Goal: Task Accomplishment & Management: Complete application form

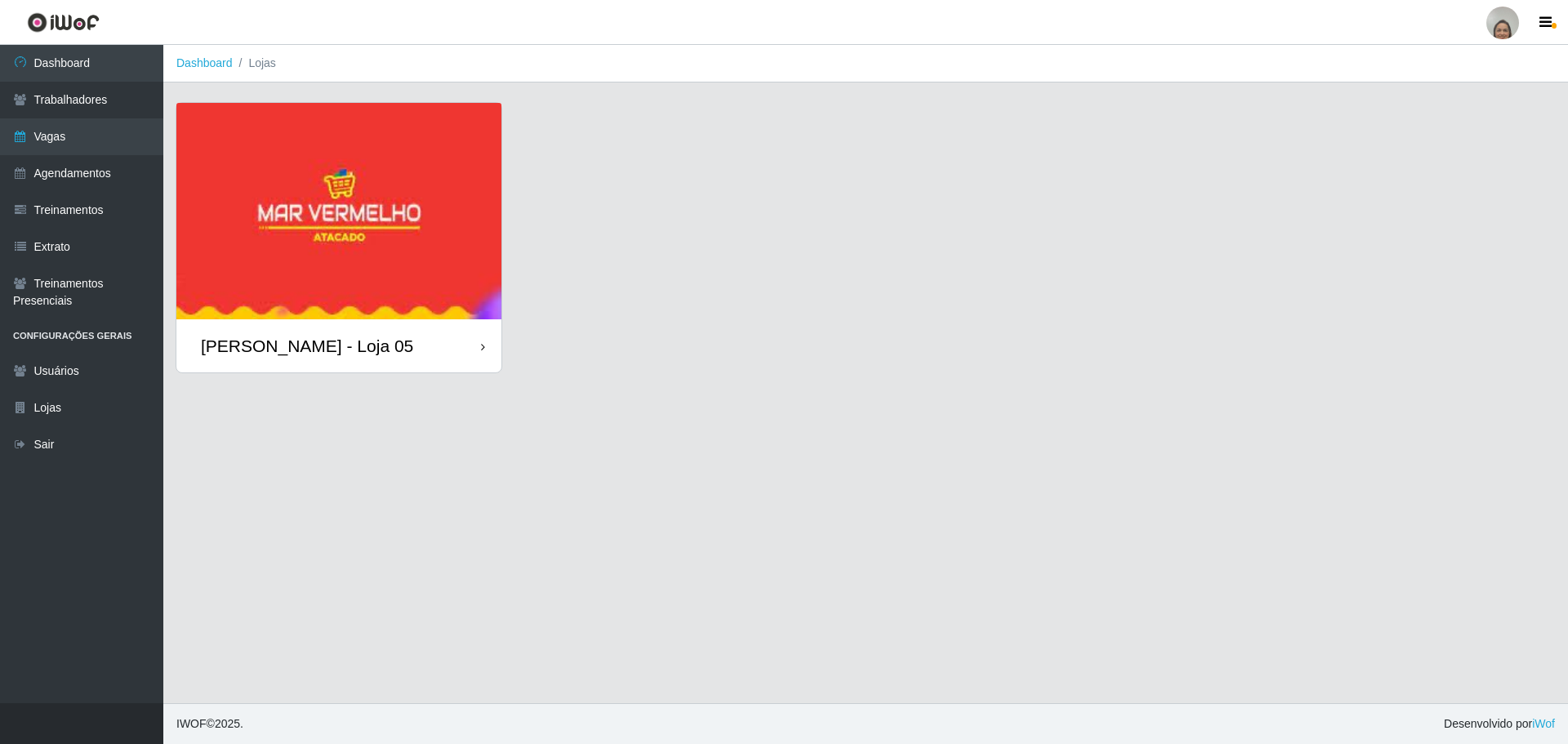
click at [447, 351] on div "[PERSON_NAME] - Loja 05" at bounding box center [338, 346] width 325 height 53
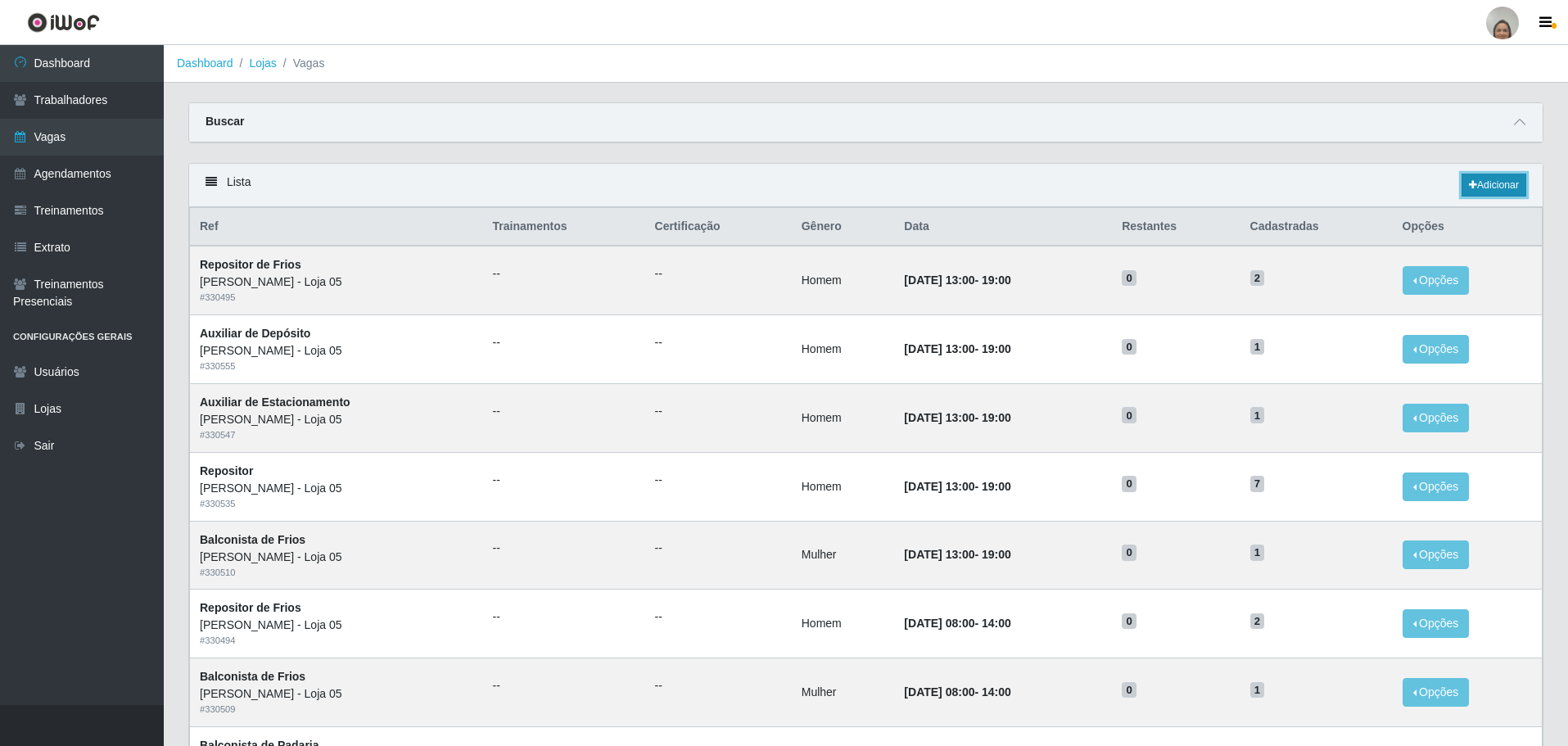
click at [1497, 181] on link "Adicionar" at bounding box center [1494, 185] width 65 height 23
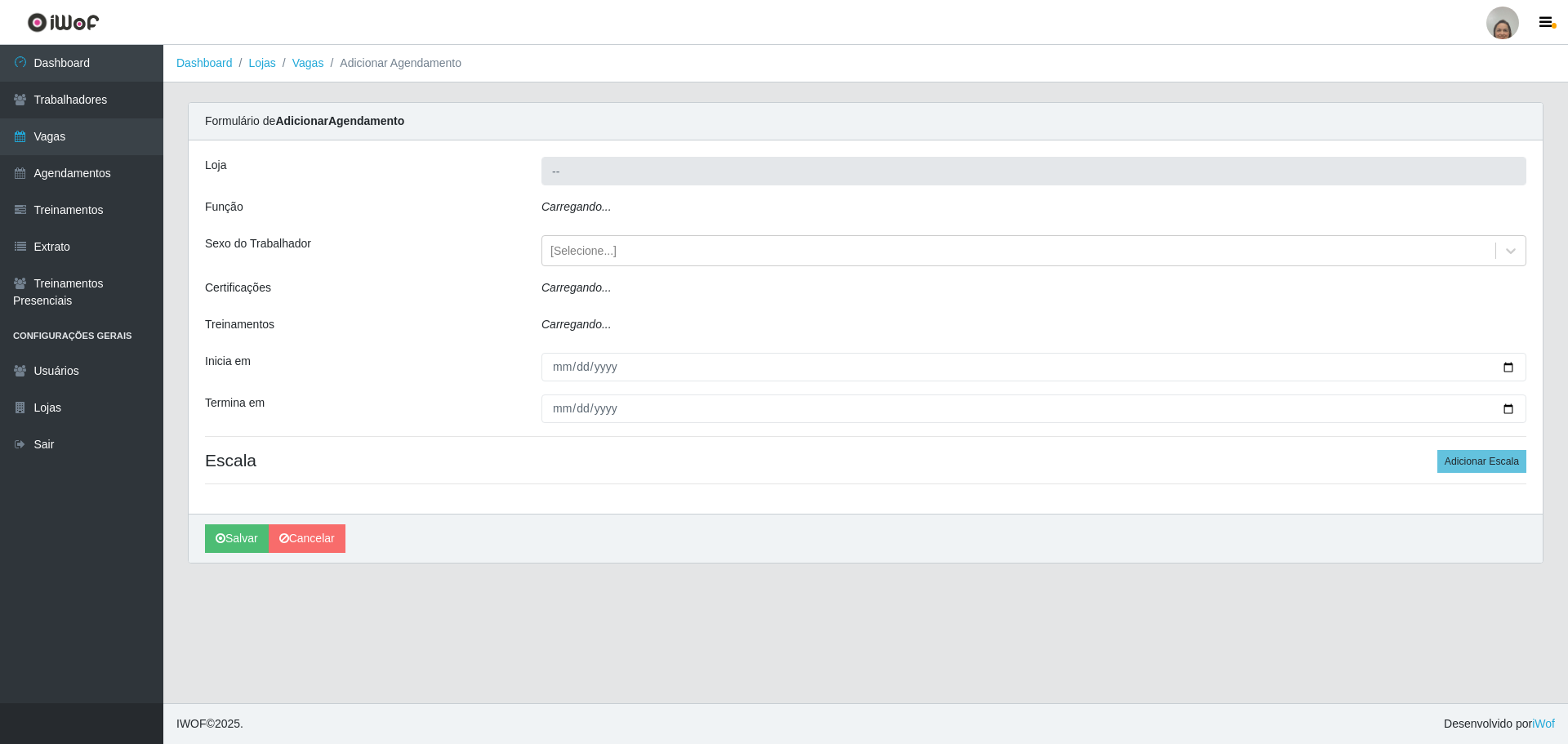
type input "[PERSON_NAME] - Loja 05"
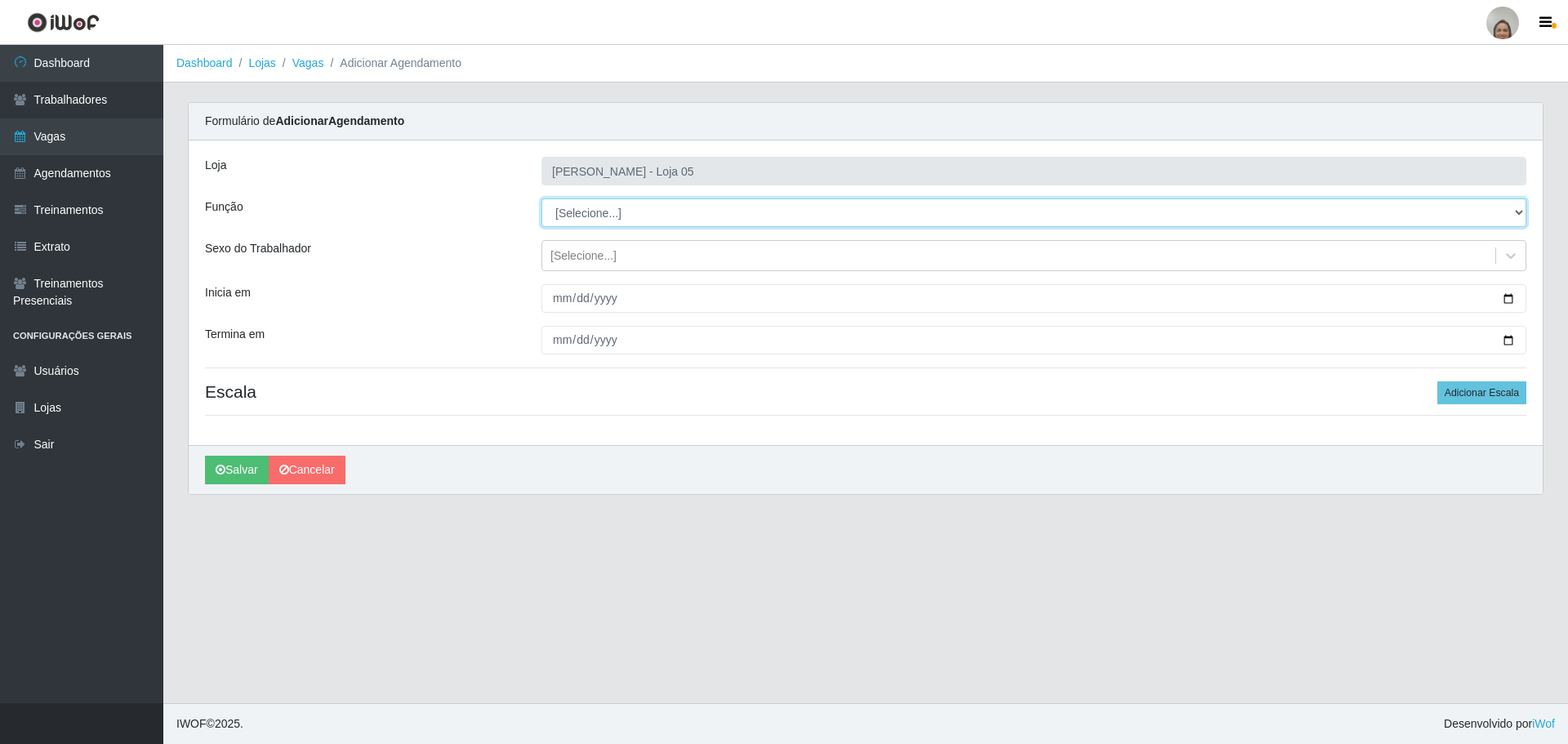
click at [606, 210] on select "[Selecione...] ASG ASG + ASG ++ Auxiliar de Depósito Auxiliar de Depósito + Aux…" at bounding box center [1034, 212] width 985 height 29
select select "22"
click at [542, 198] on select "[Selecione...] ASG ASG + ASG ++ Auxiliar de Depósito Auxiliar de Depósito + Aux…" at bounding box center [1034, 212] width 985 height 29
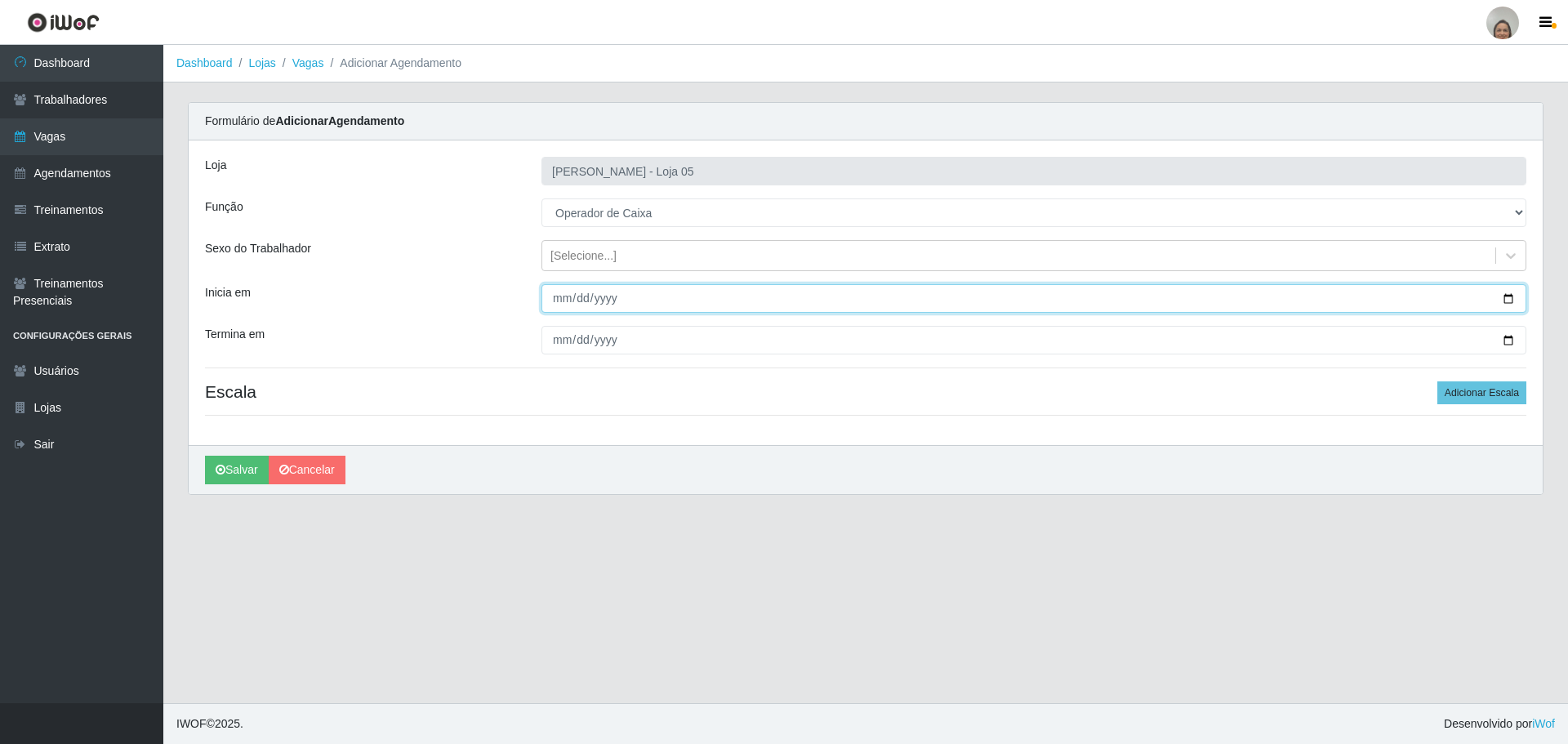
click at [1513, 293] on input "Inicia em" at bounding box center [1034, 298] width 985 height 29
type input "[DATE]"
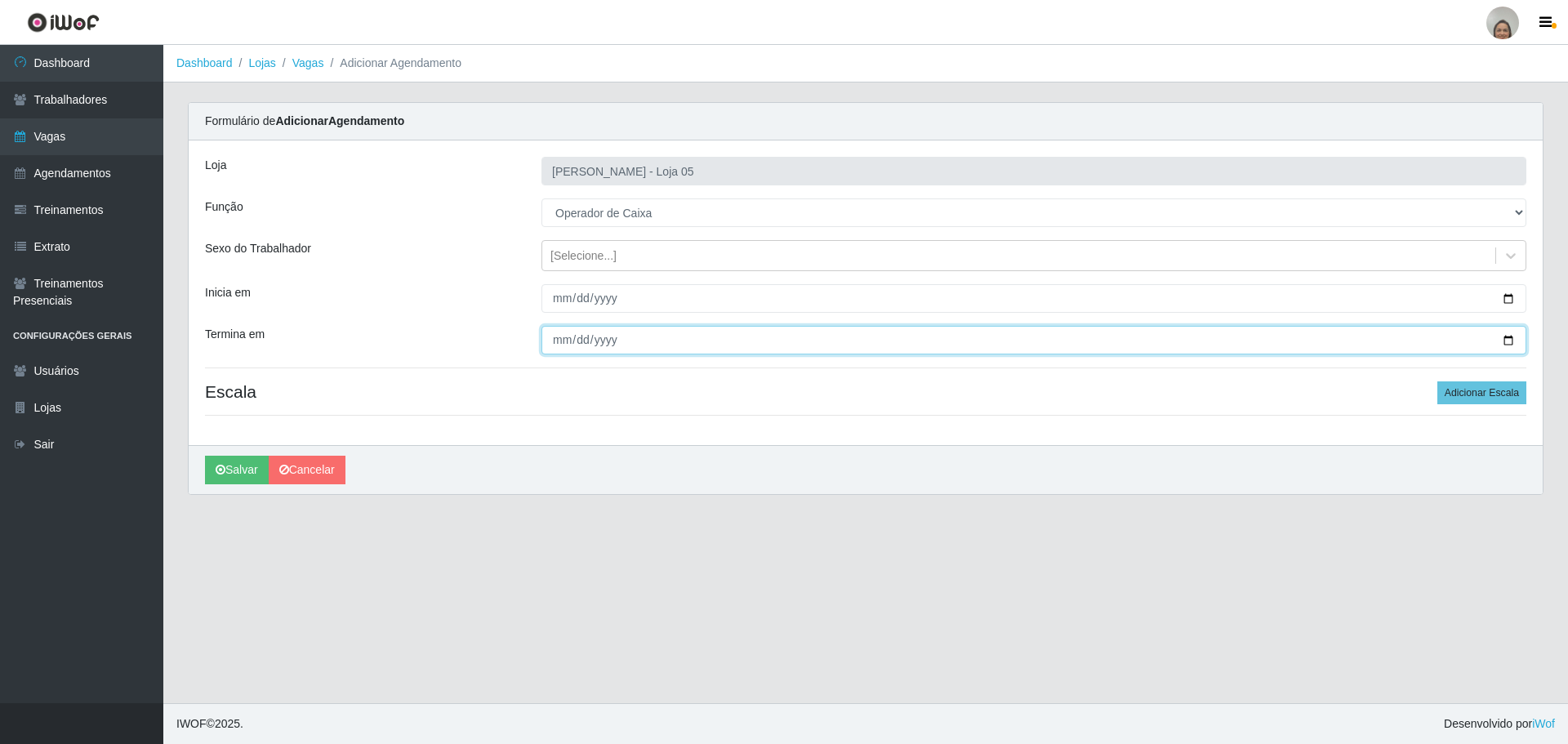
drag, startPoint x: 1512, startPoint y: 338, endPoint x: 767, endPoint y: 378, distance: 746.1
click at [1511, 338] on input "Termina em" at bounding box center [1034, 340] width 985 height 29
type input "[DATE]"
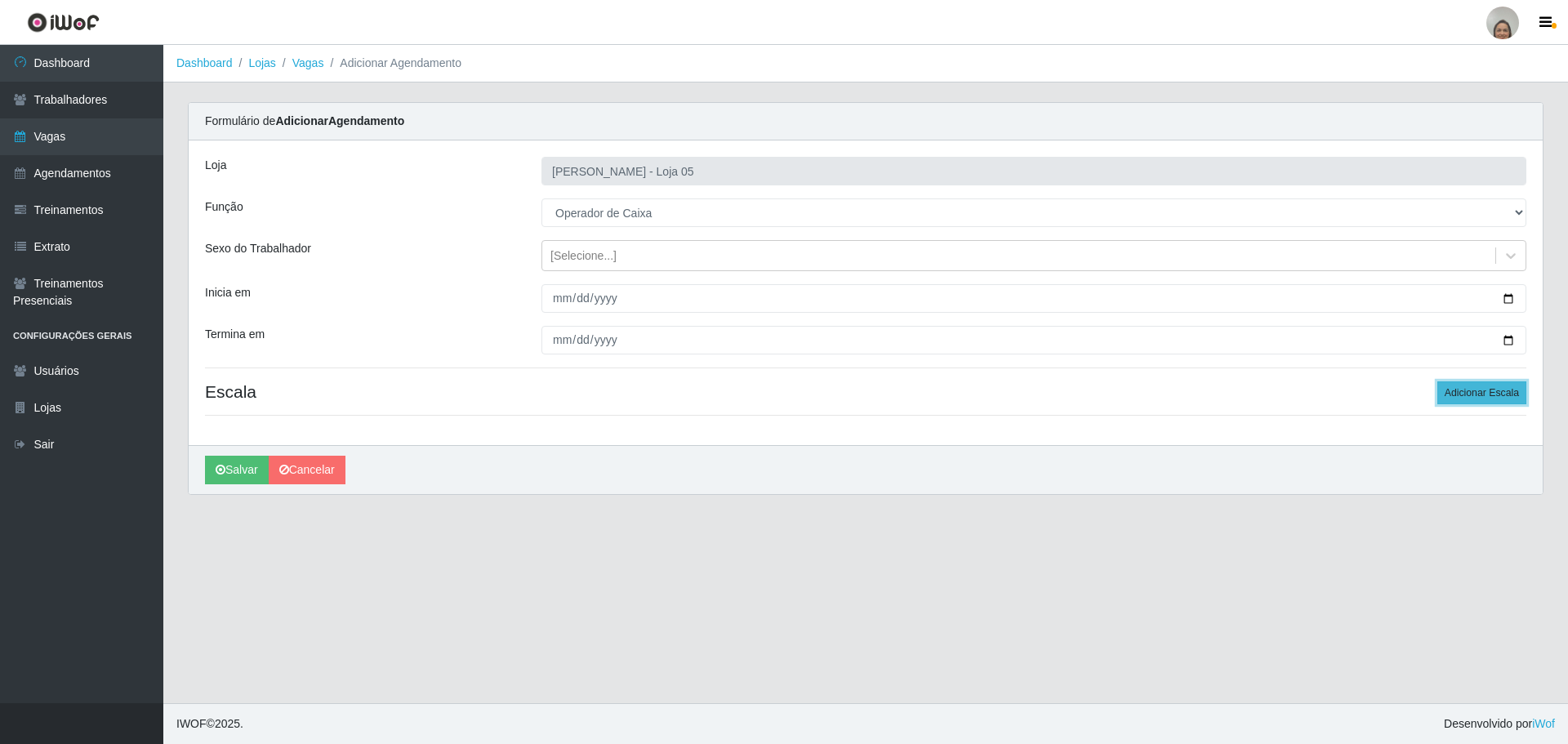
click at [1490, 392] on button "Adicionar Escala" at bounding box center [1482, 393] width 89 height 23
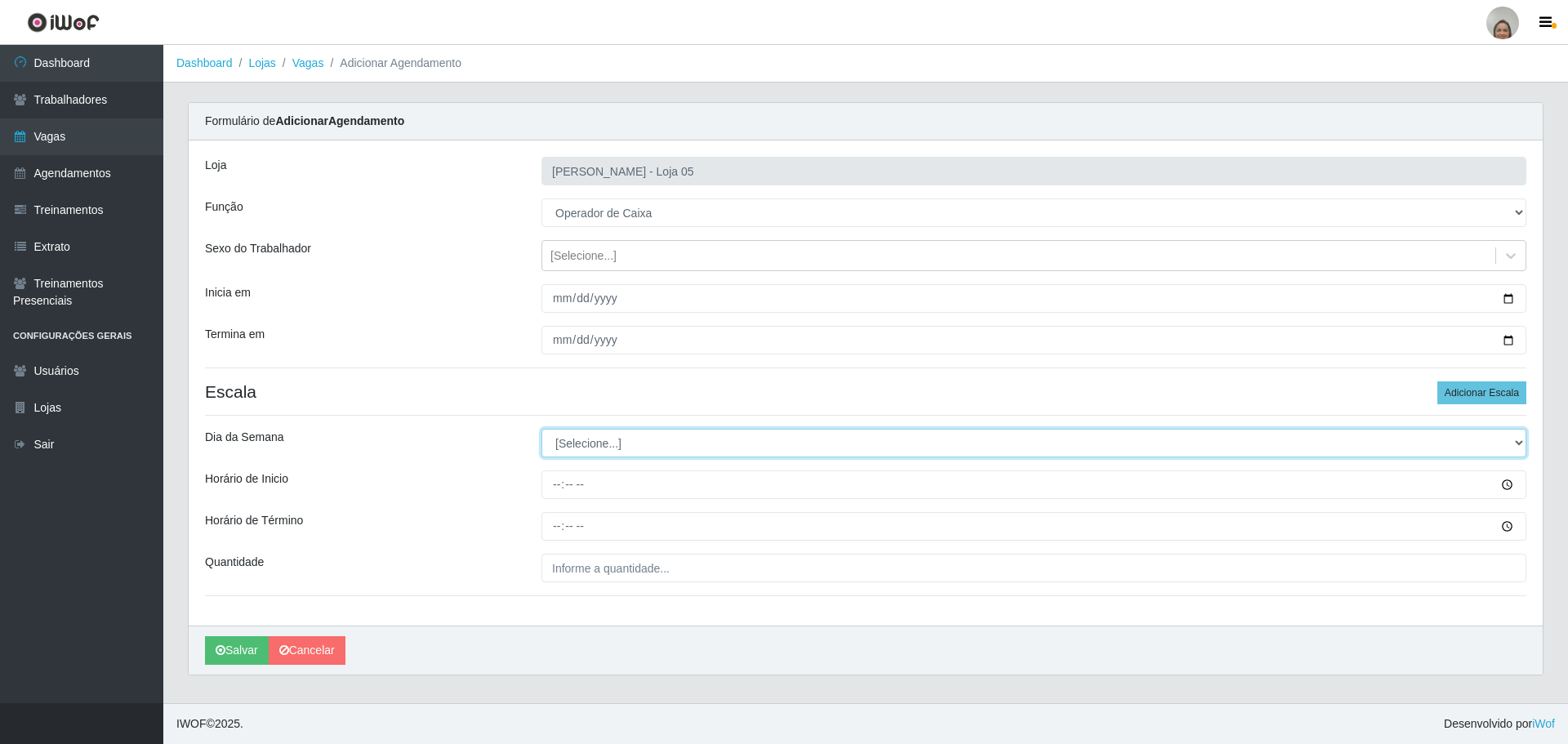
click at [633, 442] on select "[Selecione...] Segunda Terça Quarta Quinta Sexta Sábado Domingo" at bounding box center [1034, 442] width 985 height 29
select select "3"
click at [542, 428] on select "[Selecione...] Segunda Terça Quarta Quinta Sexta Sábado Domingo" at bounding box center [1034, 442] width 985 height 29
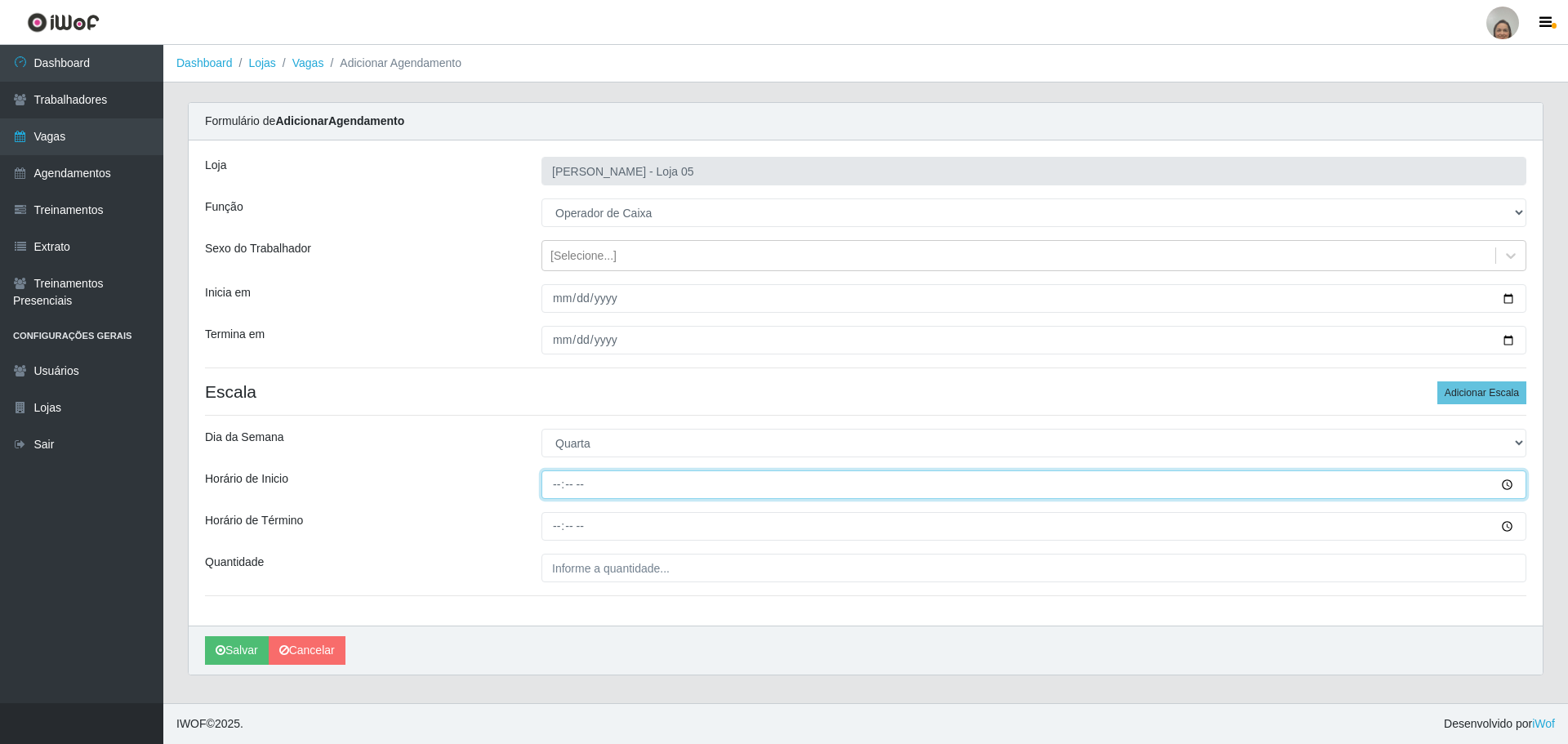
click at [547, 484] on input "Horário de Inicio" at bounding box center [1034, 484] width 985 height 29
type input "09:20"
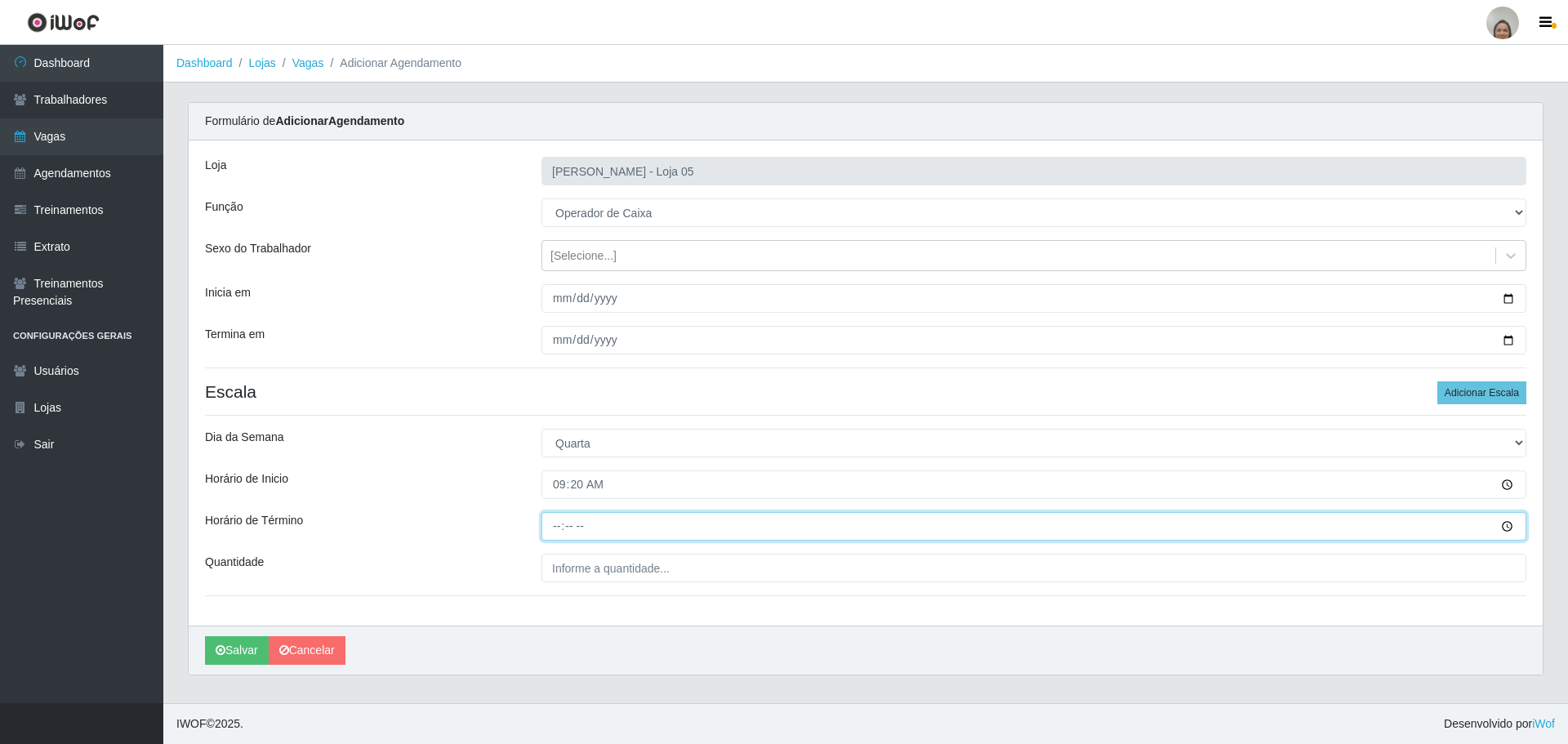
click at [554, 518] on input "Horário de Término" at bounding box center [1034, 526] width 985 height 29
type input "15:20"
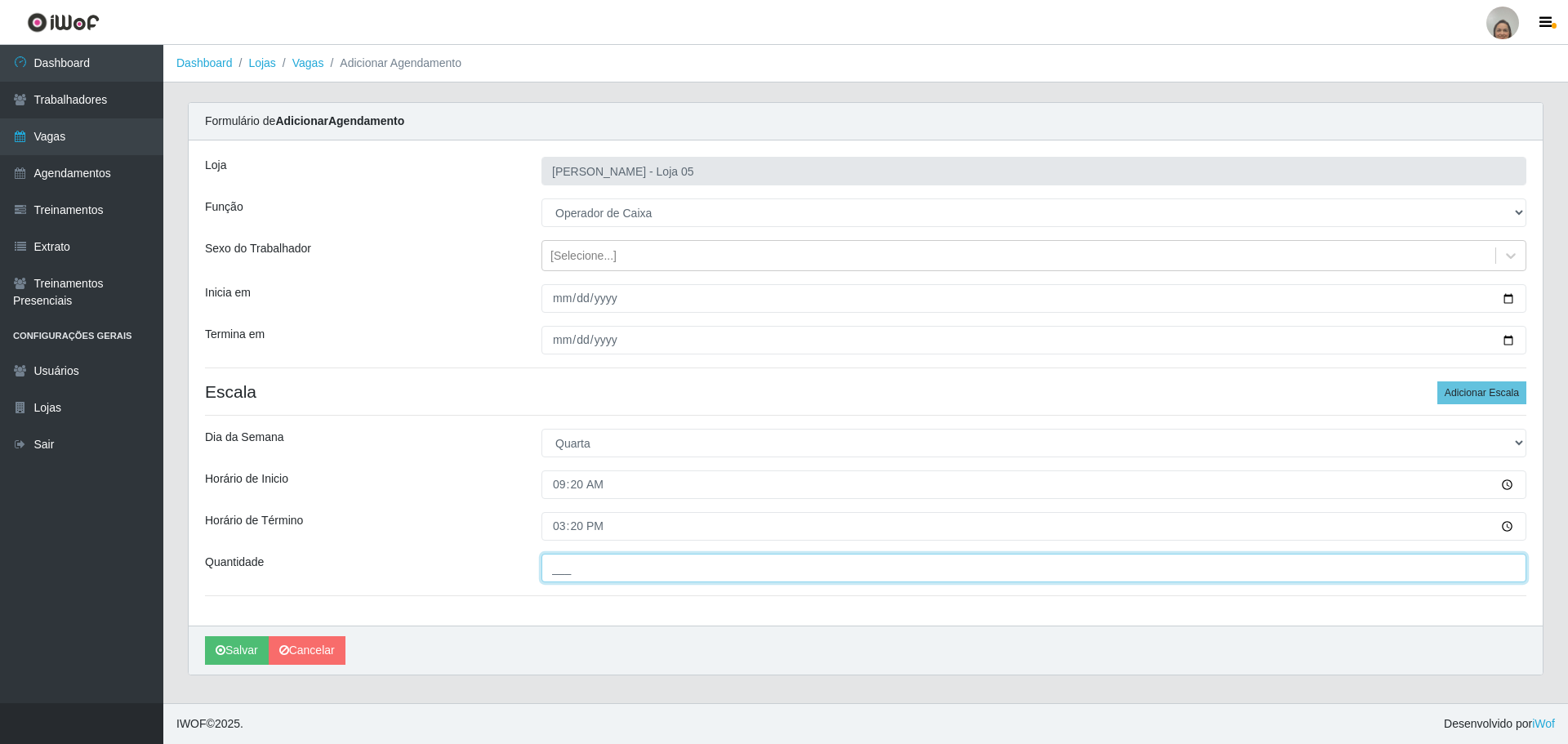
click at [594, 573] on input "___" at bounding box center [1034, 568] width 985 height 29
type input "2__"
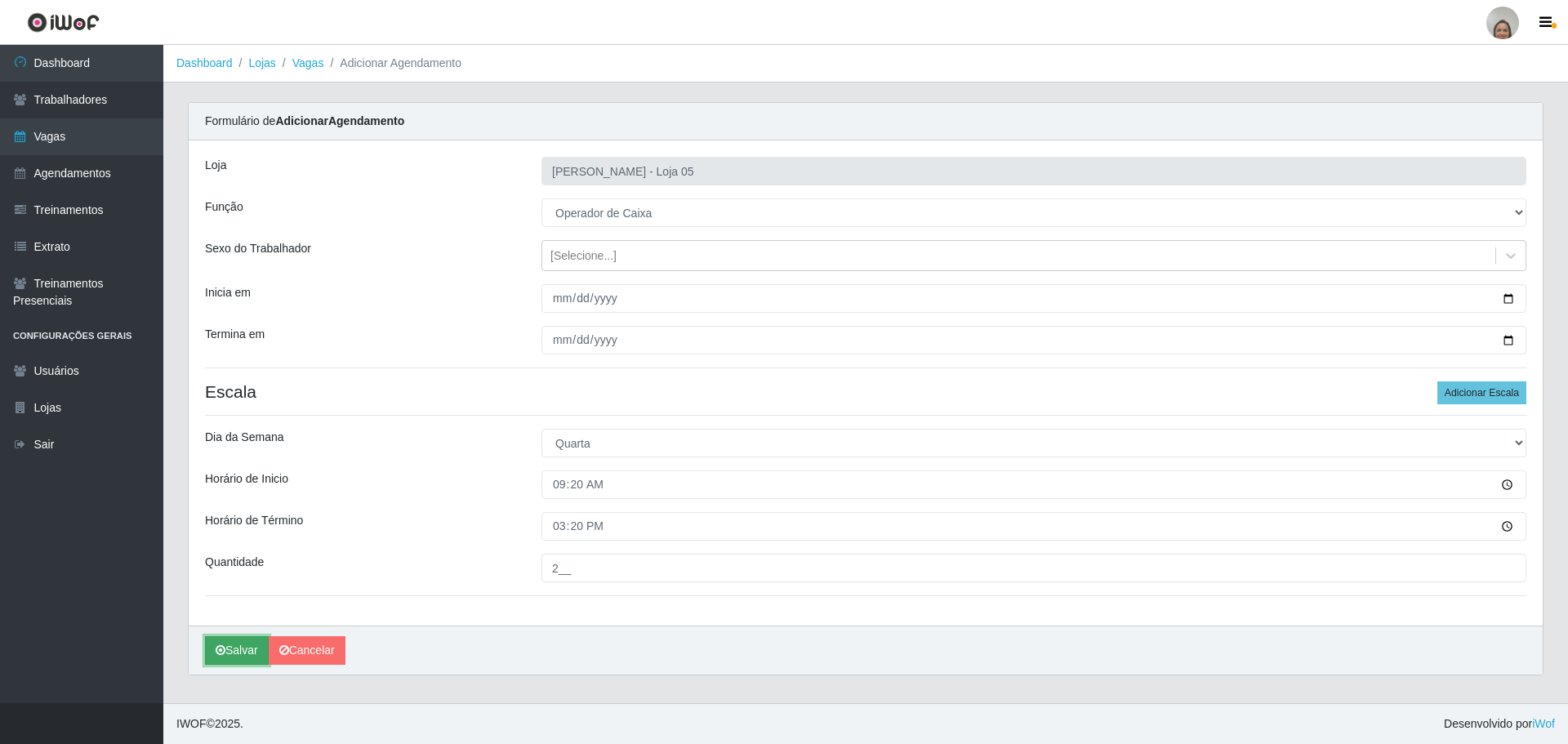
click at [244, 656] on button "Salvar" at bounding box center [237, 650] width 64 height 29
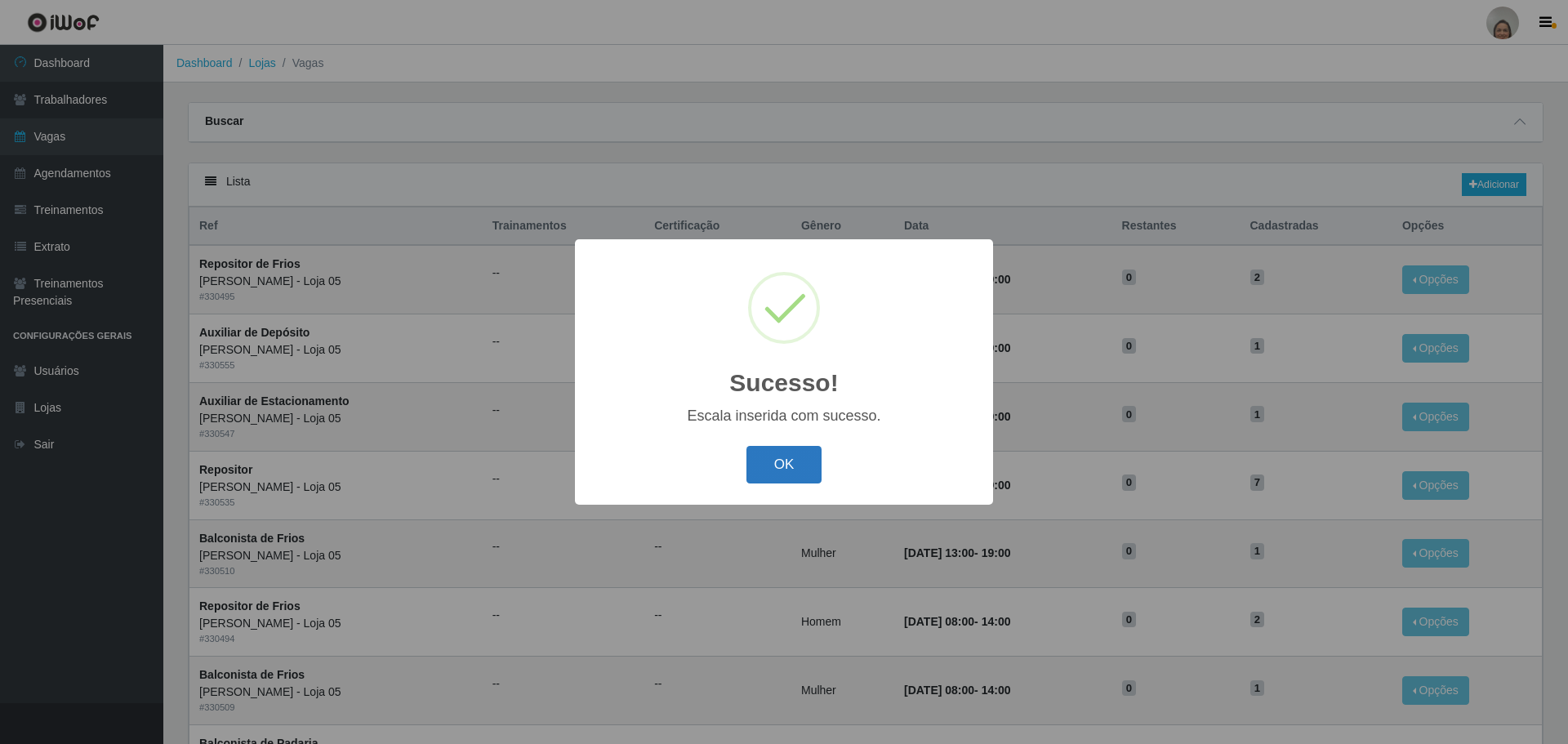
click at [806, 463] on button "OK" at bounding box center [785, 465] width 76 height 38
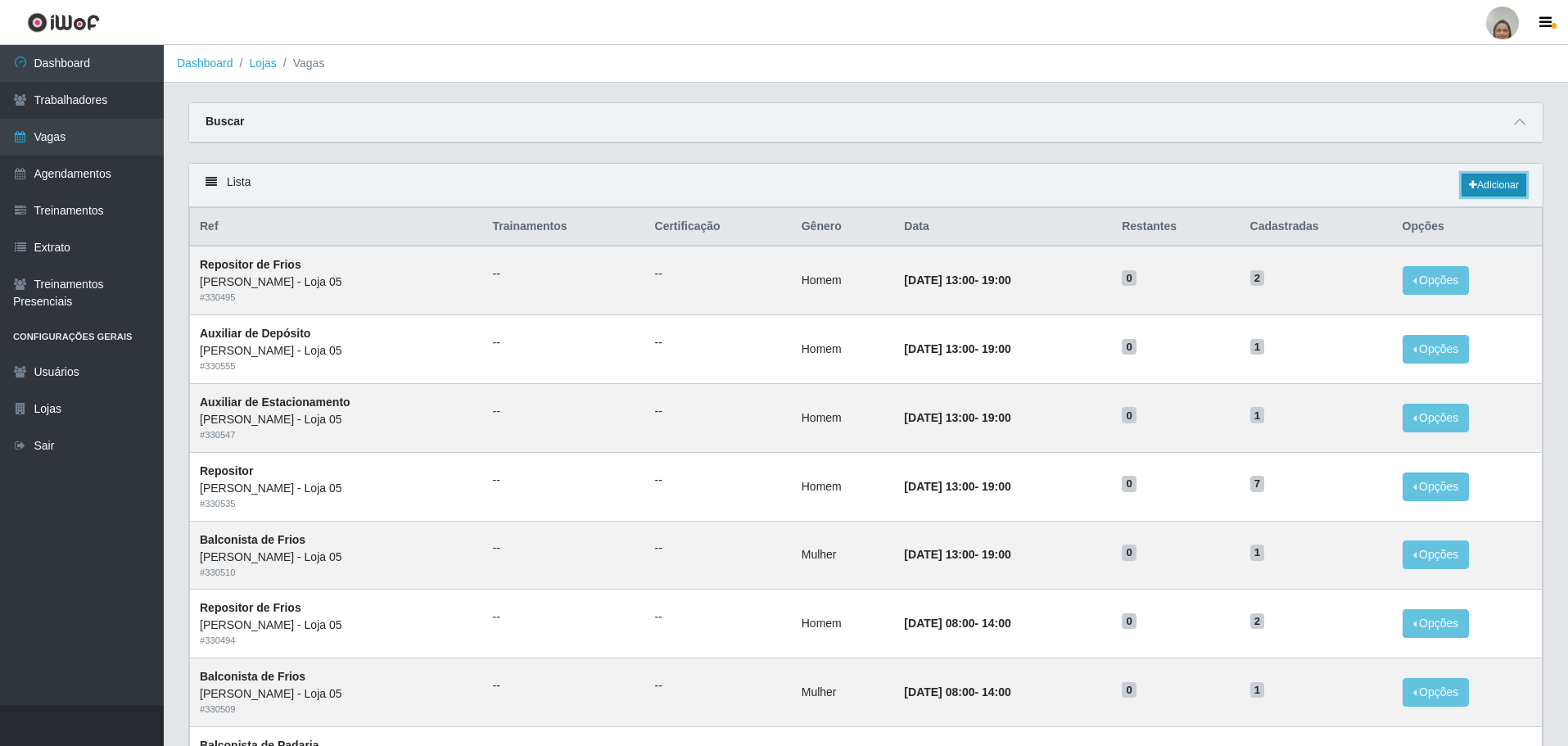
click at [1474, 187] on link "Adicionar" at bounding box center [1494, 185] width 65 height 23
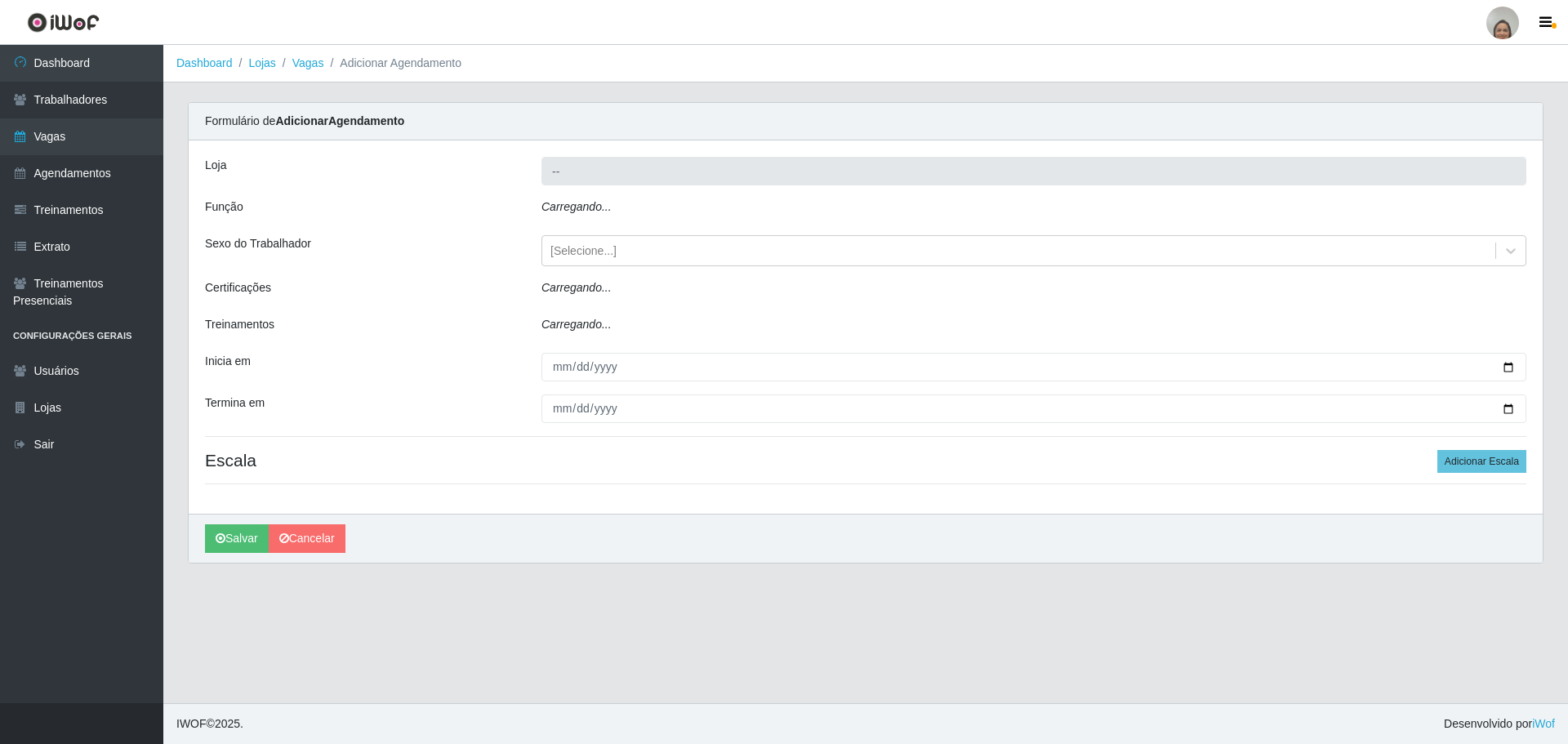
type input "[PERSON_NAME] - Loja 05"
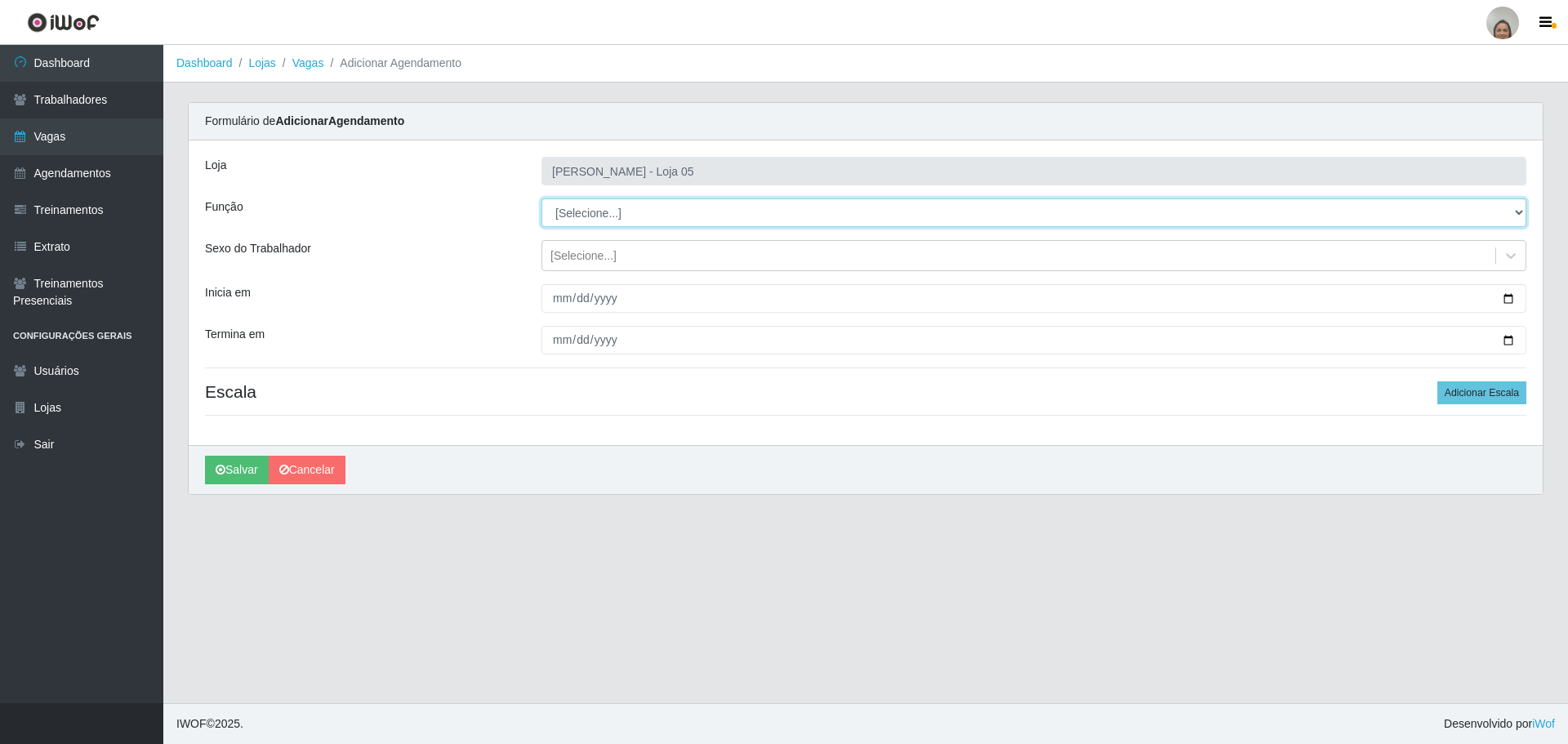
drag, startPoint x: 1517, startPoint y: 203, endPoint x: 1489, endPoint y: 198, distance: 28.4
click at [1517, 203] on select "[Selecione...] ASG ASG + ASG ++ Auxiliar de Depósito Auxiliar de Depósito + Aux…" at bounding box center [1034, 212] width 985 height 29
select select "22"
click at [542, 198] on select "[Selecione...] ASG ASG + ASG ++ Auxiliar de Depósito Auxiliar de Depósito + Aux…" at bounding box center [1034, 212] width 985 height 29
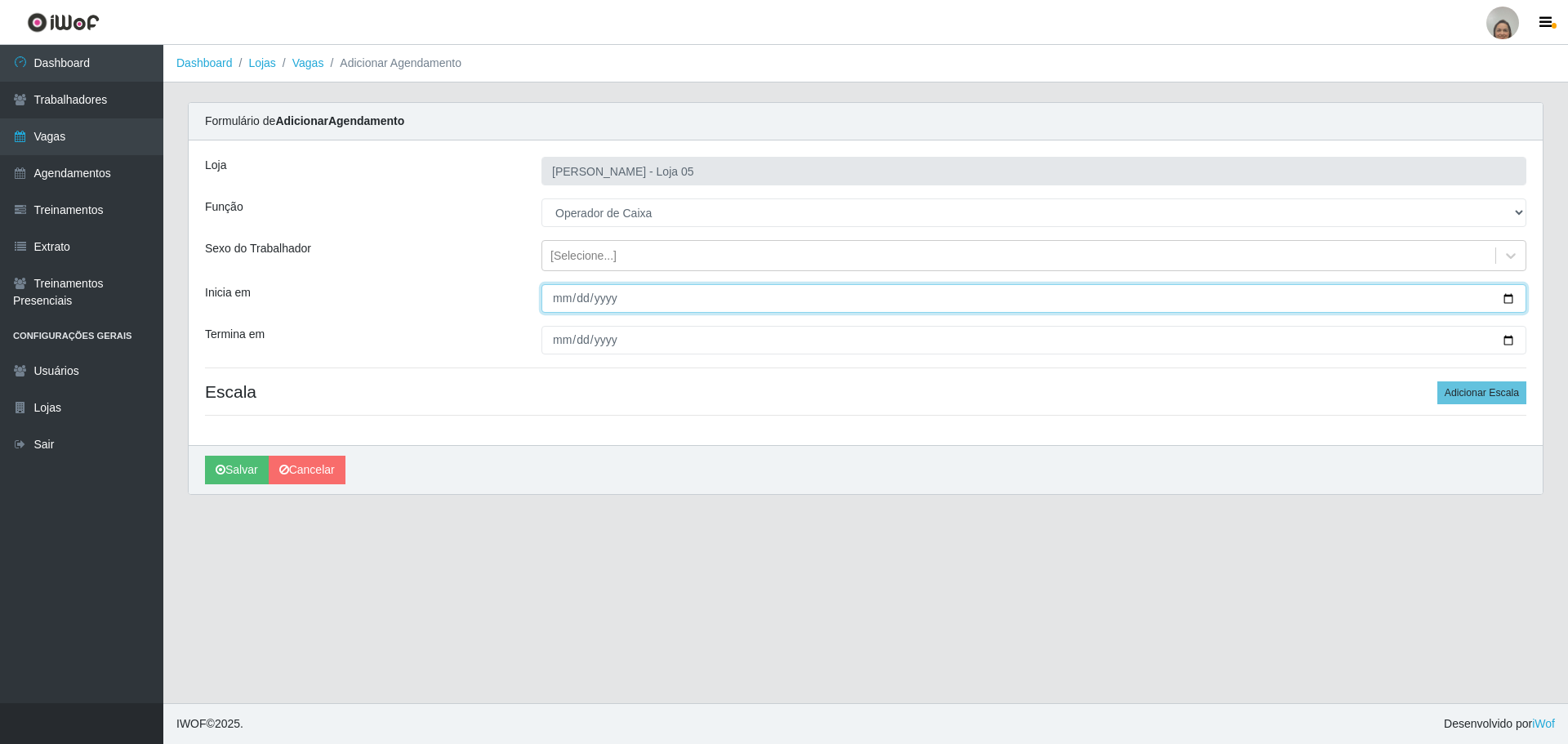
click at [1519, 300] on input "Inicia em" at bounding box center [1034, 298] width 985 height 29
click at [1509, 297] on input "Inicia em" at bounding box center [1034, 298] width 985 height 29
type input "[DATE]"
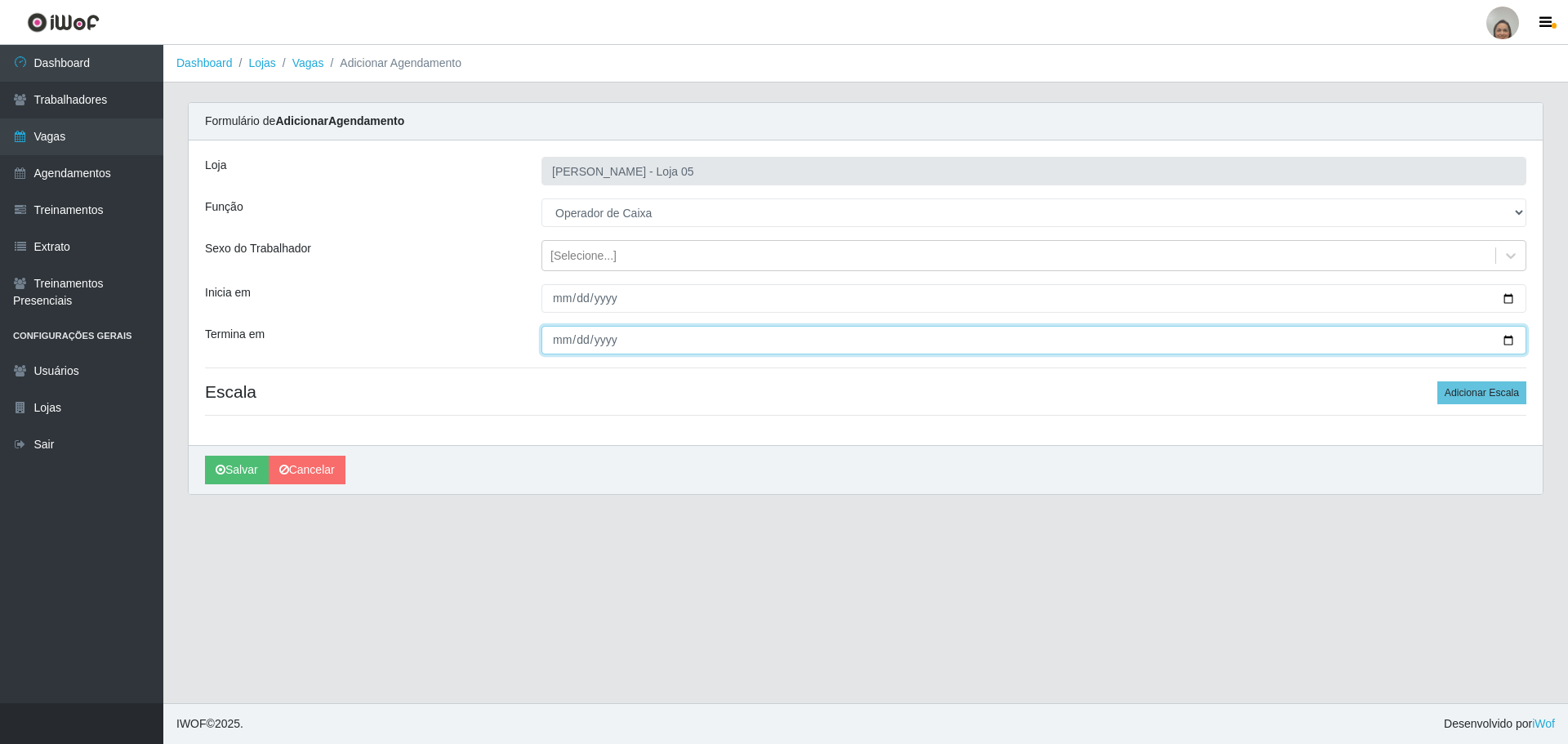
click at [1512, 342] on input "Termina em" at bounding box center [1034, 340] width 985 height 29
type input "[DATE]"
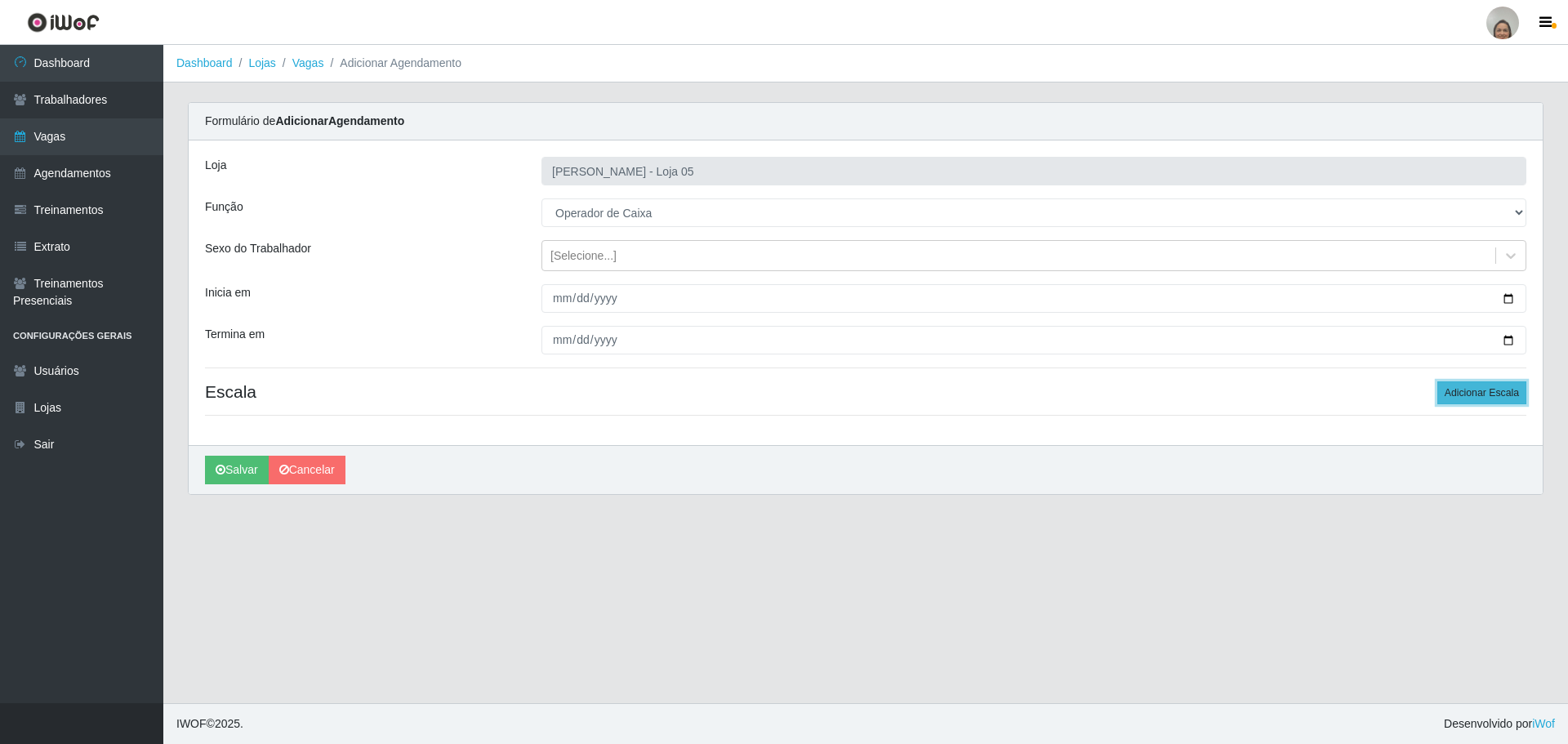
click at [1460, 391] on button "Adicionar Escala" at bounding box center [1482, 393] width 89 height 23
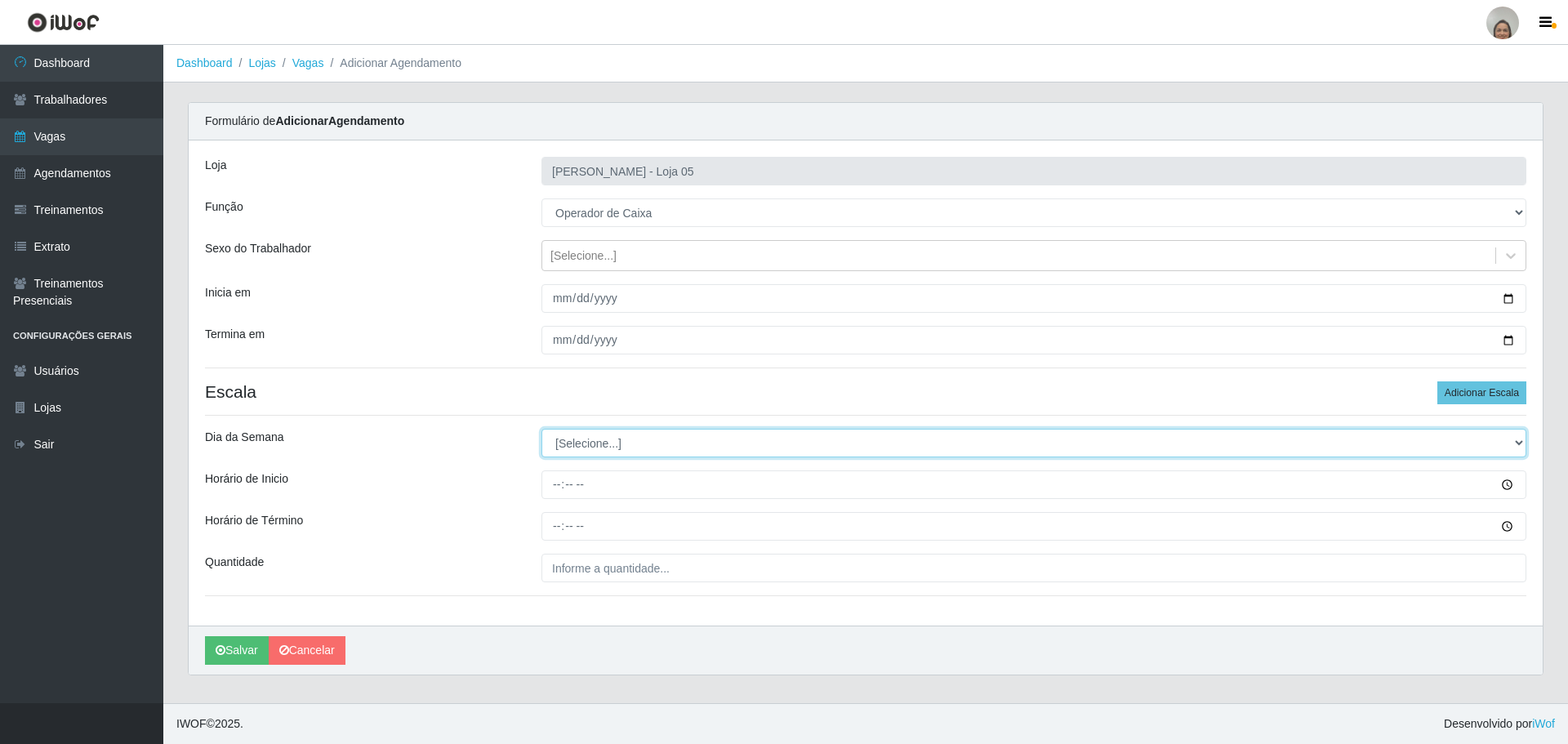
click at [610, 440] on select "[Selecione...] Segunda Terça Quarta Quinta Sexta Sábado Domingo" at bounding box center [1034, 442] width 985 height 29
select select "3"
click at [542, 428] on select "[Selecione...] Segunda Terça Quarta Quinta Sexta Sábado Domingo" at bounding box center [1034, 442] width 985 height 29
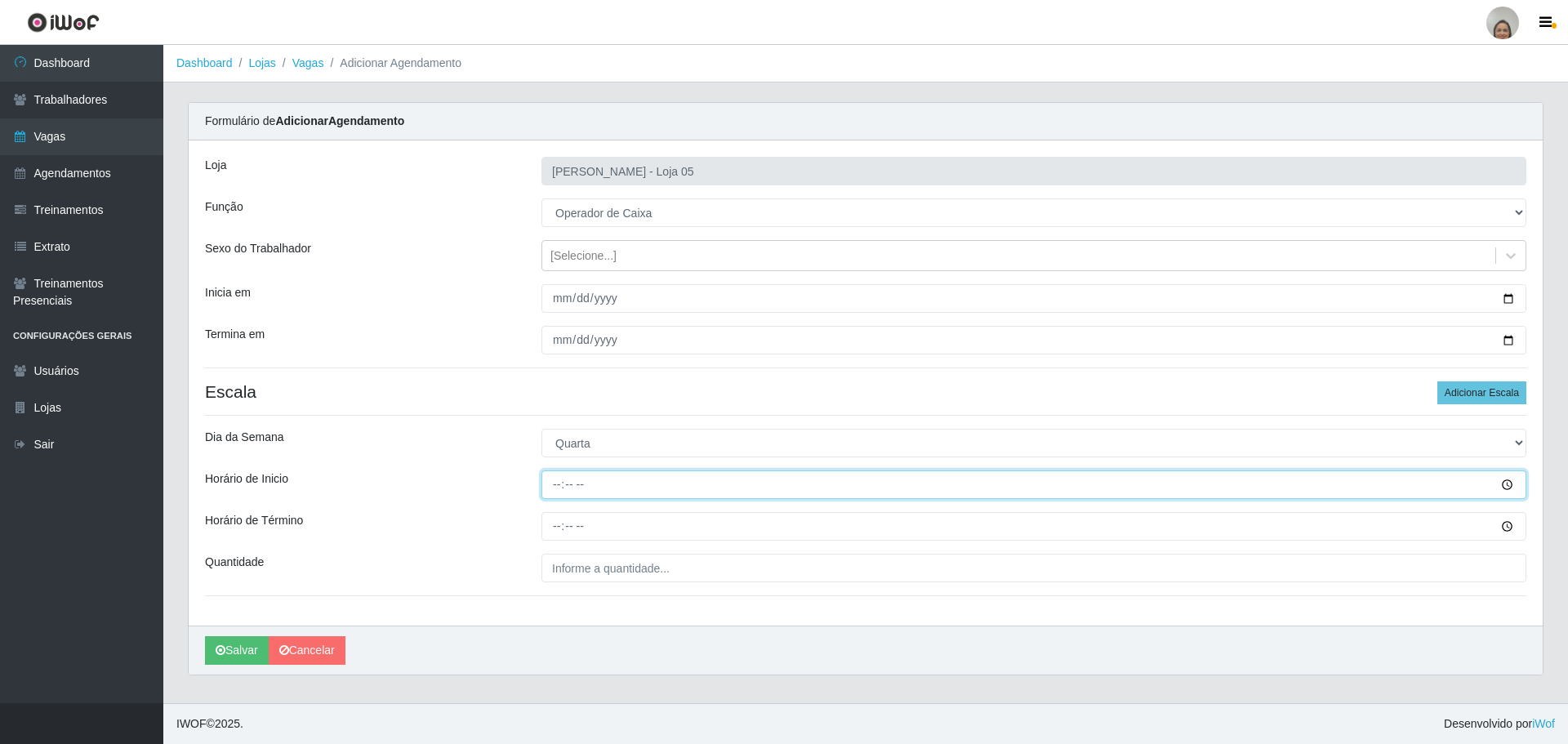
click at [555, 485] on input "Horário de Inicio" at bounding box center [1034, 484] width 985 height 29
type input "16:20"
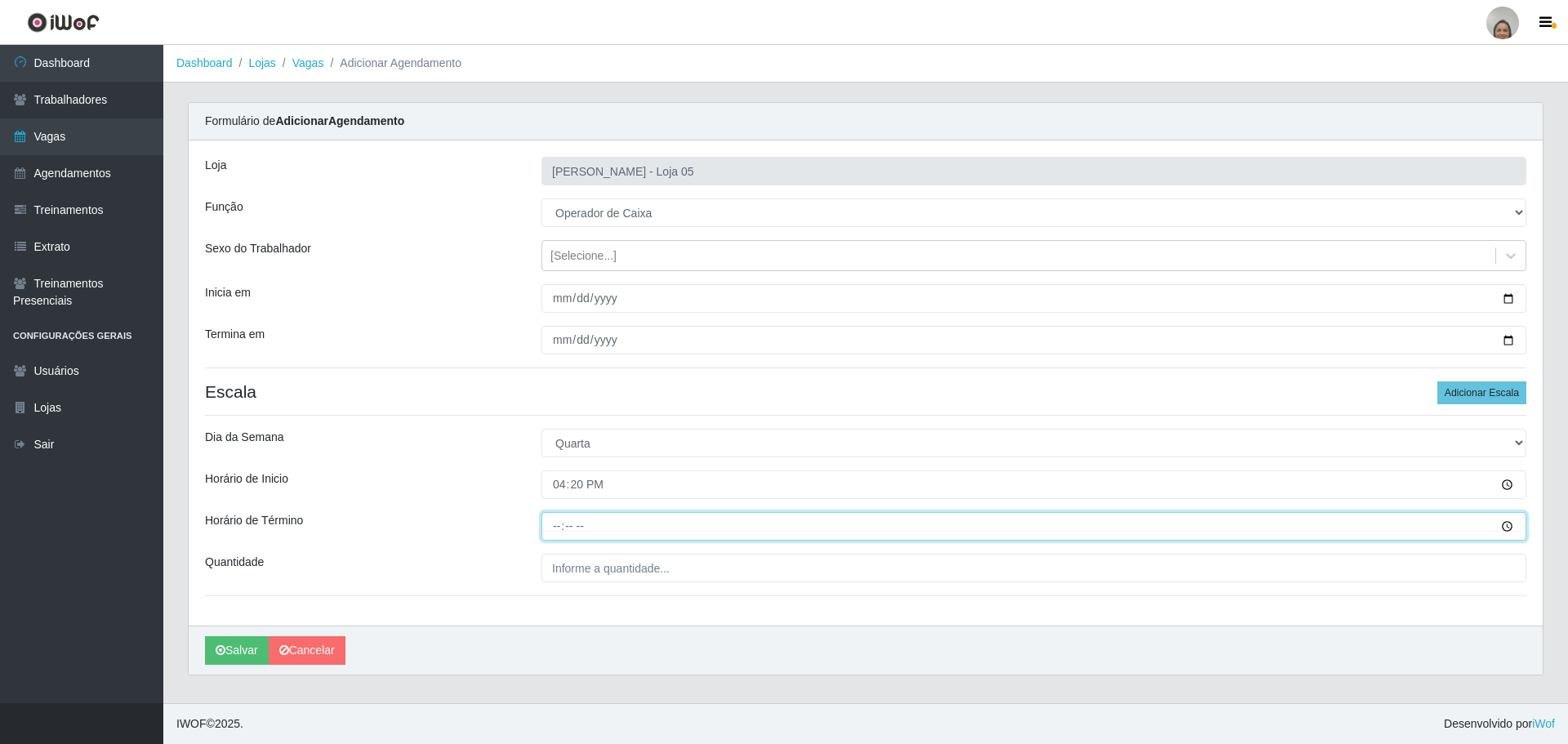
click at [554, 518] on input "Horário de Término" at bounding box center [1034, 526] width 985 height 29
type input "22:20"
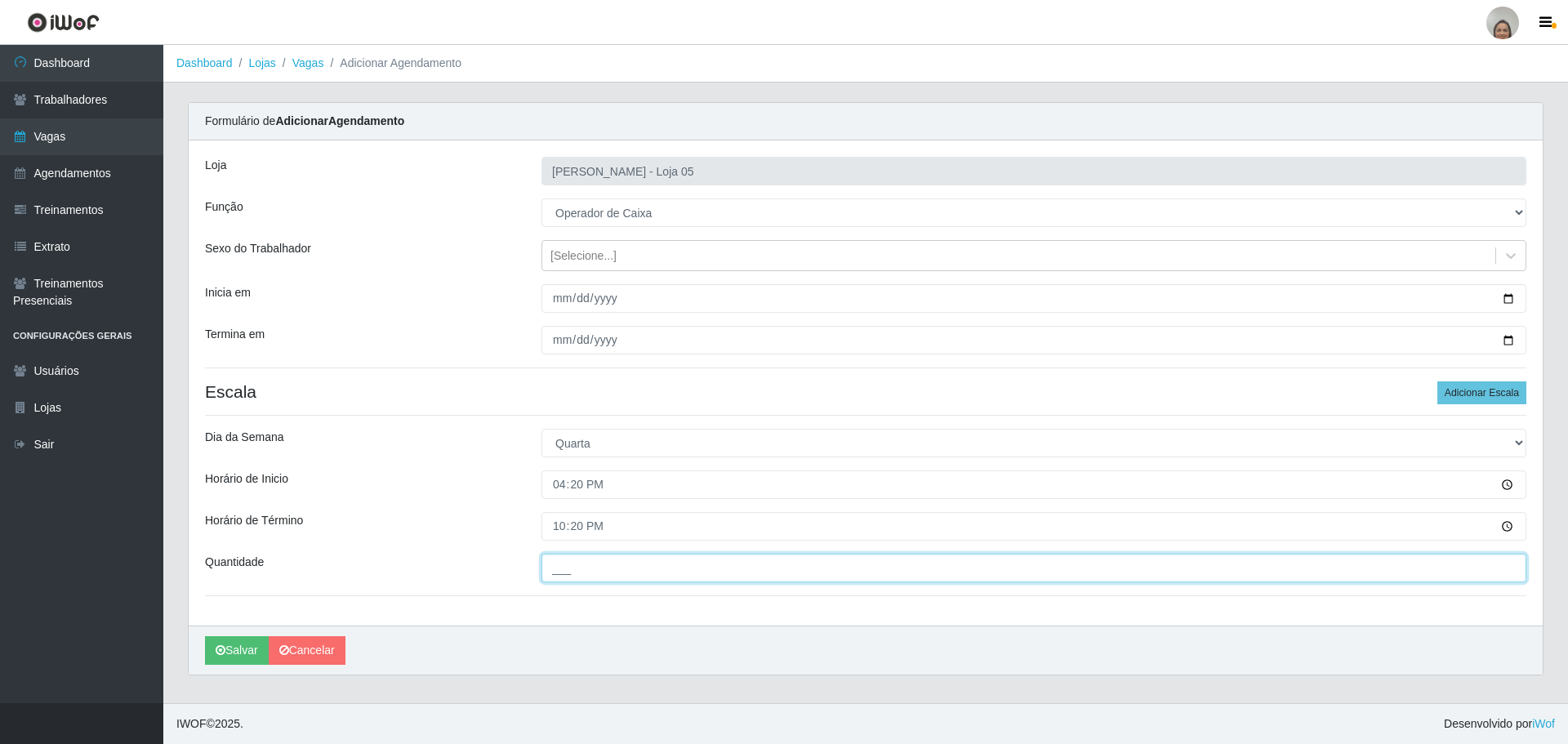
click at [609, 570] on input "___" at bounding box center [1034, 568] width 985 height 29
type input "2__"
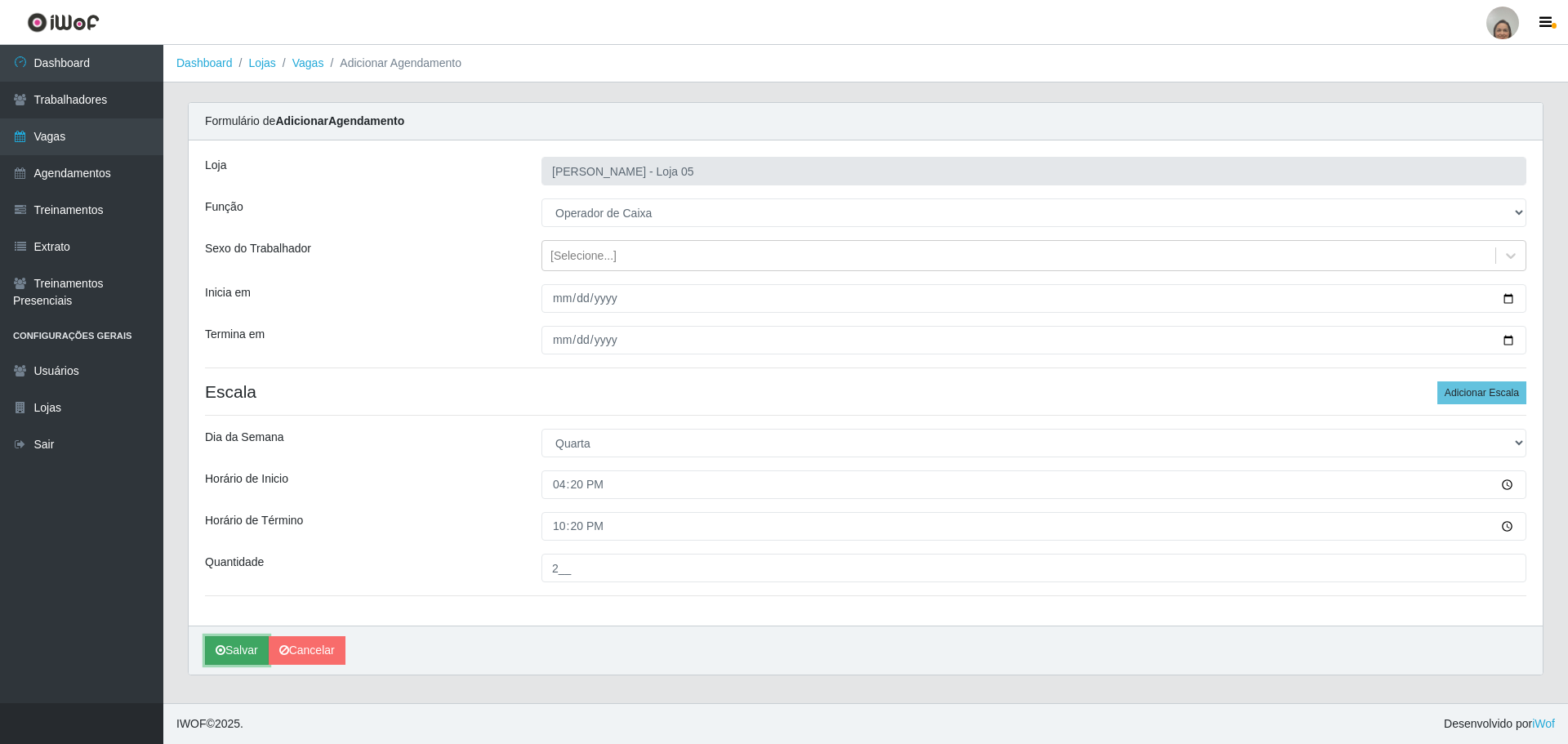
click at [248, 660] on button "Salvar" at bounding box center [237, 650] width 64 height 29
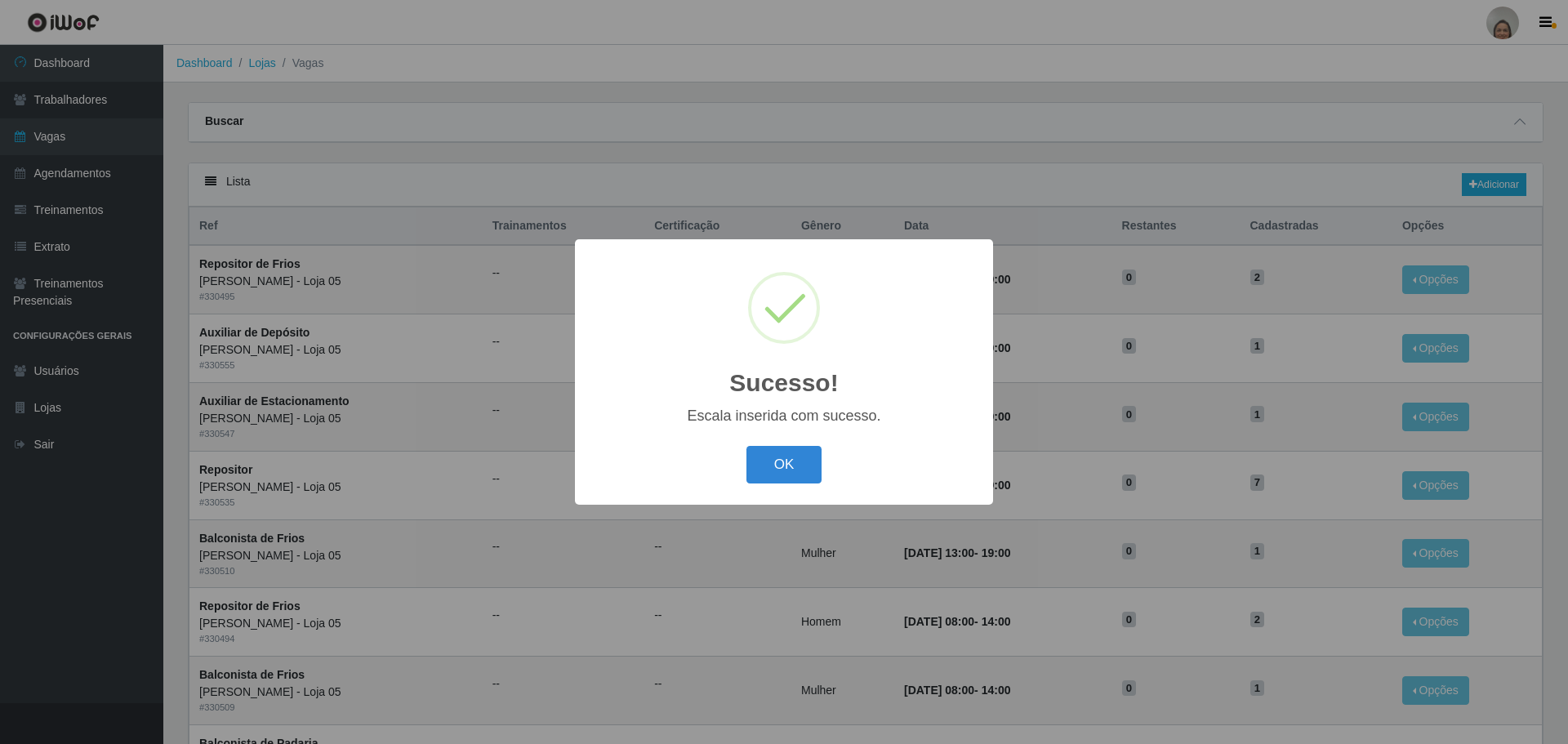
click at [801, 444] on div "OK Cancel" at bounding box center [784, 464] width 385 height 46
click at [785, 463] on button "OK" at bounding box center [785, 465] width 76 height 38
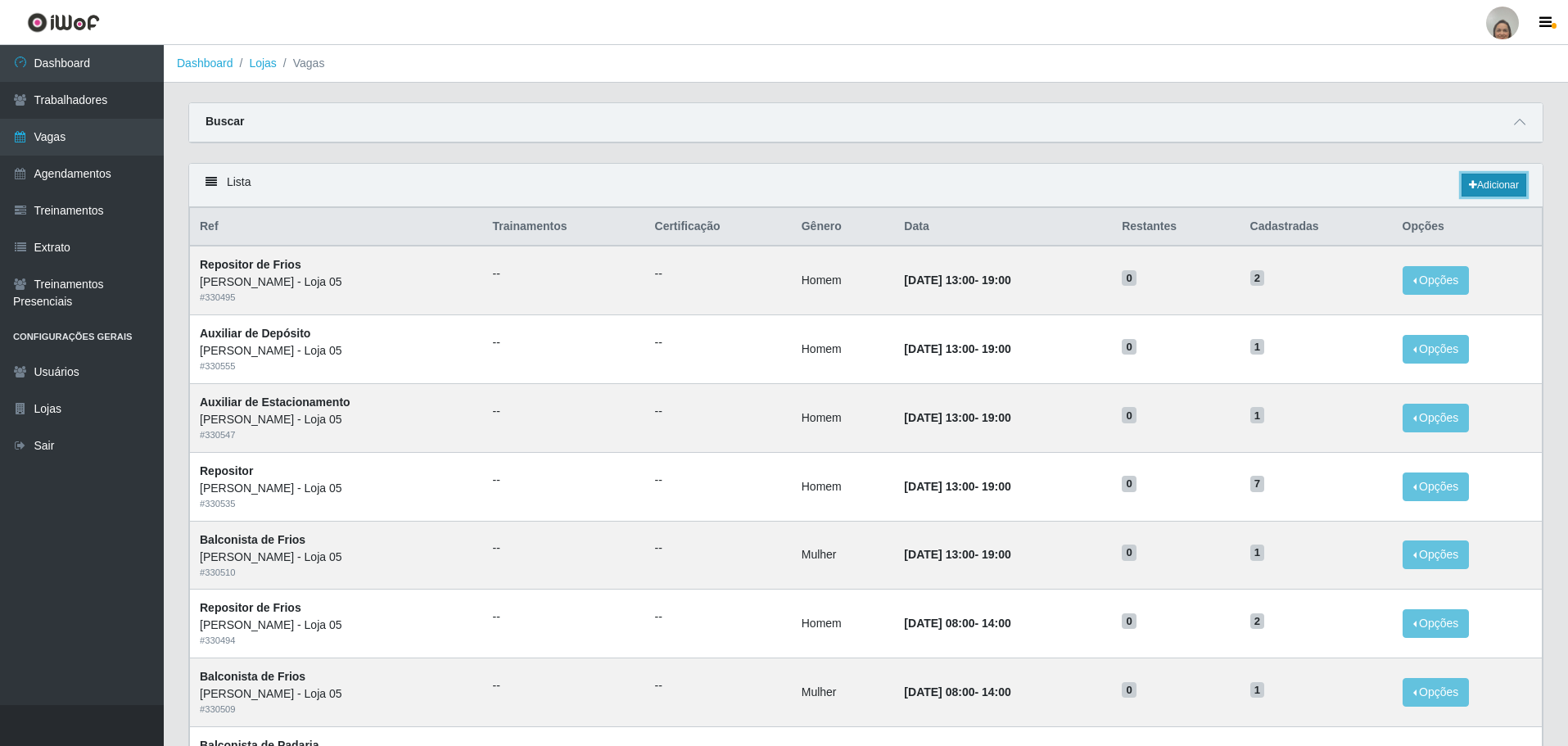
click at [1495, 188] on link "Adicionar" at bounding box center [1494, 185] width 65 height 23
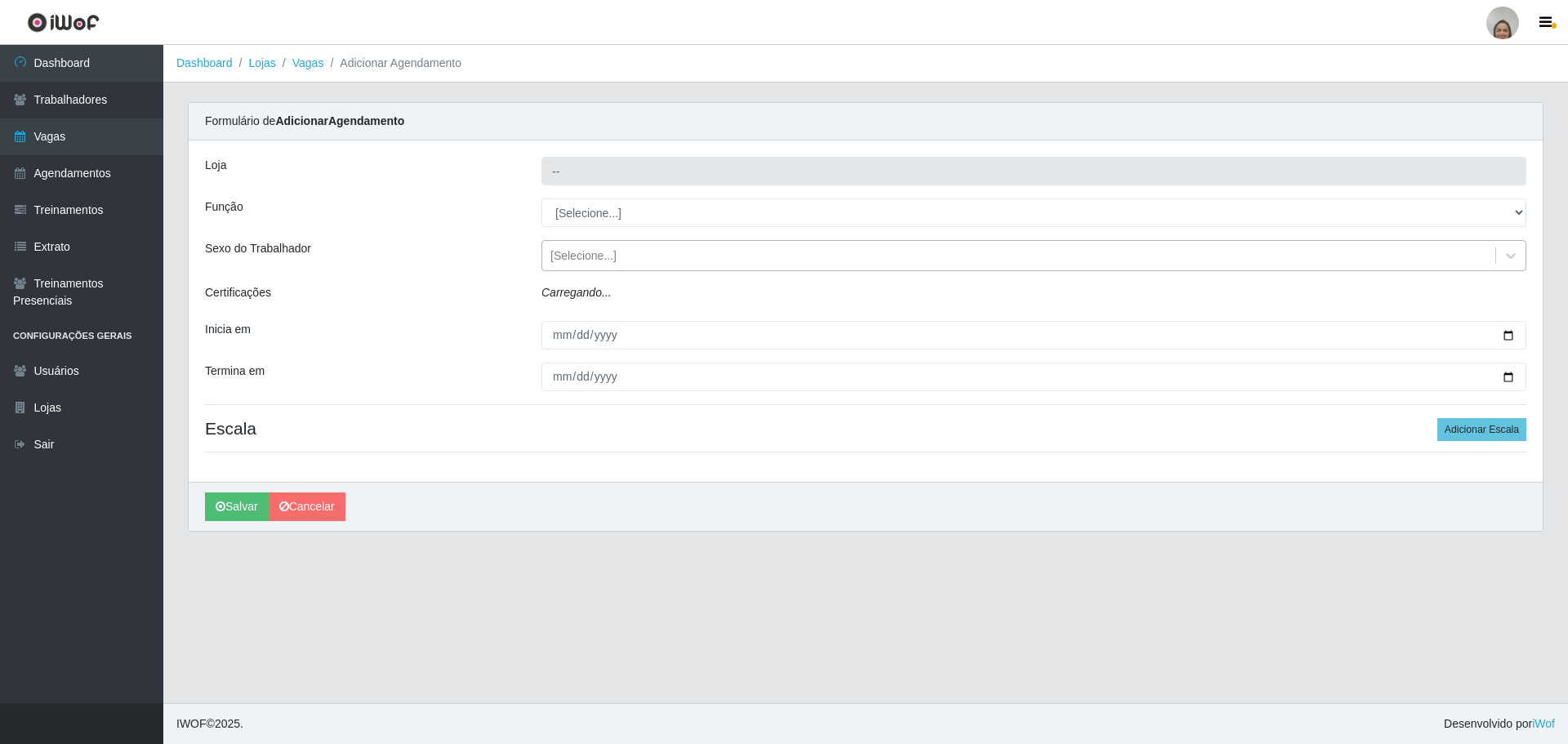
type input "[PERSON_NAME] - Loja 05"
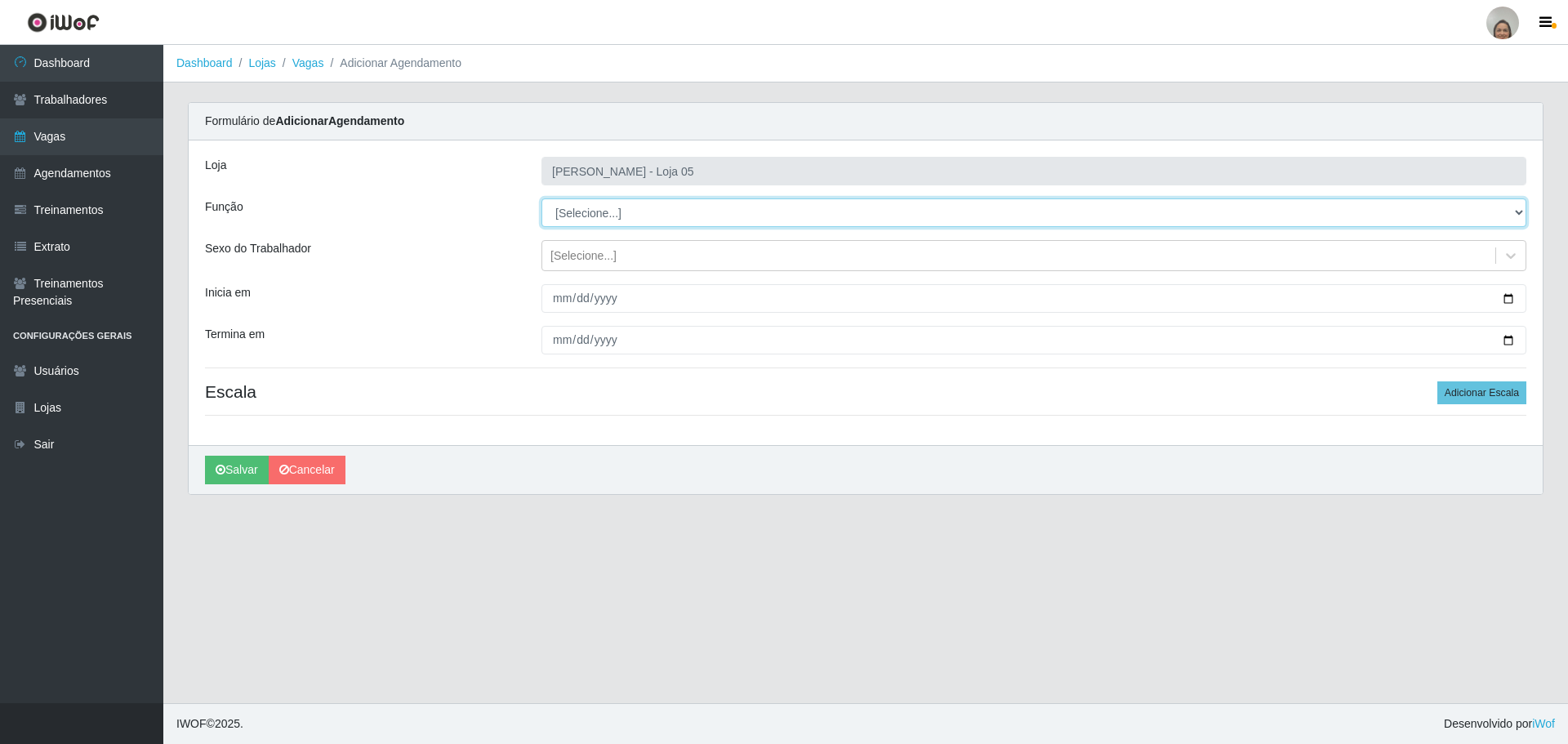
click at [587, 212] on select "[Selecione...] ASG ASG + ASG ++ Auxiliar de Depósito Auxiliar de Depósito + Aux…" at bounding box center [1034, 212] width 985 height 29
select select "22"
click at [542, 198] on select "[Selecione...] ASG ASG + ASG ++ Auxiliar de Depósito Auxiliar de Depósito + Aux…" at bounding box center [1034, 212] width 985 height 29
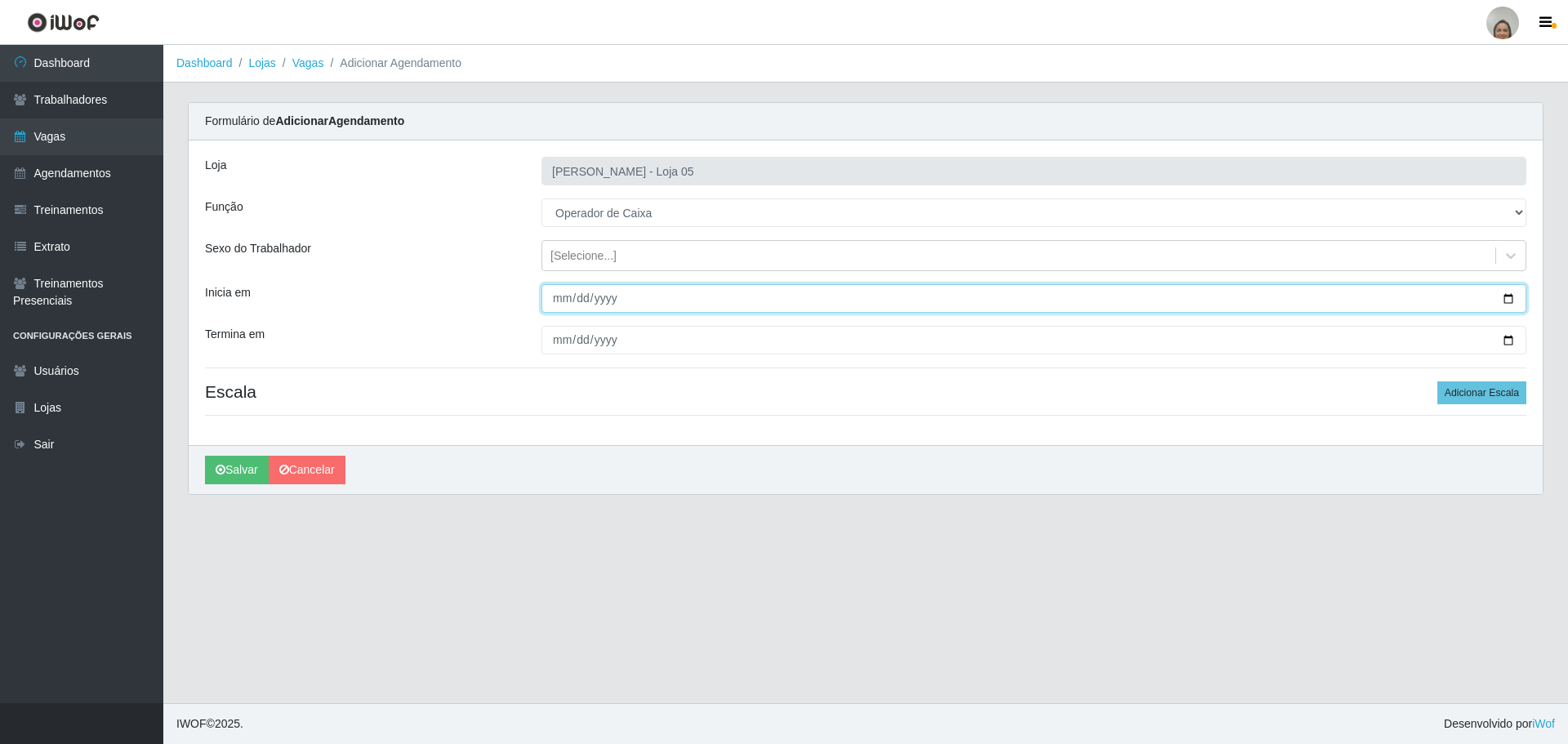
click at [1508, 298] on input "Inicia em" at bounding box center [1034, 298] width 985 height 29
type input "[DATE]"
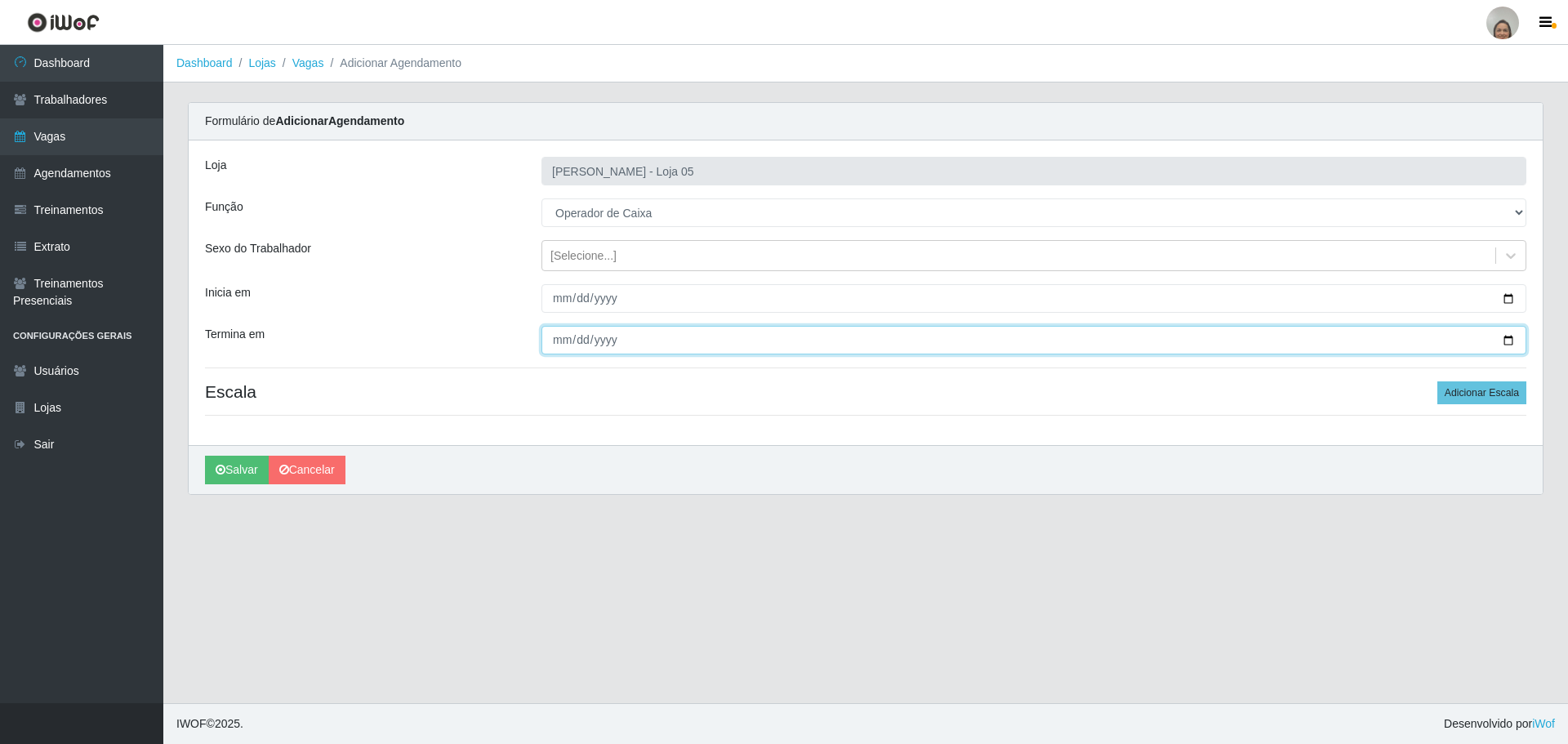
click at [1507, 335] on input "Termina em" at bounding box center [1034, 340] width 985 height 29
type input "[DATE]"
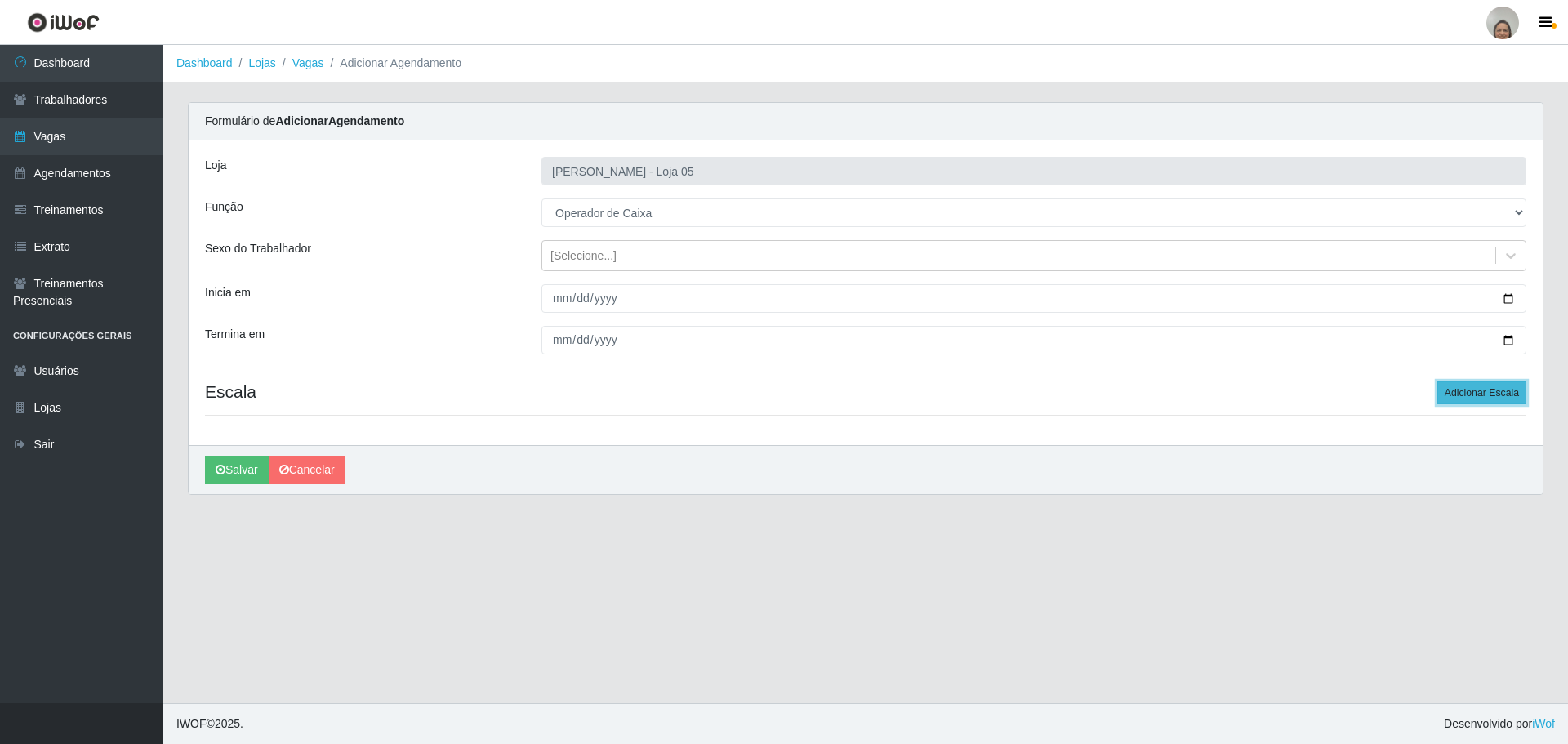
click at [1478, 398] on button "Adicionar Escala" at bounding box center [1482, 393] width 89 height 23
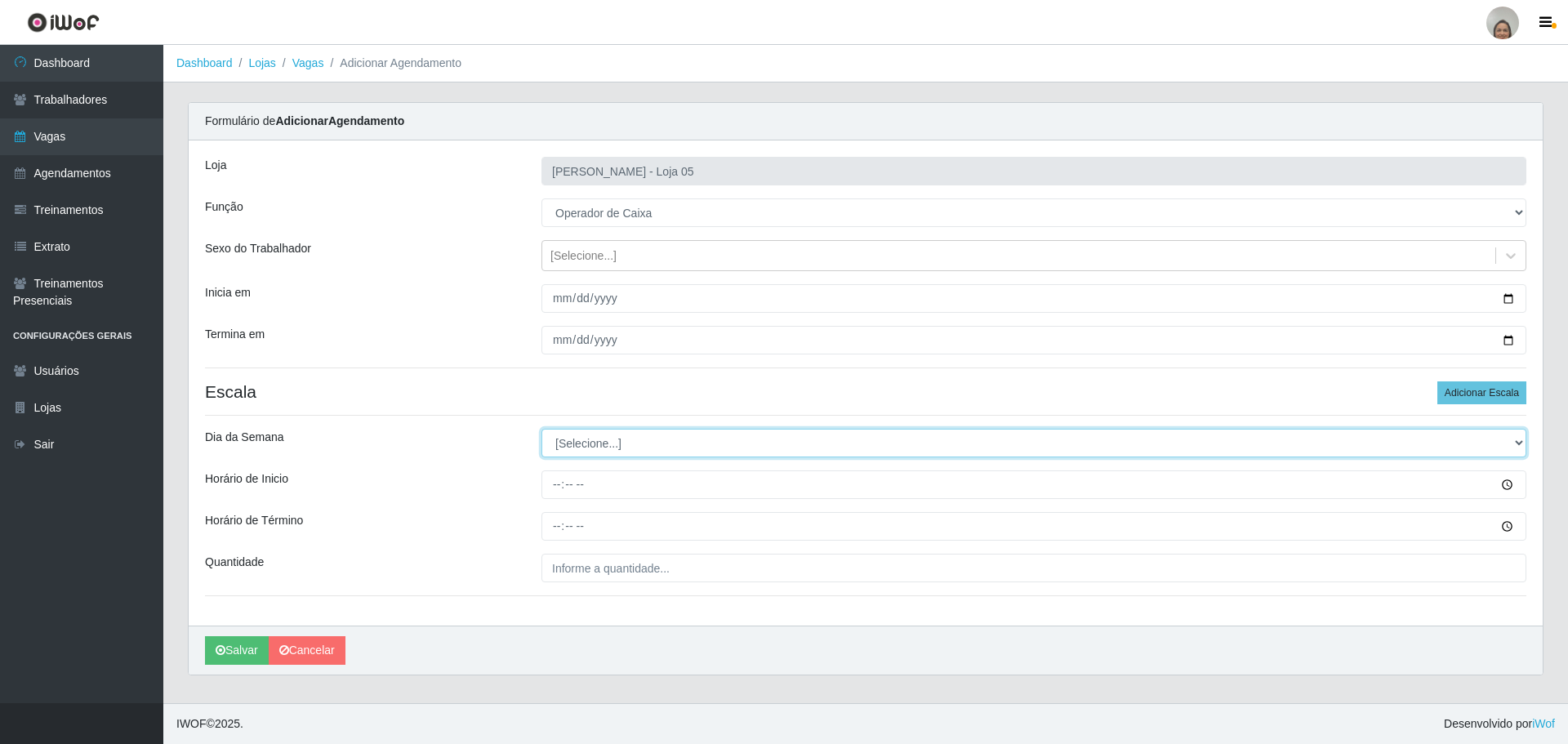
drag, startPoint x: 613, startPoint y: 444, endPoint x: 606, endPoint y: 452, distance: 10.6
click at [613, 444] on select "[Selecione...] Segunda Terça Quarta Quinta Sexta Sábado Domingo" at bounding box center [1034, 442] width 985 height 29
select select "4"
click at [542, 428] on select "[Selecione...] Segunda Terça Quarta Quinta Sexta Sábado Domingo" at bounding box center [1034, 442] width 985 height 29
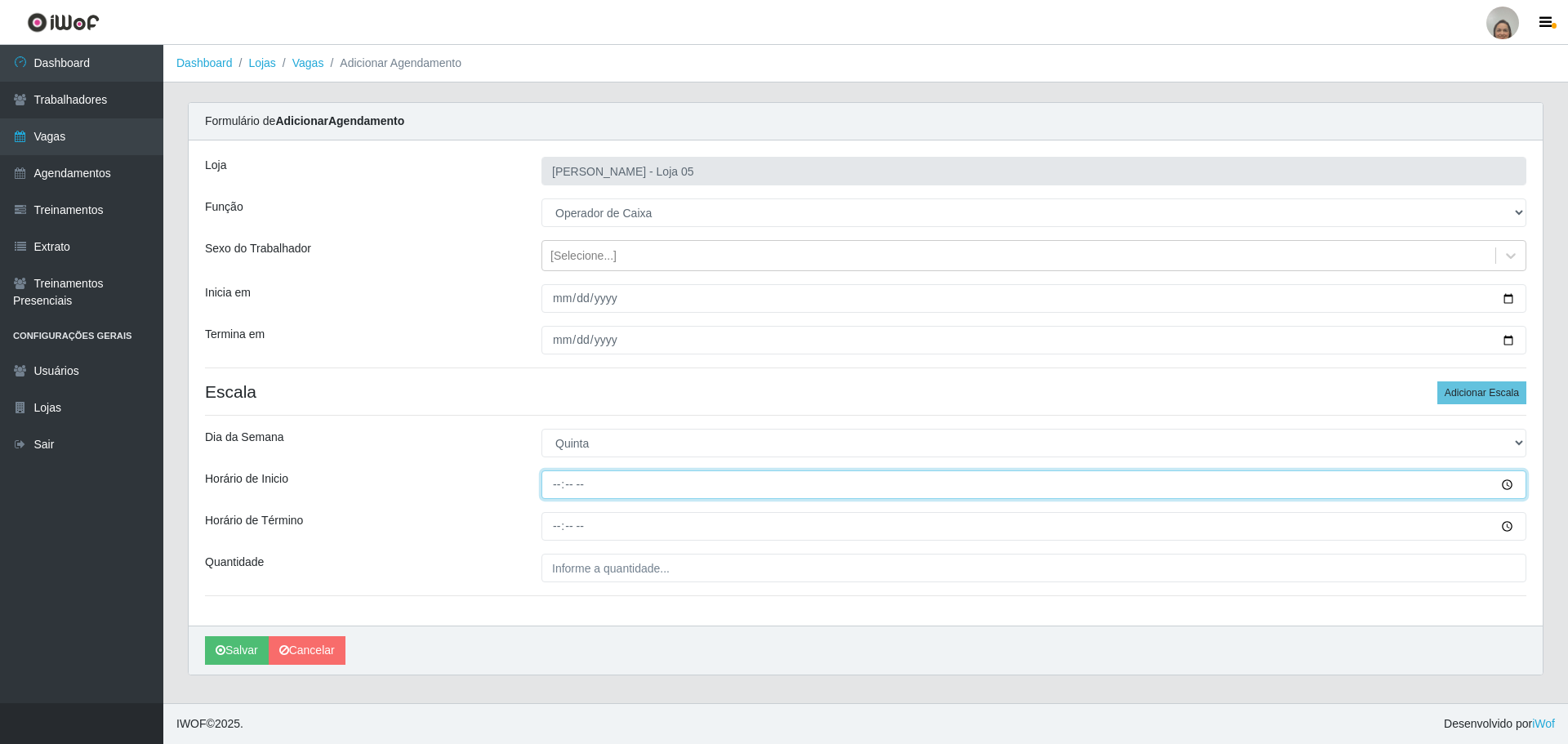
click at [551, 484] on input "Horário de Inicio" at bounding box center [1034, 484] width 985 height 29
type input "09:20"
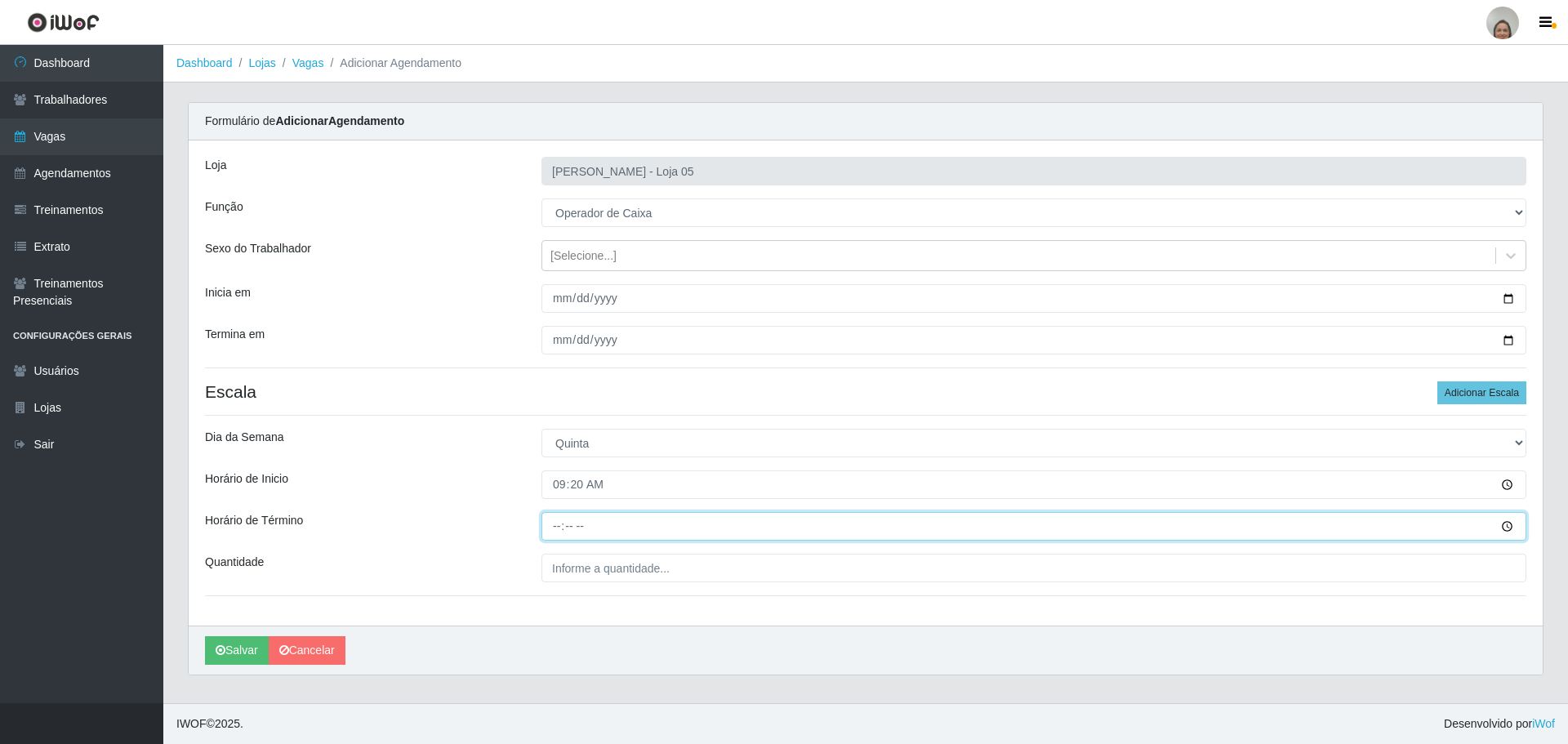
click at [555, 518] on input "Horário de Término" at bounding box center [1034, 526] width 985 height 29
type input "15:20"
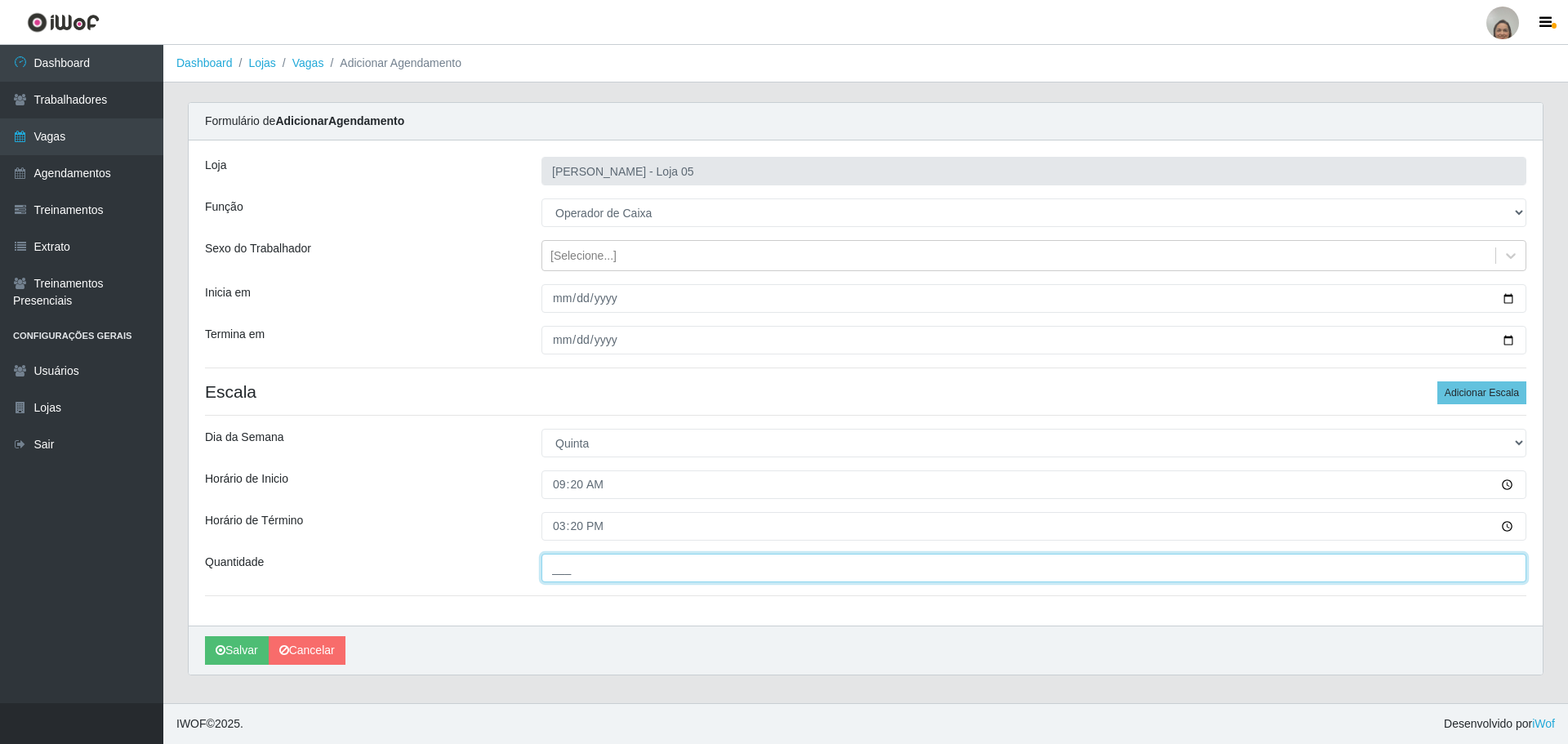
click at [565, 574] on input "___" at bounding box center [1034, 568] width 985 height 29
type input "6__"
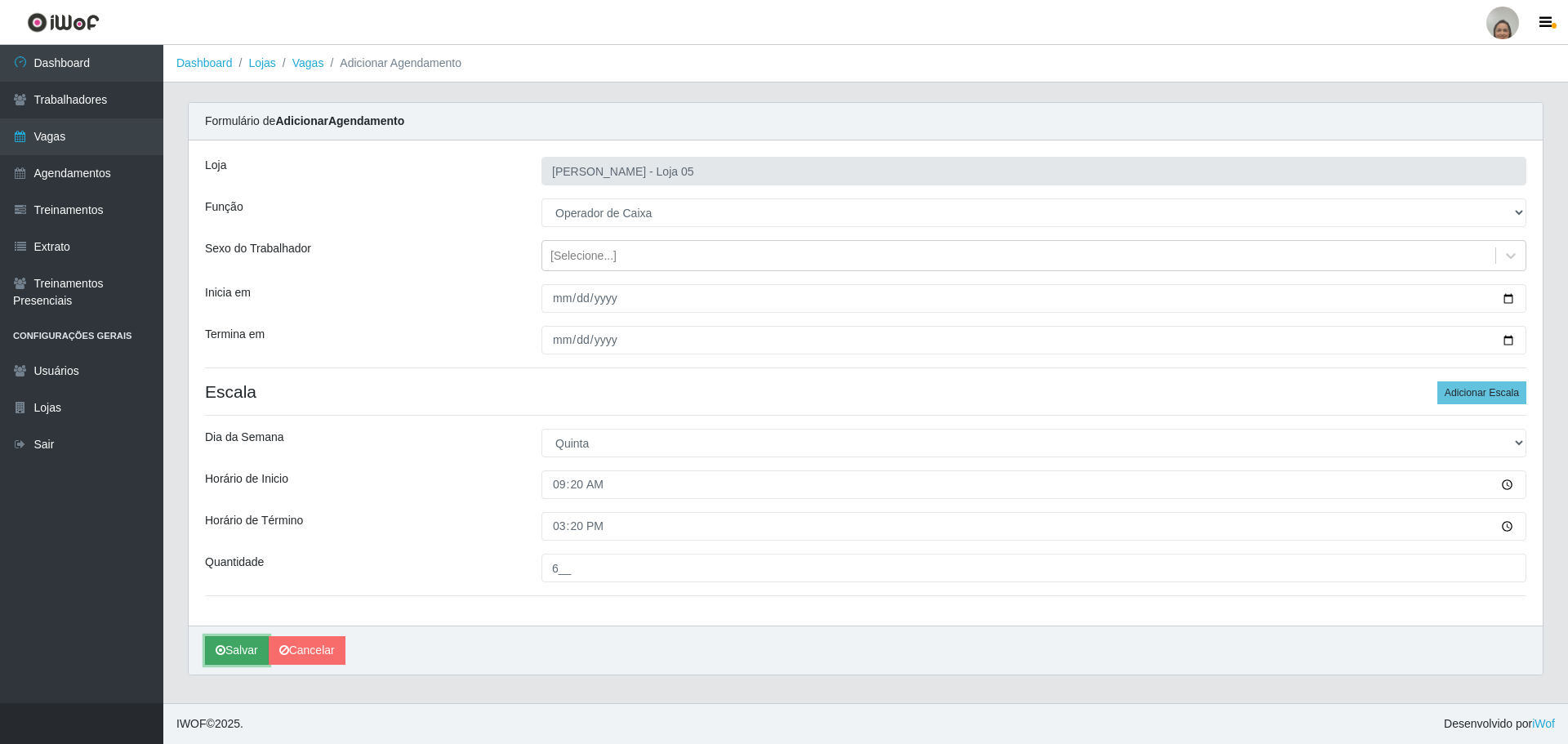
click at [239, 649] on button "Salvar" at bounding box center [237, 650] width 64 height 29
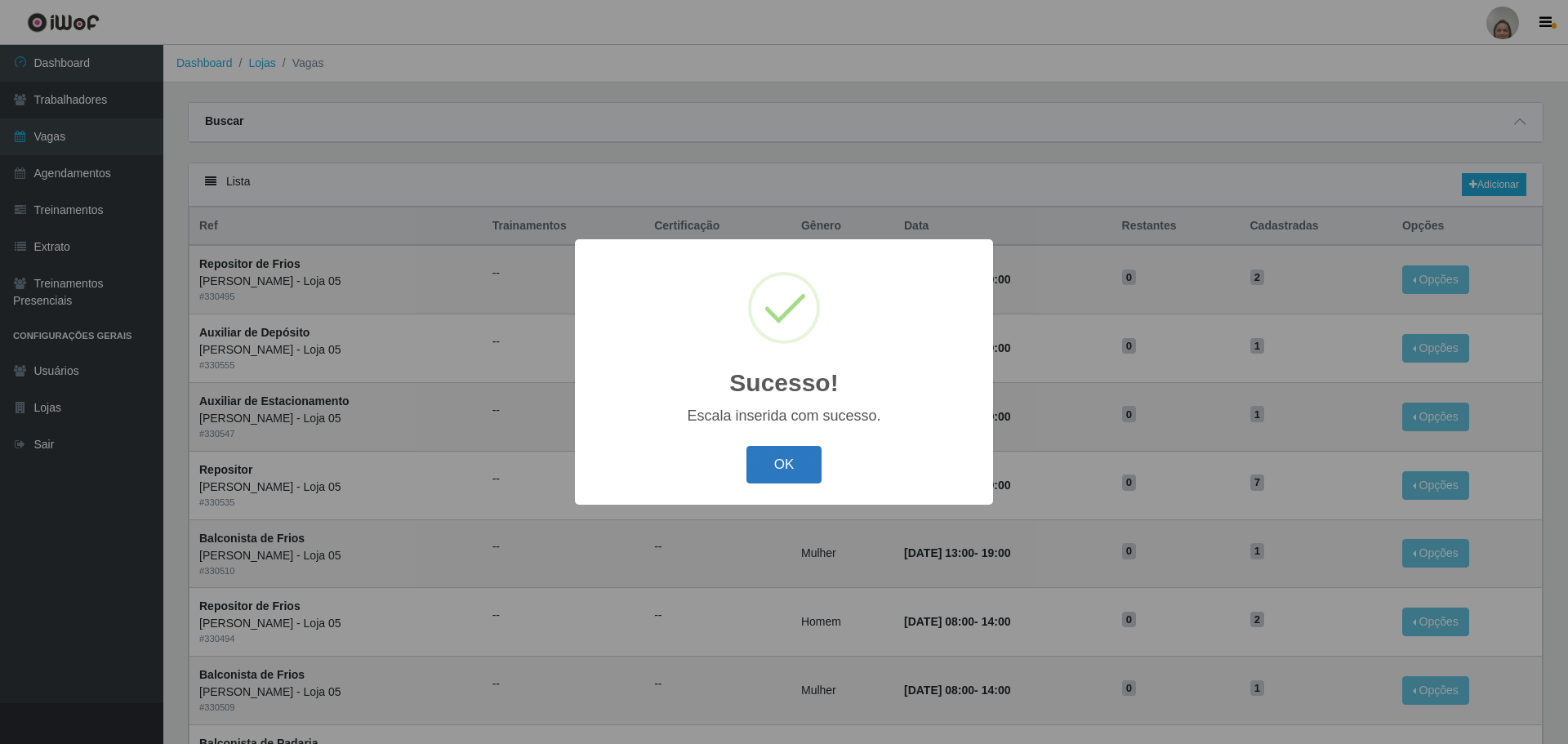
click at [765, 464] on button "OK" at bounding box center [785, 465] width 76 height 38
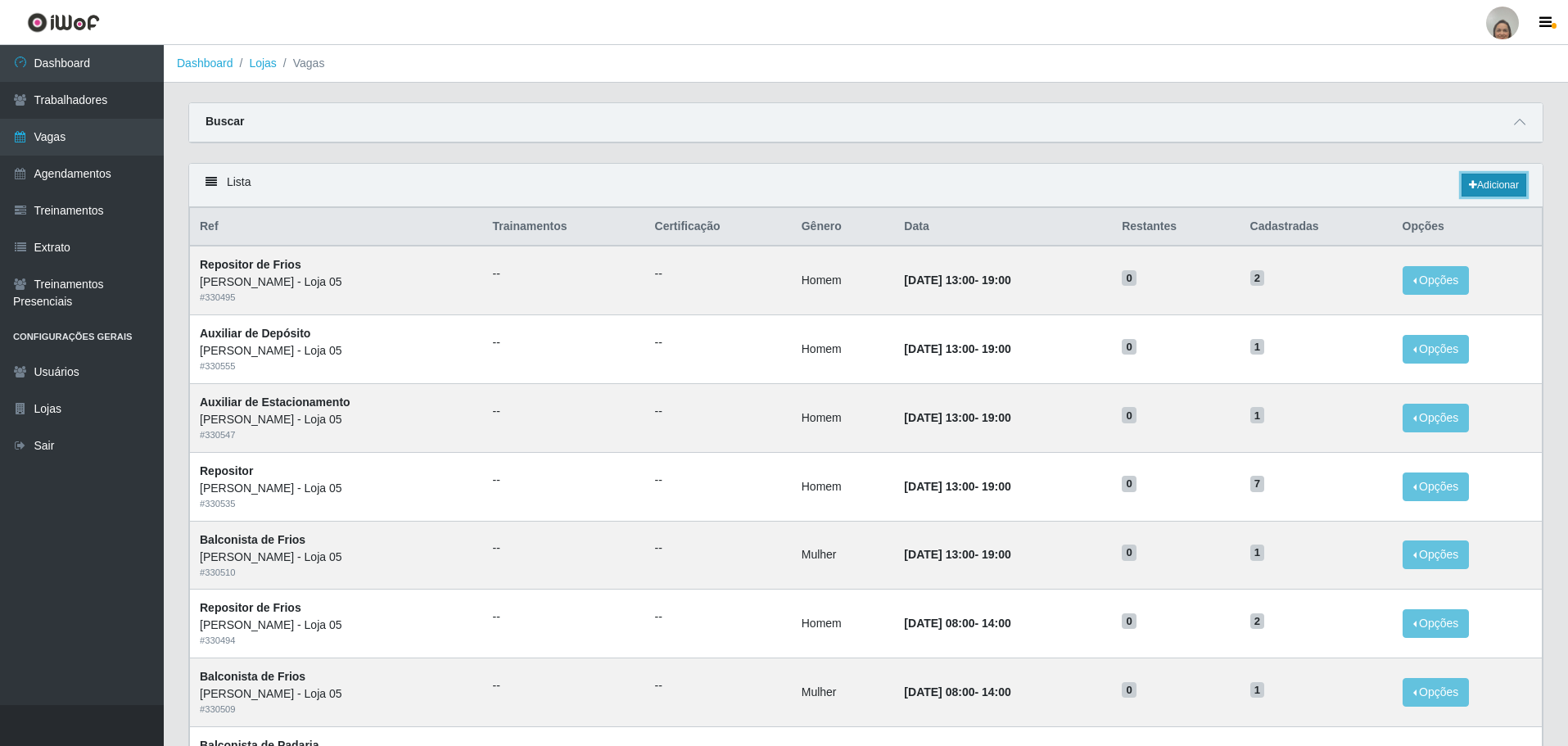
click at [1497, 185] on link "Adicionar" at bounding box center [1494, 185] width 65 height 23
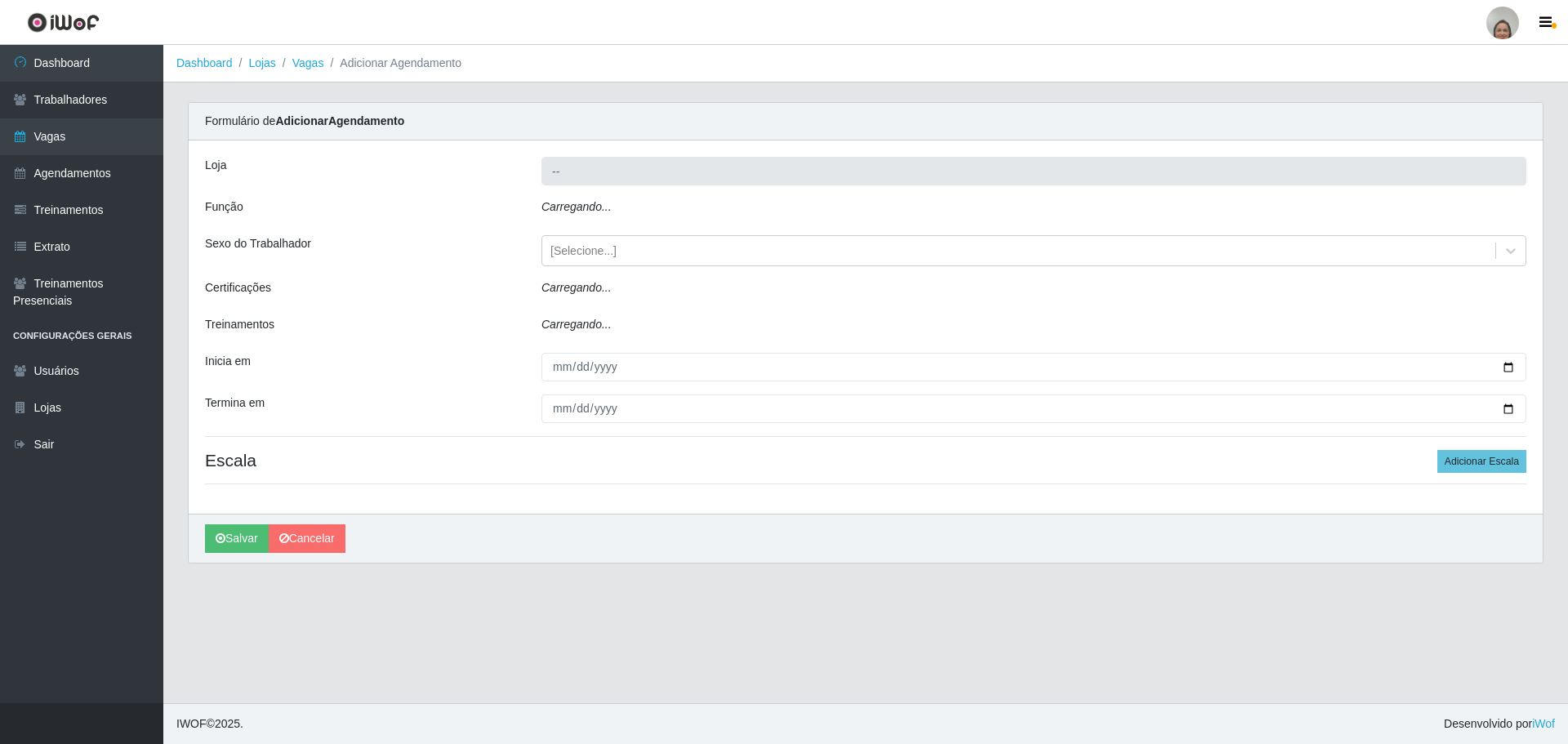
type input "[PERSON_NAME] - Loja 05"
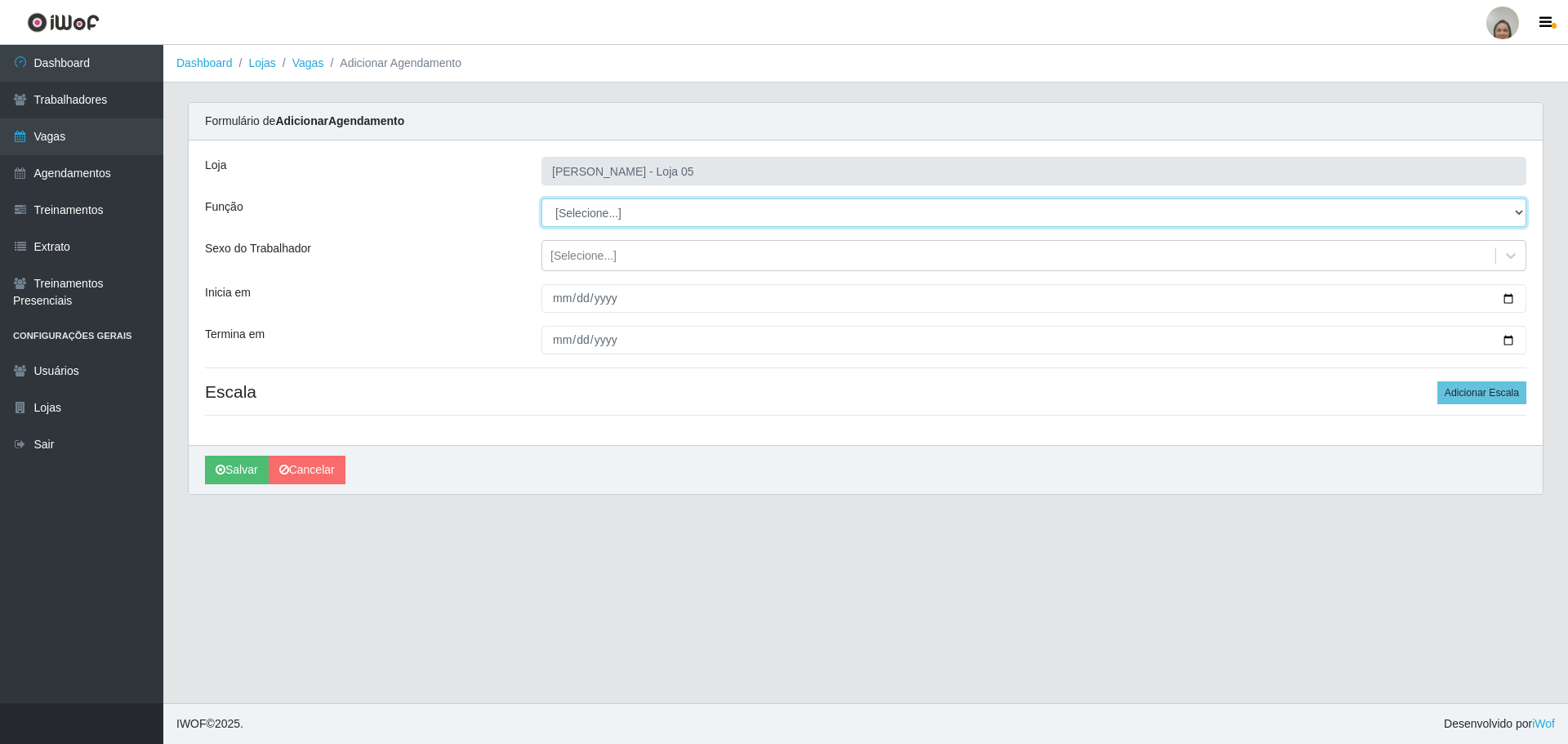
drag, startPoint x: 1513, startPoint y: 211, endPoint x: 1373, endPoint y: 226, distance: 140.8
click at [1513, 211] on select "[Selecione...] ASG ASG + ASG ++ Auxiliar de Depósito Auxiliar de Depósito + Aux…" at bounding box center [1034, 212] width 985 height 29
select select "22"
click at [542, 198] on select "[Selecione...] ASG ASG + ASG ++ Auxiliar de Depósito Auxiliar de Depósito + Aux…" at bounding box center [1034, 212] width 985 height 29
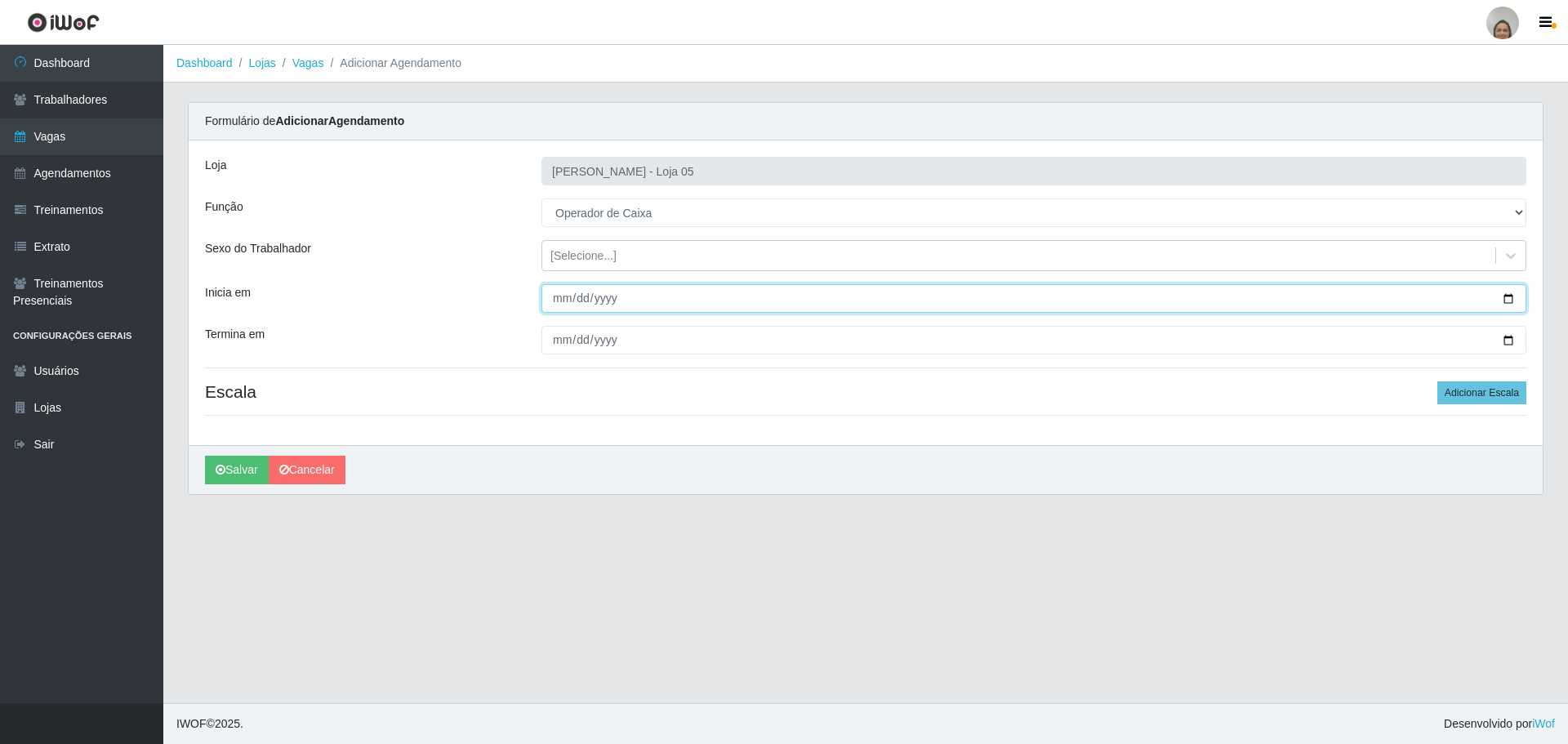
click at [1508, 298] on input "Inicia em" at bounding box center [1034, 298] width 985 height 29
type input "[DATE]"
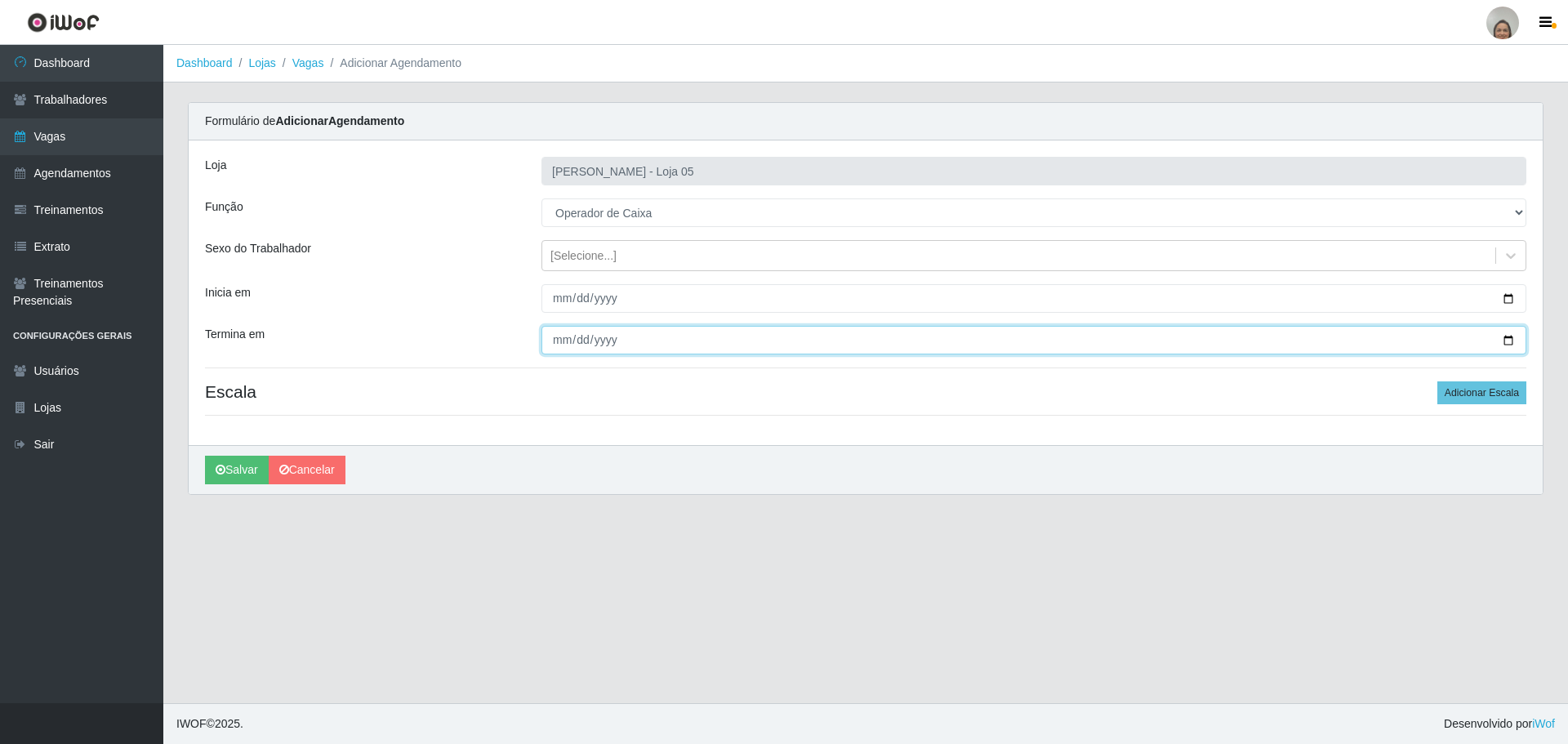
click at [1510, 342] on input "Termina em" at bounding box center [1034, 340] width 985 height 29
type input "[DATE]"
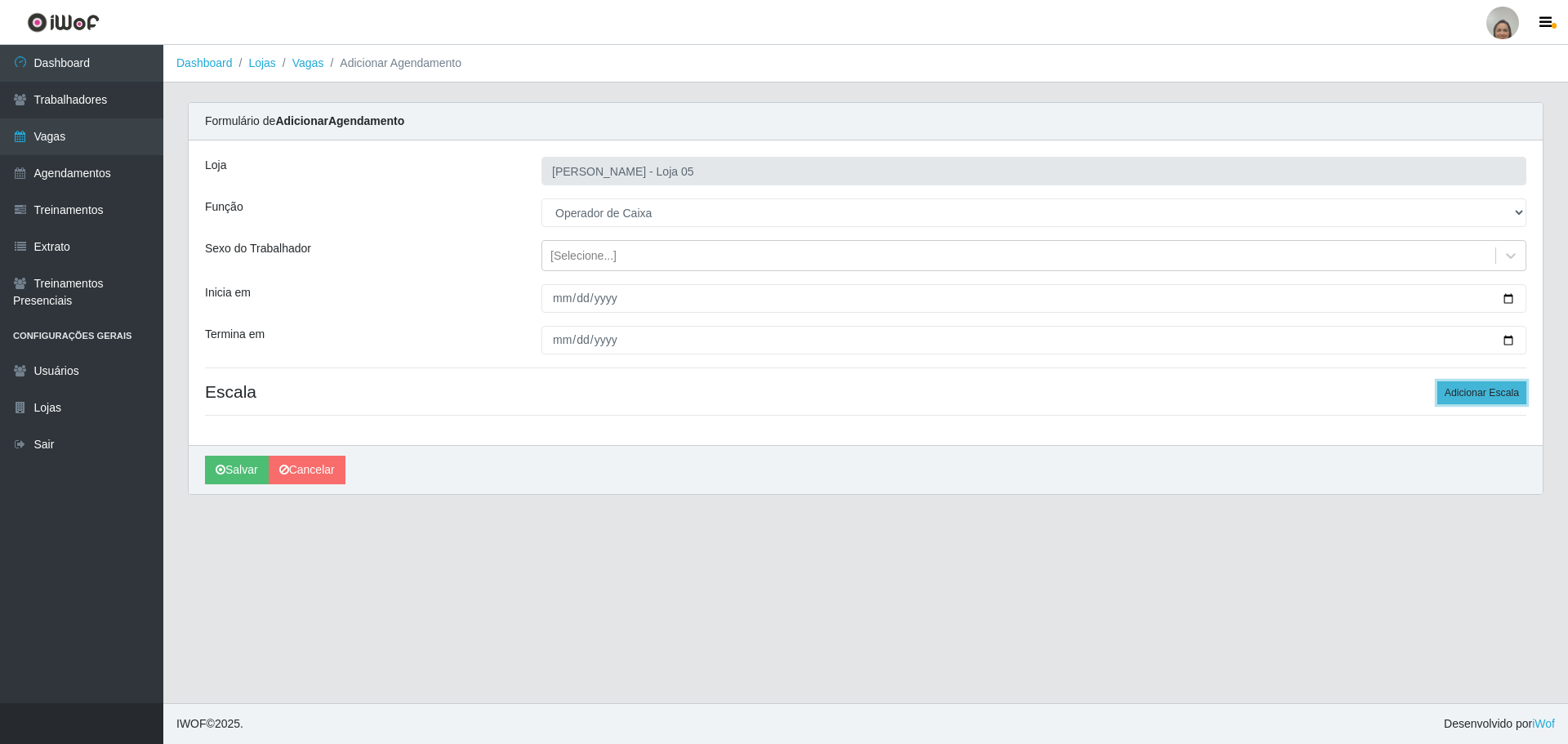
click at [1490, 400] on button "Adicionar Escala" at bounding box center [1482, 393] width 89 height 23
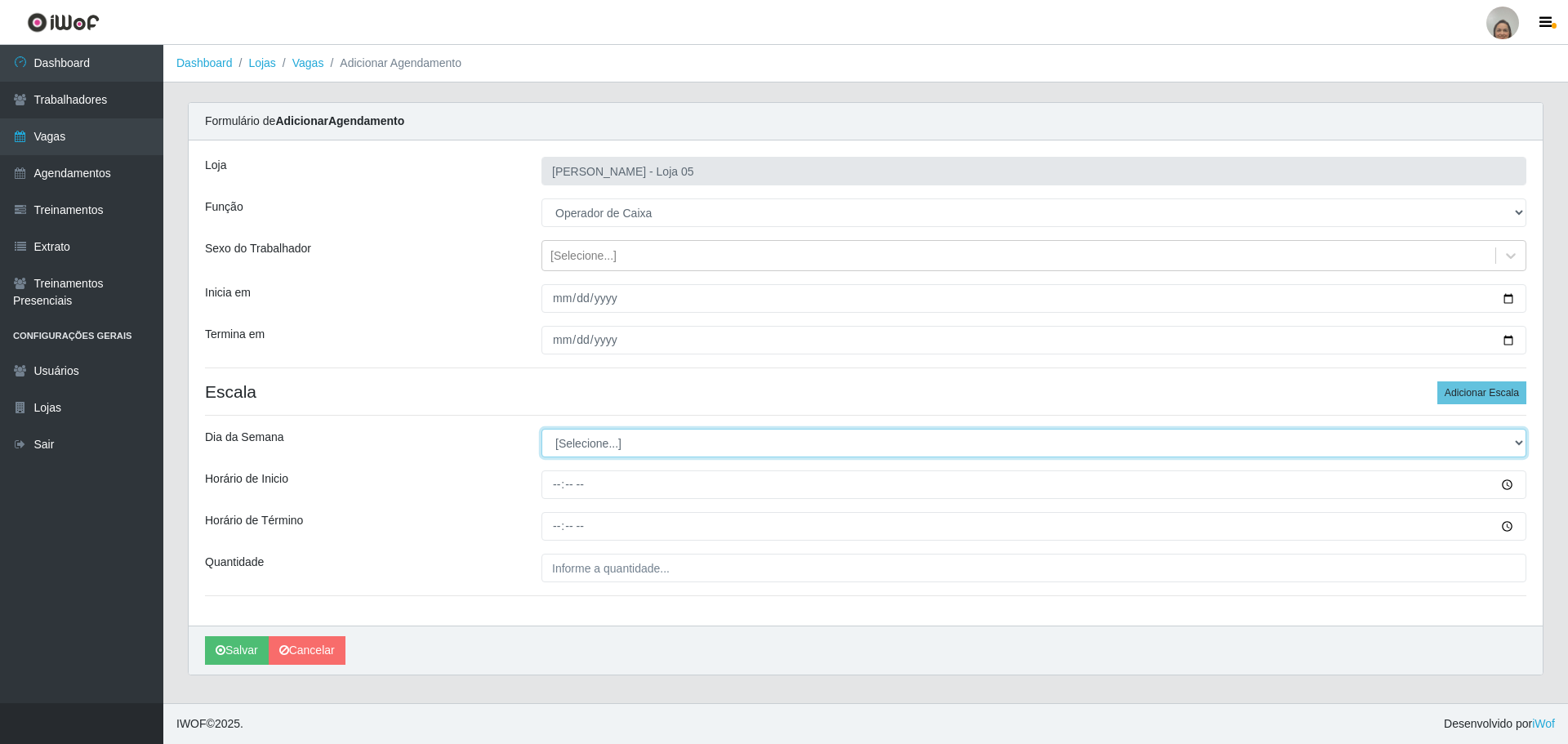
click at [585, 441] on select "[Selecione...] Segunda Terça Quarta Quinta Sexta Sábado Domingo" at bounding box center [1034, 442] width 985 height 29
select select "4"
click at [542, 428] on select "[Selecione...] Segunda Terça Quarta Quinta Sexta Sábado Domingo" at bounding box center [1034, 442] width 985 height 29
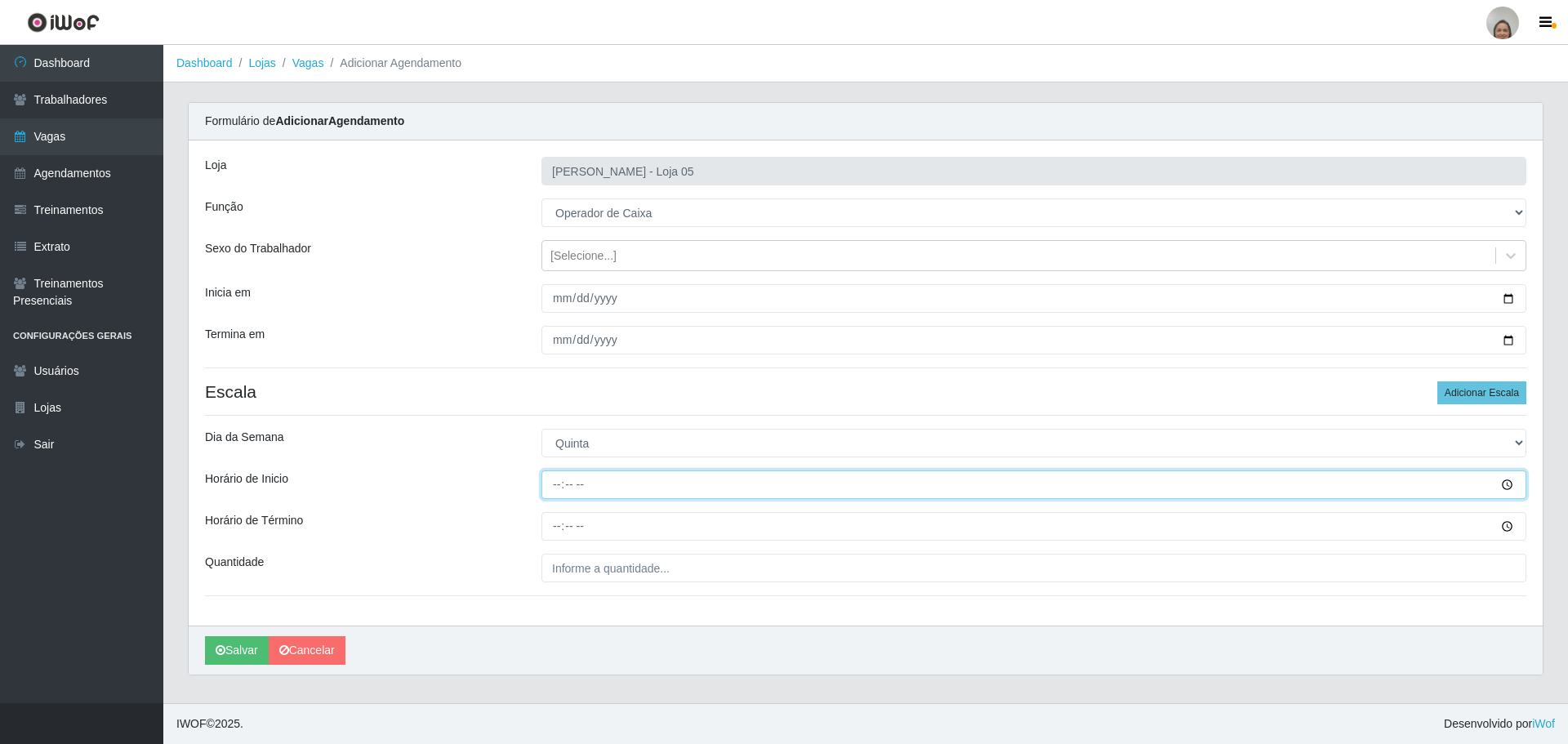
click at [552, 480] on input "Horário de Inicio" at bounding box center [1034, 484] width 985 height 29
type input "16:20"
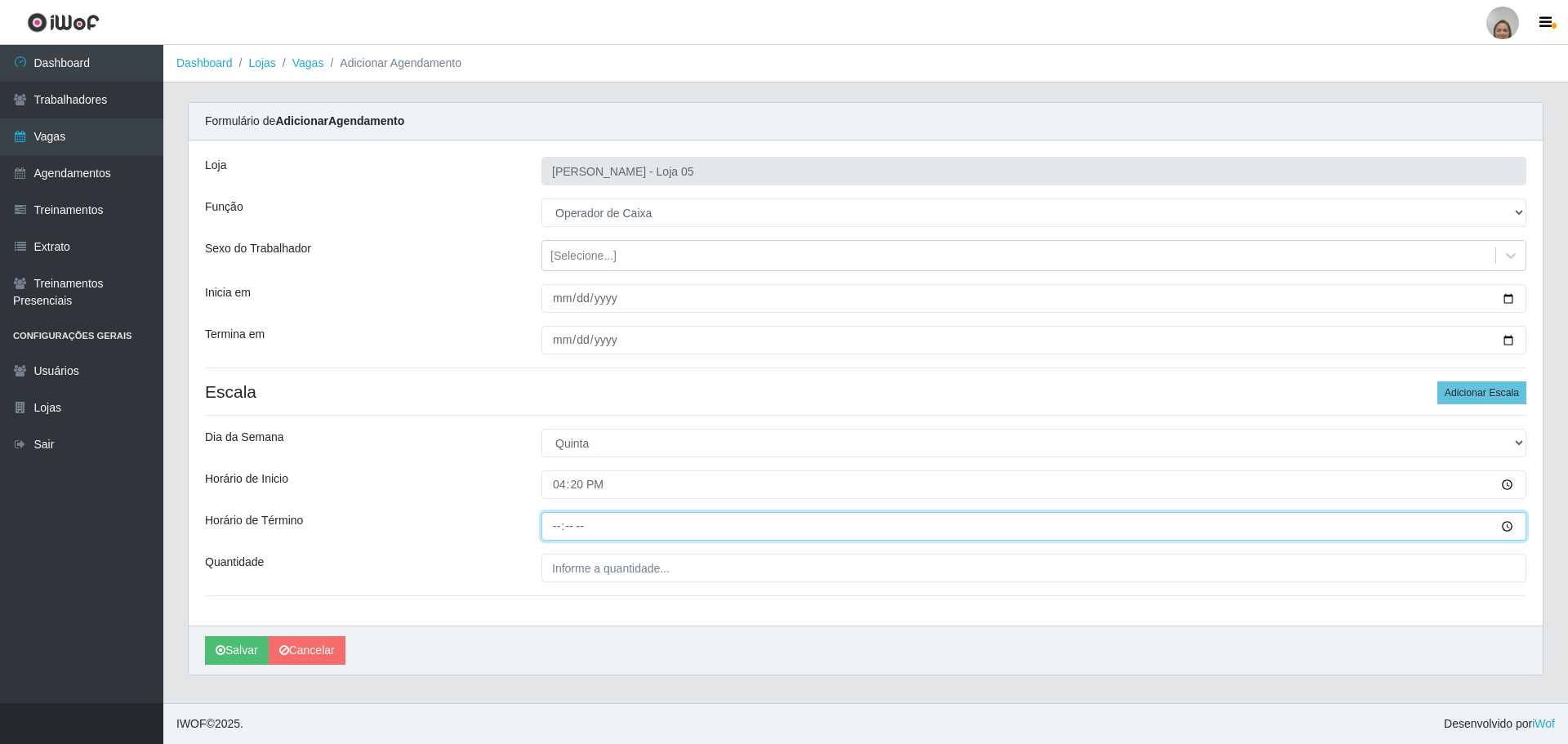
click at [555, 519] on input "Horário de Término" at bounding box center [1034, 526] width 985 height 29
type input "22:20"
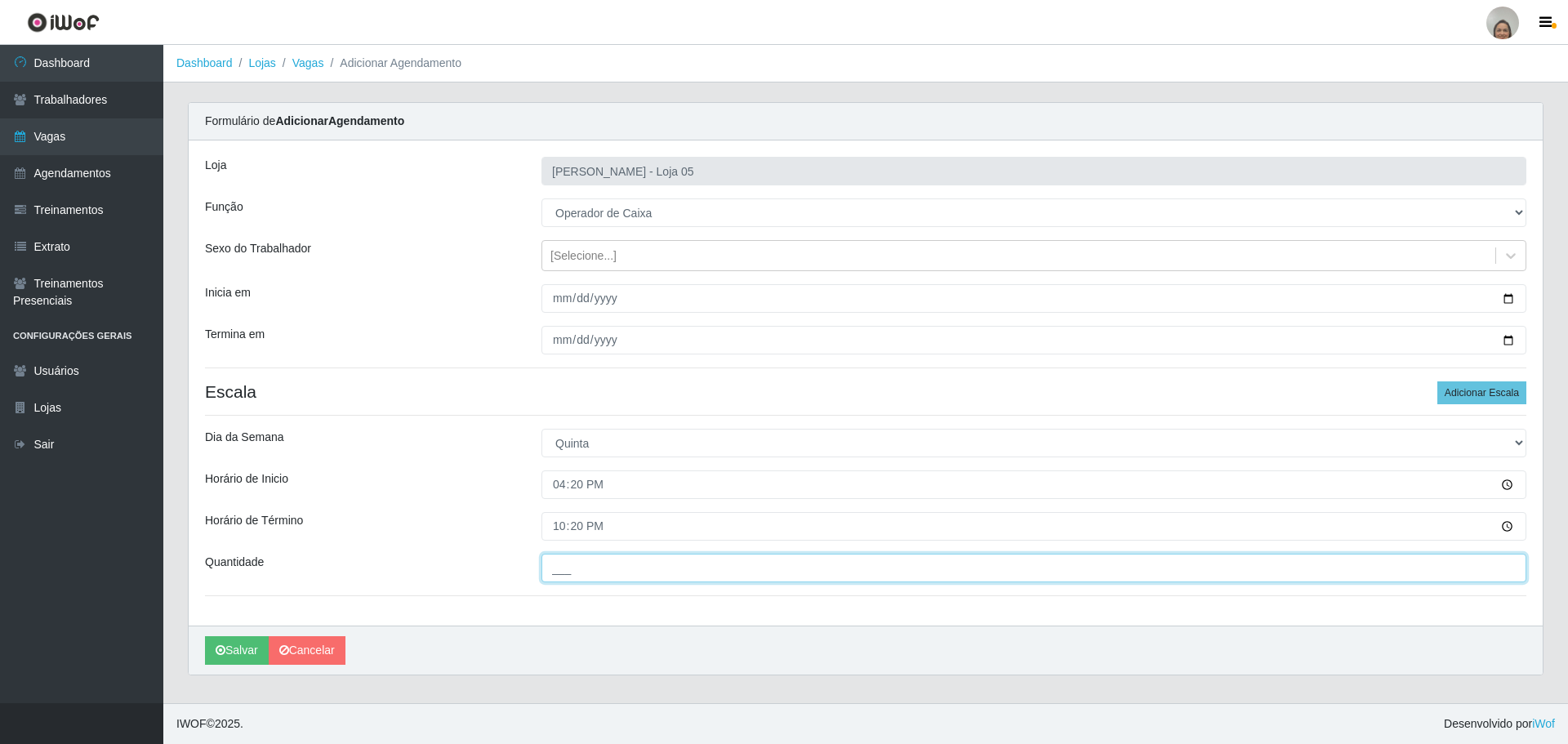
drag, startPoint x: 575, startPoint y: 562, endPoint x: 585, endPoint y: 561, distance: 10.0
click at [575, 562] on input "___" at bounding box center [1034, 568] width 985 height 29
type input "3__"
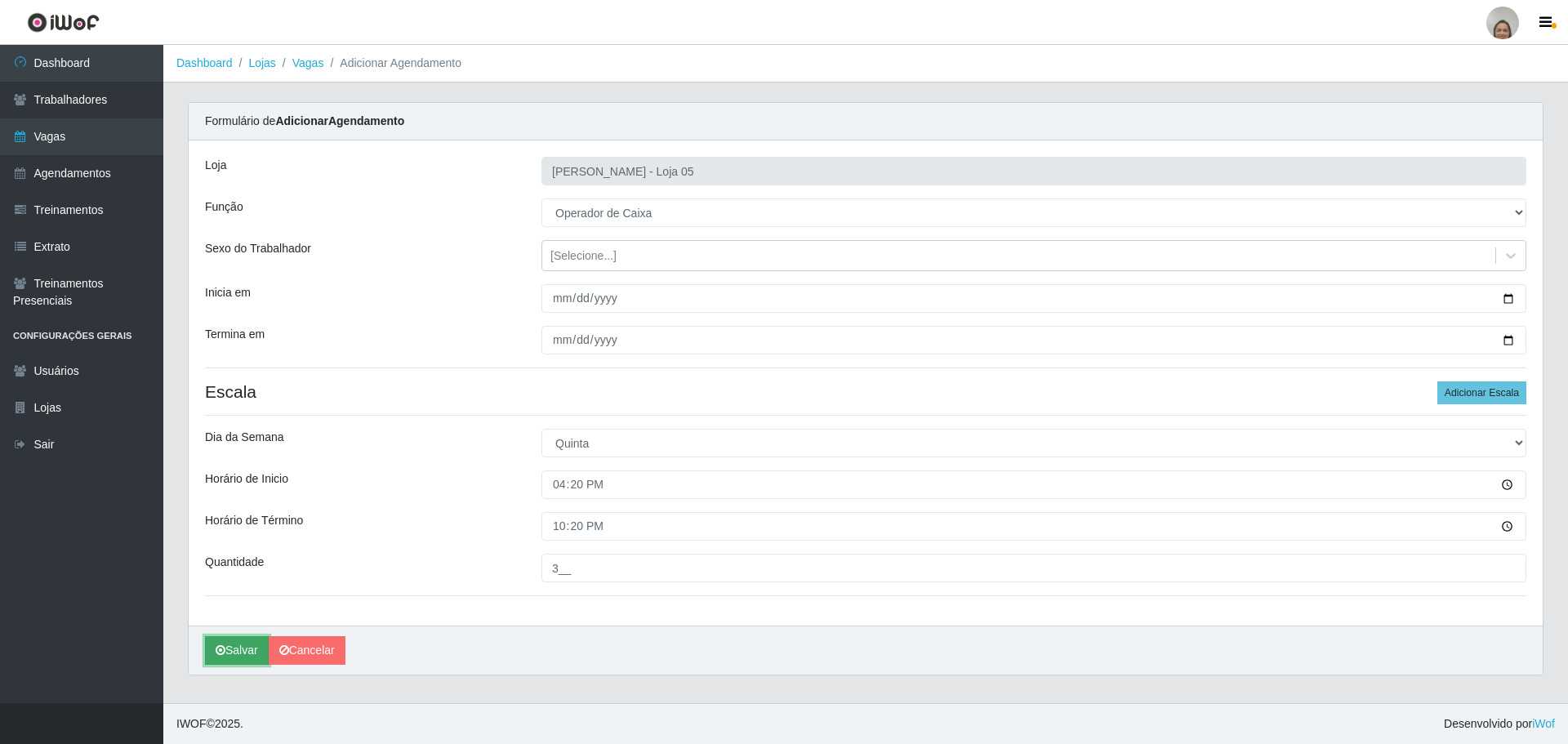
click at [235, 645] on button "Salvar" at bounding box center [237, 650] width 64 height 29
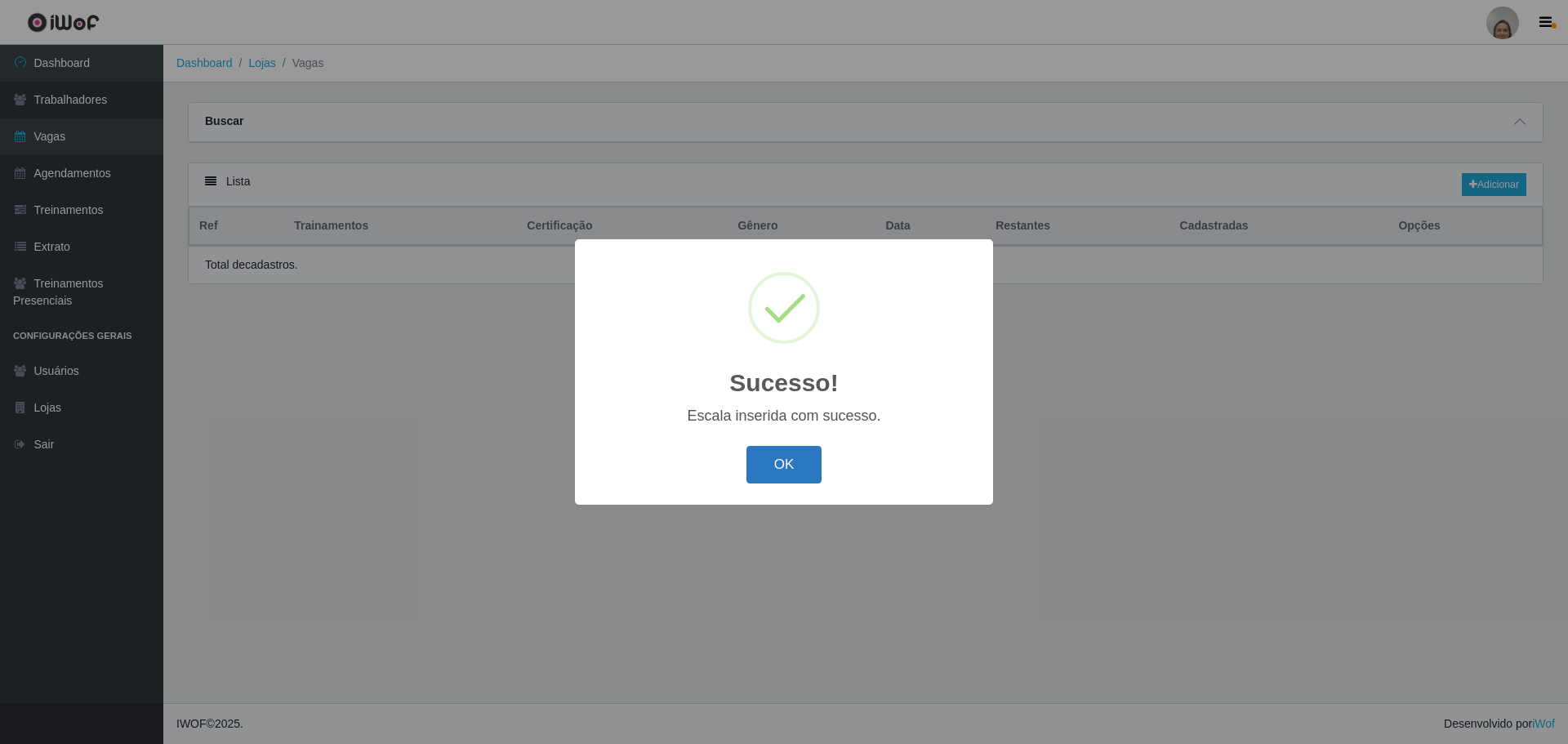
click at [794, 462] on button "OK" at bounding box center [785, 465] width 76 height 38
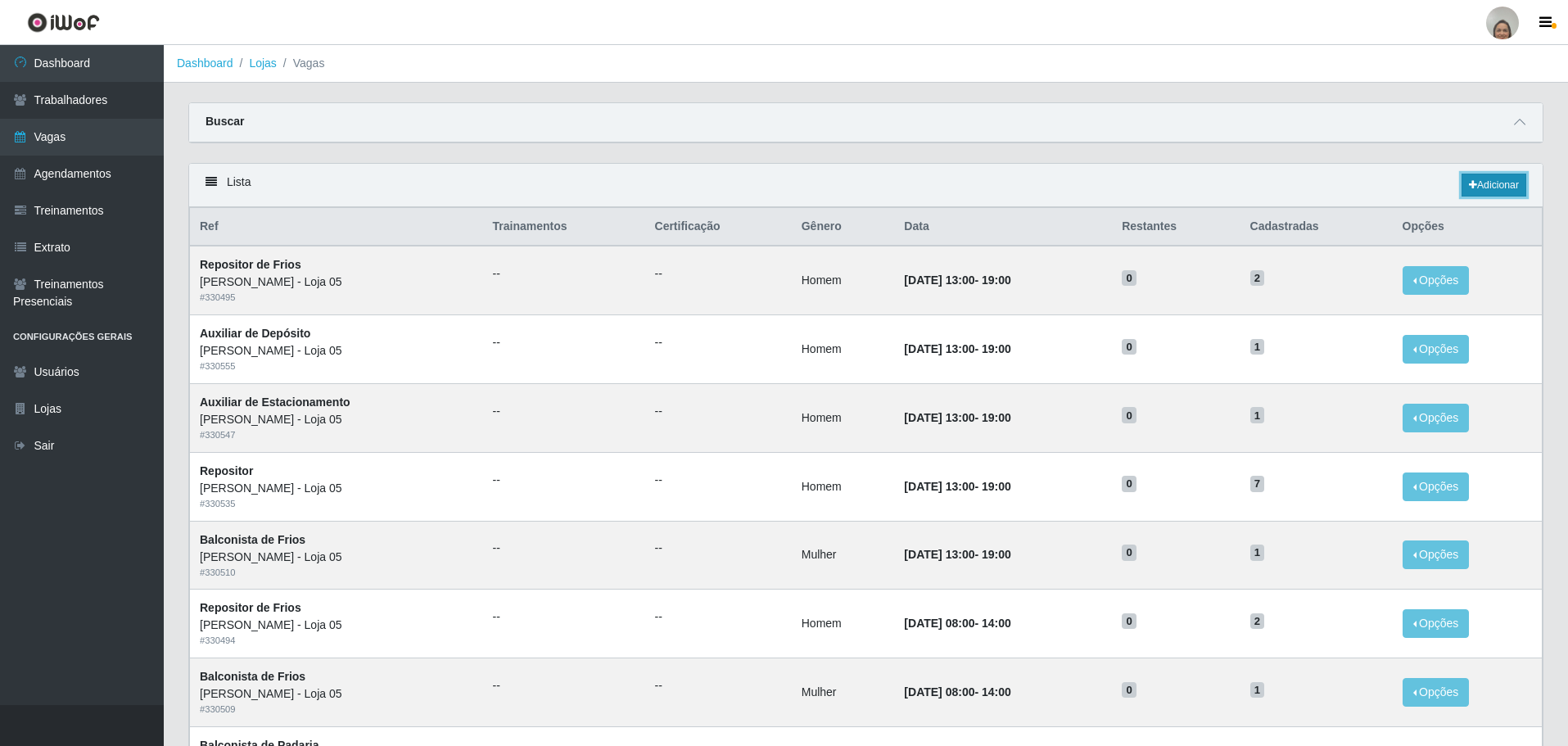
click at [1495, 185] on link "Adicionar" at bounding box center [1494, 185] width 65 height 23
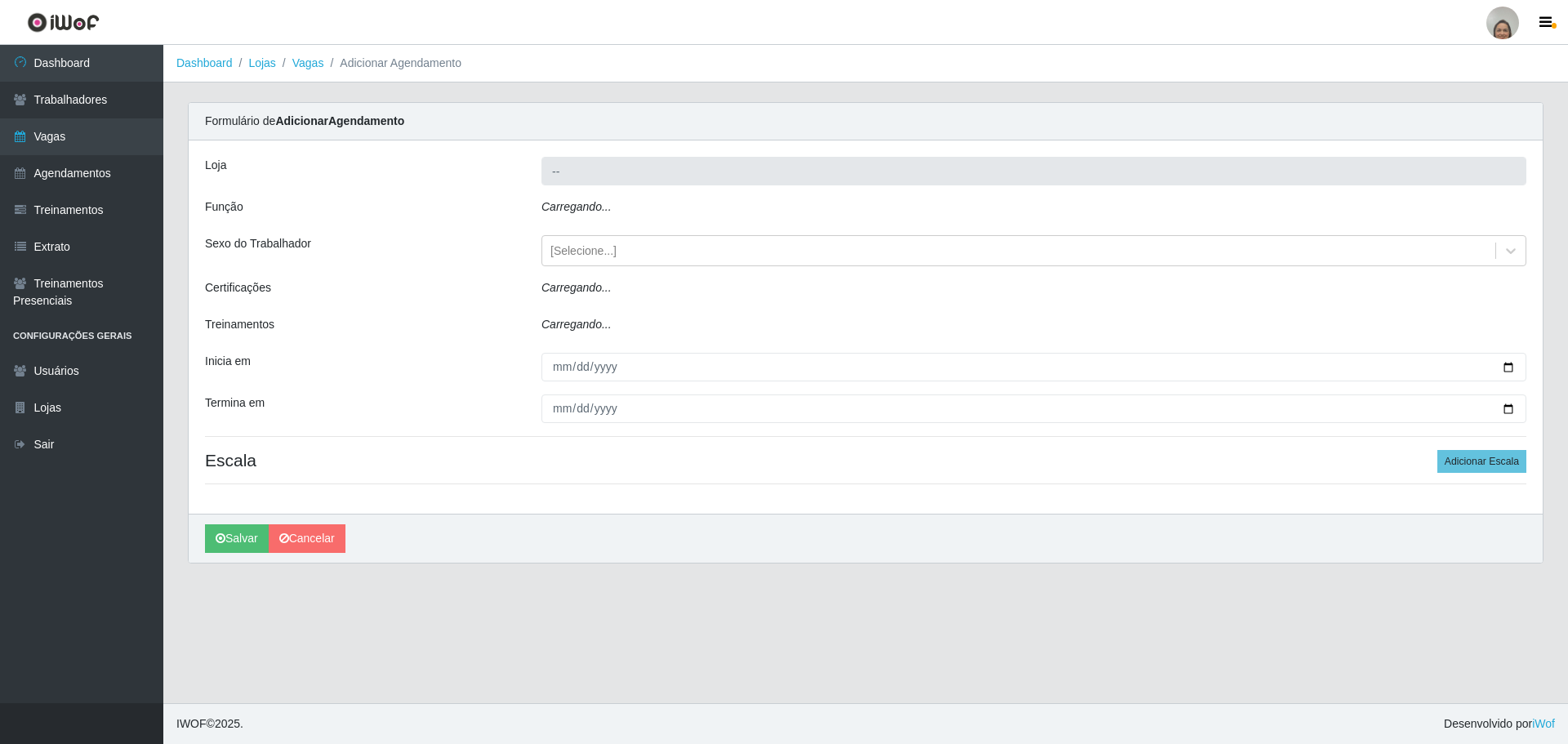
type input "[PERSON_NAME] - Loja 05"
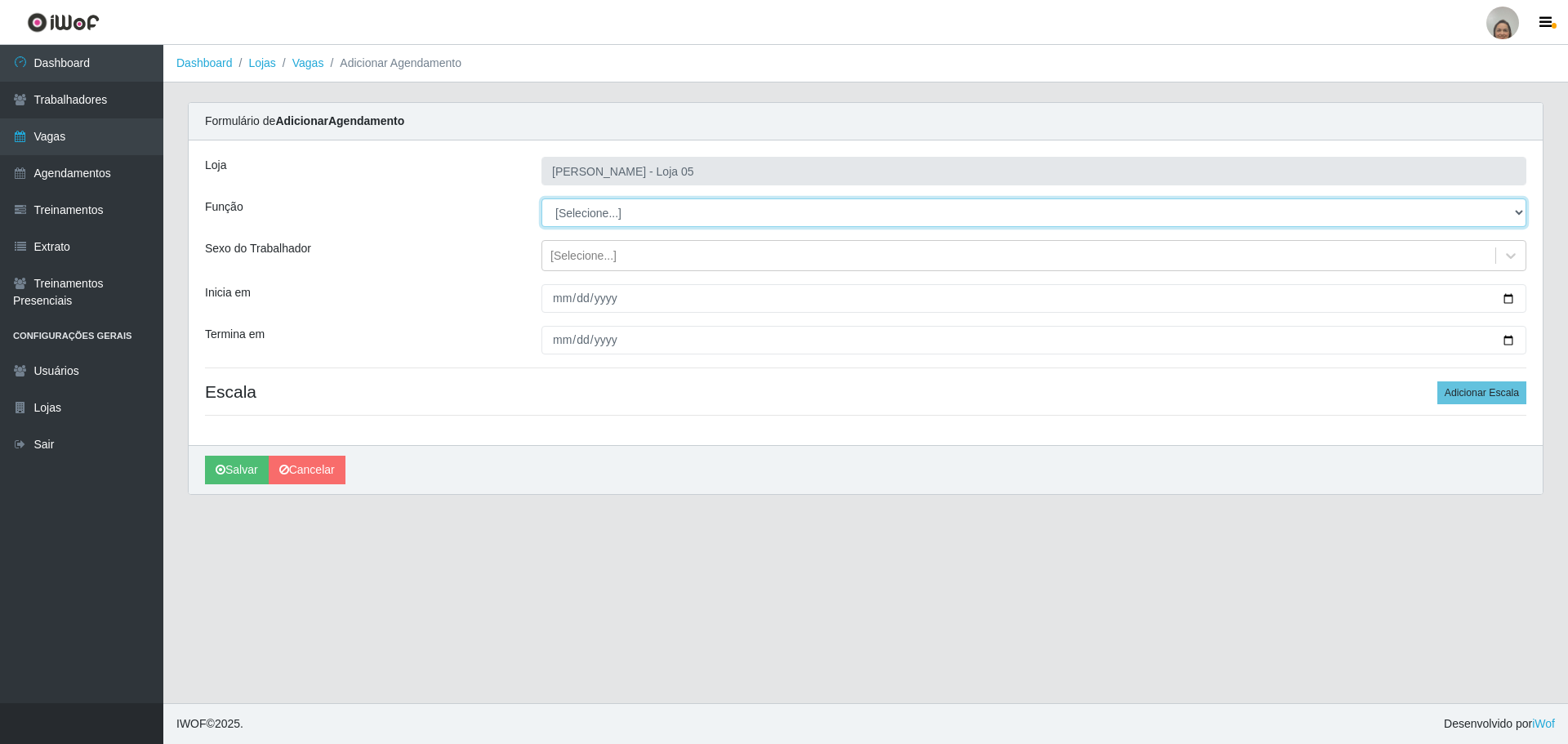
click at [614, 214] on select "[Selecione...] ASG ASG + ASG ++ Auxiliar de Depósito Auxiliar de Depósito + Aux…" at bounding box center [1034, 212] width 985 height 29
select select "22"
click at [542, 198] on select "[Selecione...] ASG ASG + ASG ++ Auxiliar de Depósito Auxiliar de Depósito + Aux…" at bounding box center [1034, 212] width 985 height 29
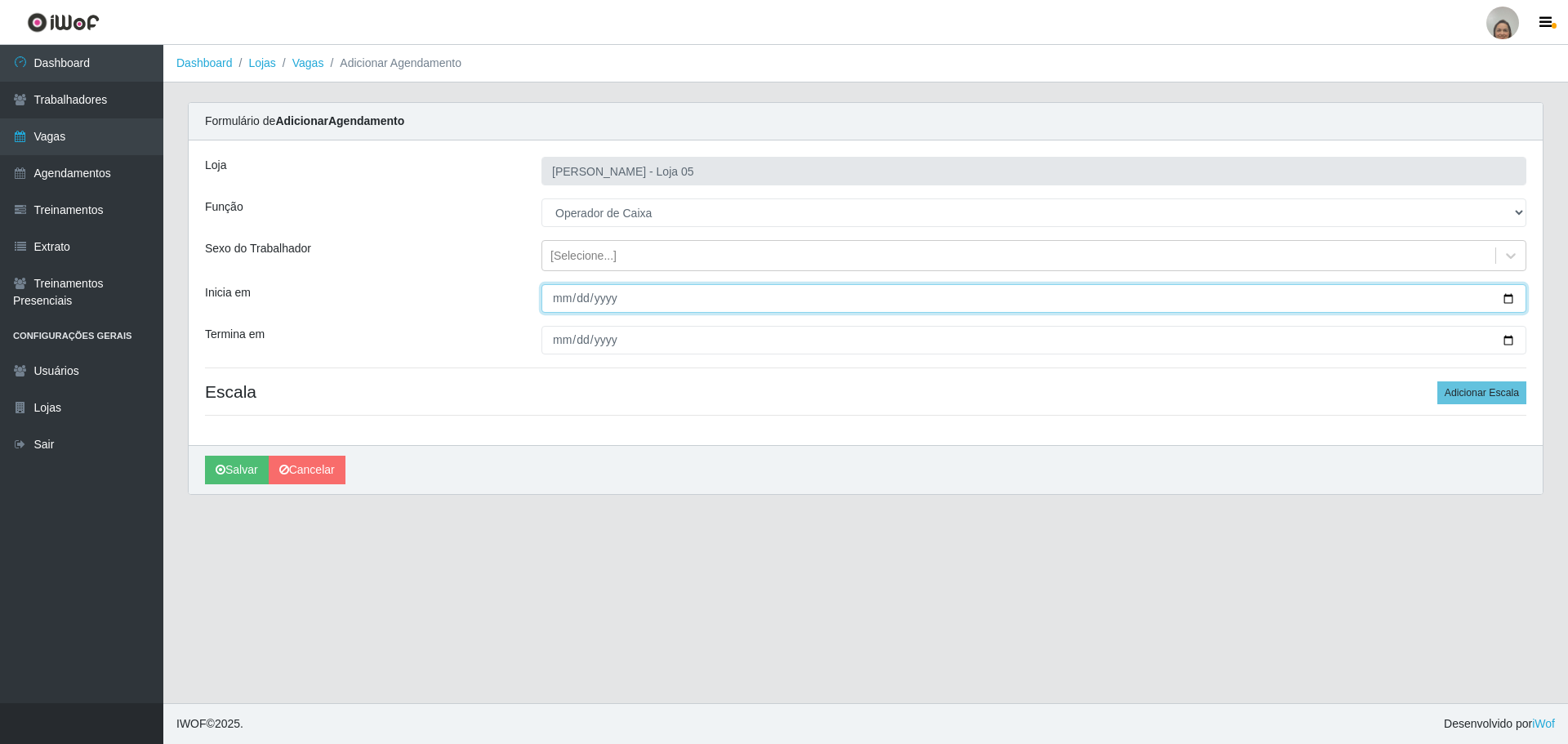
click at [1508, 298] on input "Inicia em" at bounding box center [1034, 298] width 985 height 29
type input "[DATE]"
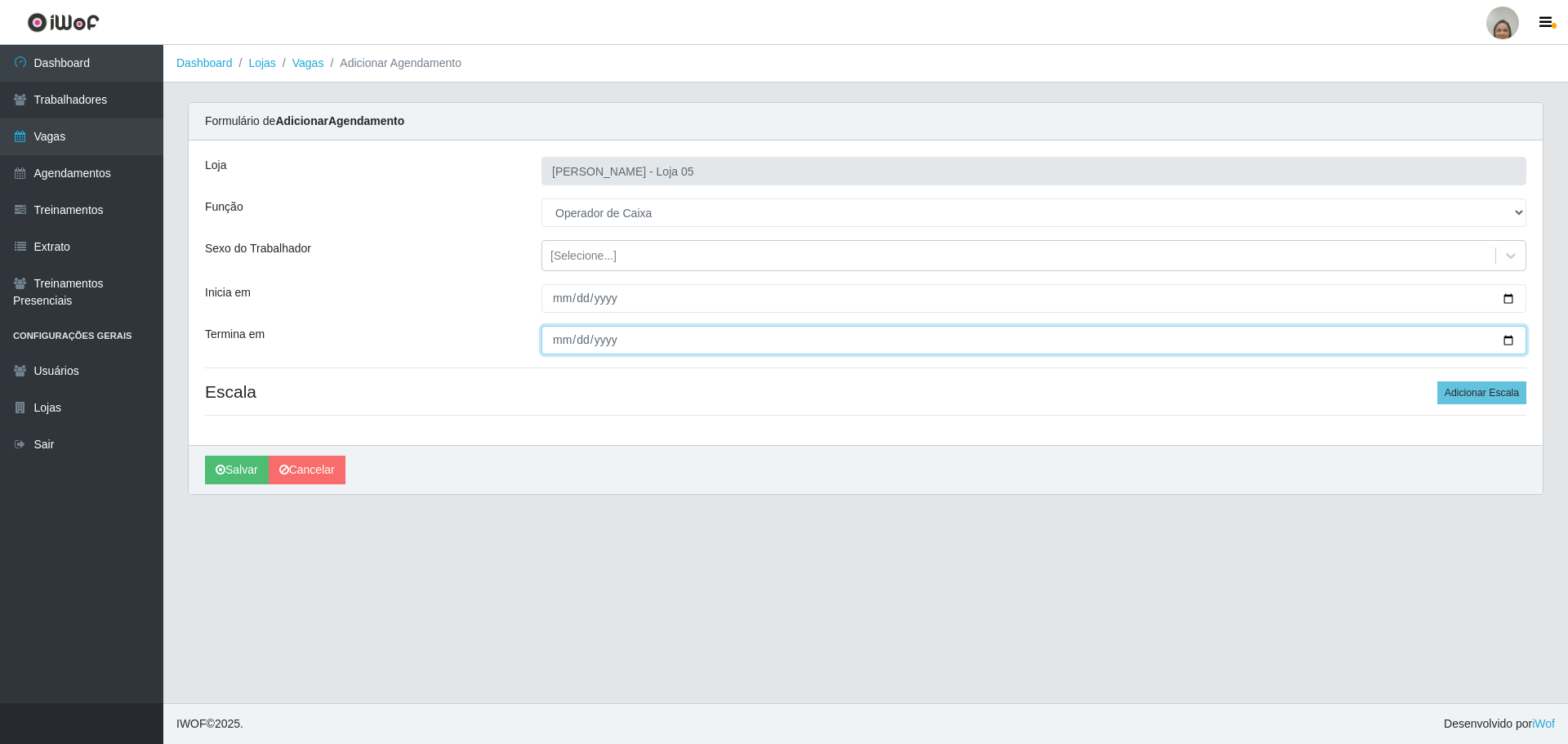
click at [1508, 341] on input "Termina em" at bounding box center [1034, 340] width 985 height 29
type input "[DATE]"
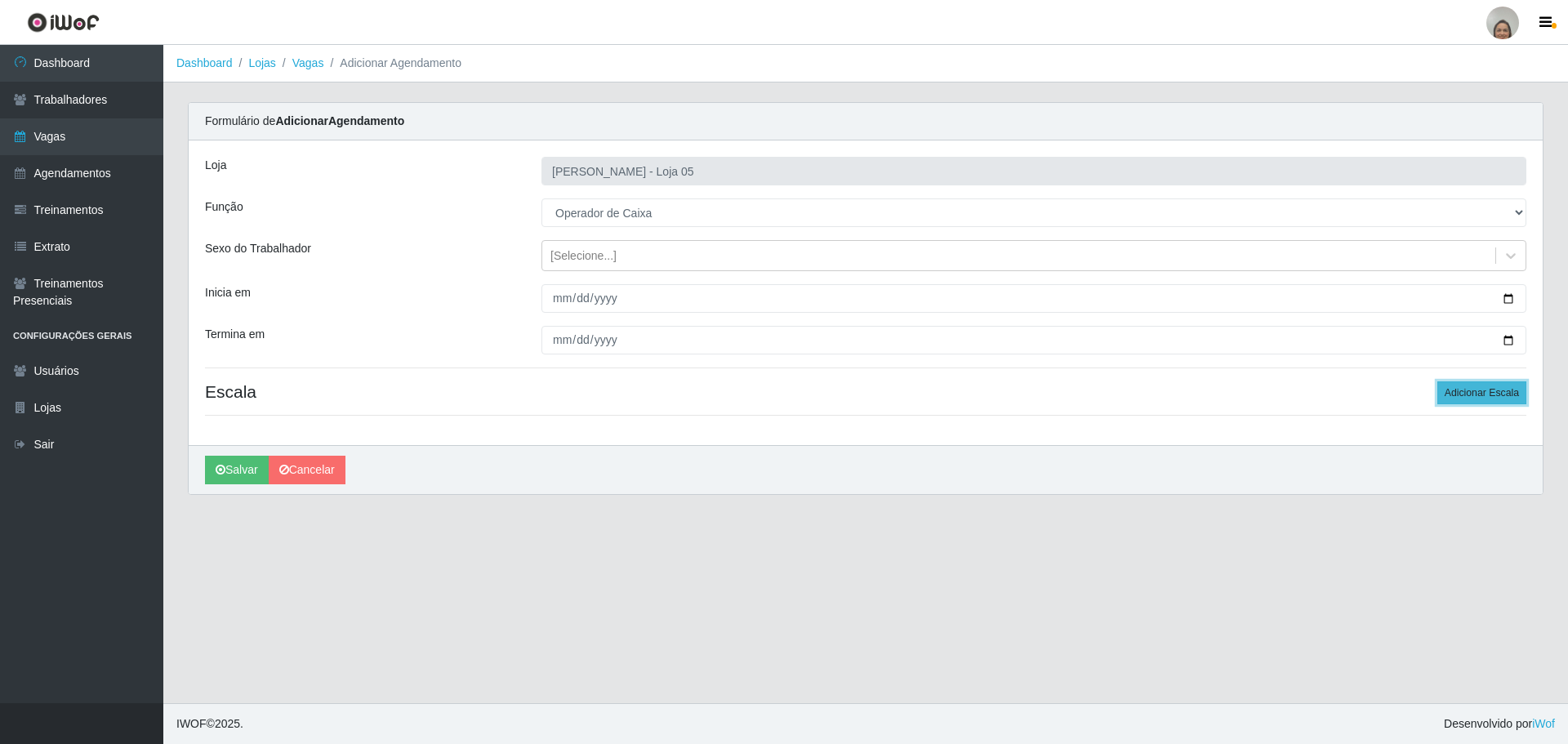
click at [1466, 392] on button "Adicionar Escala" at bounding box center [1482, 393] width 89 height 23
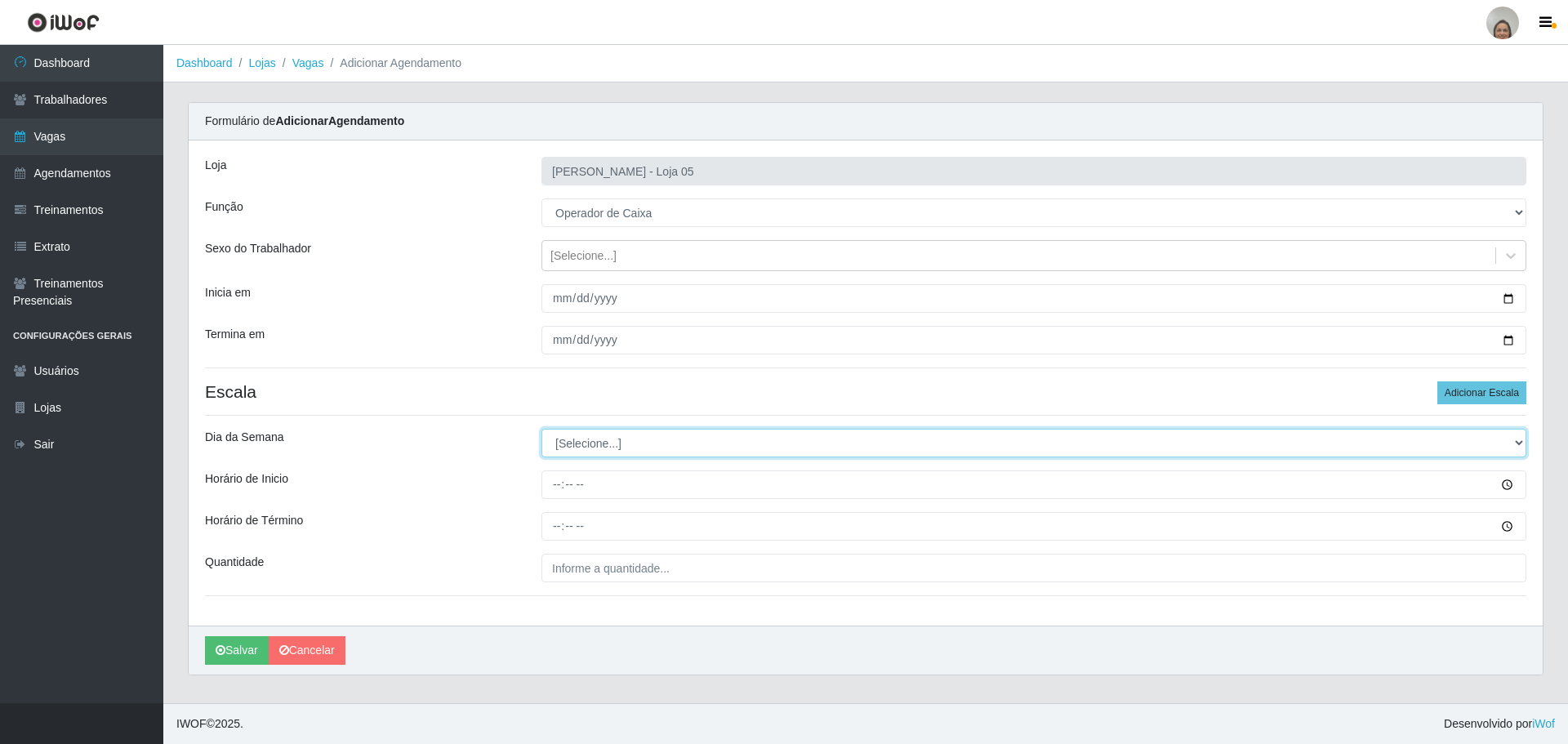
click at [615, 442] on select "[Selecione...] Segunda Terça Quarta Quinta Sexta Sábado Domingo" at bounding box center [1034, 442] width 985 height 29
select select "5"
click at [542, 428] on select "[Selecione...] Segunda Terça Quarta Quinta Sexta Sábado Domingo" at bounding box center [1034, 442] width 985 height 29
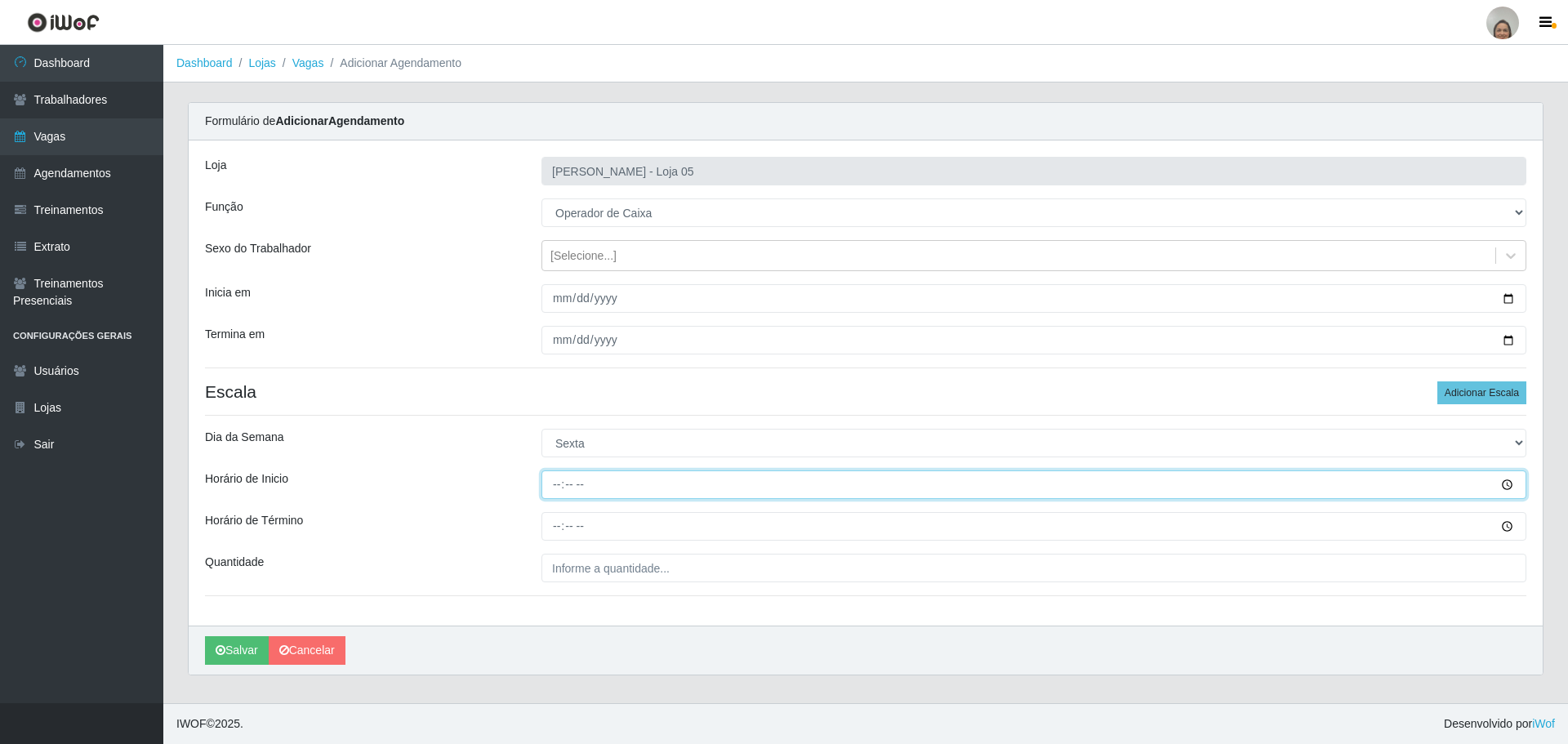
click at [549, 484] on input "Horário de Inicio" at bounding box center [1034, 484] width 985 height 29
type input "09:20"
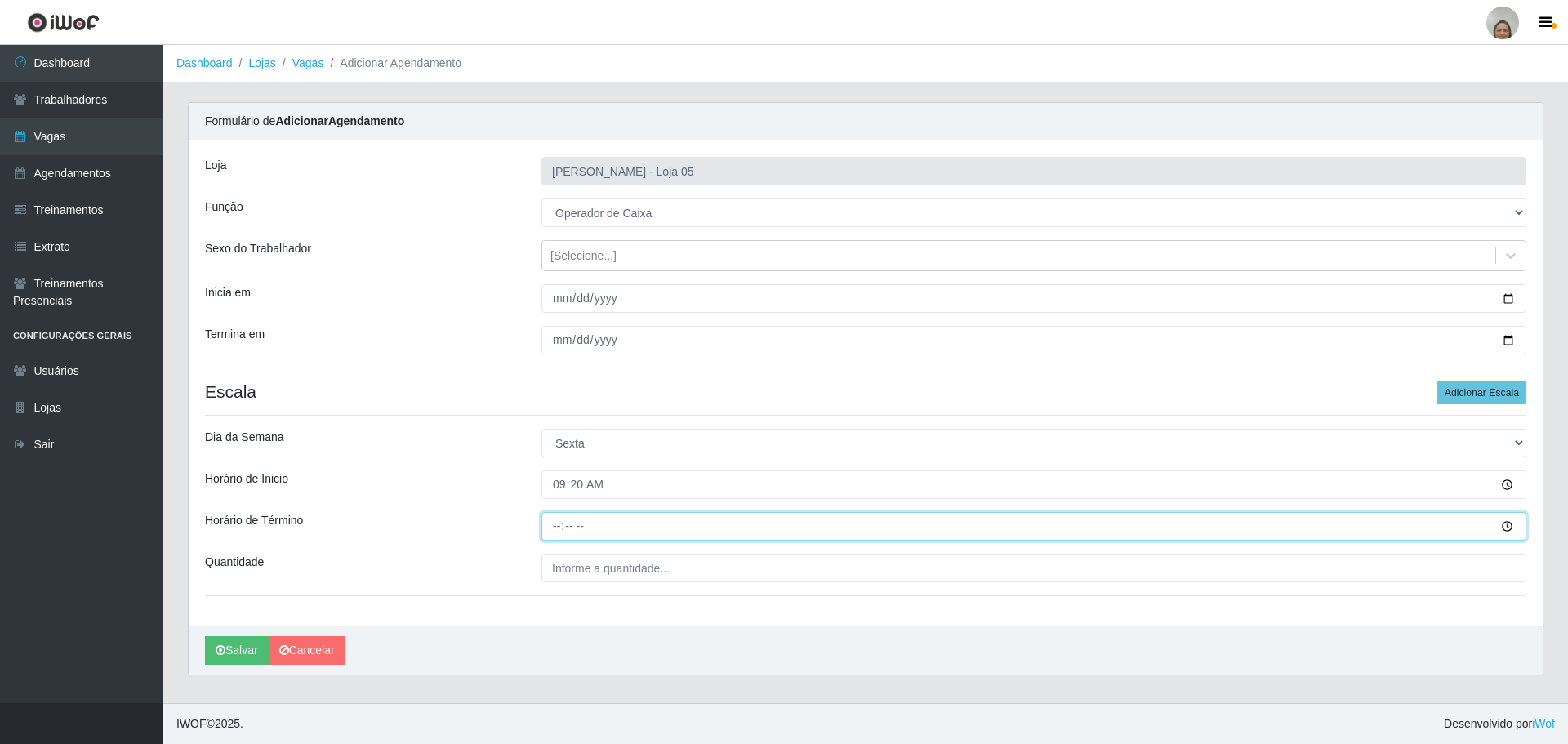
click at [552, 522] on input "Horário de Término" at bounding box center [1034, 526] width 985 height 29
type input "15:20"
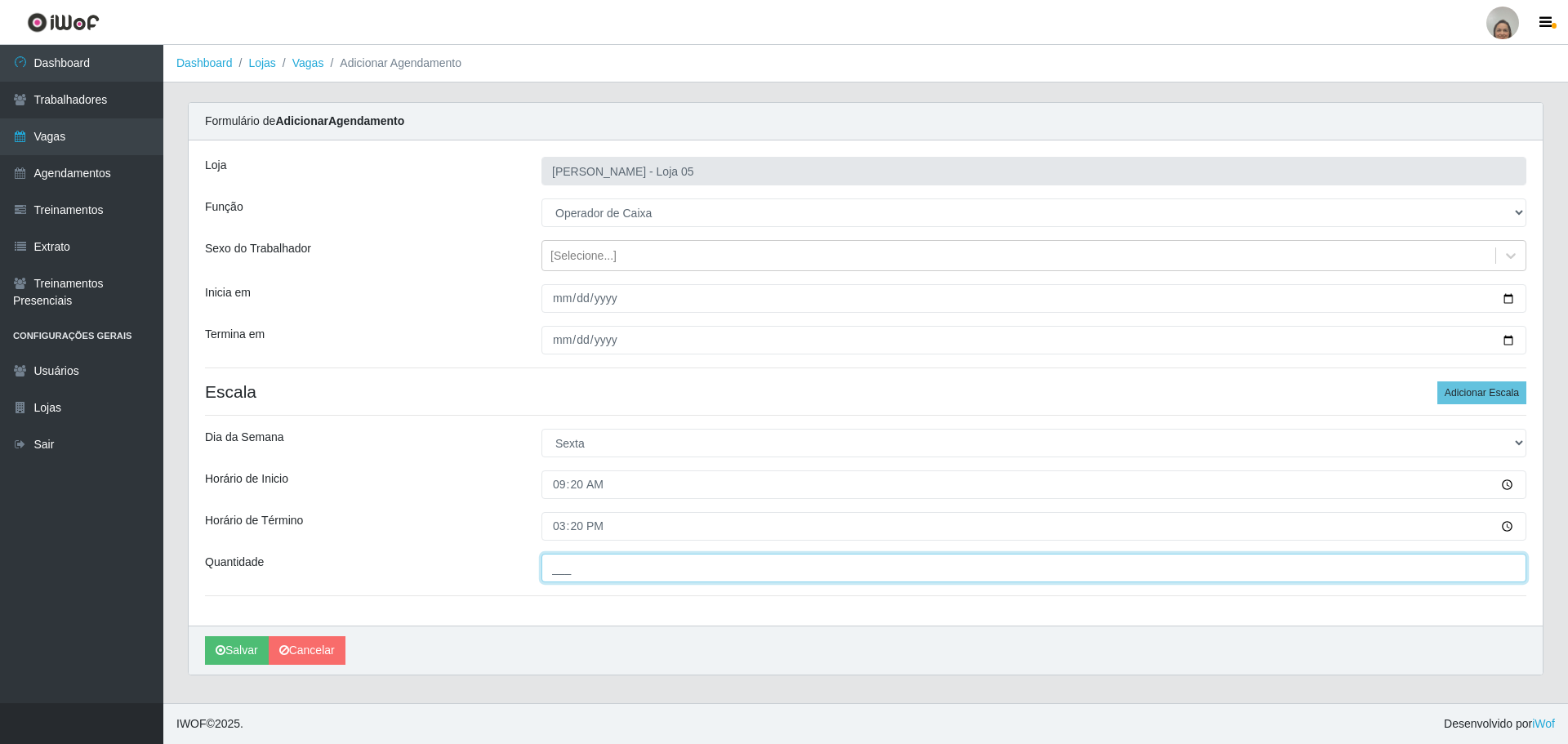
click at [589, 574] on input "___" at bounding box center [1034, 568] width 985 height 29
type input "6__"
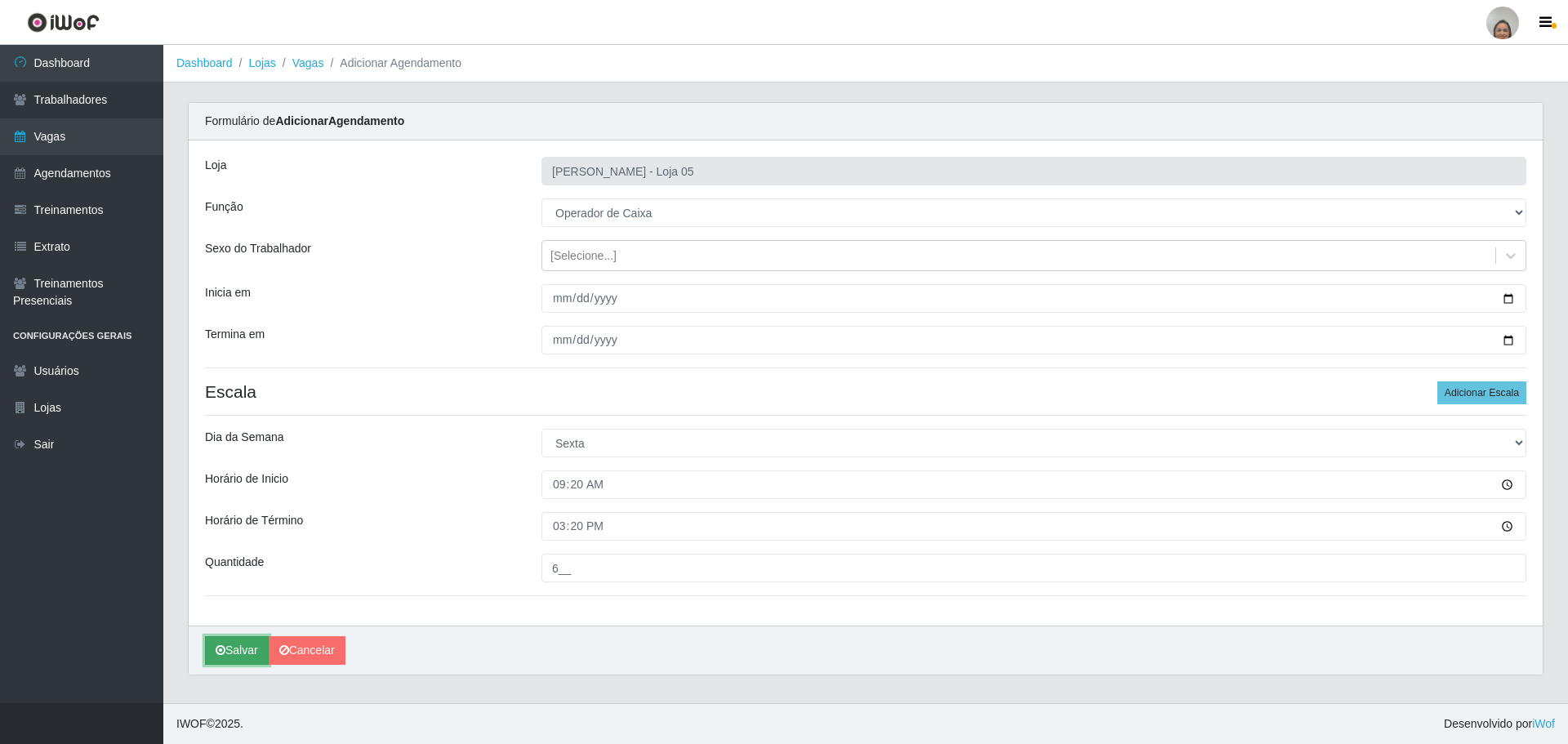
click at [247, 650] on button "Salvar" at bounding box center [237, 650] width 64 height 29
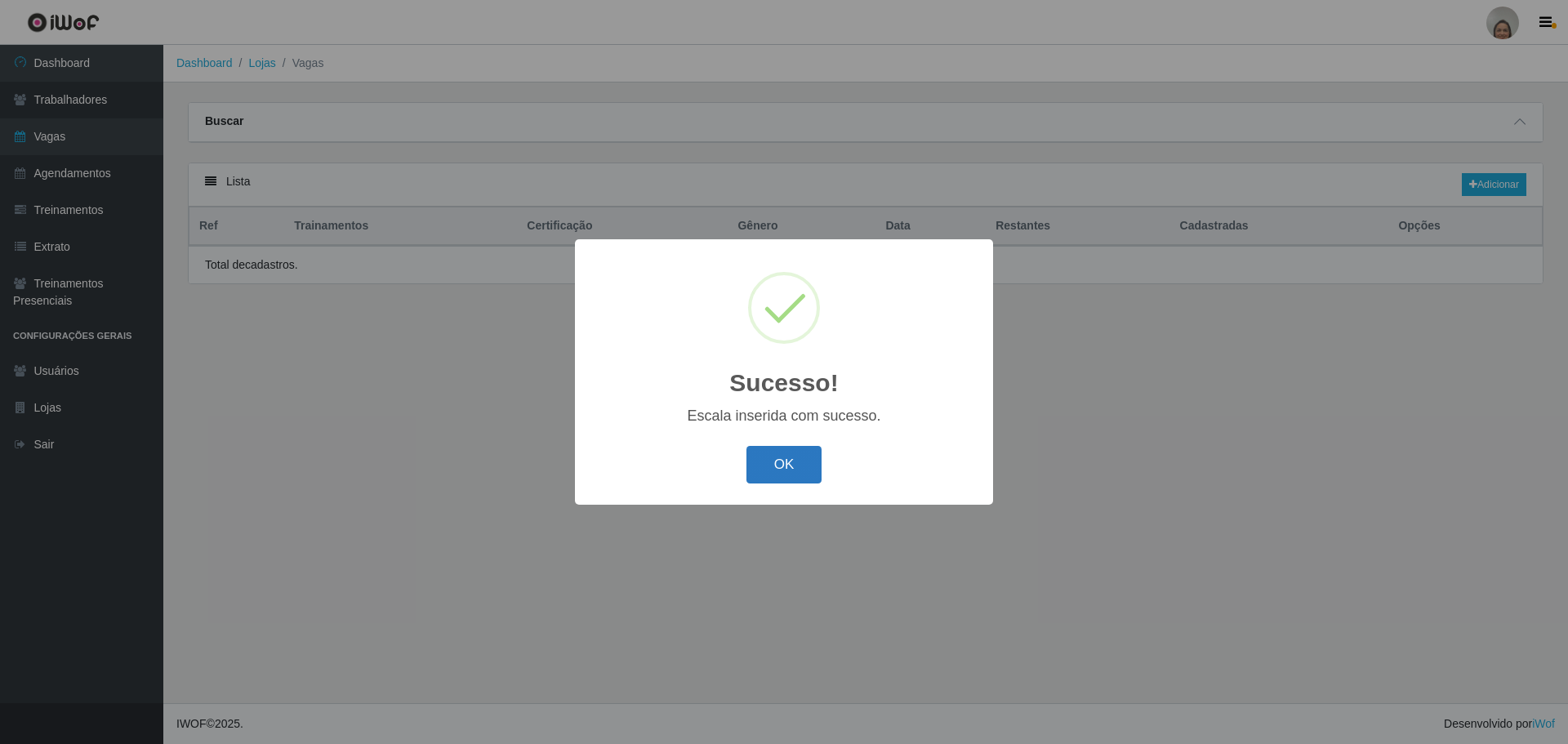
click at [754, 476] on button "OK" at bounding box center [785, 465] width 76 height 38
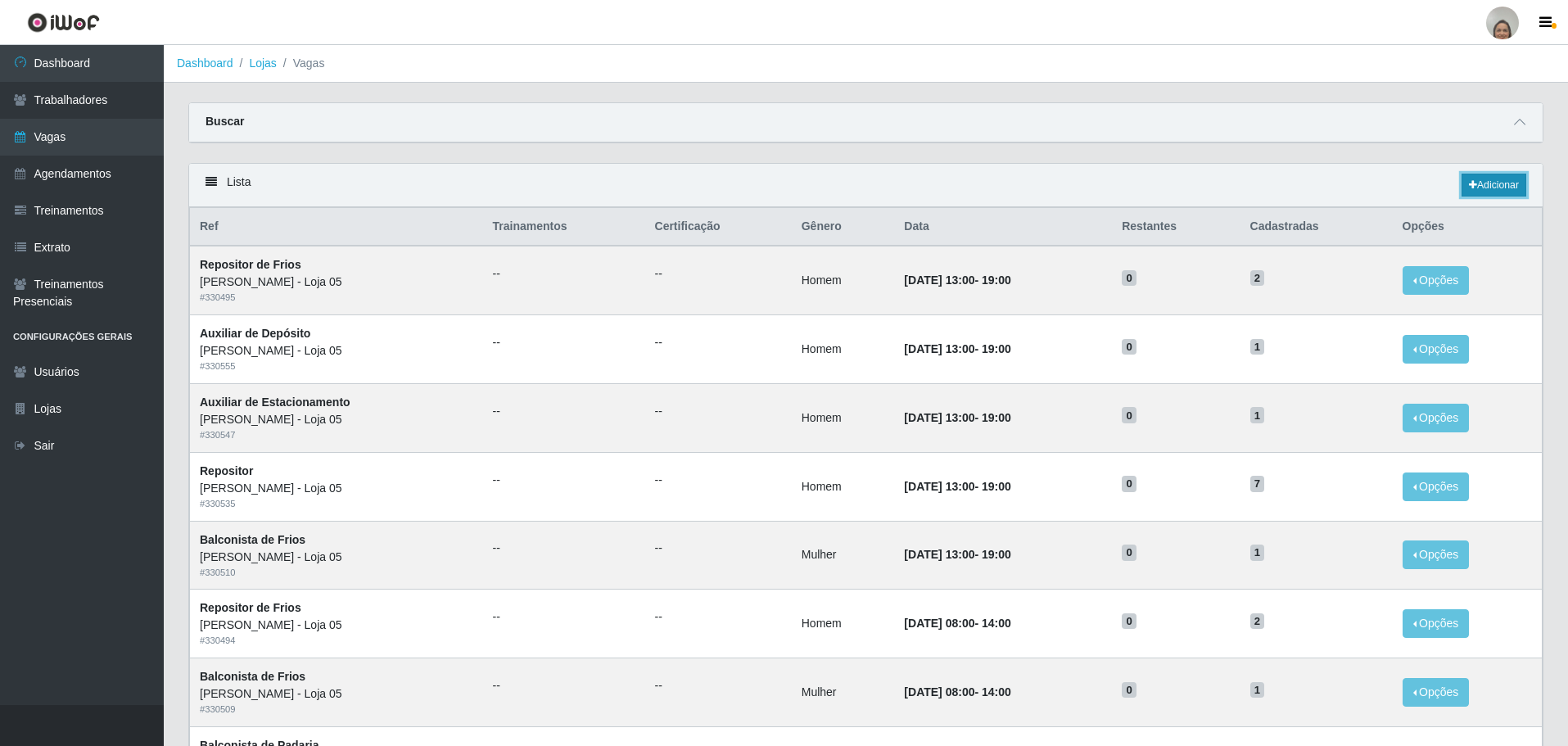
click at [1493, 183] on link "Adicionar" at bounding box center [1494, 185] width 65 height 23
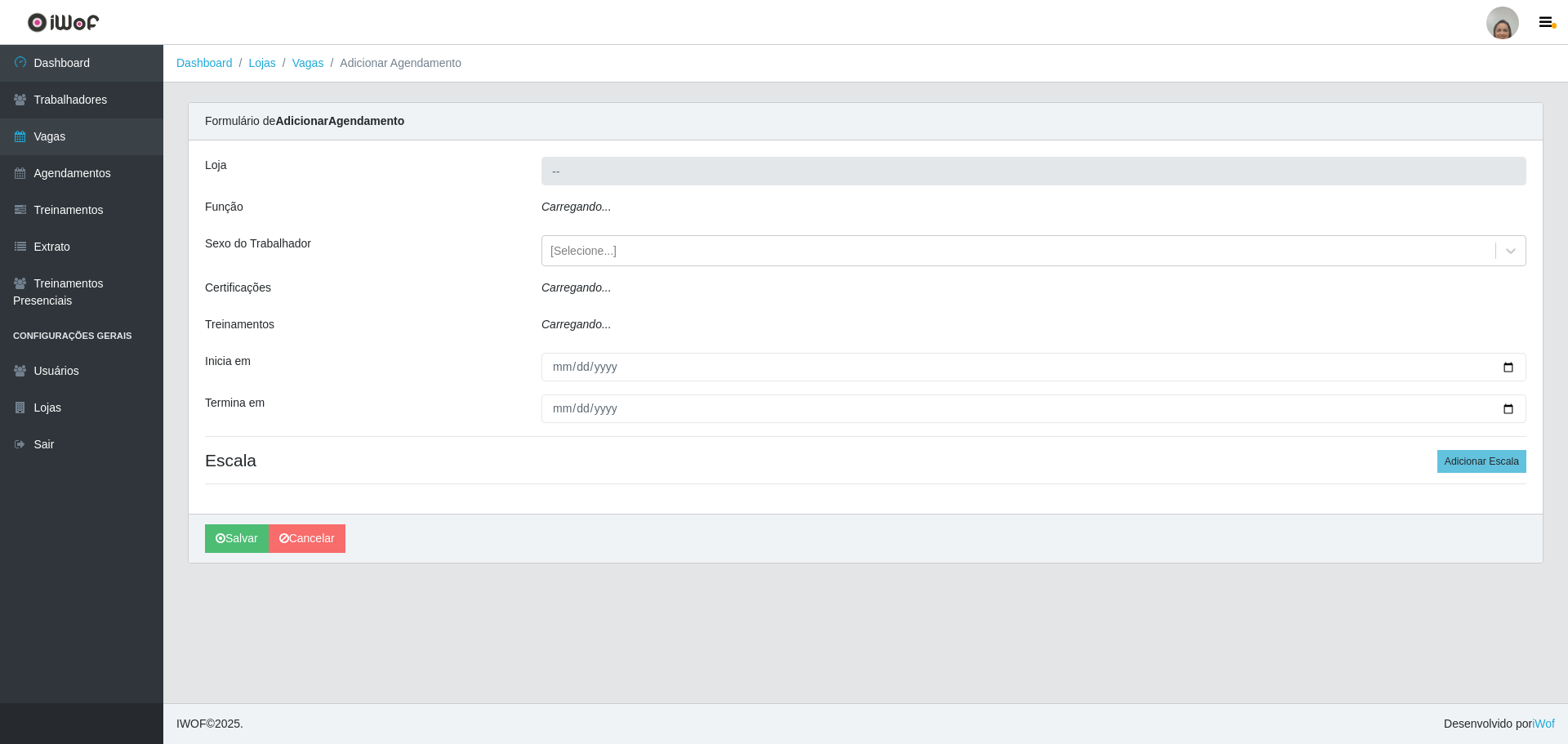
type input "[PERSON_NAME] - Loja 05"
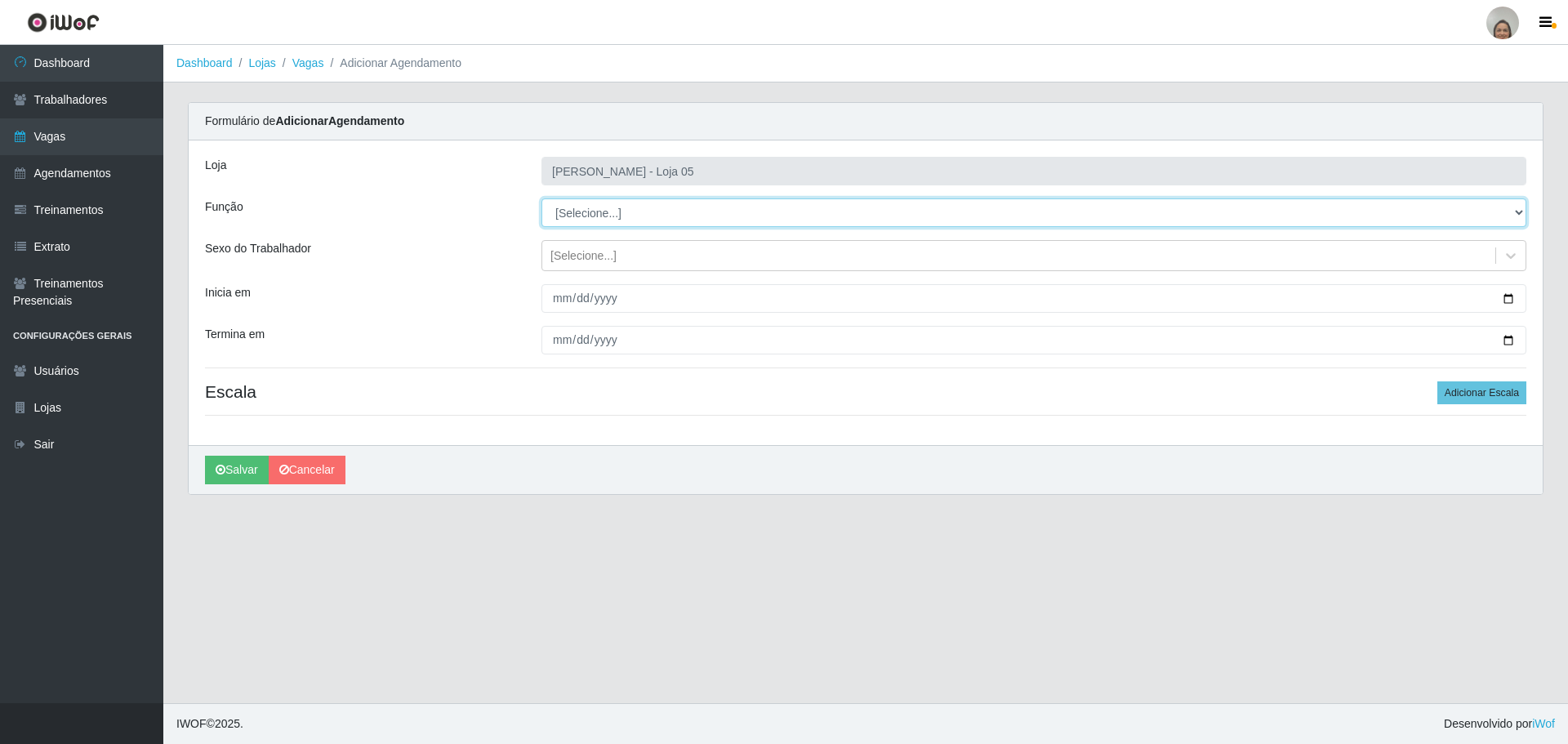
click at [575, 213] on select "[Selecione...] ASG ASG + ASG ++ Auxiliar de Depósito Auxiliar de Depósito + Aux…" at bounding box center [1034, 212] width 985 height 29
select select "22"
click at [542, 198] on select "[Selecione...] ASG ASG + ASG ++ Auxiliar de Depósito Auxiliar de Depósito + Aux…" at bounding box center [1034, 212] width 985 height 29
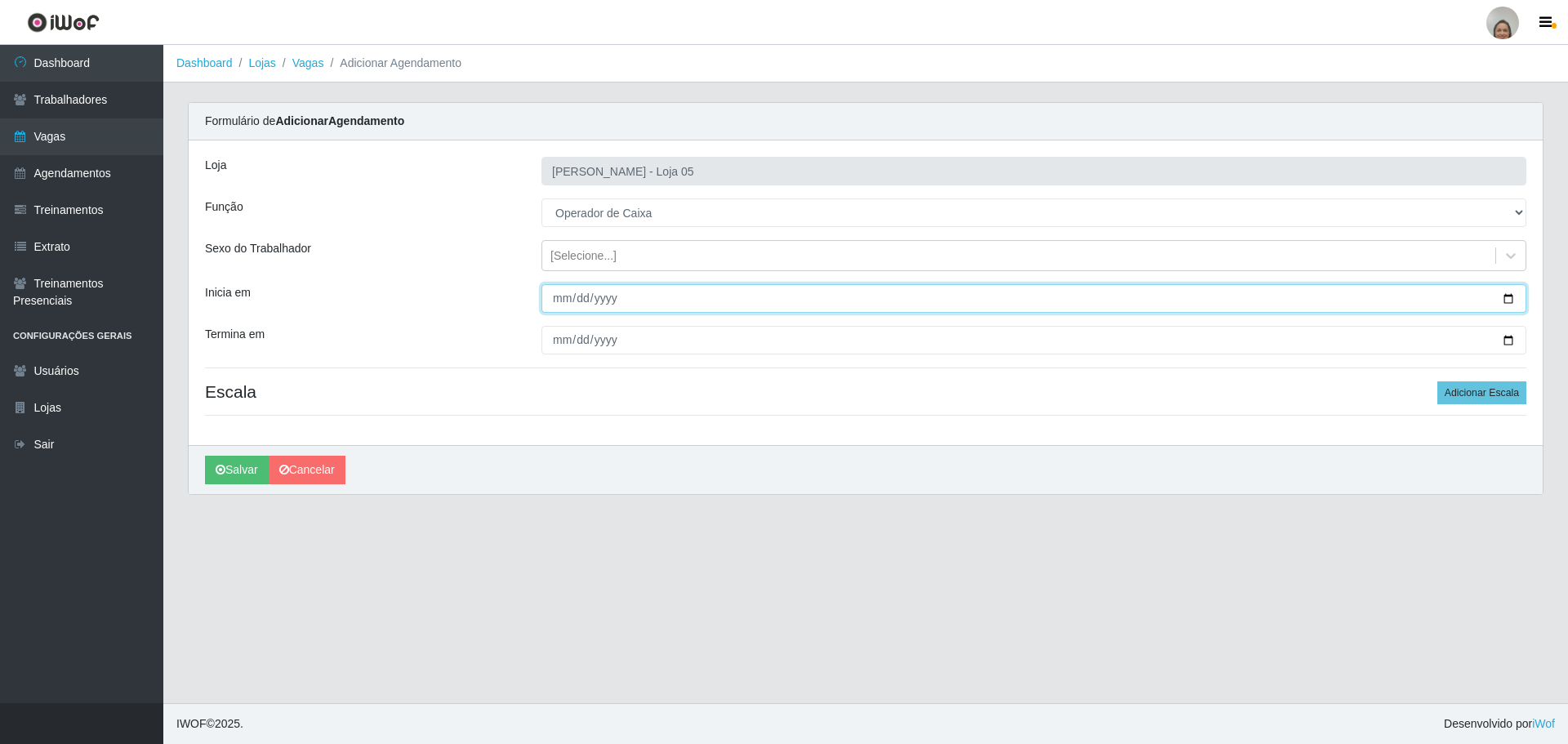
click at [1519, 299] on input "Inicia em" at bounding box center [1034, 298] width 985 height 29
click at [1508, 297] on input "Inicia em" at bounding box center [1034, 298] width 985 height 29
type input "[DATE]"
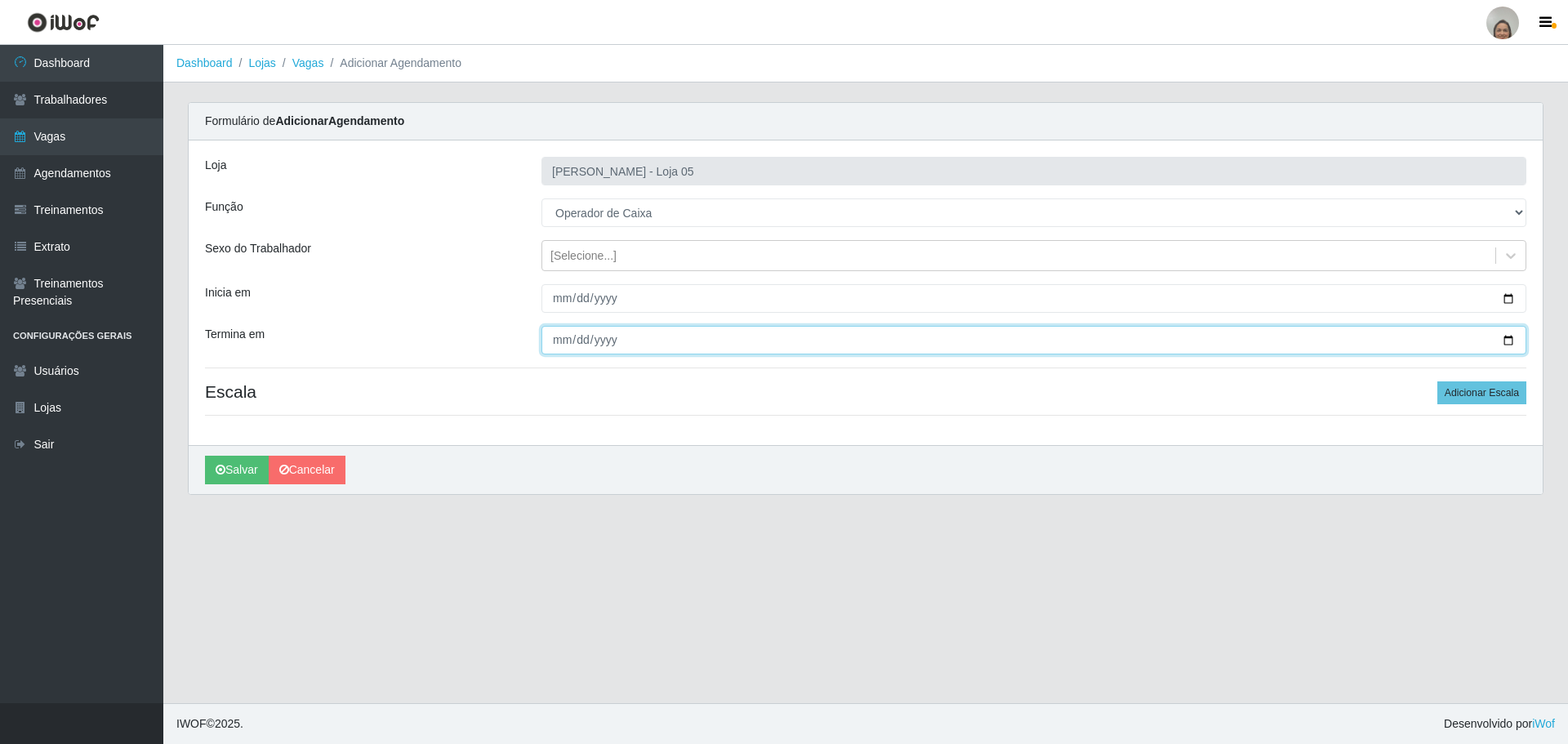
click at [1502, 348] on input "Termina em" at bounding box center [1034, 340] width 985 height 29
click at [1504, 338] on input "Termina em" at bounding box center [1034, 340] width 985 height 29
type input "[DATE]"
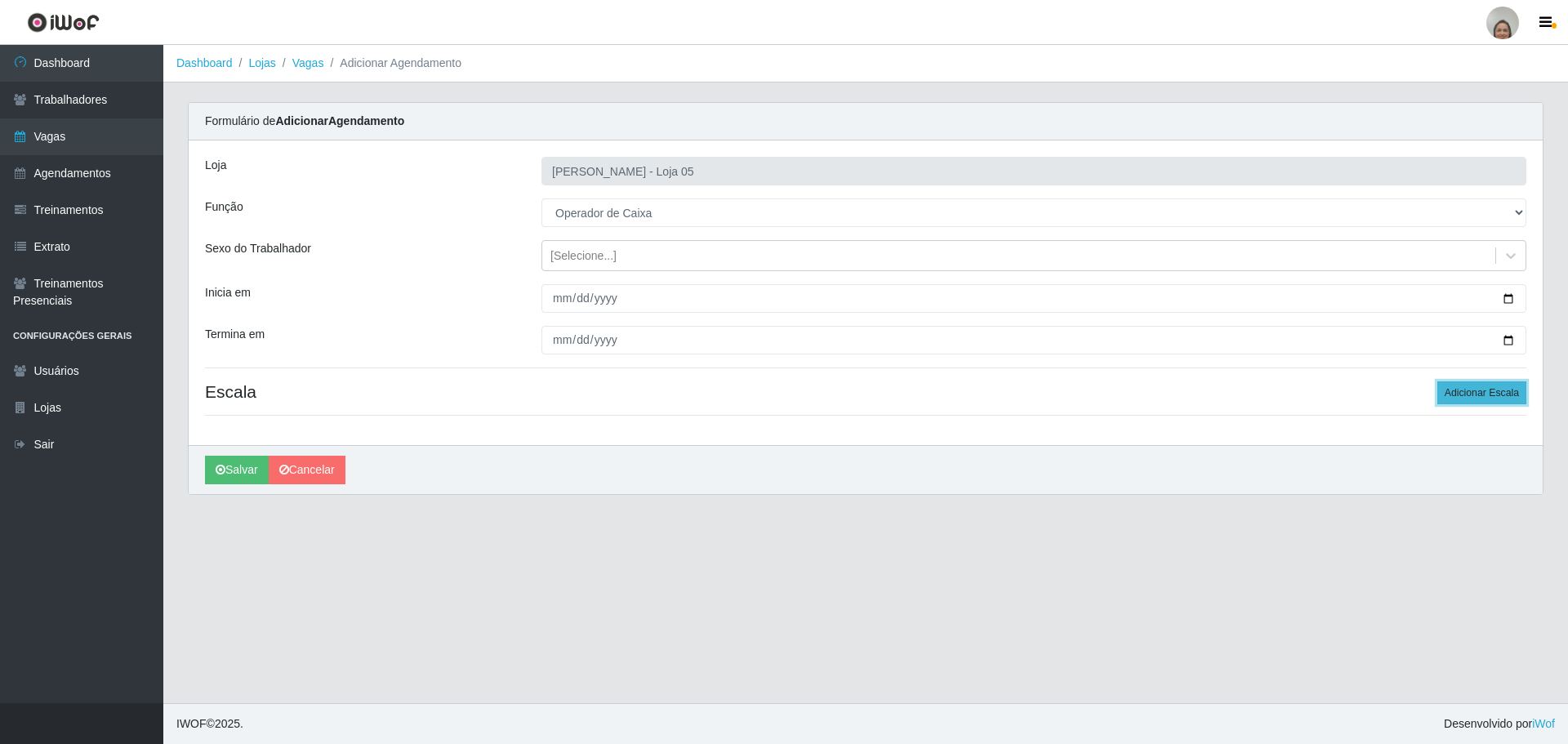
click at [1463, 393] on button "Adicionar Escala" at bounding box center [1482, 393] width 89 height 23
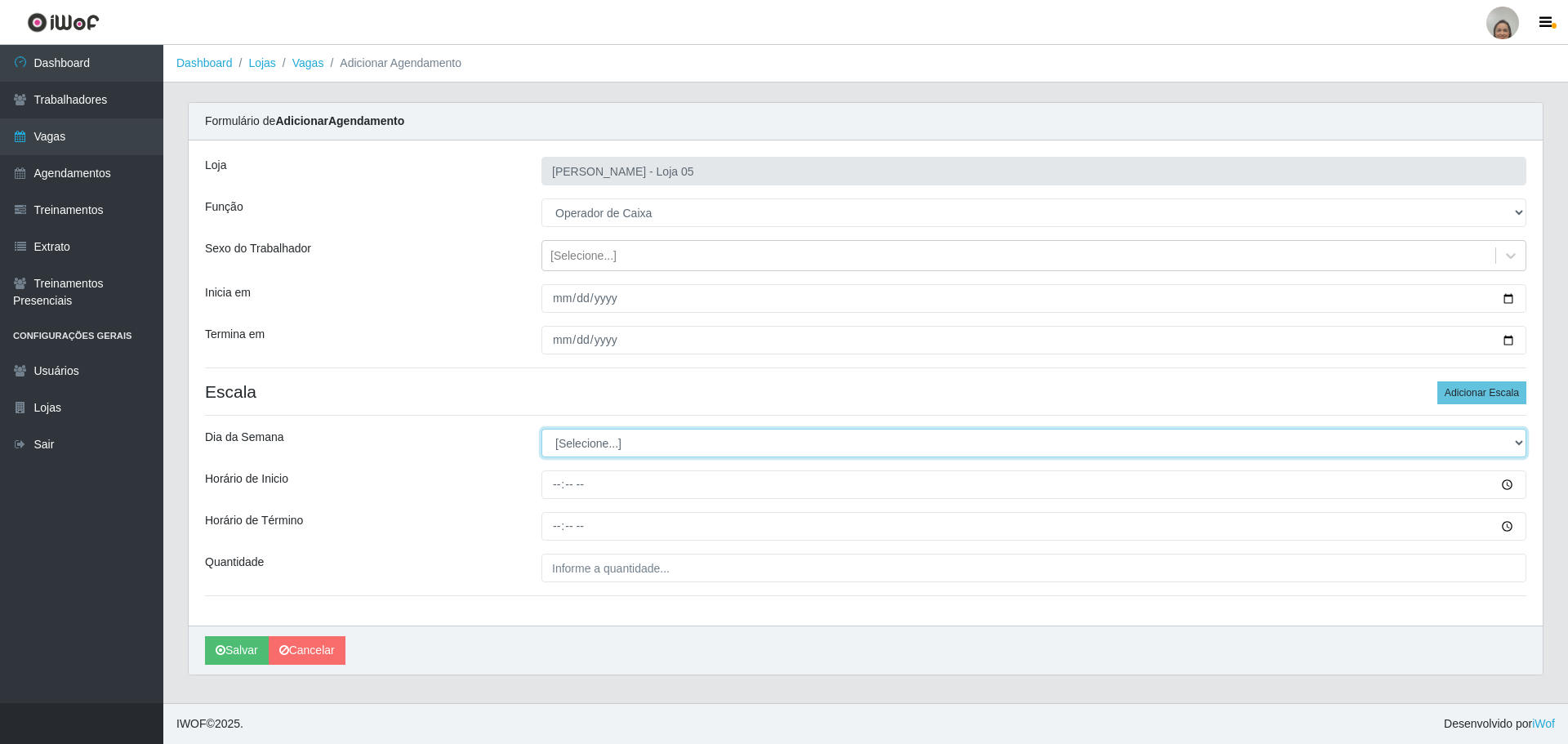
click at [1516, 440] on select "[Selecione...] Segunda Terça Quarta Quinta Sexta Sábado Domingo" at bounding box center [1034, 442] width 985 height 29
select select "5"
click at [542, 428] on select "[Selecione...] Segunda Terça Quarta Quinta Sexta Sábado Domingo" at bounding box center [1034, 442] width 985 height 29
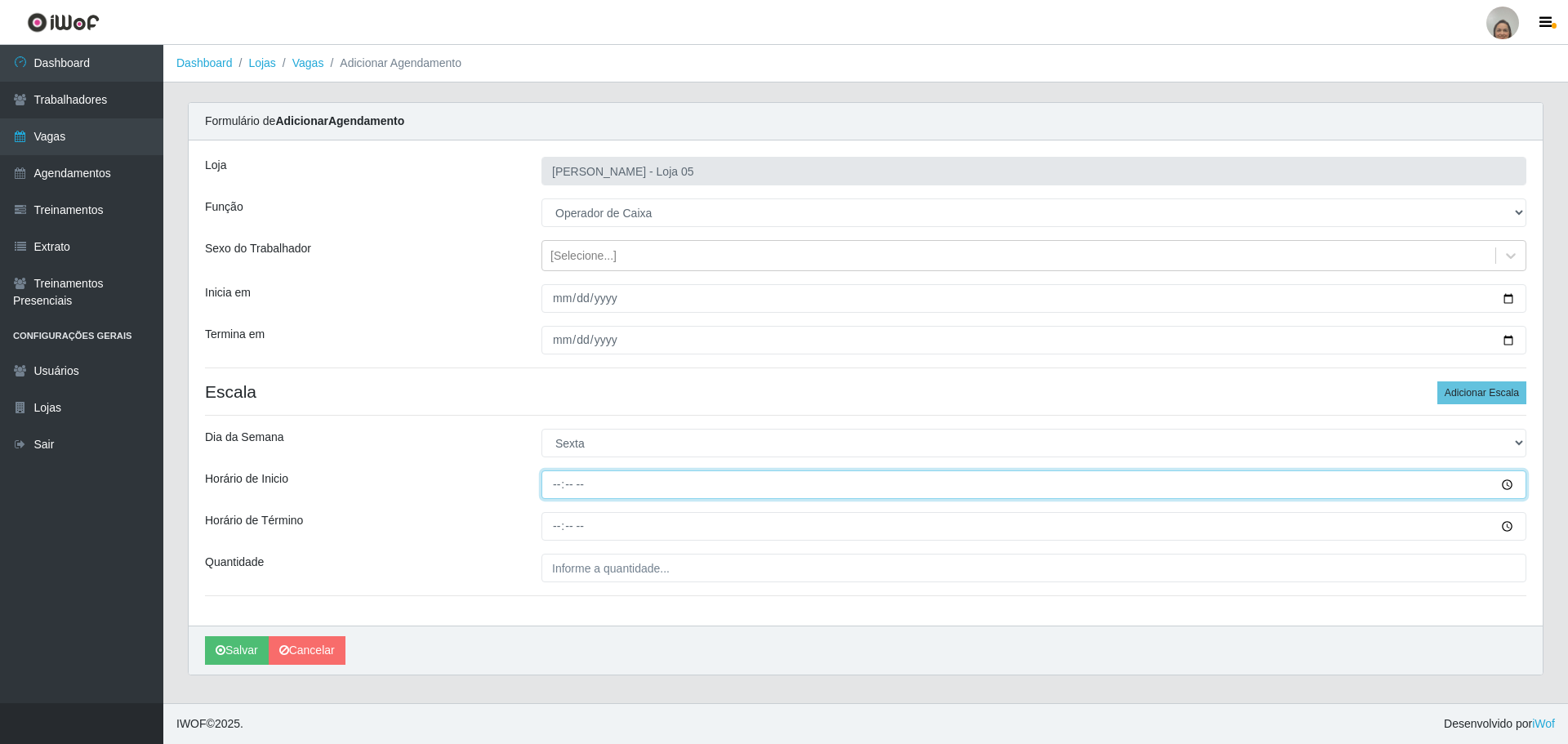
click at [555, 482] on input "Horário de Inicio" at bounding box center [1034, 484] width 985 height 29
type input "16:20"
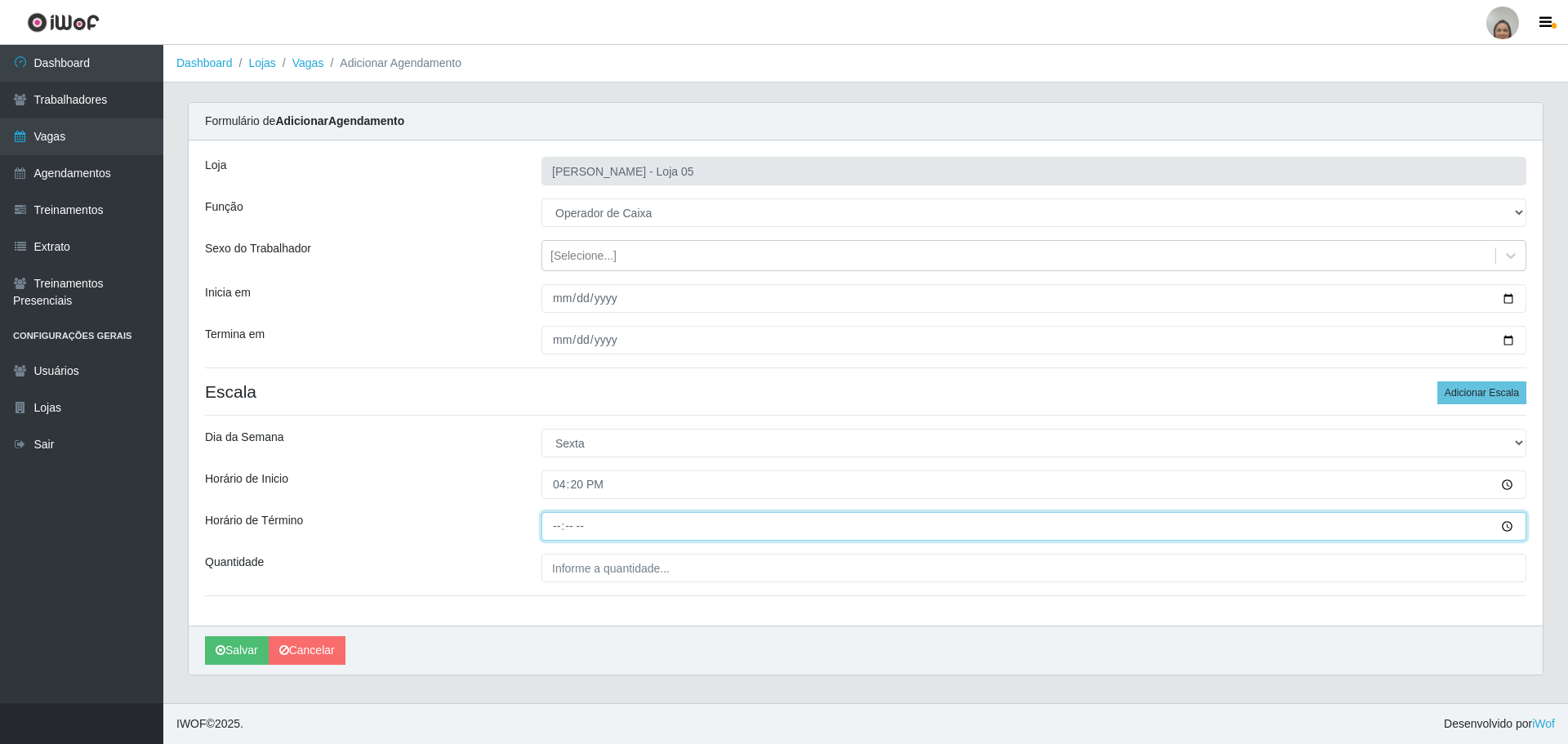
click at [551, 521] on input "Horário de Término" at bounding box center [1034, 526] width 985 height 29
type input "22:20"
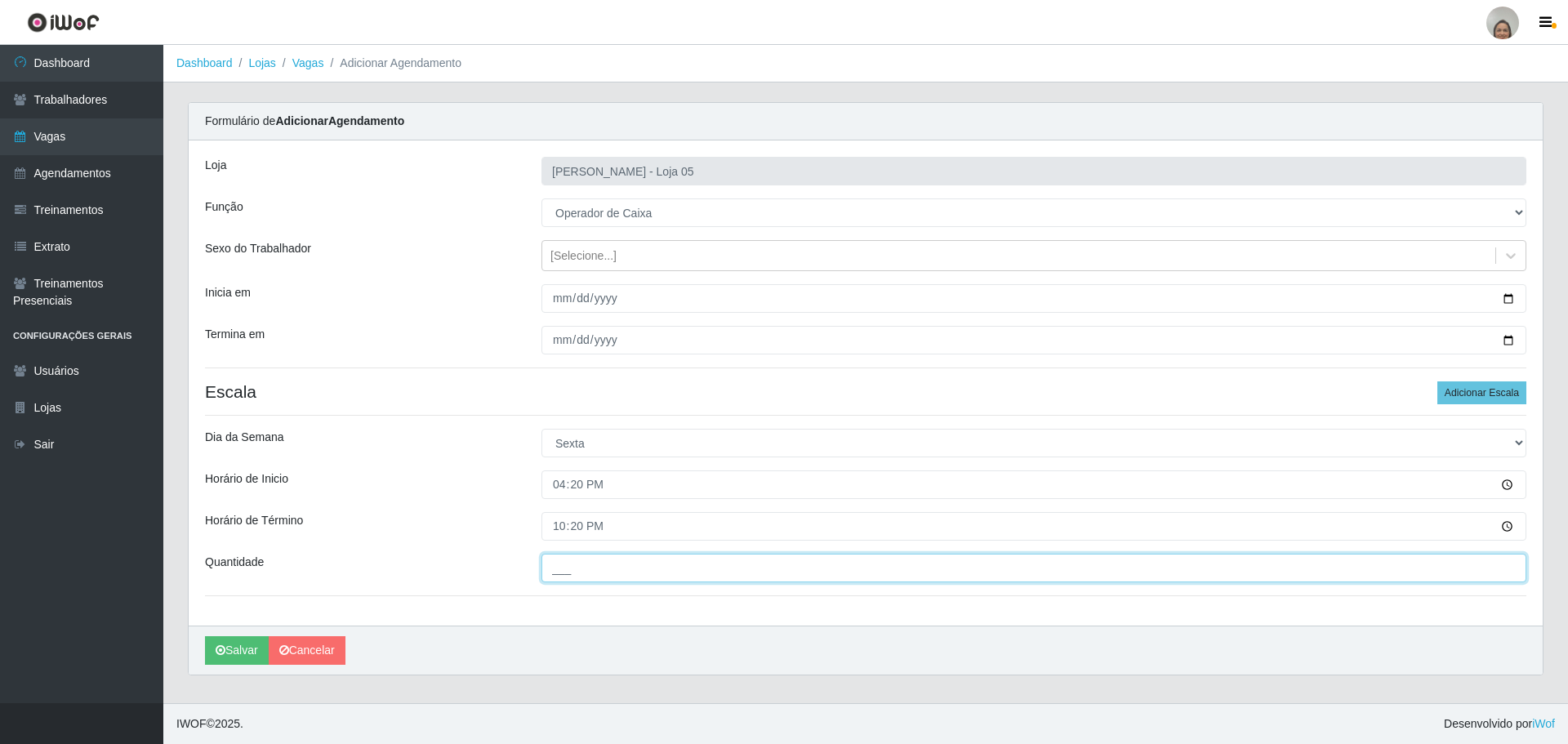
click at [576, 570] on input "___" at bounding box center [1034, 568] width 985 height 29
type input "3__"
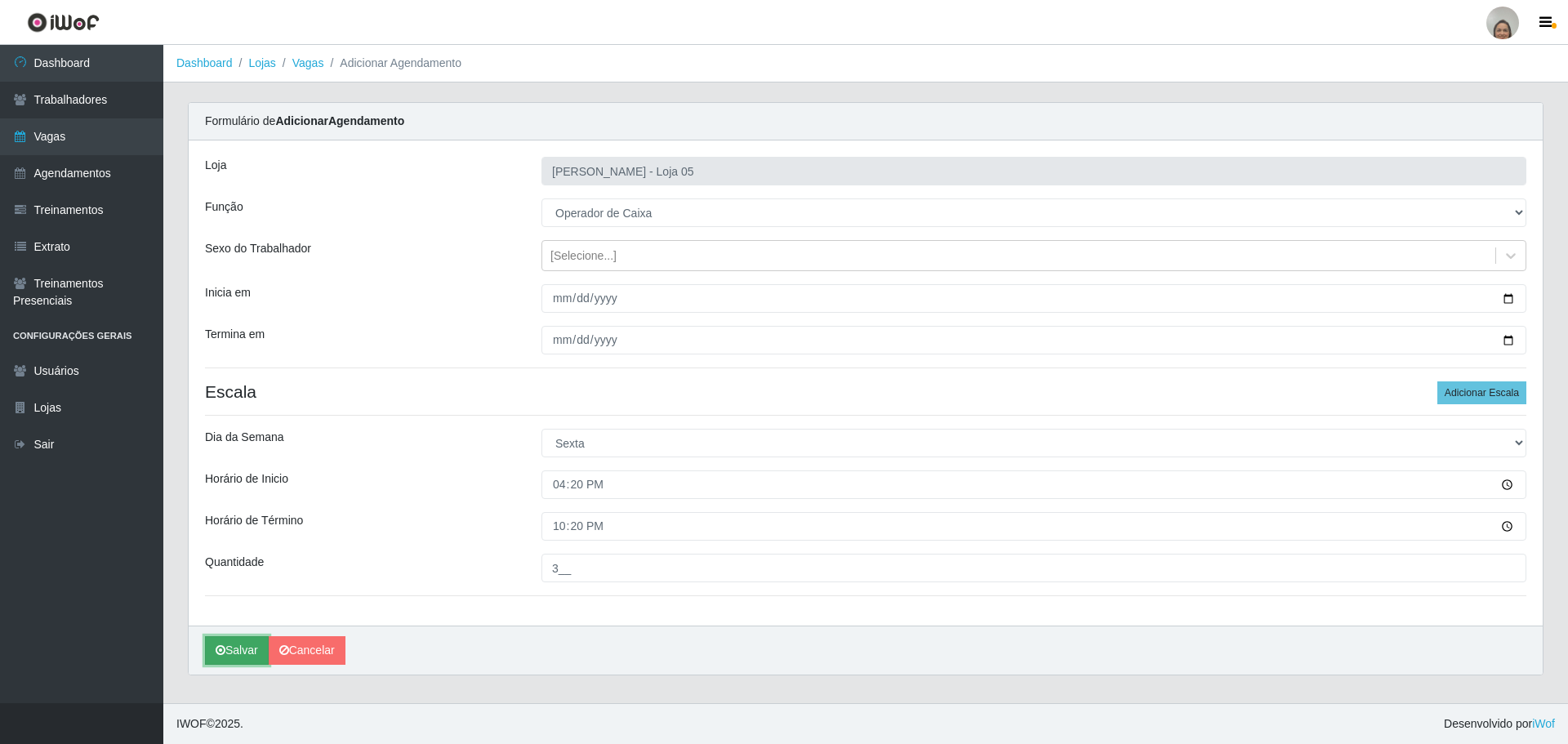
click at [241, 651] on button "Salvar" at bounding box center [237, 650] width 64 height 29
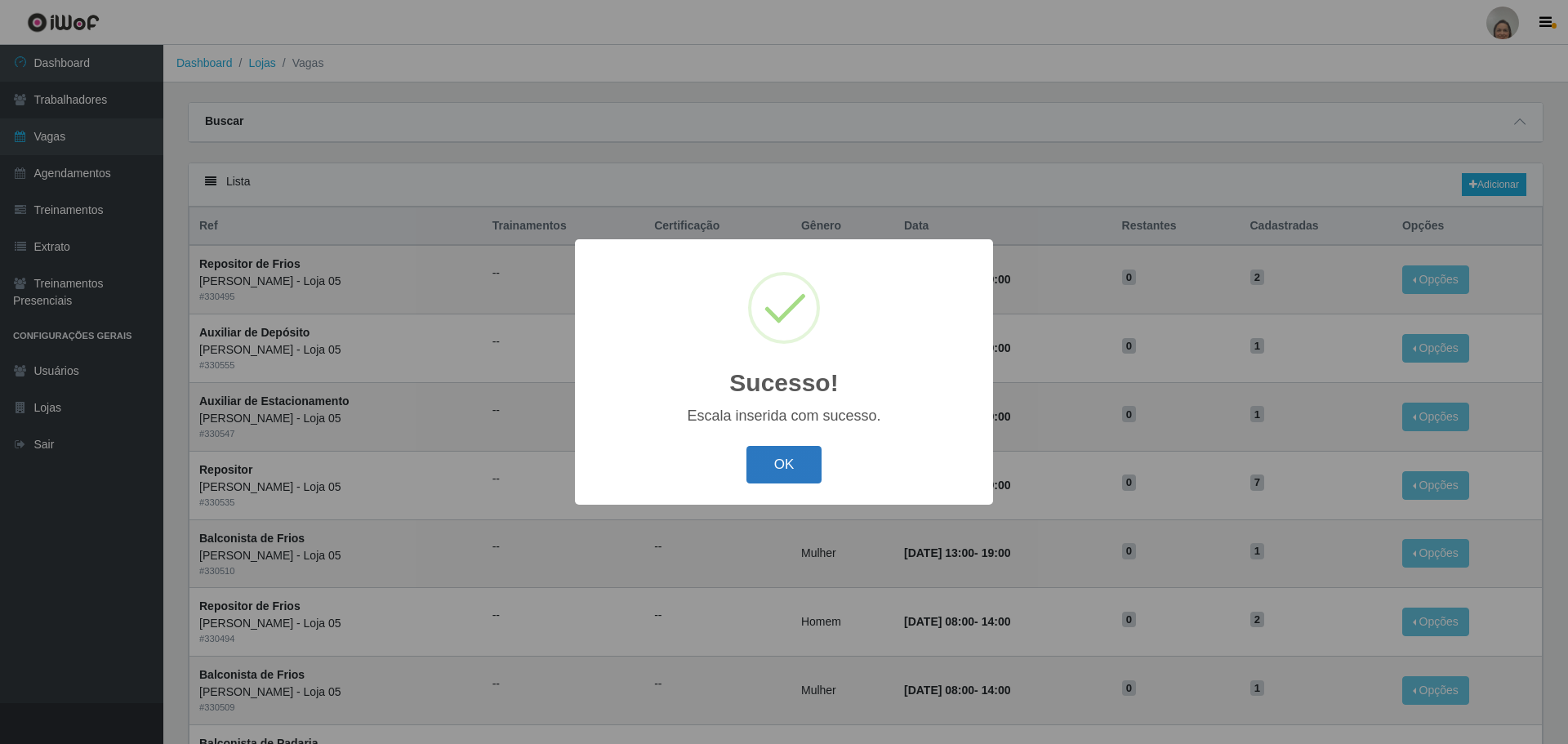
click at [759, 469] on button "OK" at bounding box center [785, 465] width 76 height 38
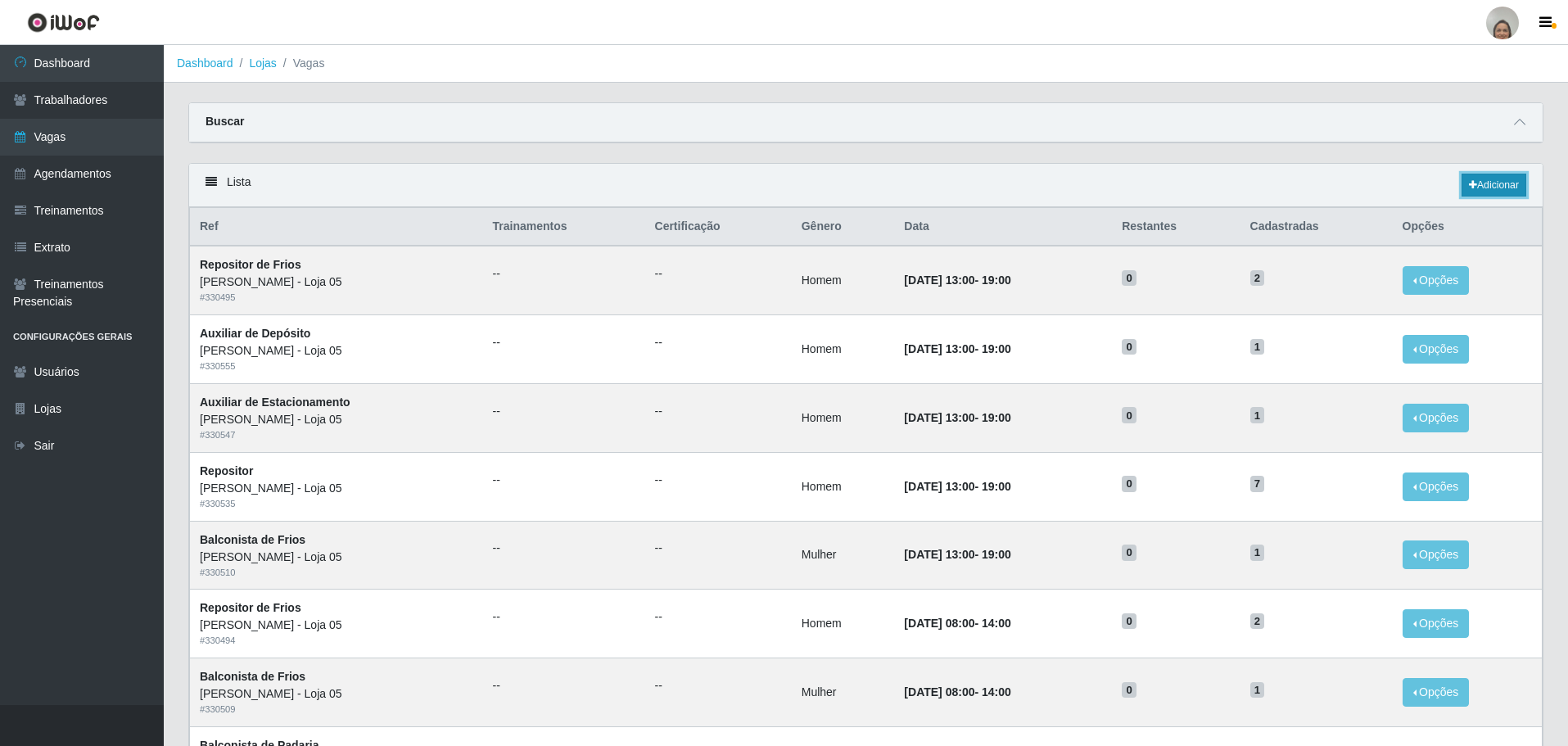
click at [1480, 185] on link "Adicionar" at bounding box center [1494, 185] width 65 height 23
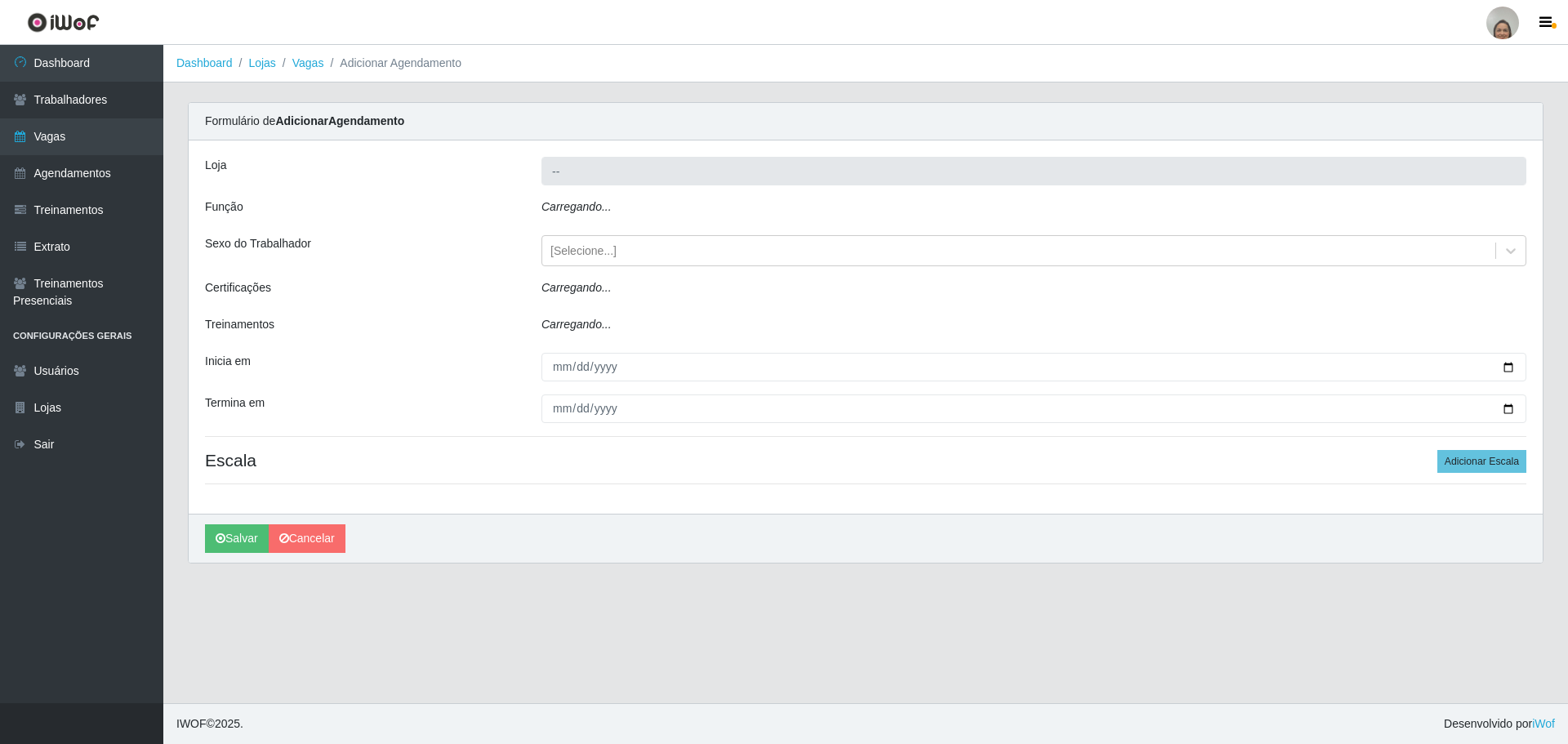
type input "[PERSON_NAME] - Loja 05"
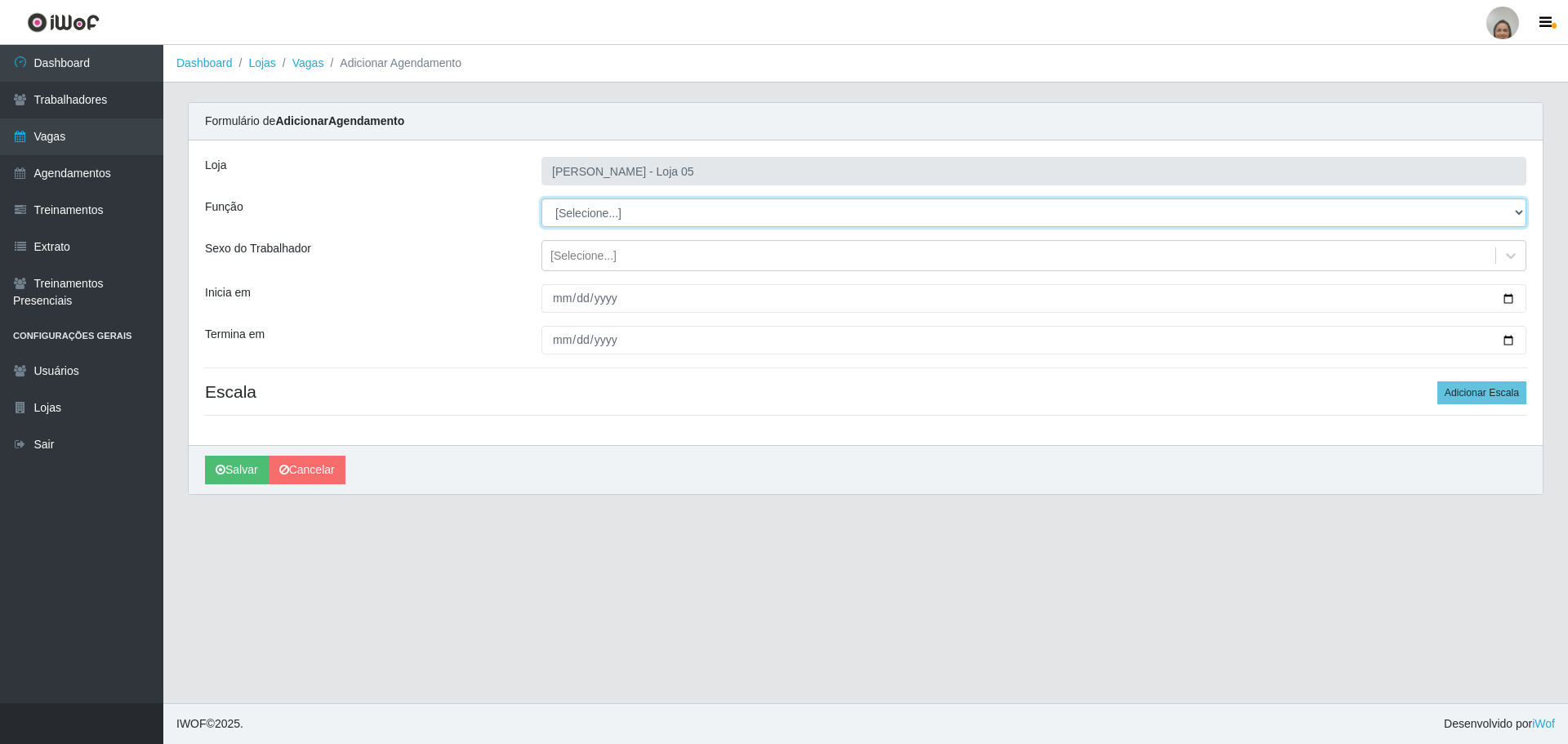
click at [625, 202] on select "[Selecione...] ASG ASG + ASG ++ Auxiliar de Depósito Auxiliar de Depósito + Aux…" at bounding box center [1034, 212] width 985 height 29
select select "22"
click at [542, 198] on select "[Selecione...] ASG ASG + ASG ++ Auxiliar de Depósito Auxiliar de Depósito + Aux…" at bounding box center [1034, 212] width 985 height 29
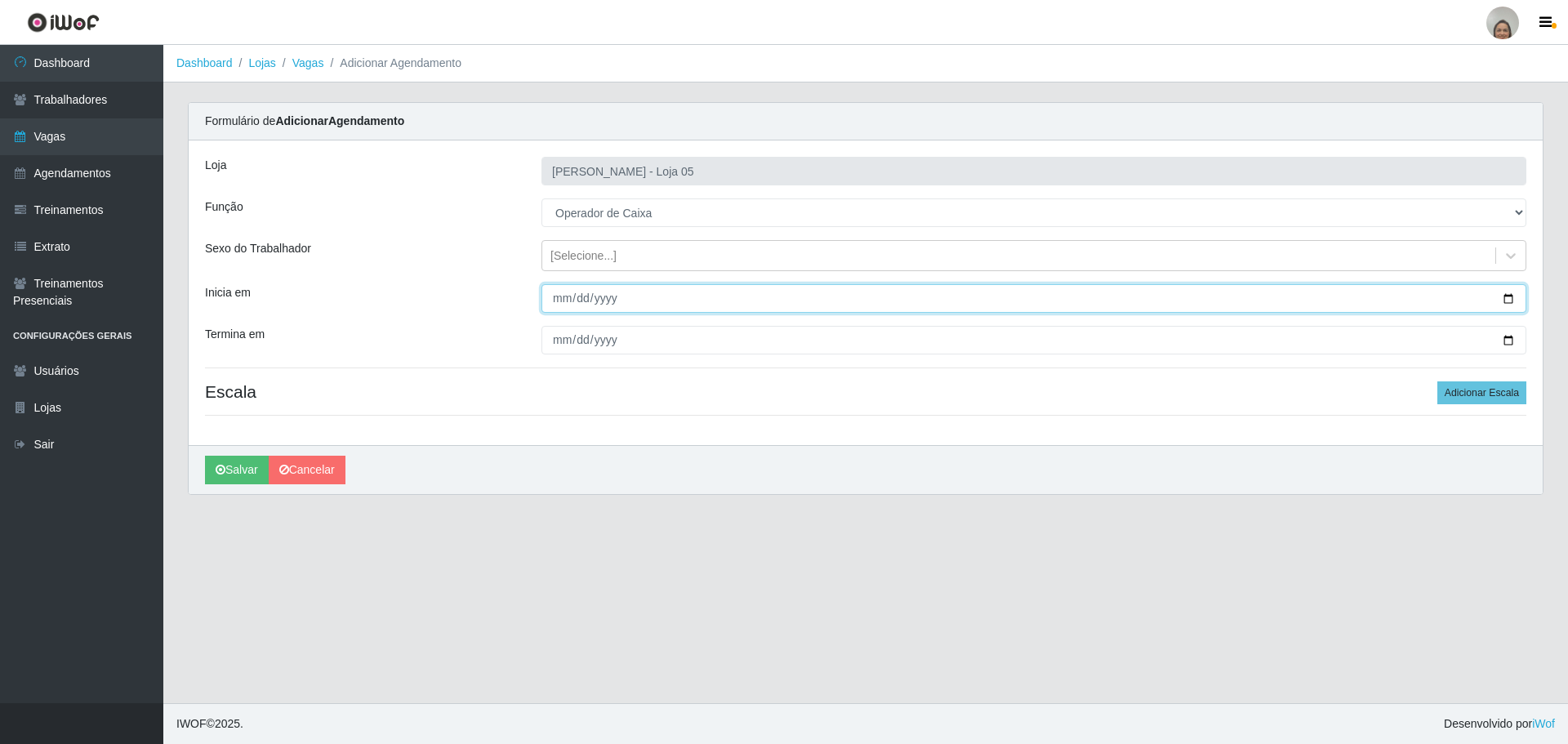
click at [1509, 299] on input "Inicia em" at bounding box center [1034, 298] width 985 height 29
type input "[DATE]"
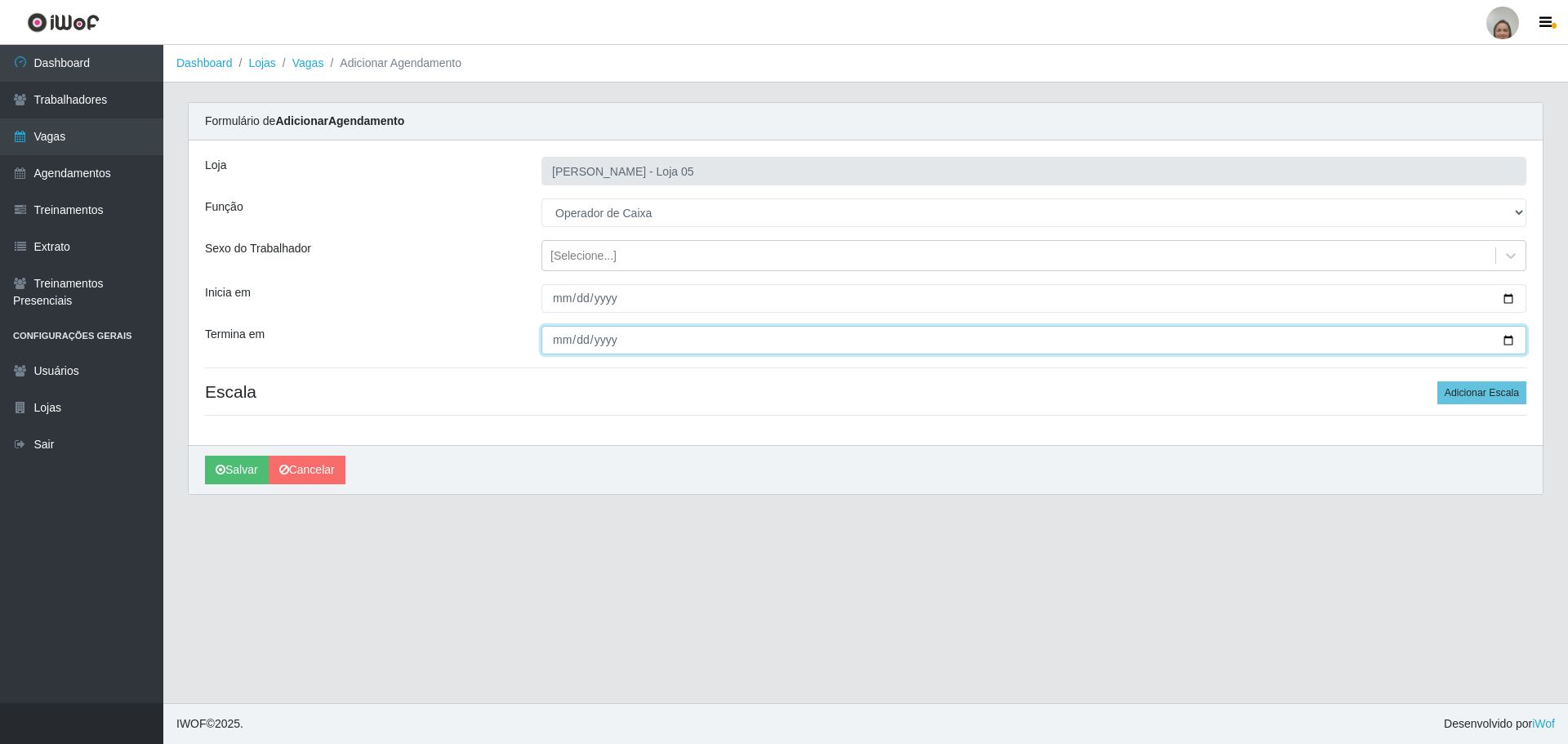
click at [1504, 341] on input "Termina em" at bounding box center [1034, 340] width 985 height 29
type input "[DATE]"
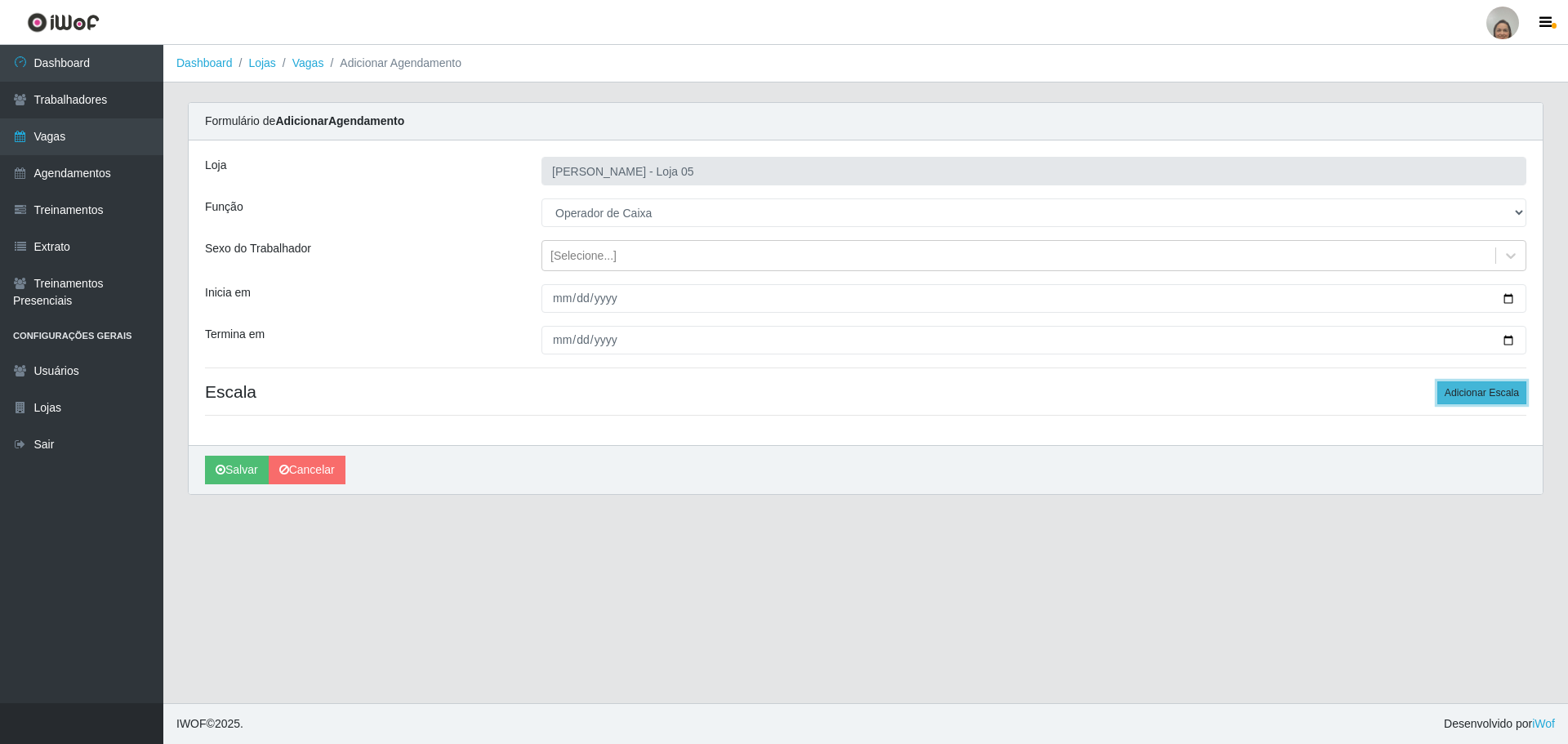
click at [1513, 389] on button "Adicionar Escala" at bounding box center [1482, 393] width 89 height 23
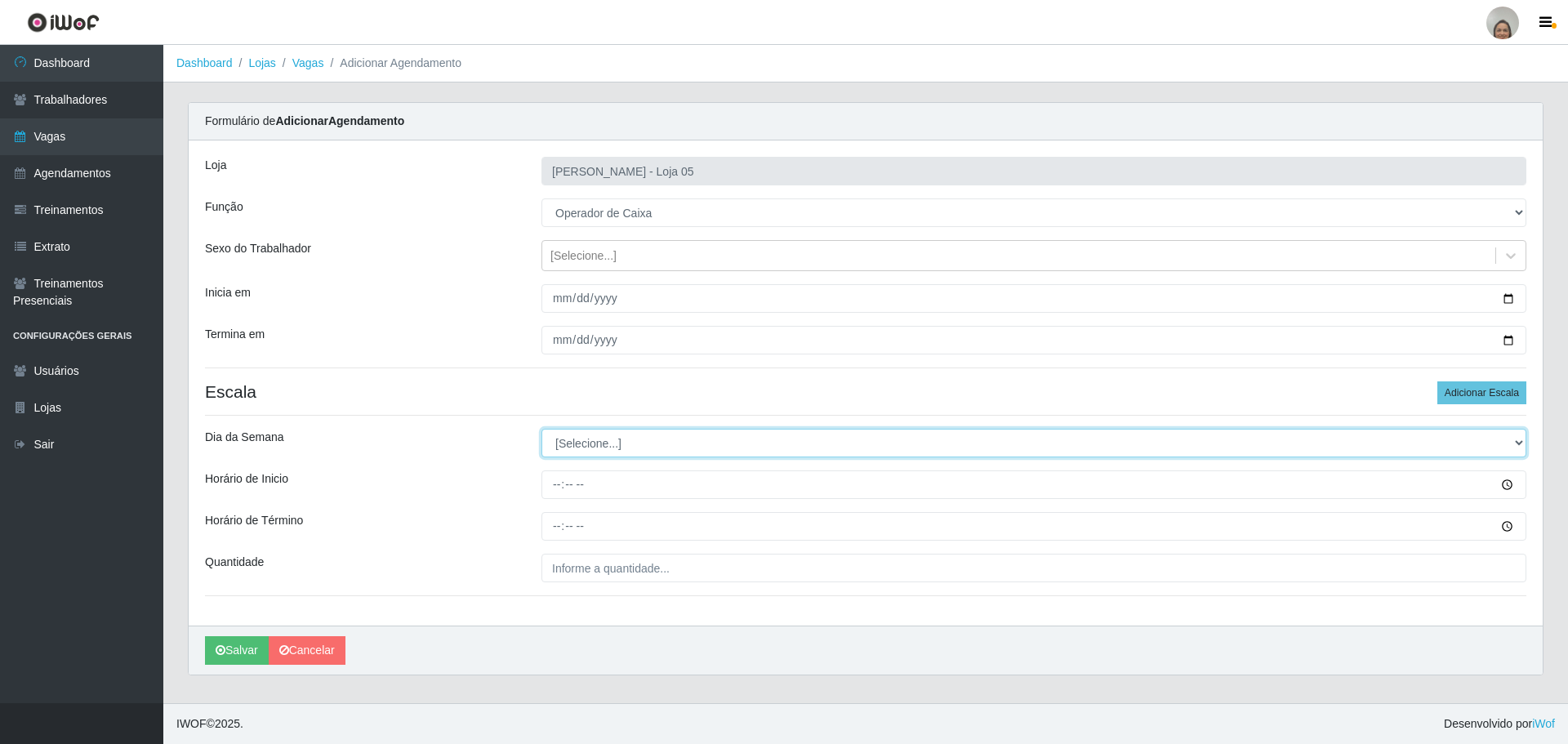
click at [638, 440] on select "[Selecione...] Segunda Terça Quarta Quinta Sexta Sábado Domingo" at bounding box center [1034, 442] width 985 height 29
select select "6"
click at [542, 428] on select "[Selecione...] Segunda Terça Quarta Quinta Sexta Sábado Domingo" at bounding box center [1034, 442] width 985 height 29
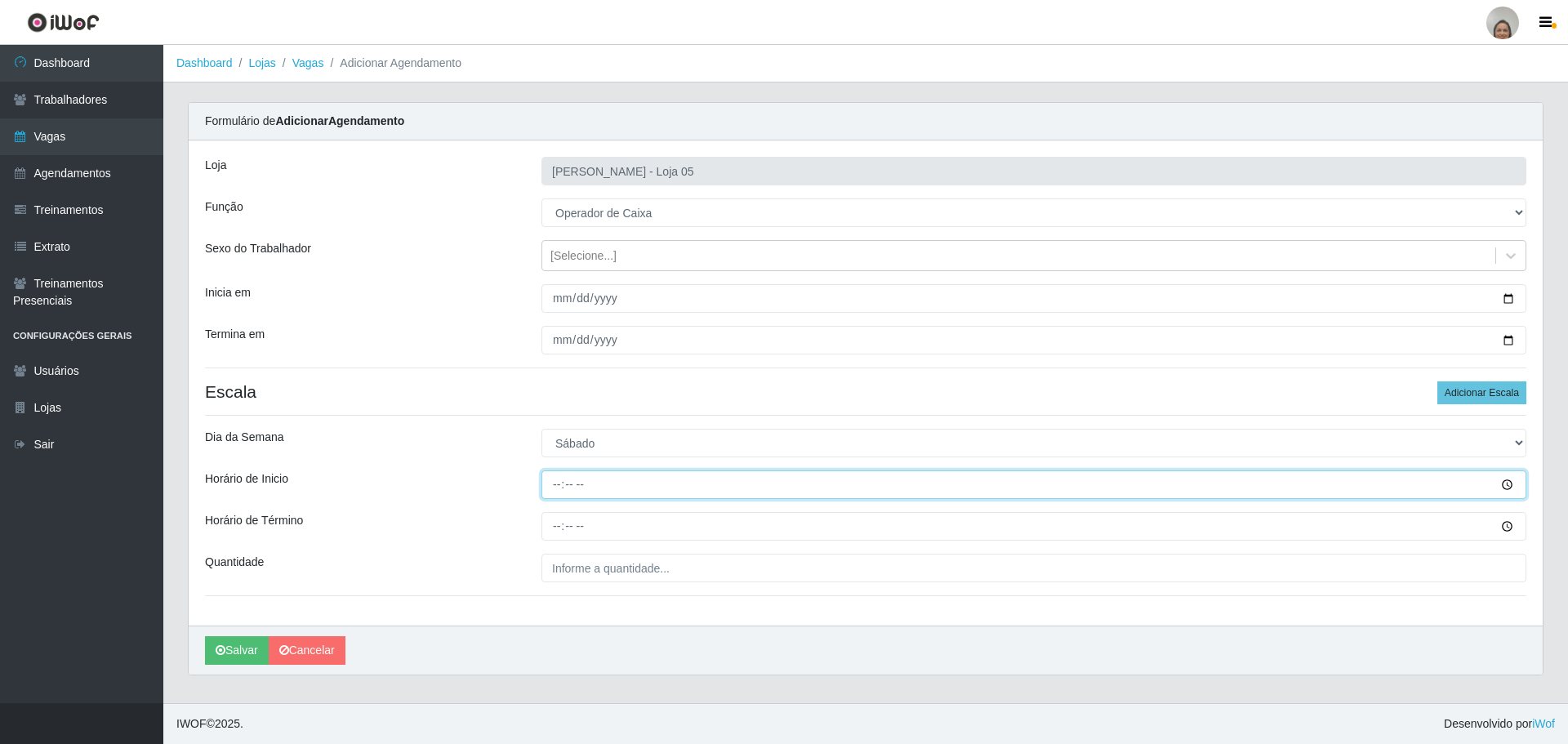
click at [554, 479] on input "Horário de Inicio" at bounding box center [1034, 484] width 985 height 29
type input "09:20"
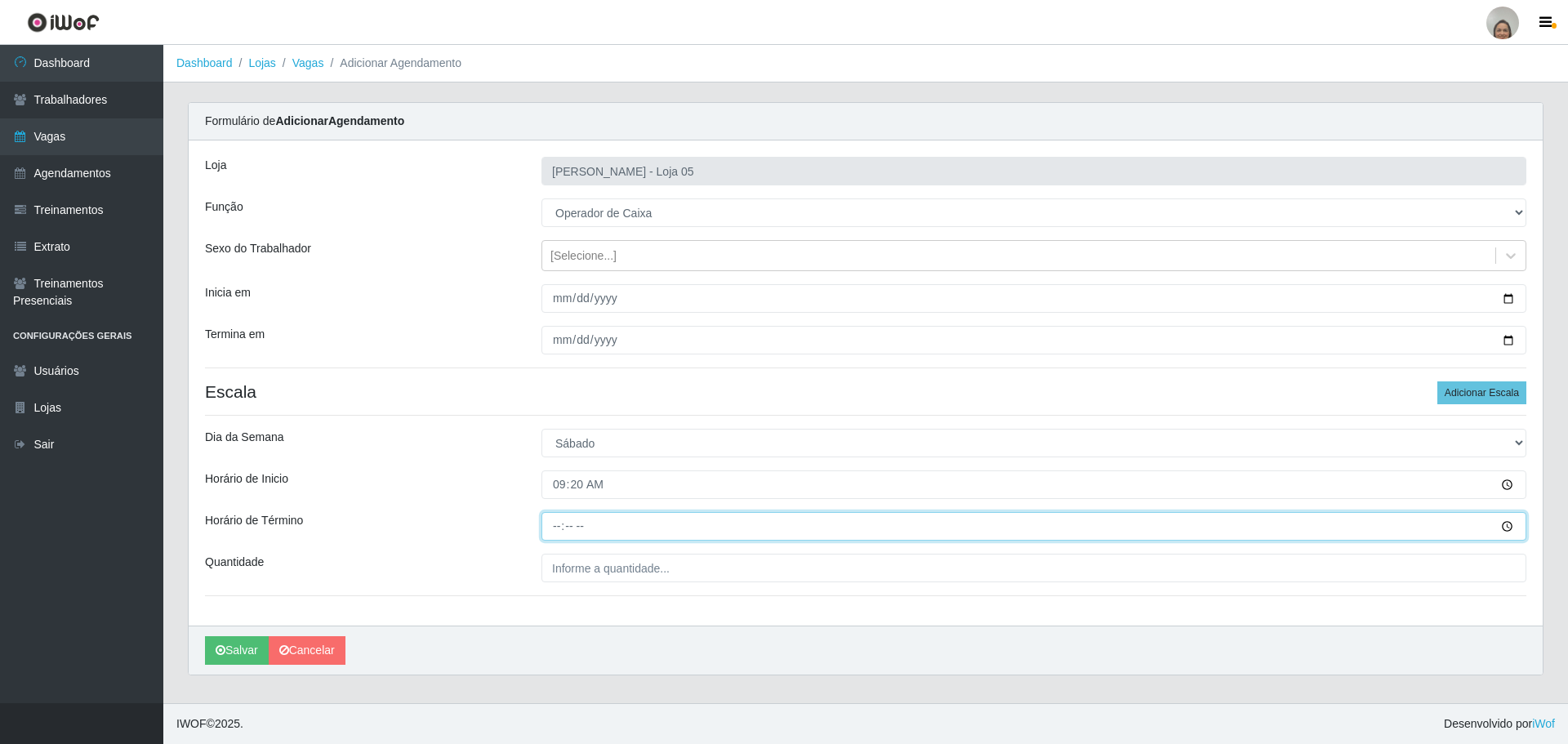
click at [552, 517] on input "Horário de Término" at bounding box center [1034, 526] width 985 height 29
click at [555, 524] on input "16:20" at bounding box center [1034, 526] width 985 height 29
type input "15:20"
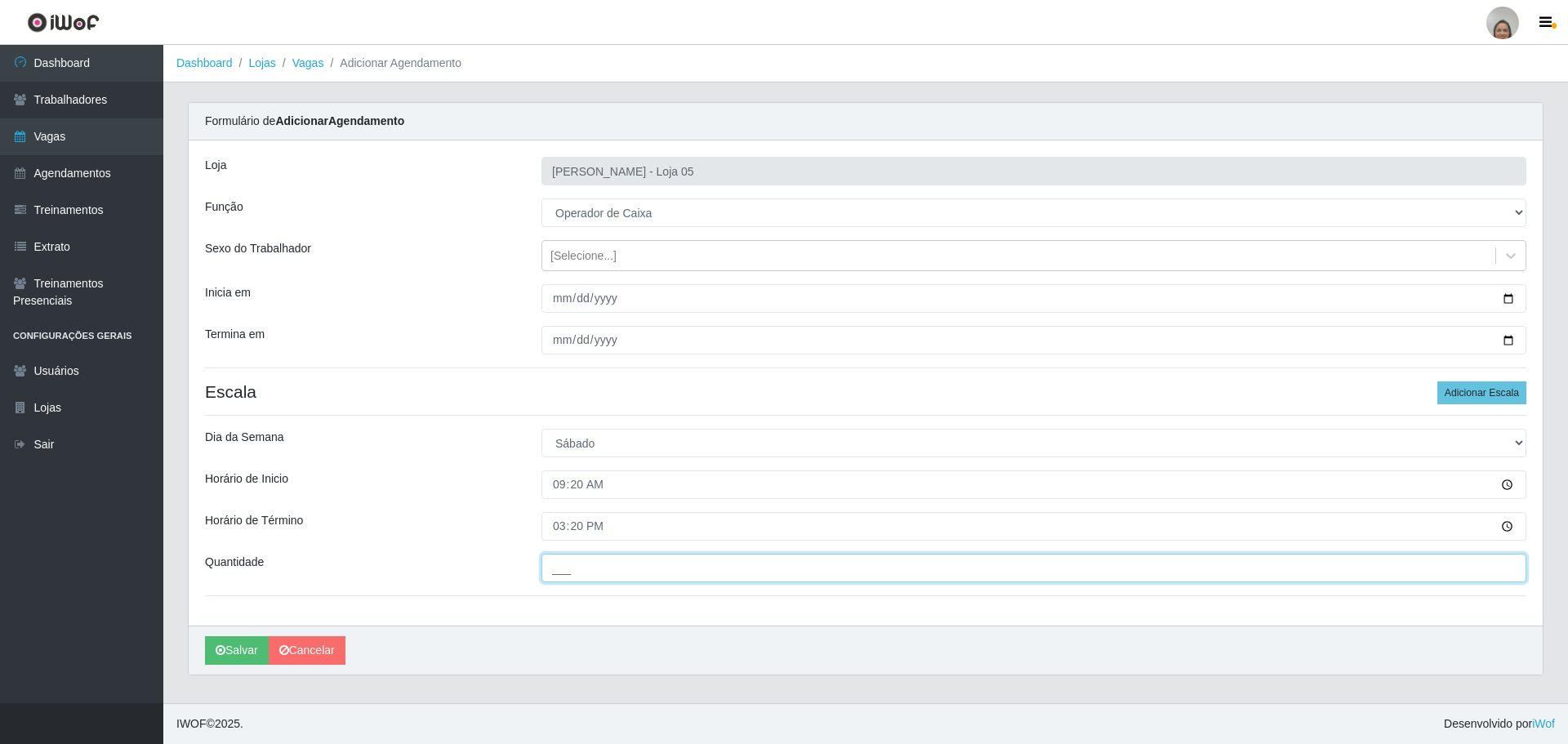
click at [569, 569] on input "___" at bounding box center [1034, 568] width 985 height 29
type input "5__"
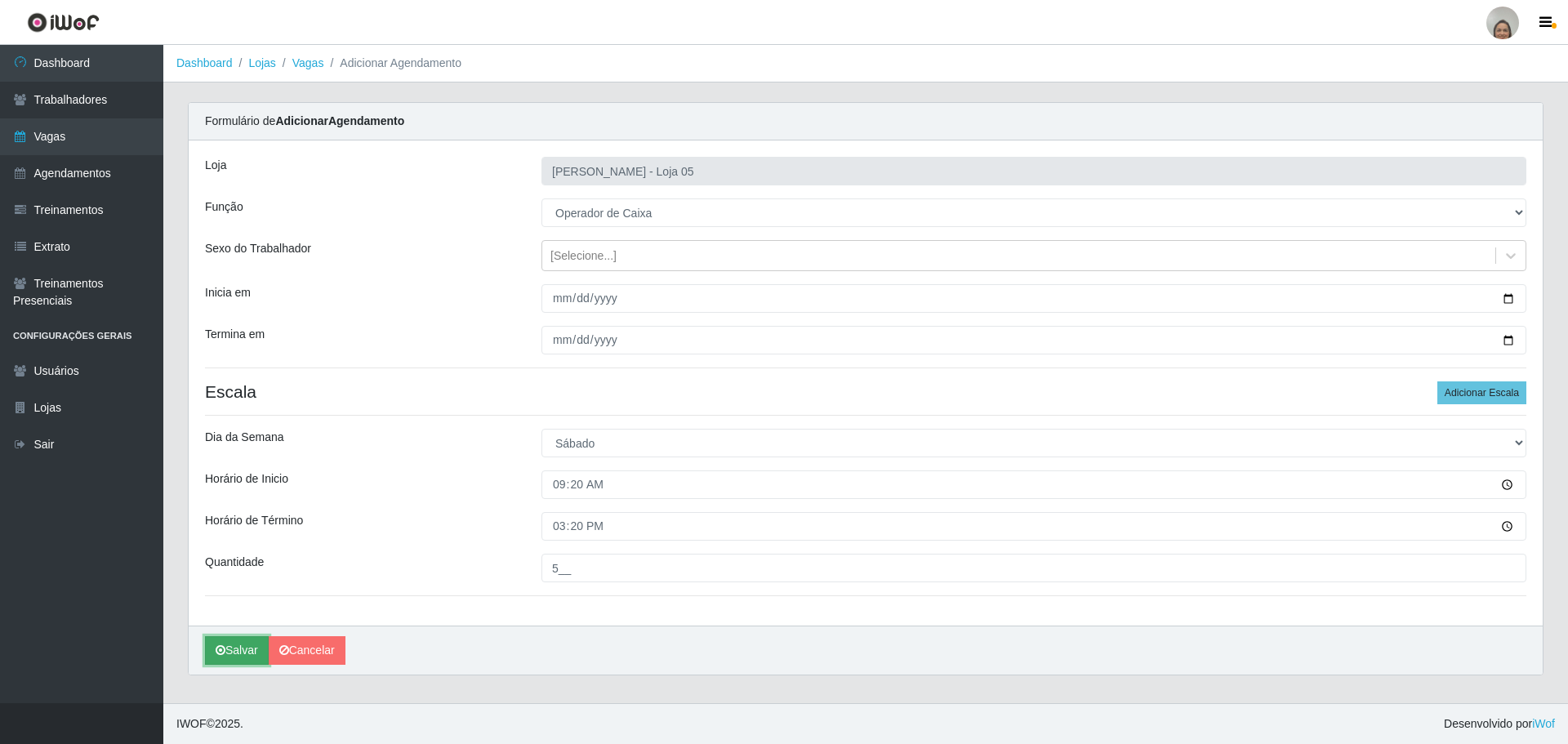
click at [256, 650] on button "Salvar" at bounding box center [237, 650] width 64 height 29
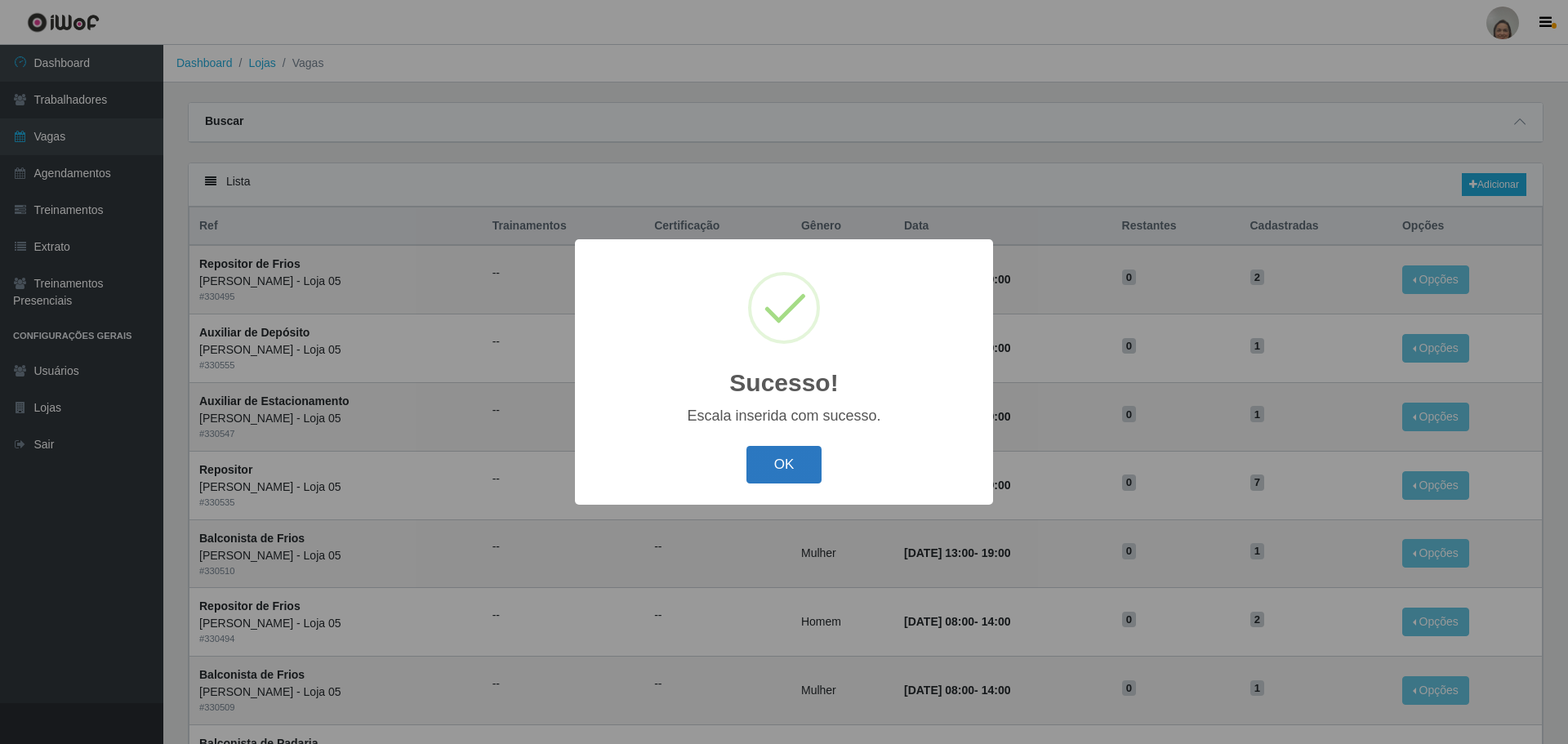
click at [782, 462] on button "OK" at bounding box center [785, 465] width 76 height 38
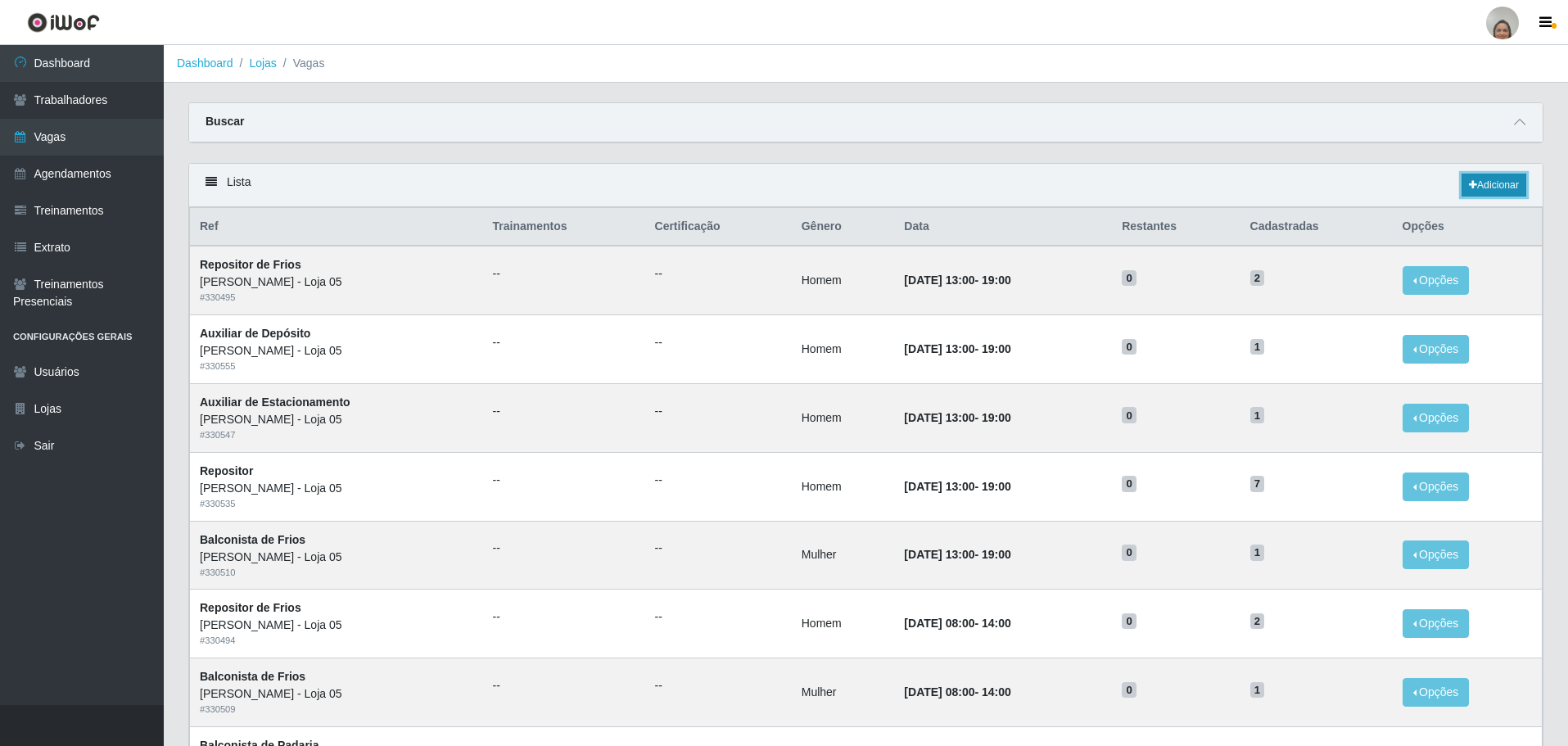
click at [1488, 182] on link "Adicionar" at bounding box center [1494, 185] width 65 height 23
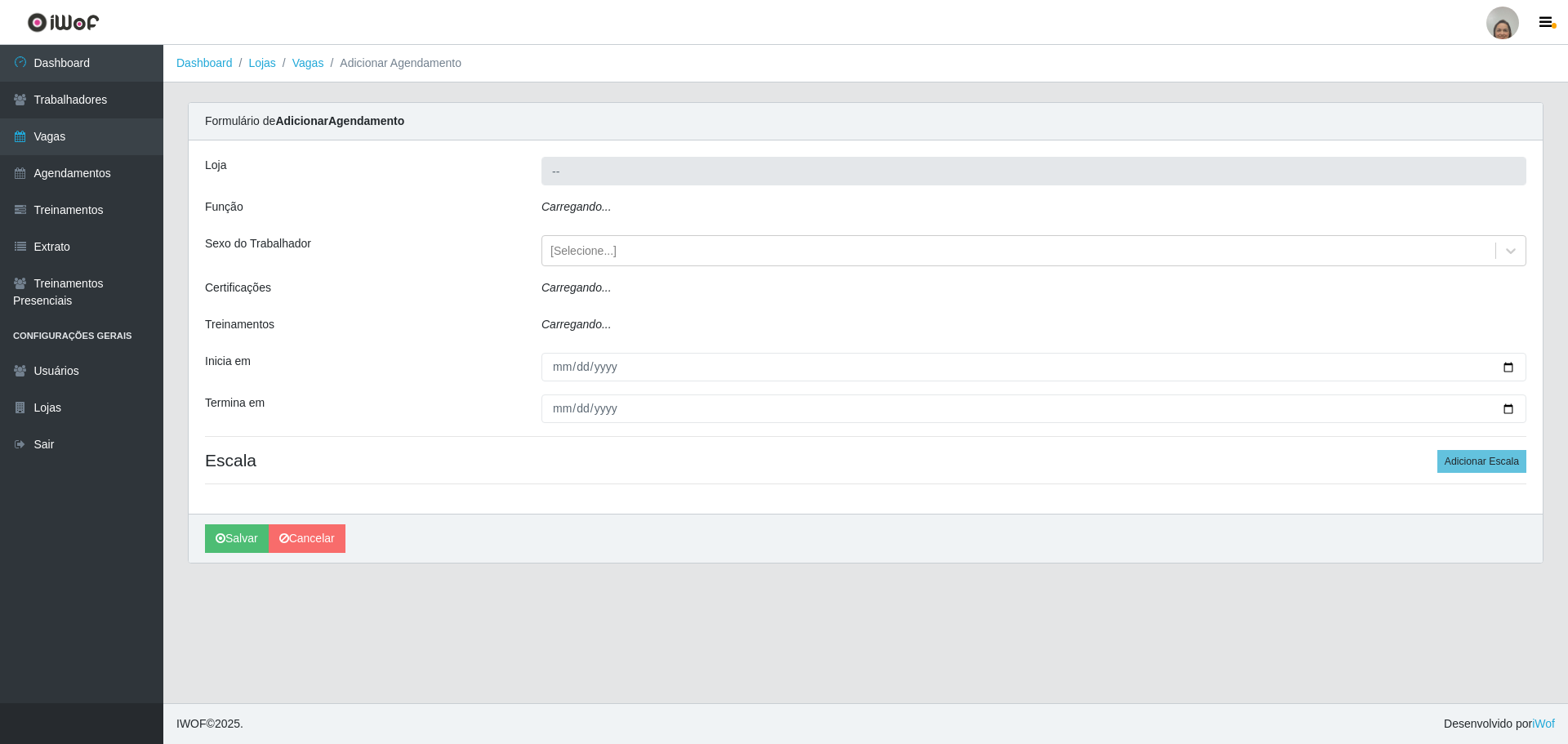
type input "[PERSON_NAME] - Loja 05"
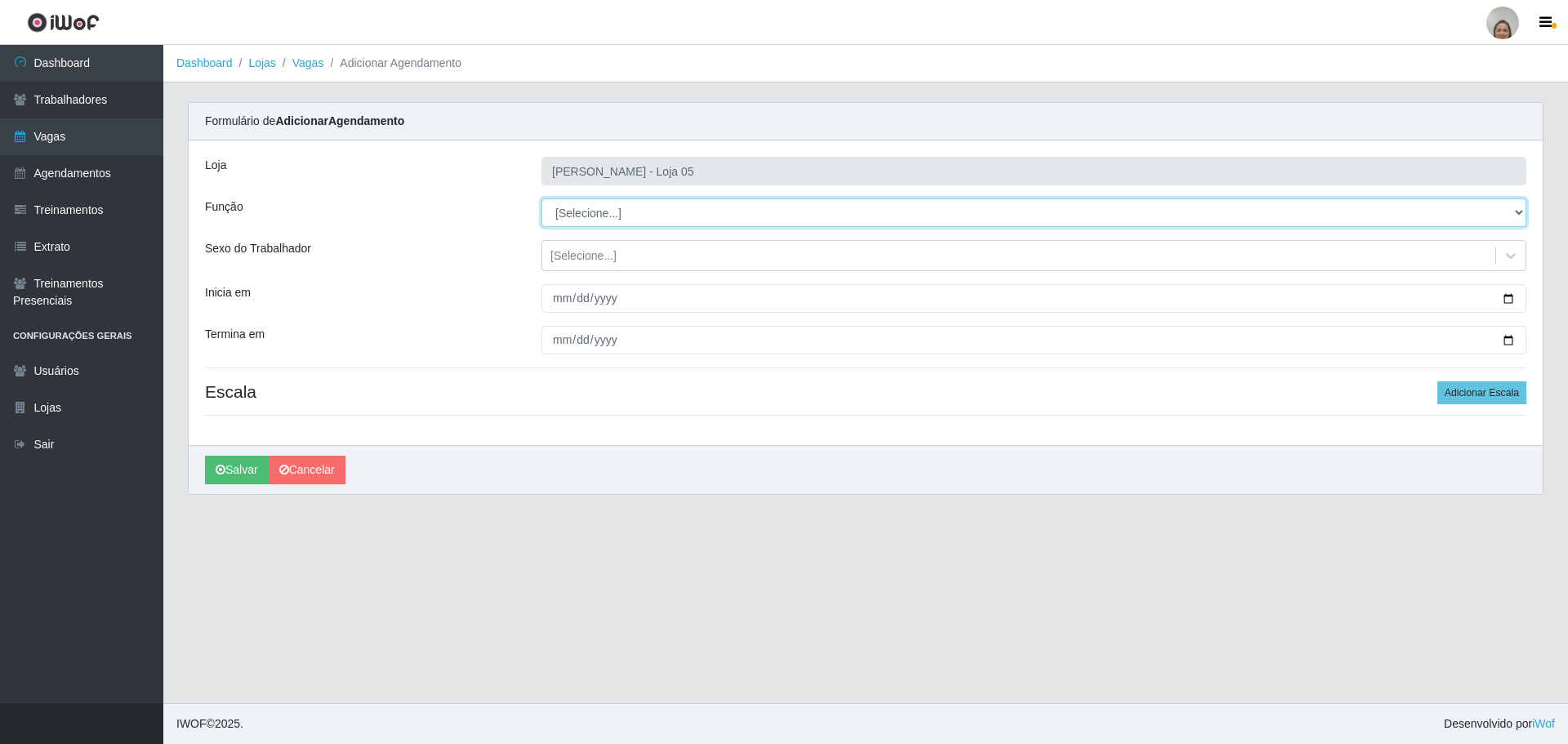
click at [594, 209] on select "[Selecione...] ASG ASG + ASG ++ Auxiliar de Depósito Auxiliar de Depósito + Aux…" at bounding box center [1034, 212] width 985 height 29
select select "22"
click at [542, 198] on select "[Selecione...] ASG ASG + ASG ++ Auxiliar de Depósito Auxiliar de Depósito + Aux…" at bounding box center [1034, 212] width 985 height 29
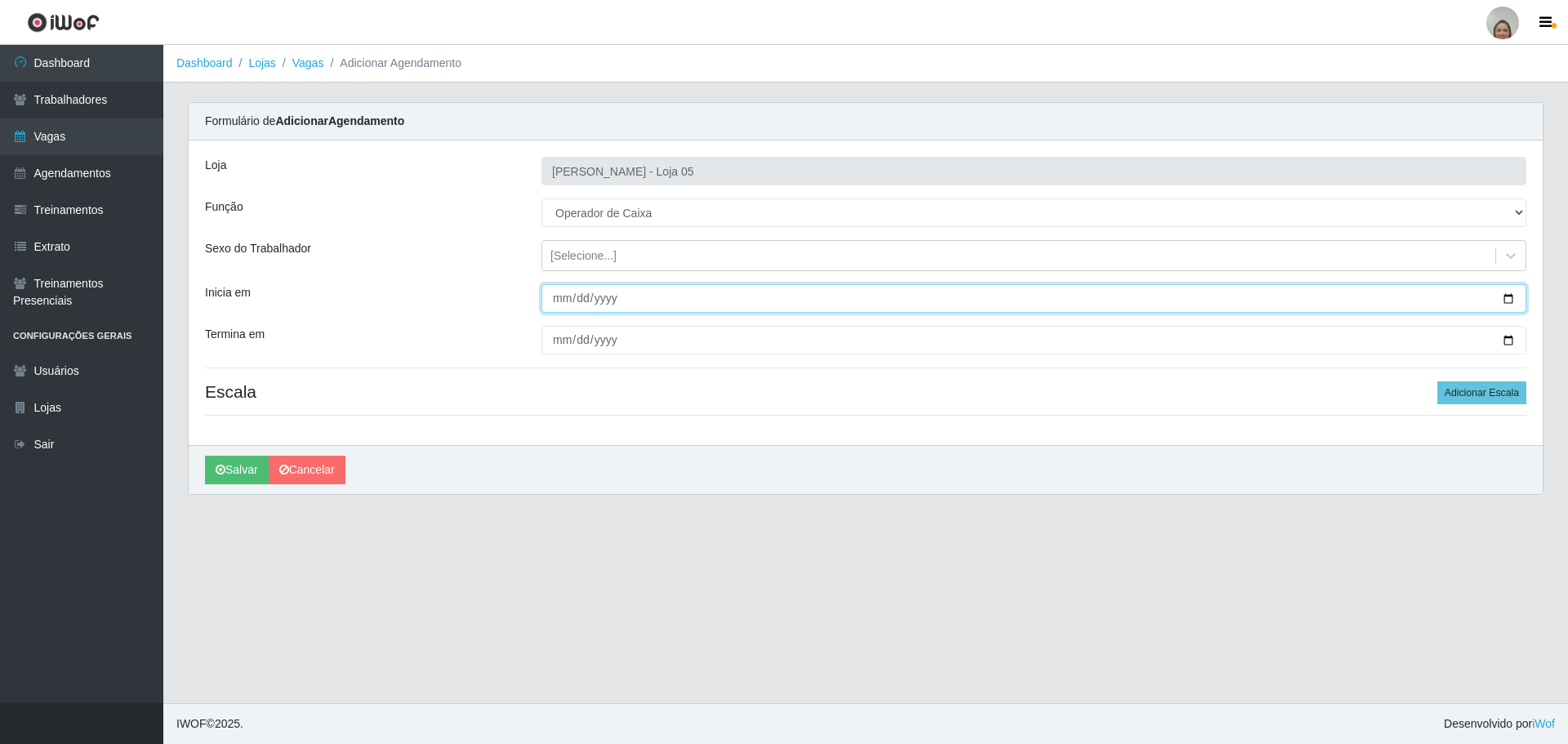
click at [1503, 295] on input "Inicia em" at bounding box center [1034, 298] width 985 height 29
click at [1498, 296] on input "[DATE]" at bounding box center [1034, 298] width 985 height 29
type input "[DATE]"
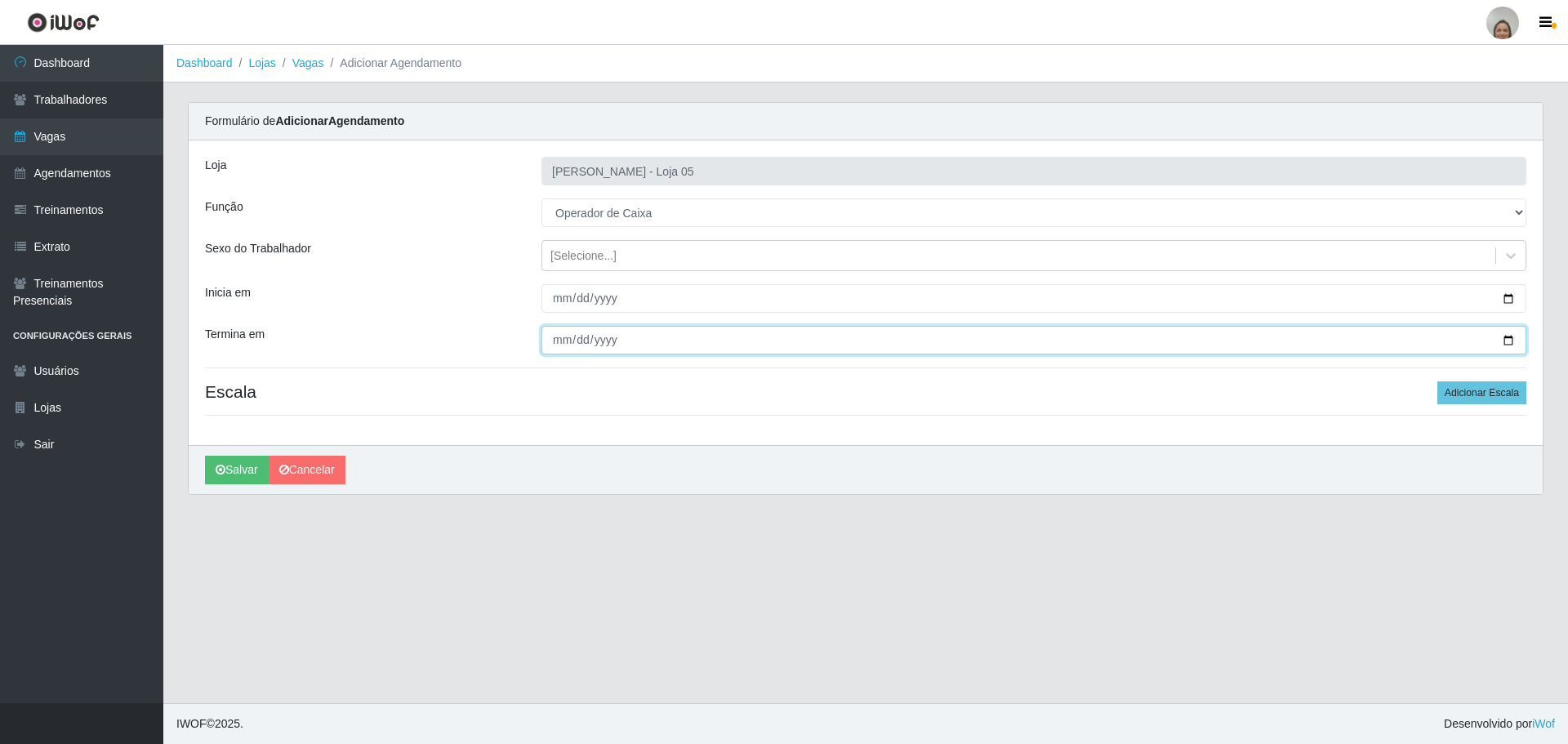
click at [552, 336] on input "Termina em" at bounding box center [1034, 340] width 985 height 29
type input "[DATE]"
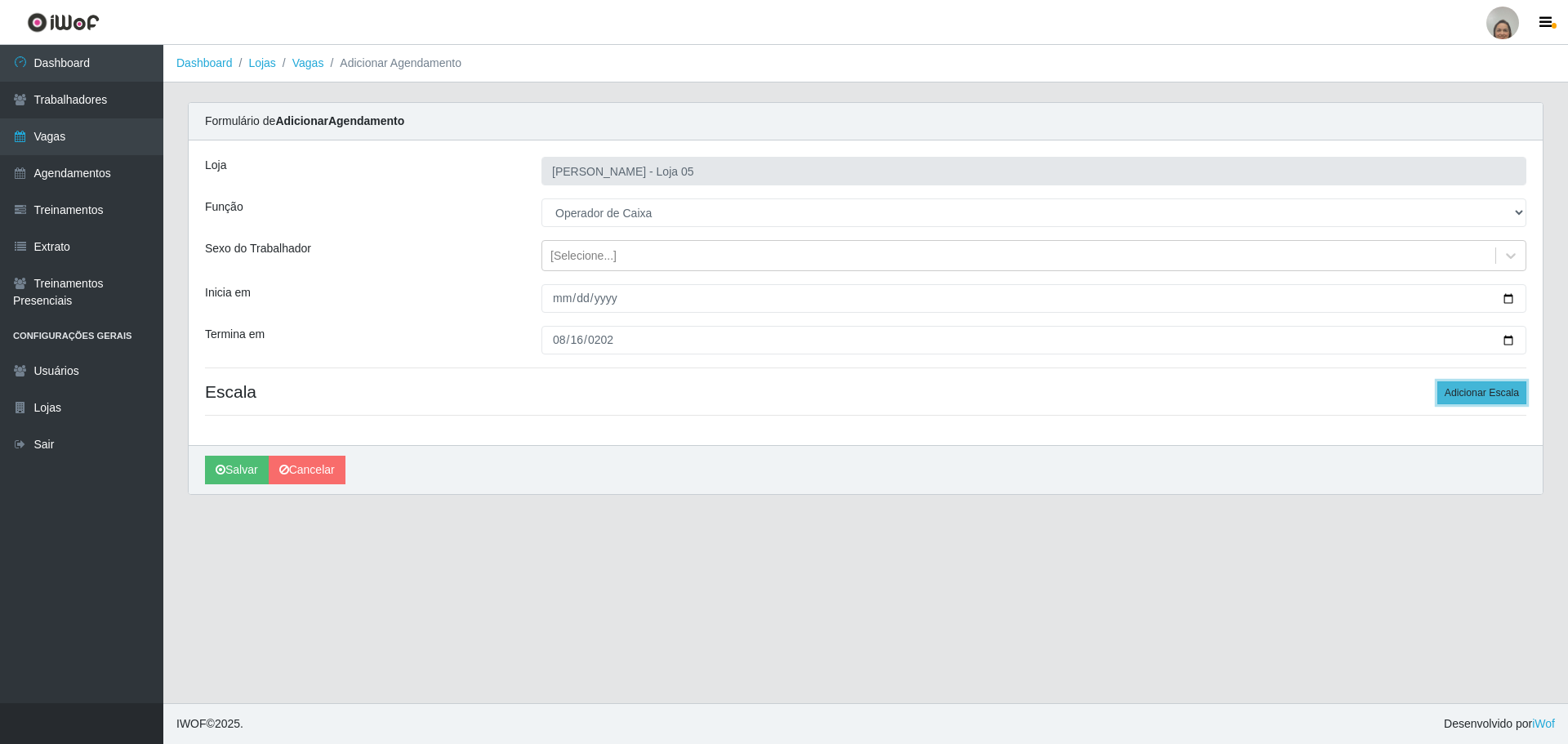
click at [1480, 386] on button "Adicionar Escala" at bounding box center [1482, 393] width 89 height 23
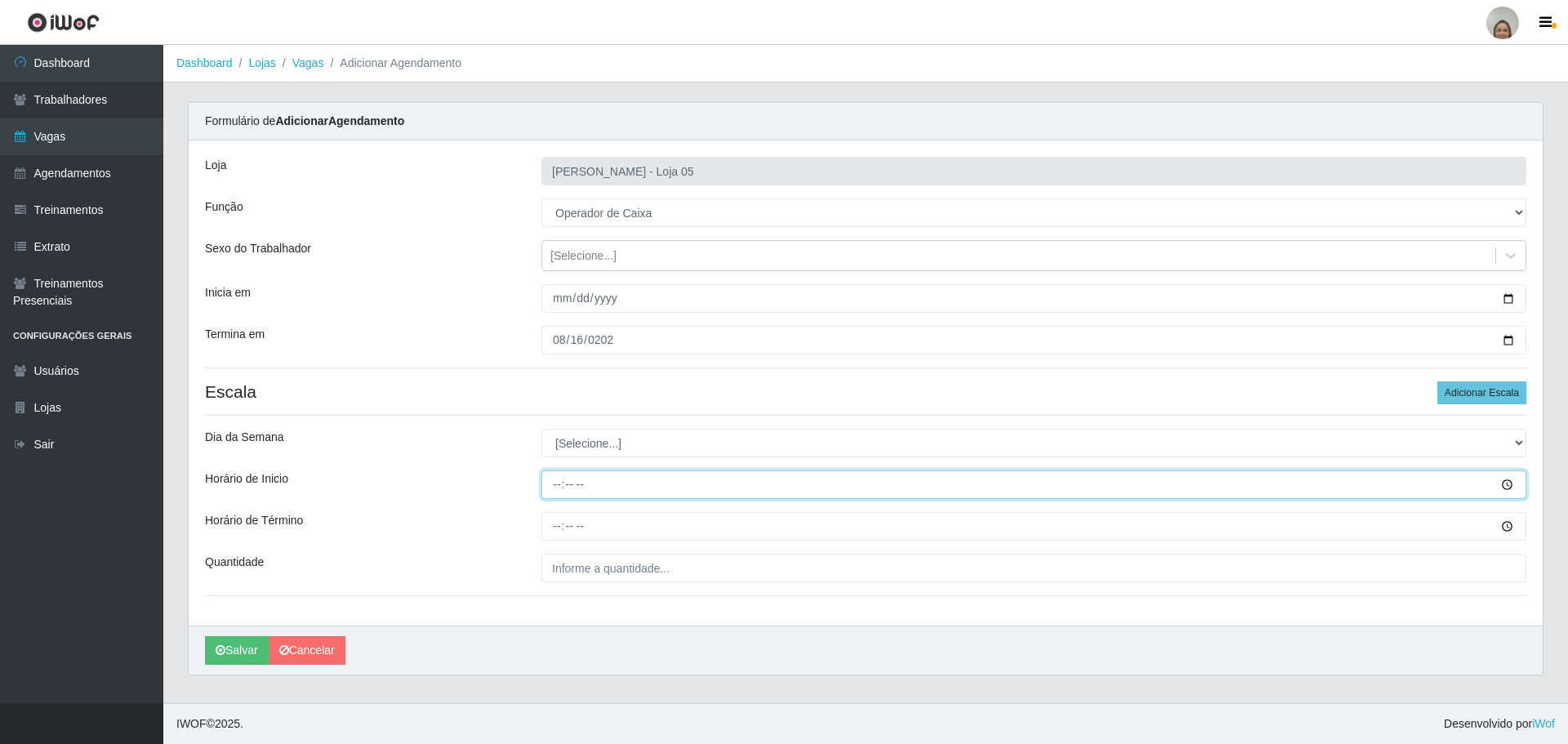
click at [548, 482] on input "Horário de Inicio" at bounding box center [1034, 484] width 985 height 29
type input "16:20"
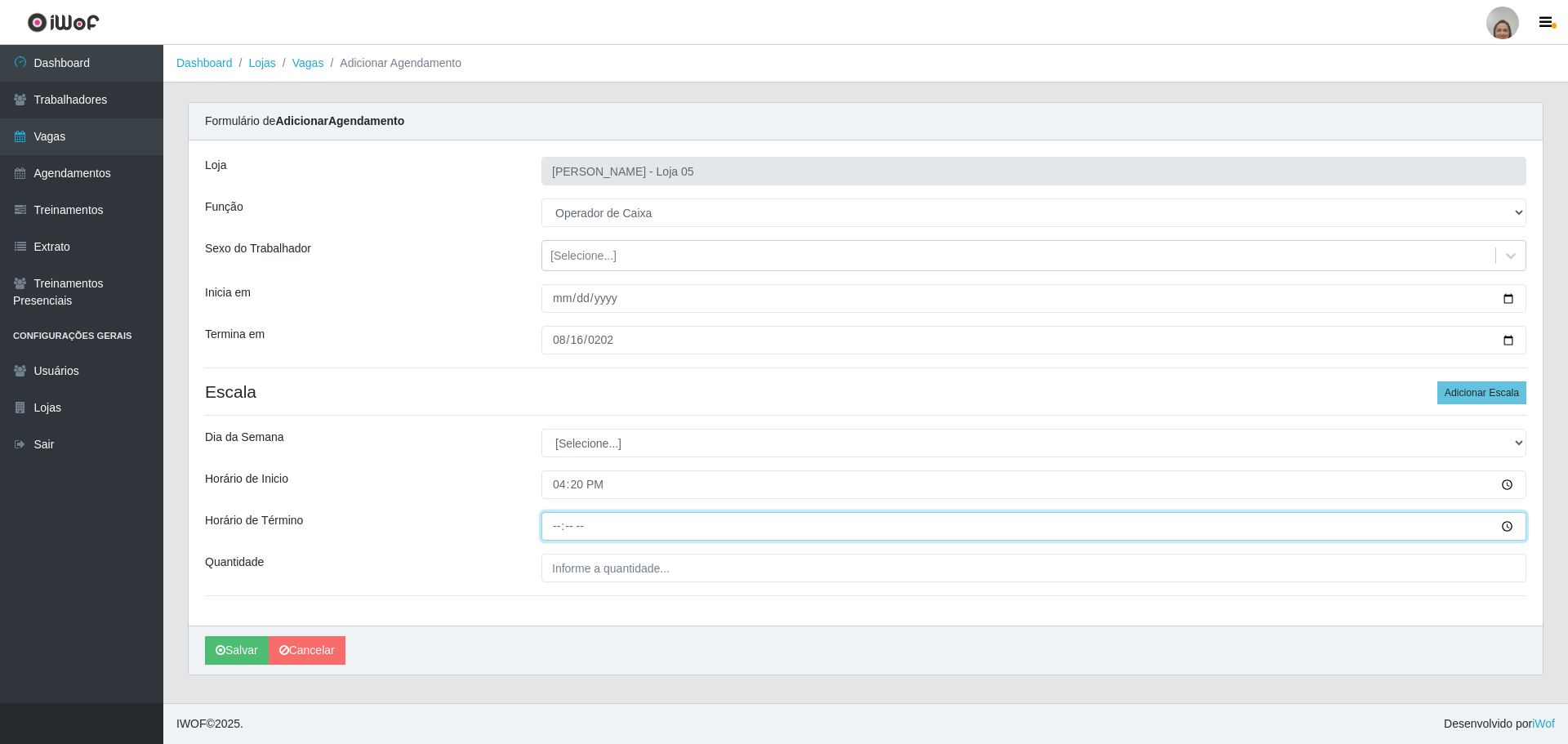
click at [547, 524] on input "Horário de Término" at bounding box center [1034, 526] width 985 height 29
type input "22:20"
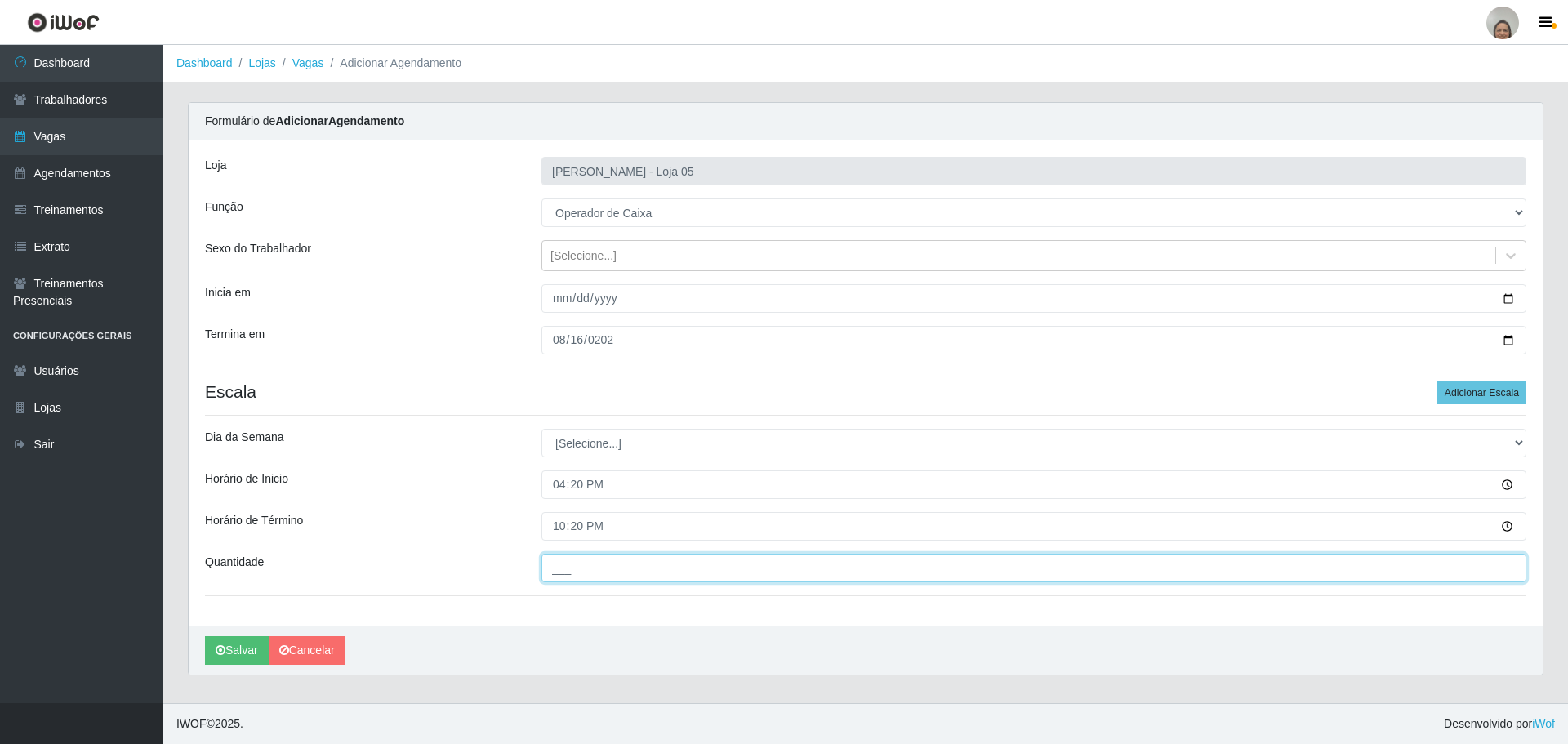
drag, startPoint x: 609, startPoint y: 571, endPoint x: 658, endPoint y: 556, distance: 51.2
click at [609, 571] on input "___" at bounding box center [1034, 568] width 985 height 29
type input "3__"
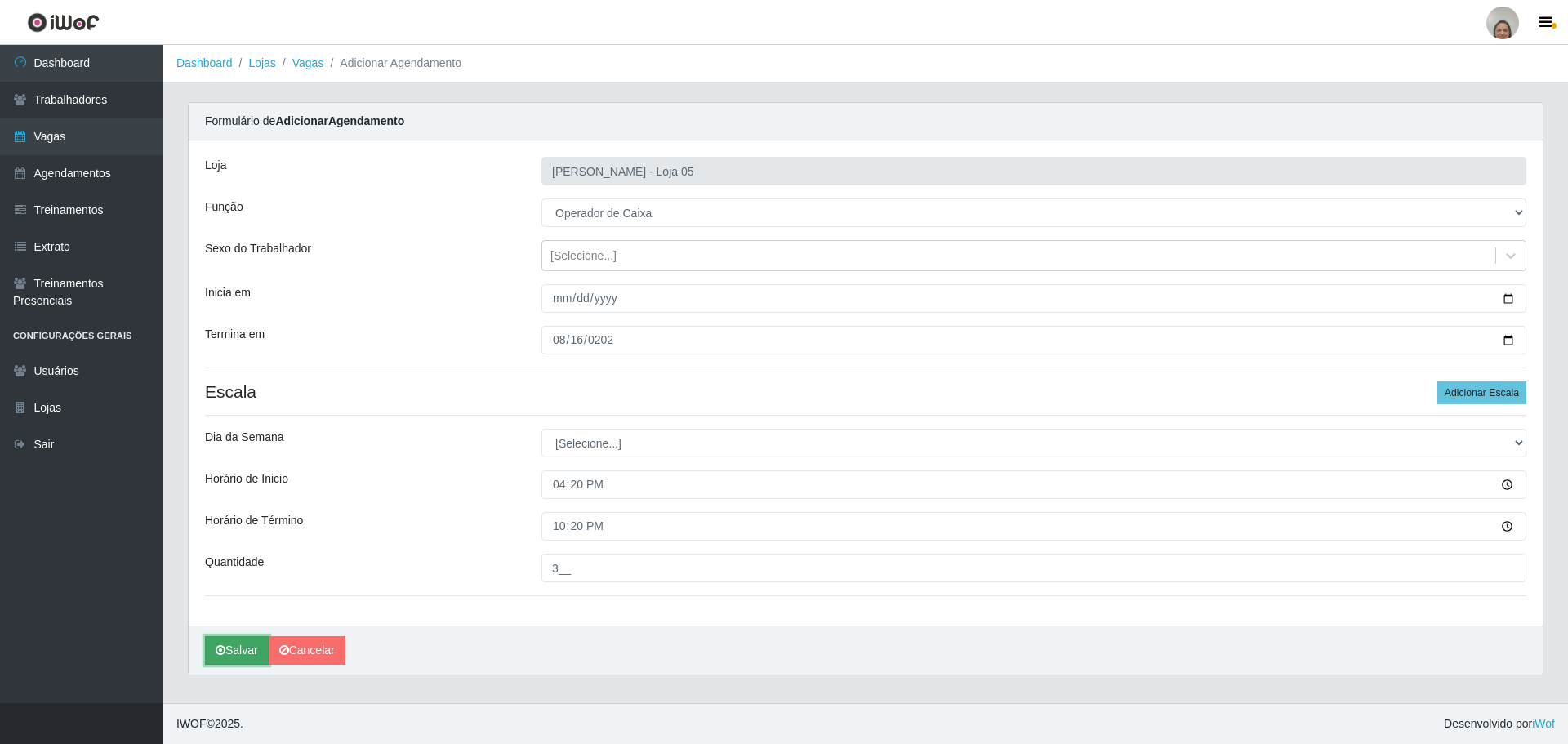
click at [224, 646] on icon "submit" at bounding box center [221, 650] width 10 height 12
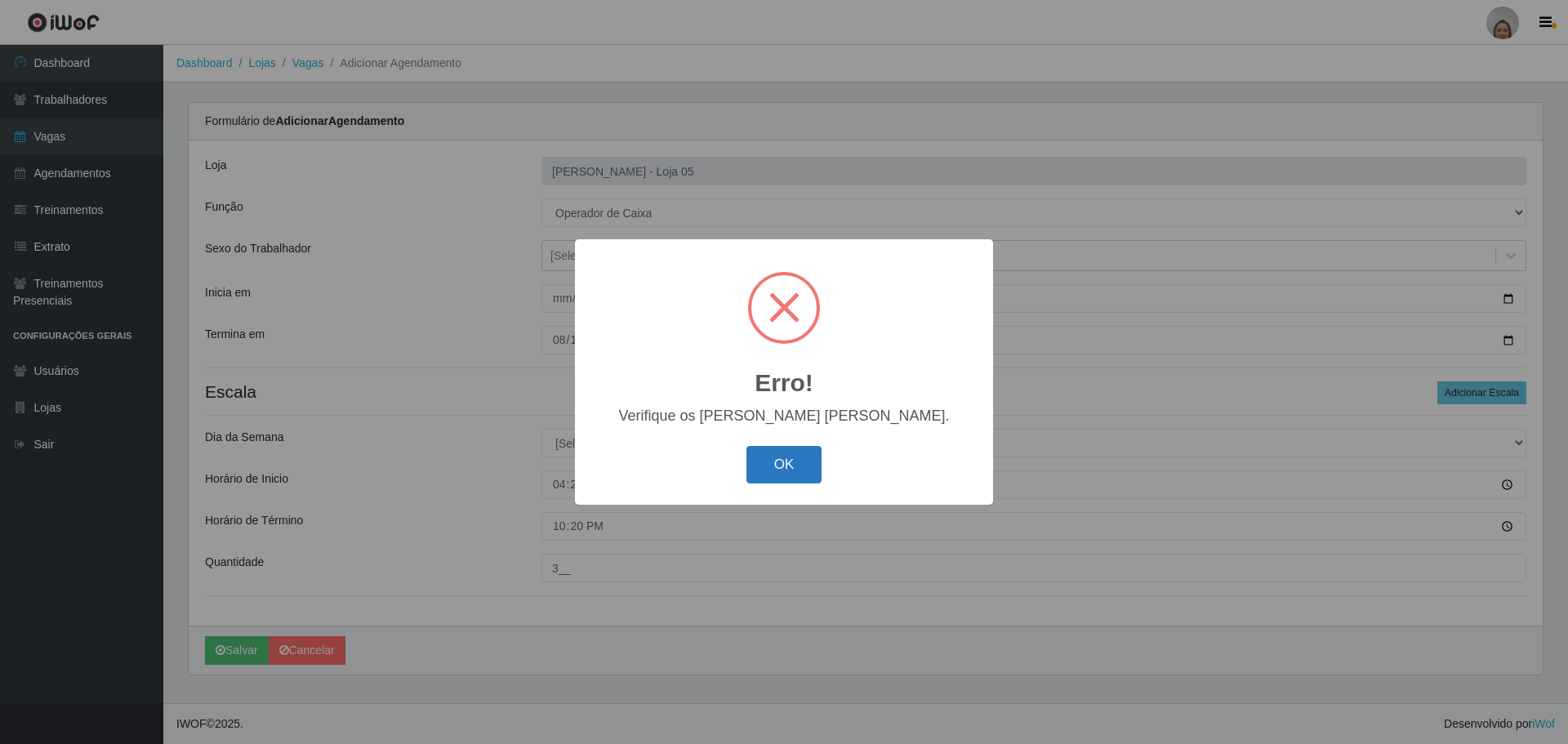
click at [783, 464] on button "OK" at bounding box center [785, 465] width 76 height 38
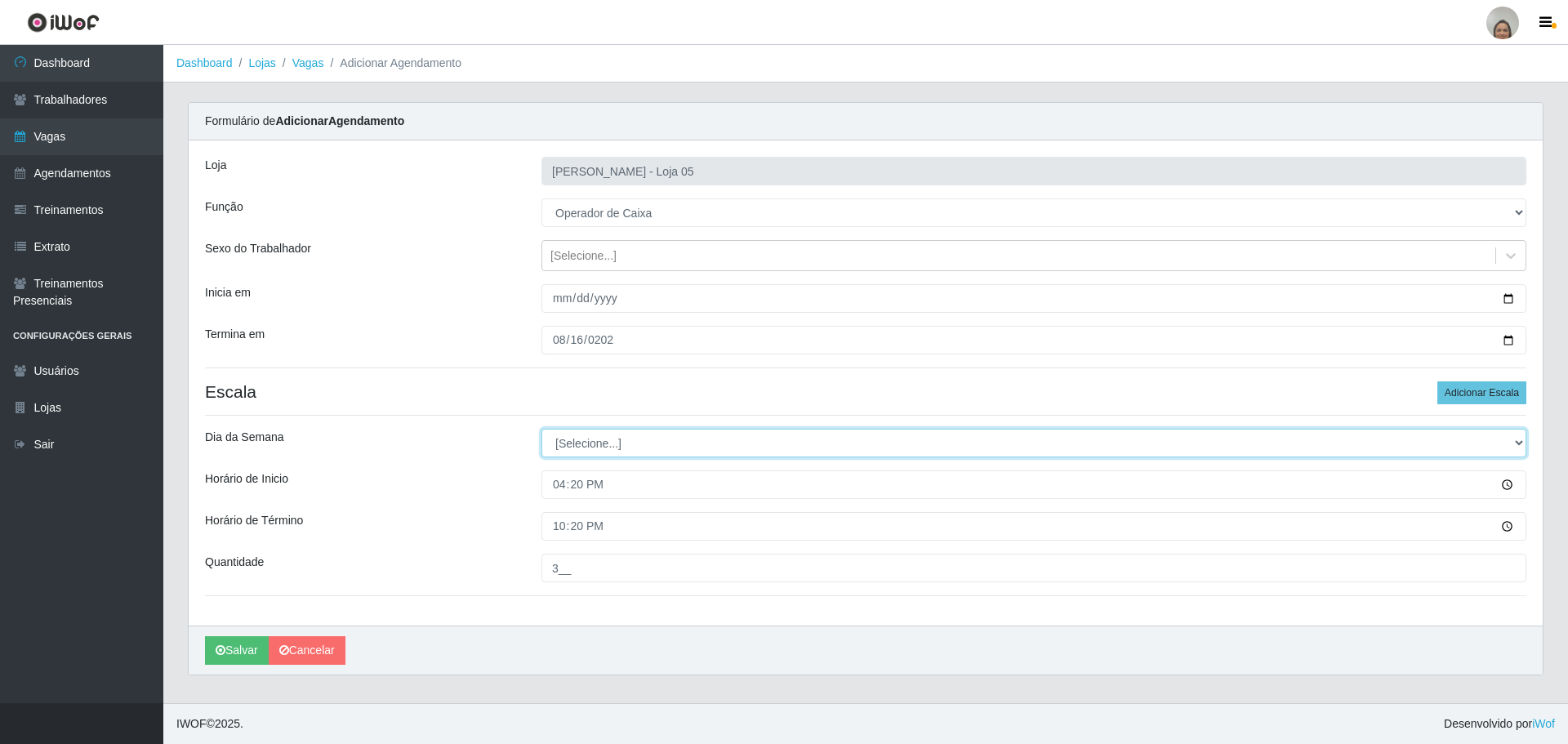
drag, startPoint x: 624, startPoint y: 441, endPoint x: 657, endPoint y: 426, distance: 36.2
click at [624, 441] on select "[Selecione...] Segunda Terça Quarta Quinta Sexta Sábado Domingo" at bounding box center [1034, 442] width 985 height 29
select select "6"
click at [542, 428] on select "[Selecione...] Segunda Terça Quarta Quinta Sexta Sábado Domingo" at bounding box center [1034, 442] width 985 height 29
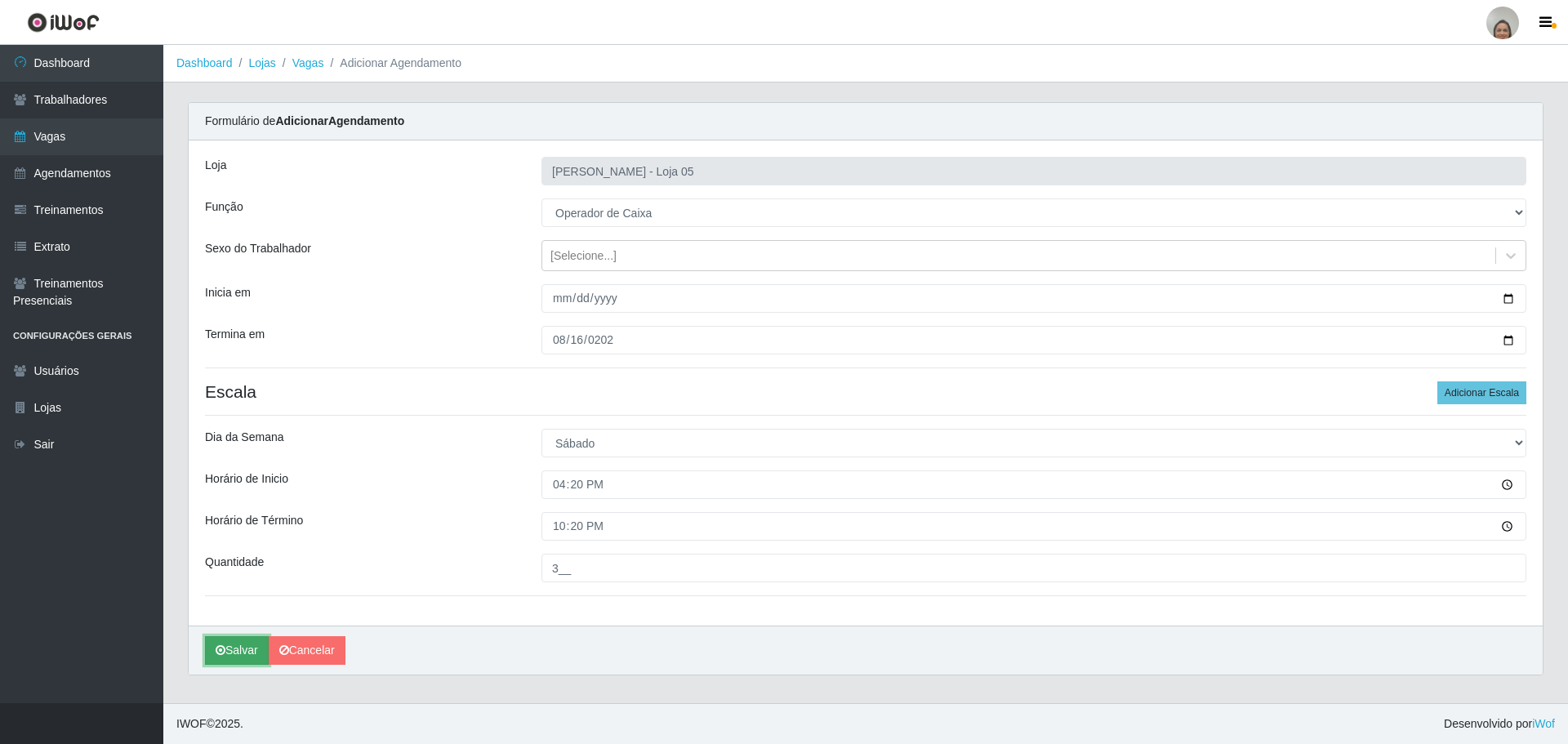
click at [218, 652] on icon "submit" at bounding box center [221, 650] width 10 height 12
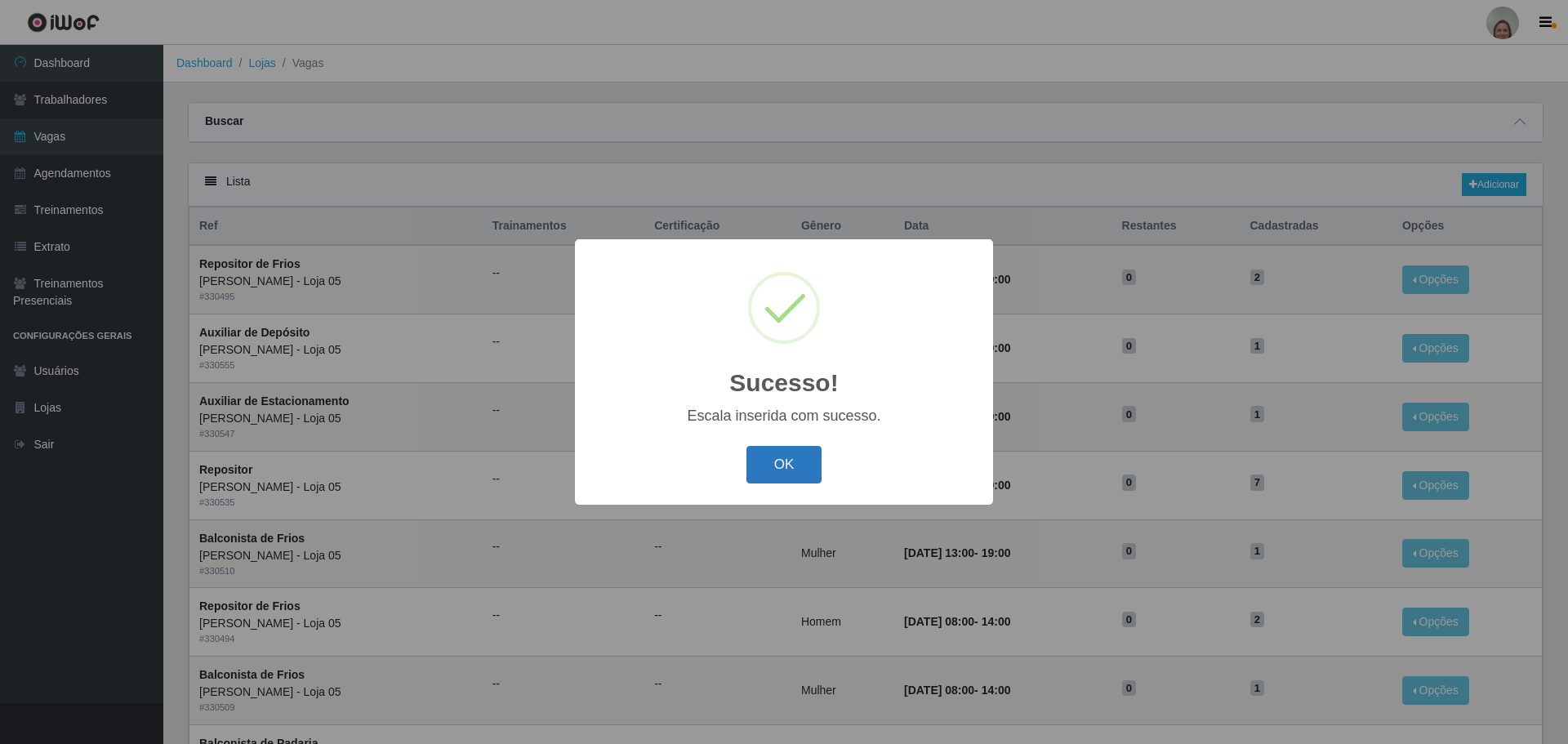
click at [789, 462] on button "OK" at bounding box center [785, 465] width 76 height 38
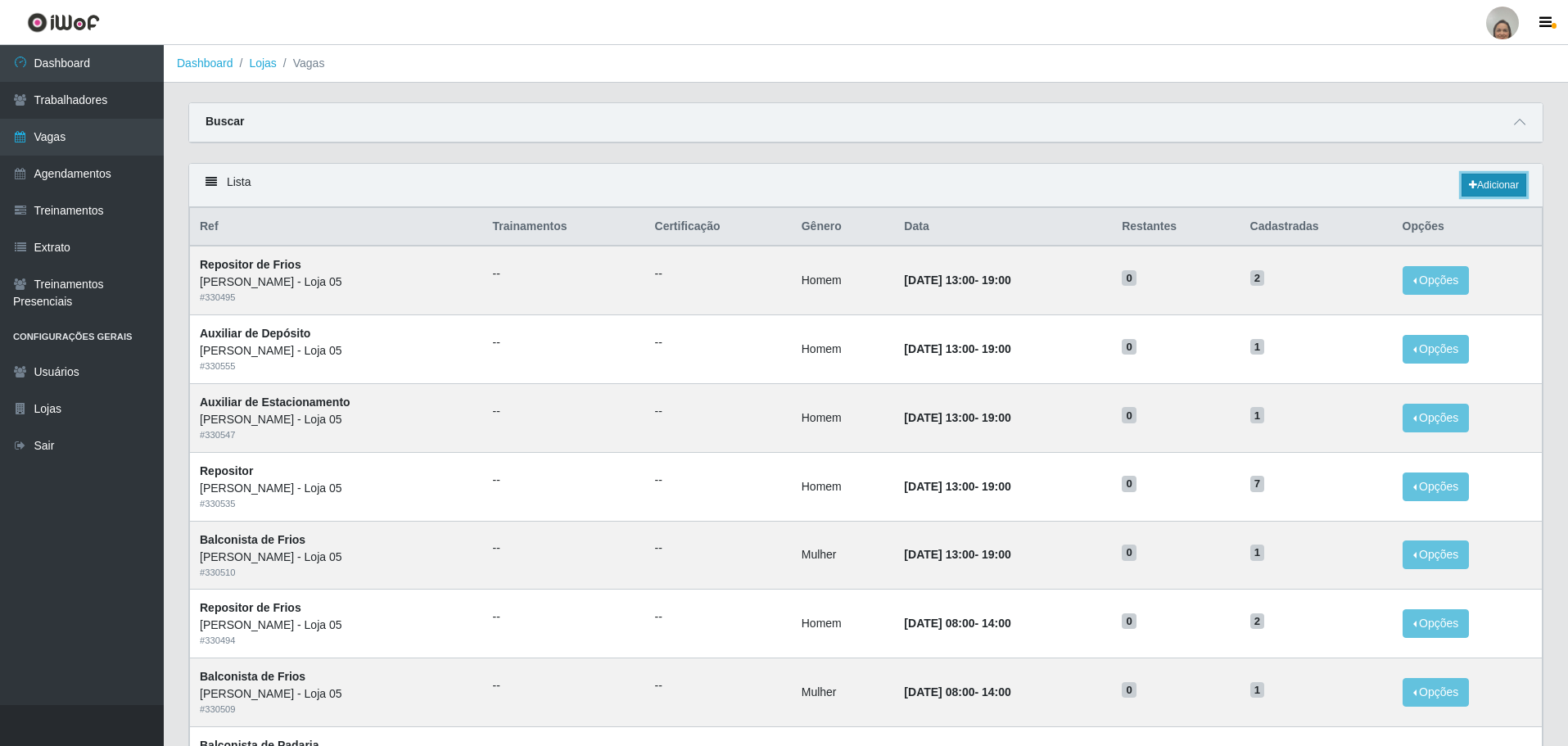
click at [1502, 182] on link "Adicionar" at bounding box center [1494, 185] width 65 height 23
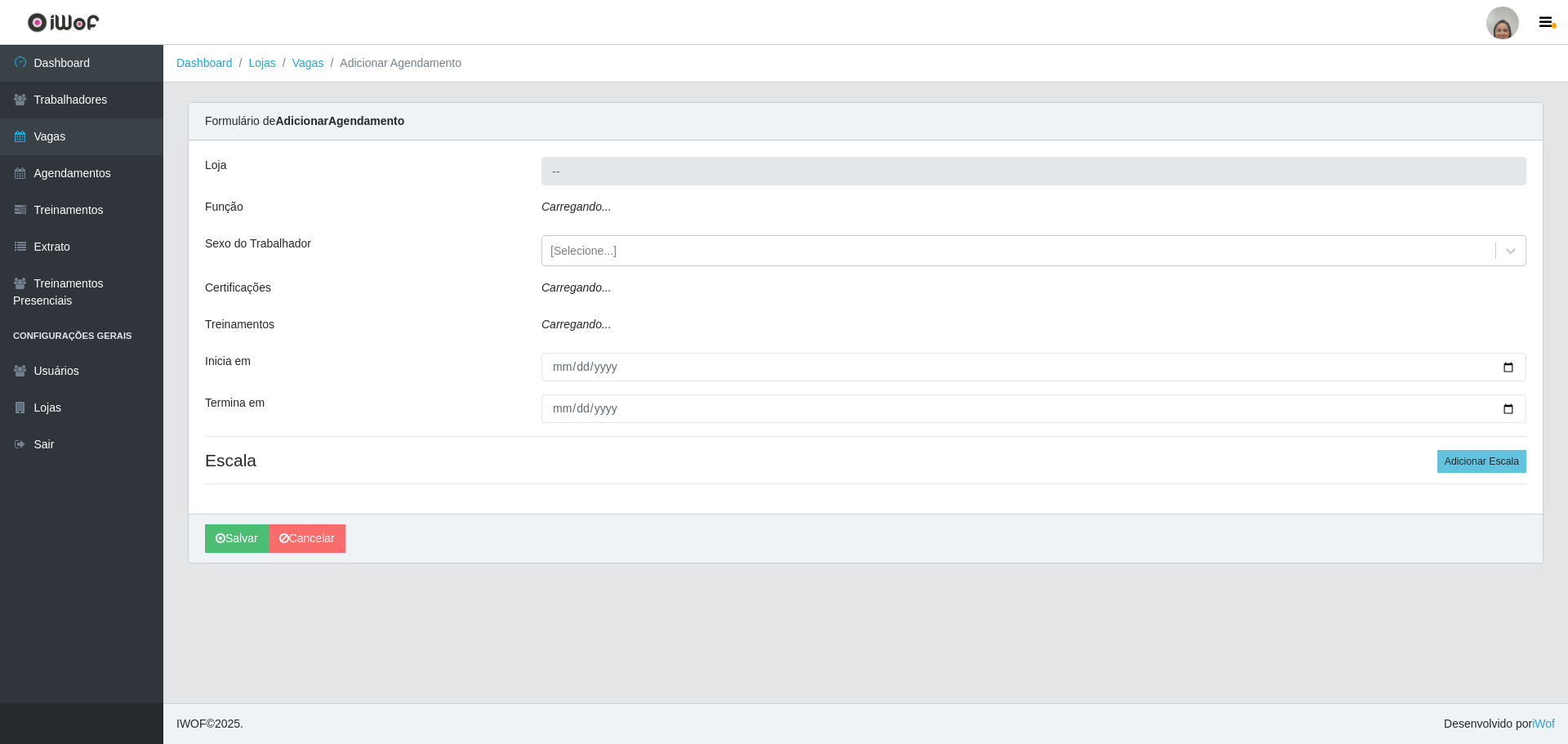
type input "[PERSON_NAME] - Loja 05"
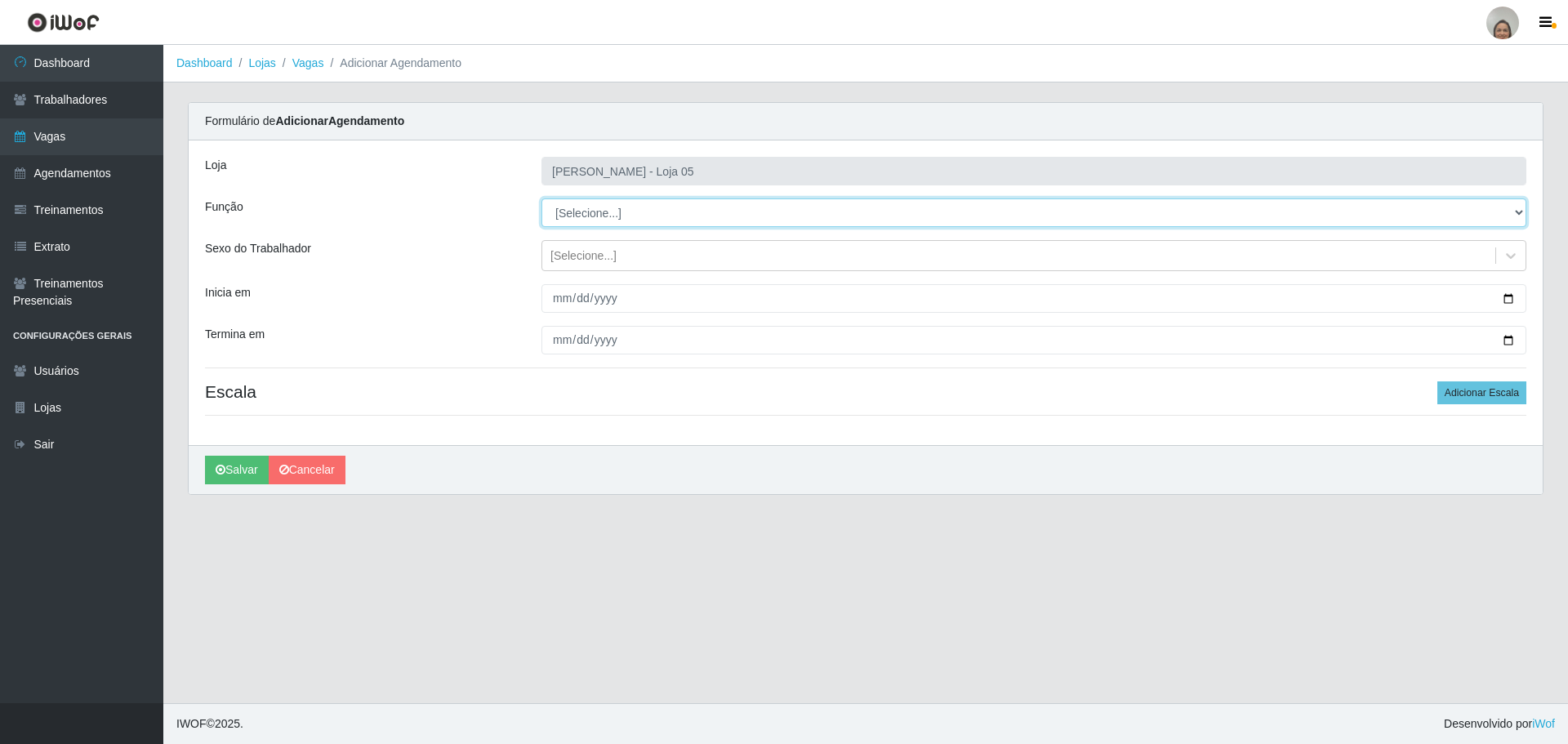
drag, startPoint x: 732, startPoint y: 219, endPoint x: 772, endPoint y: 220, distance: 40.0
click at [732, 219] on select "[Selecione...] ASG ASG + ASG ++ Auxiliar de Depósito Auxiliar de Depósito + Aux…" at bounding box center [1034, 212] width 985 height 29
select select "72"
click at [542, 198] on select "[Selecione...] ASG ASG + ASG ++ Auxiliar de Depósito Auxiliar de Depósito + Aux…" at bounding box center [1034, 212] width 985 height 29
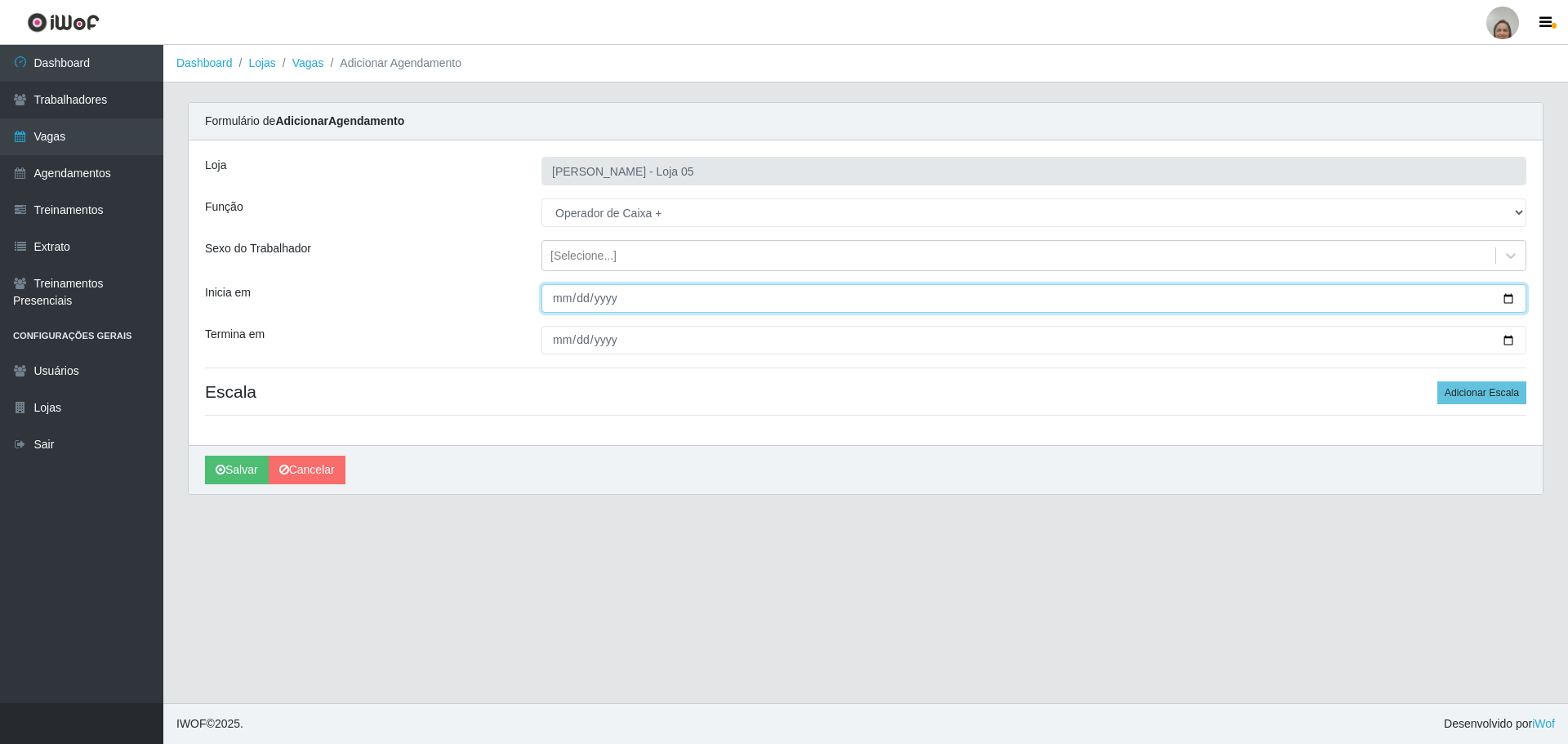
click at [1507, 298] on input "Inicia em" at bounding box center [1034, 298] width 985 height 29
type input "[DATE]"
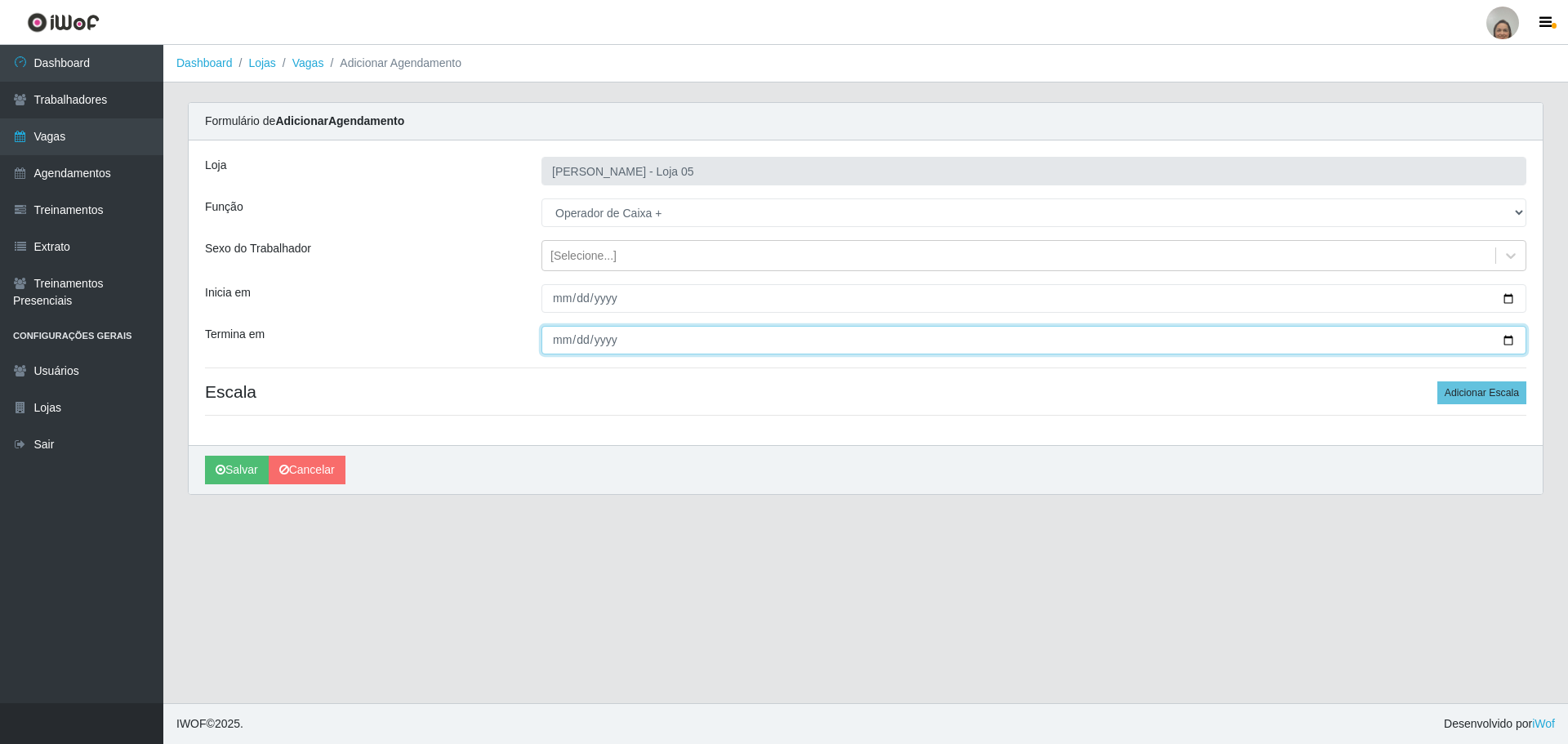
drag, startPoint x: 1508, startPoint y: 338, endPoint x: 1328, endPoint y: 339, distance: 180.0
click at [1508, 338] on input "Termina em" at bounding box center [1034, 340] width 985 height 29
type input "[DATE]"
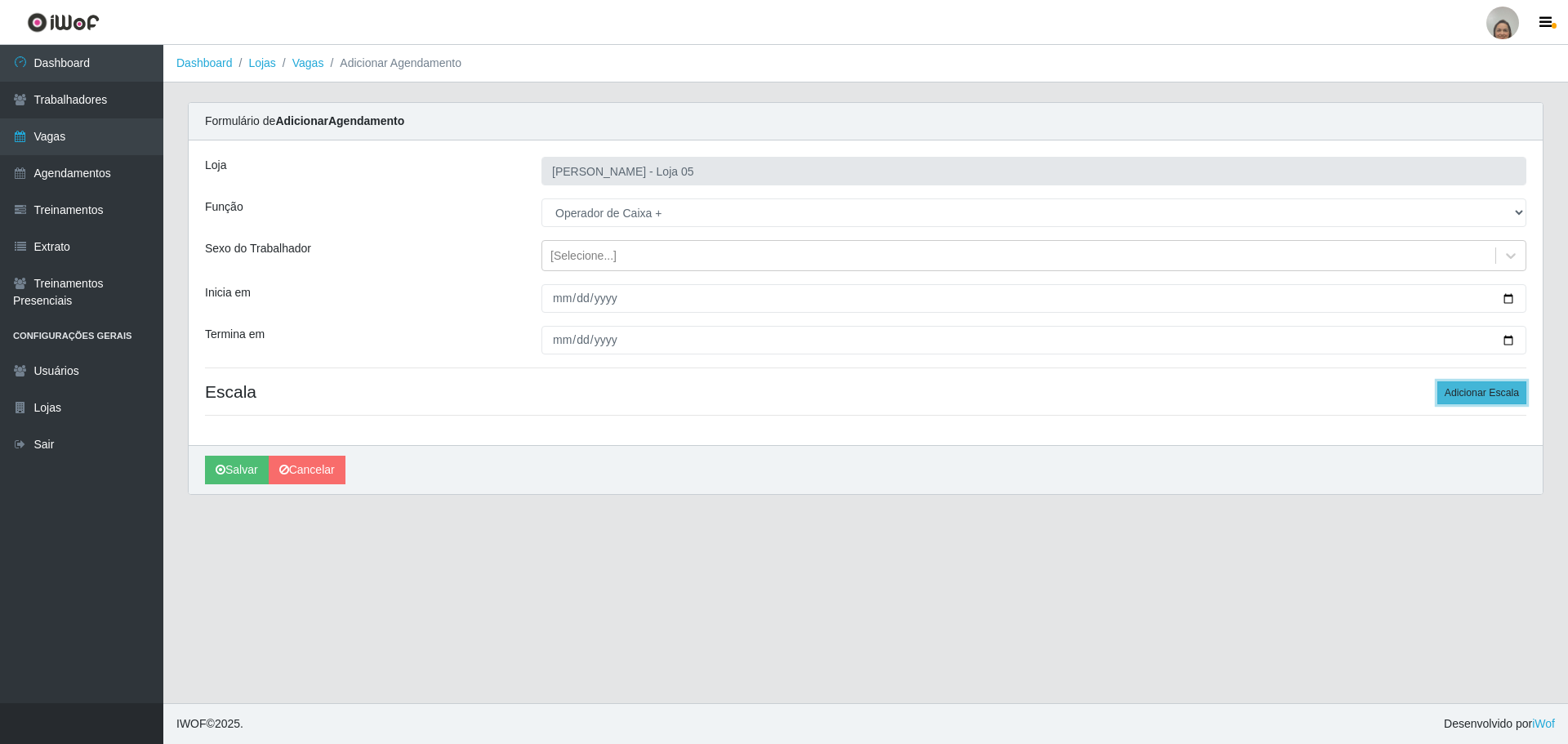
click at [1458, 391] on button "Adicionar Escala" at bounding box center [1482, 393] width 89 height 23
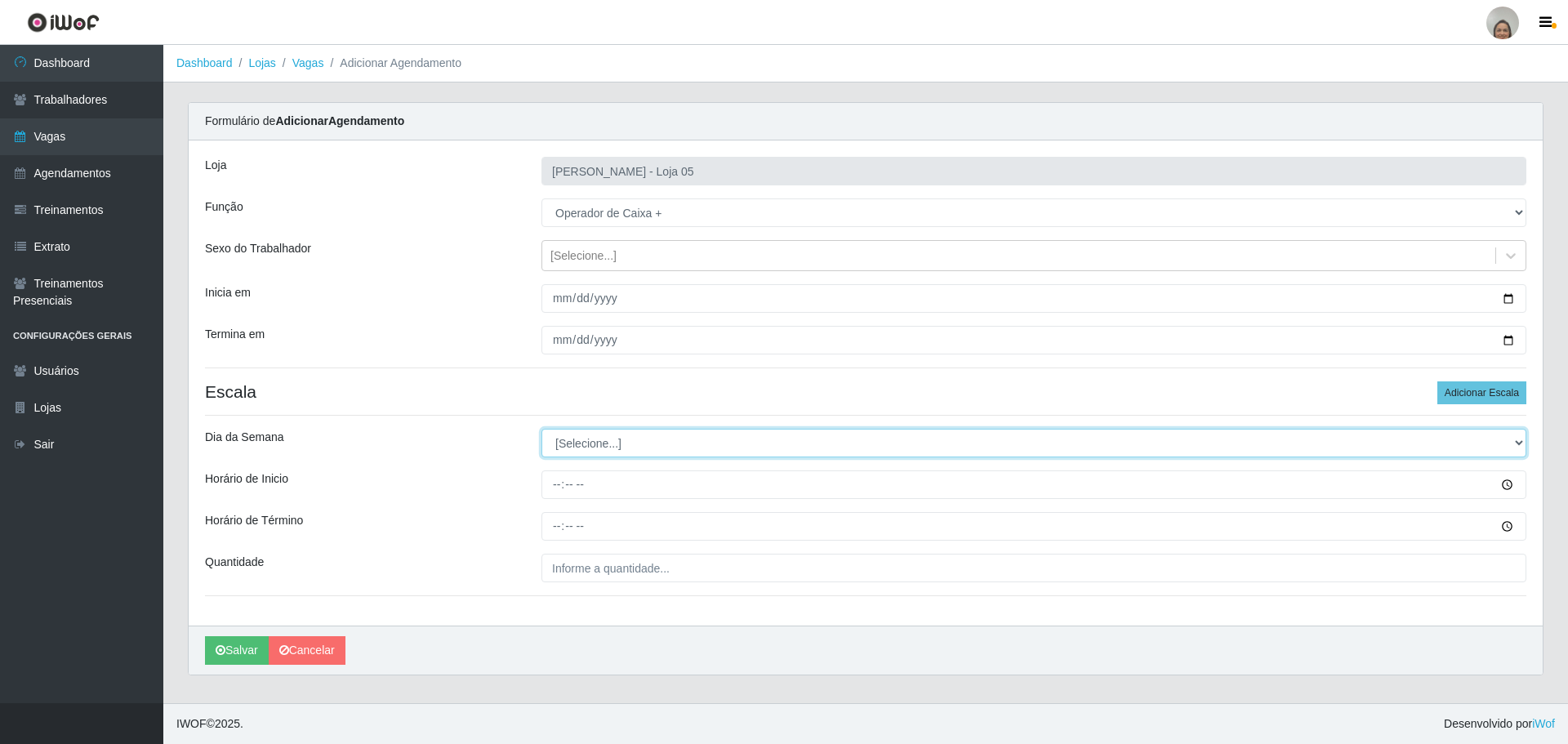
drag, startPoint x: 587, startPoint y: 436, endPoint x: 593, endPoint y: 444, distance: 10.0
click at [587, 436] on select "[Selecione...] Segunda Terça Quarta Quinta Sexta Sábado Domingo" at bounding box center [1034, 442] width 985 height 29
select select "0"
click at [542, 428] on select "[Selecione...] Segunda Terça Quarta Quinta Sexta Sábado Domingo" at bounding box center [1034, 442] width 985 height 29
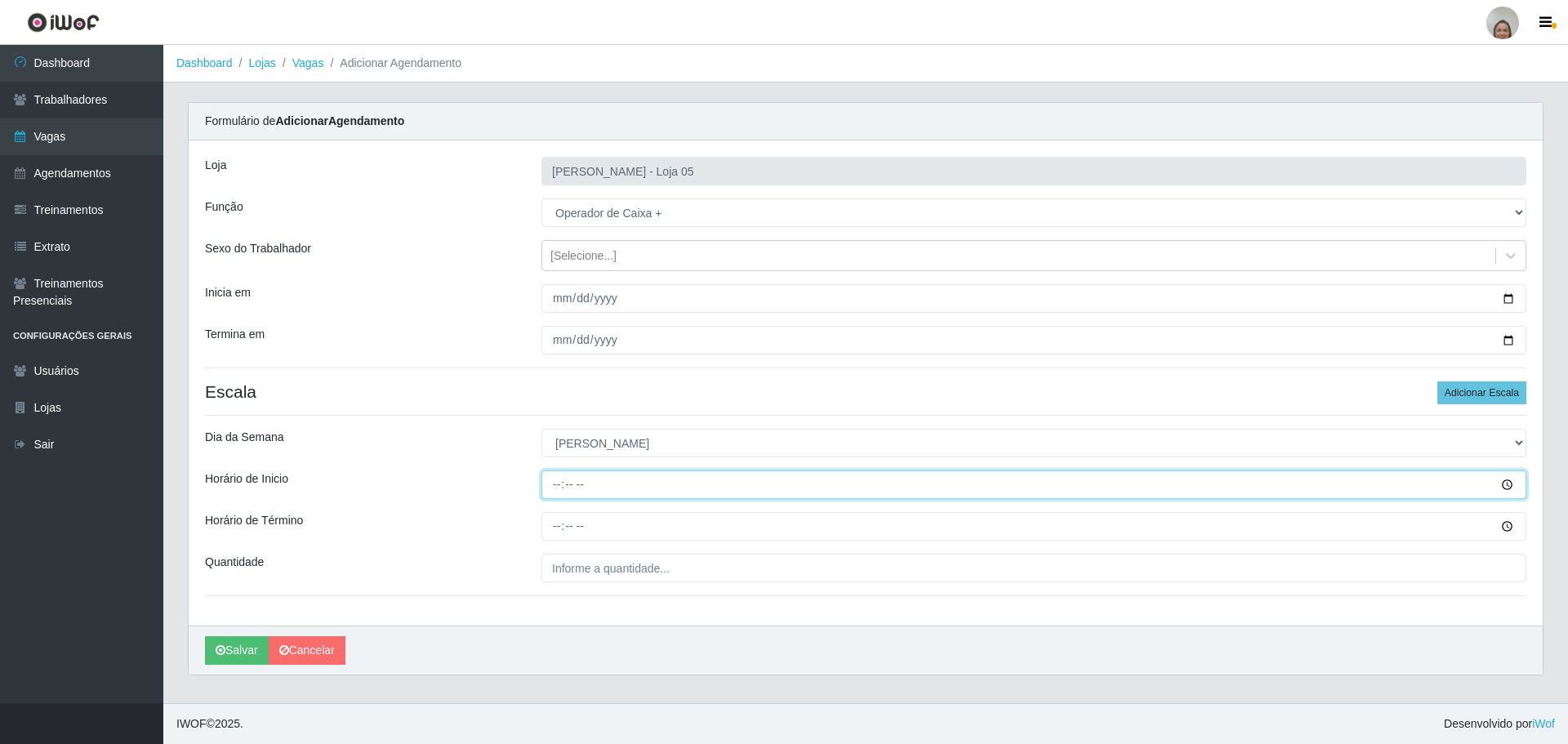
click at [554, 485] on input "Horário de Inicio" at bounding box center [1034, 484] width 985 height 29
type input "08:00"
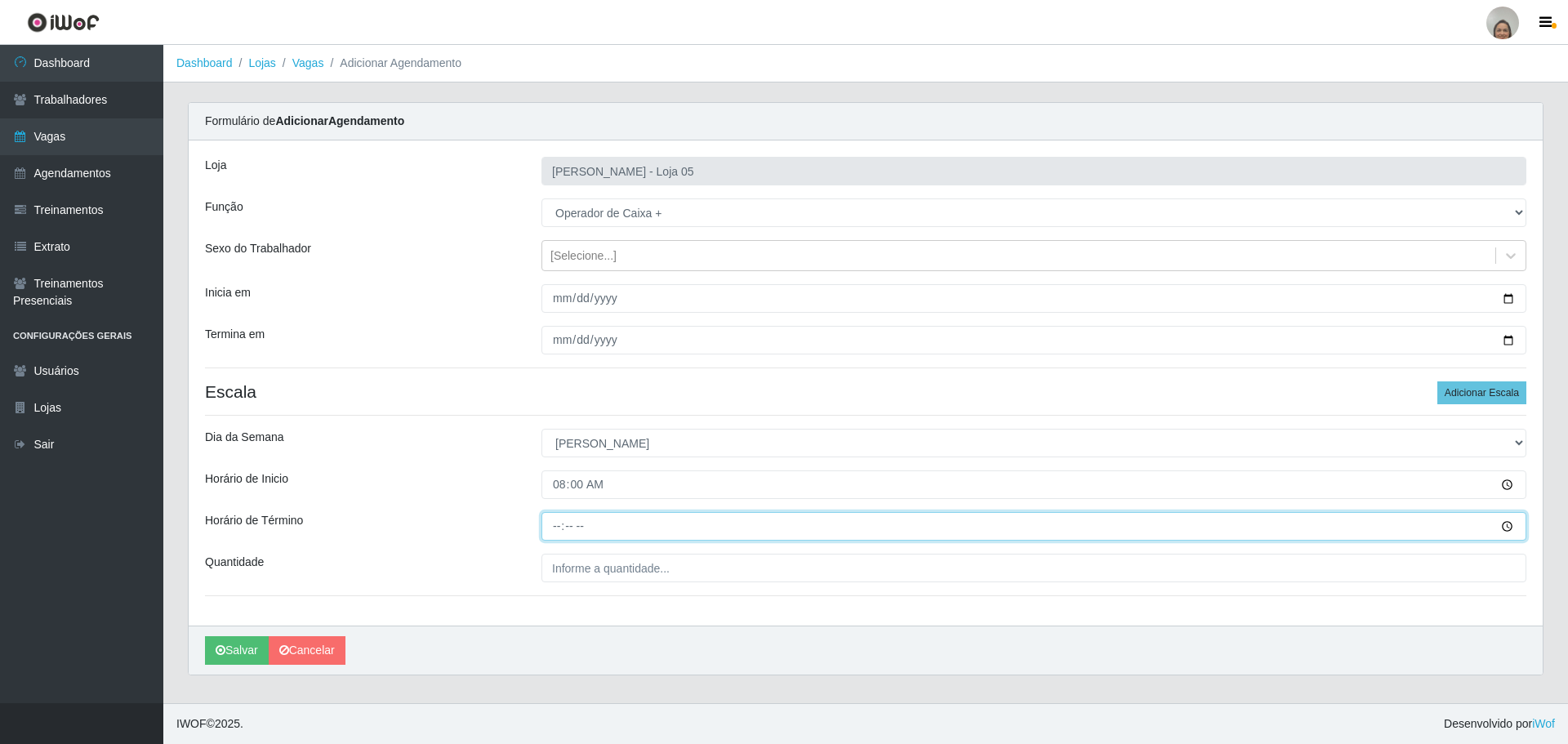
click at [551, 517] on input "Horário de Término" at bounding box center [1034, 526] width 985 height 29
type input "14:00"
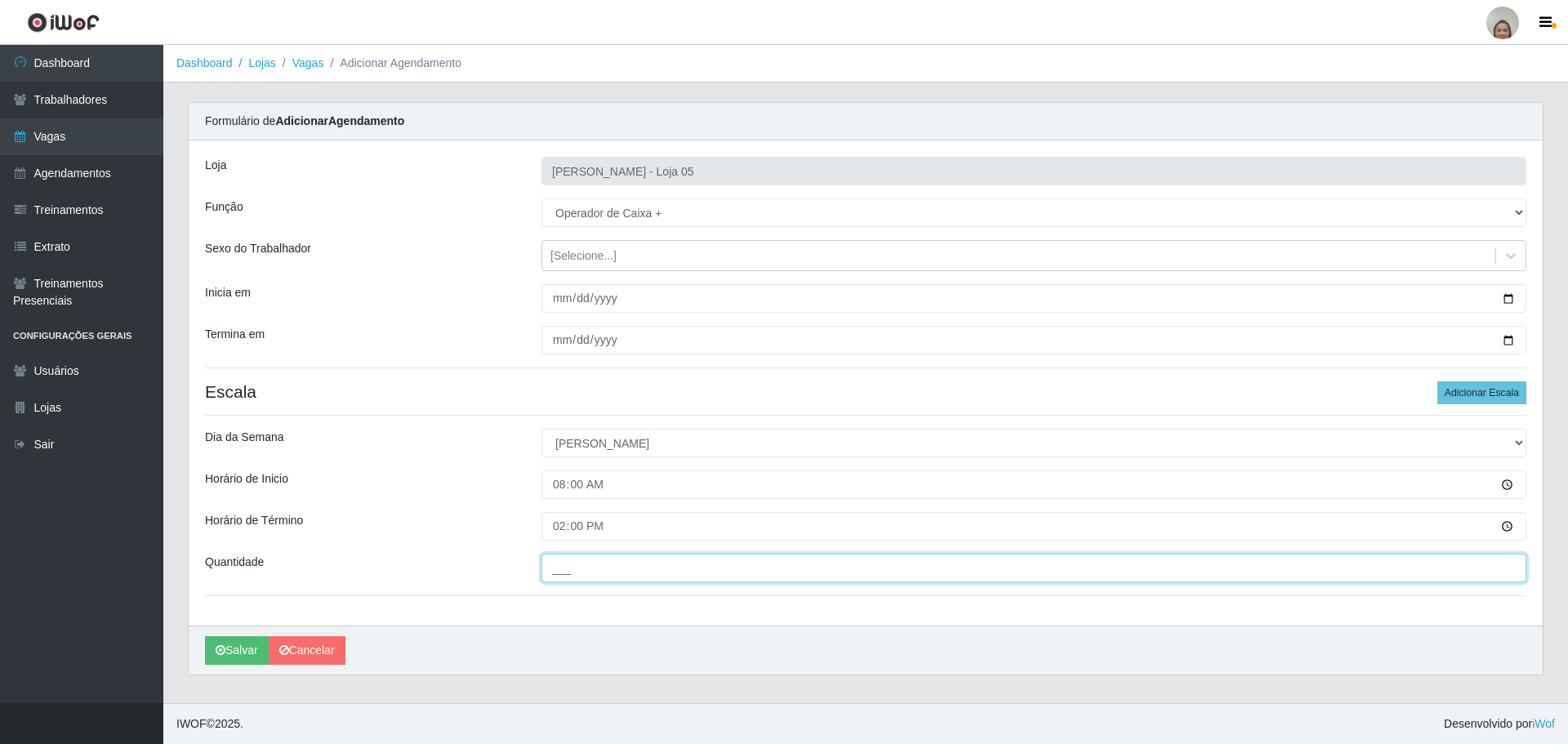
click at [561, 570] on input "___" at bounding box center [1034, 568] width 985 height 29
type input "4__"
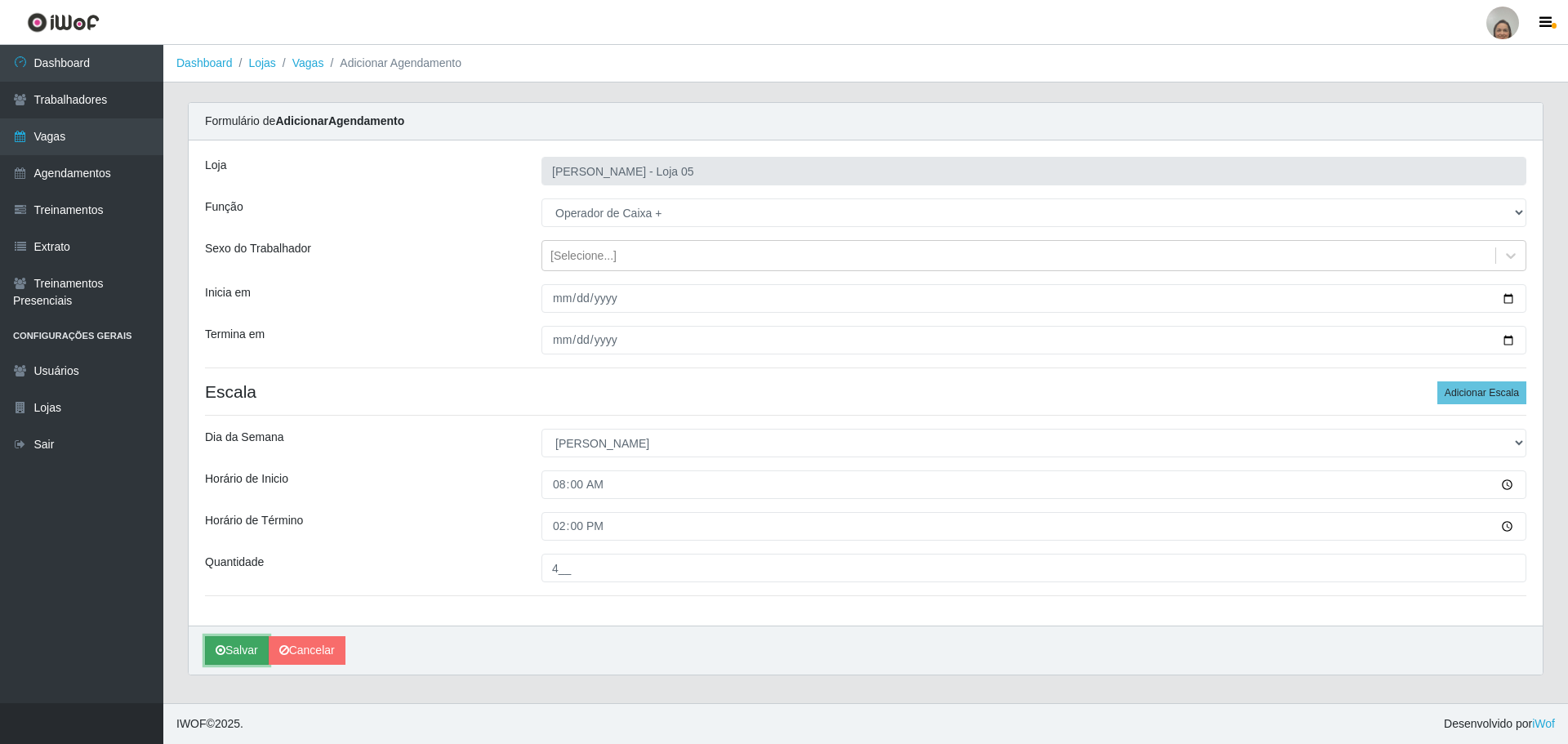
click at [234, 647] on button "Salvar" at bounding box center [237, 650] width 64 height 29
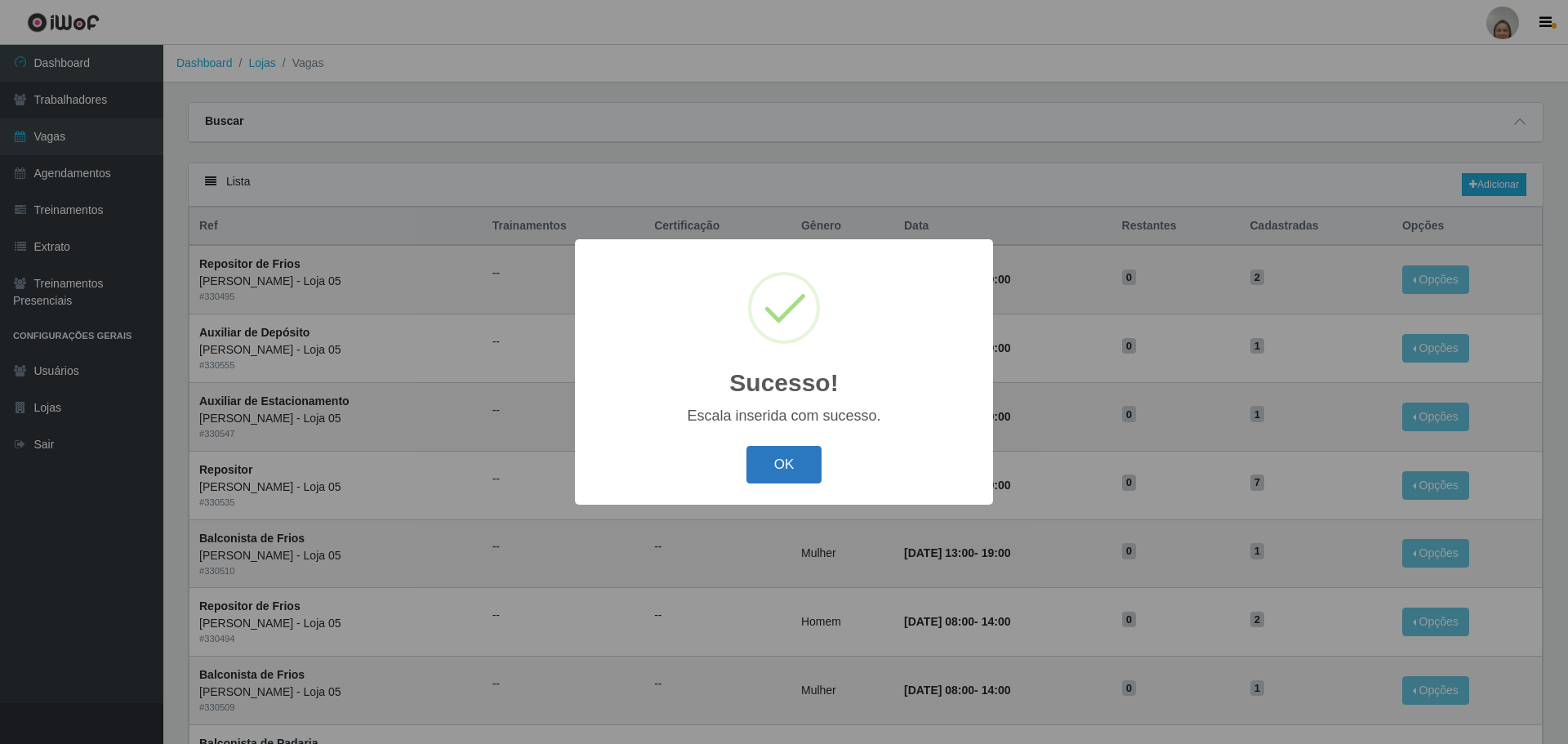
click at [792, 462] on button "OK" at bounding box center [785, 465] width 76 height 38
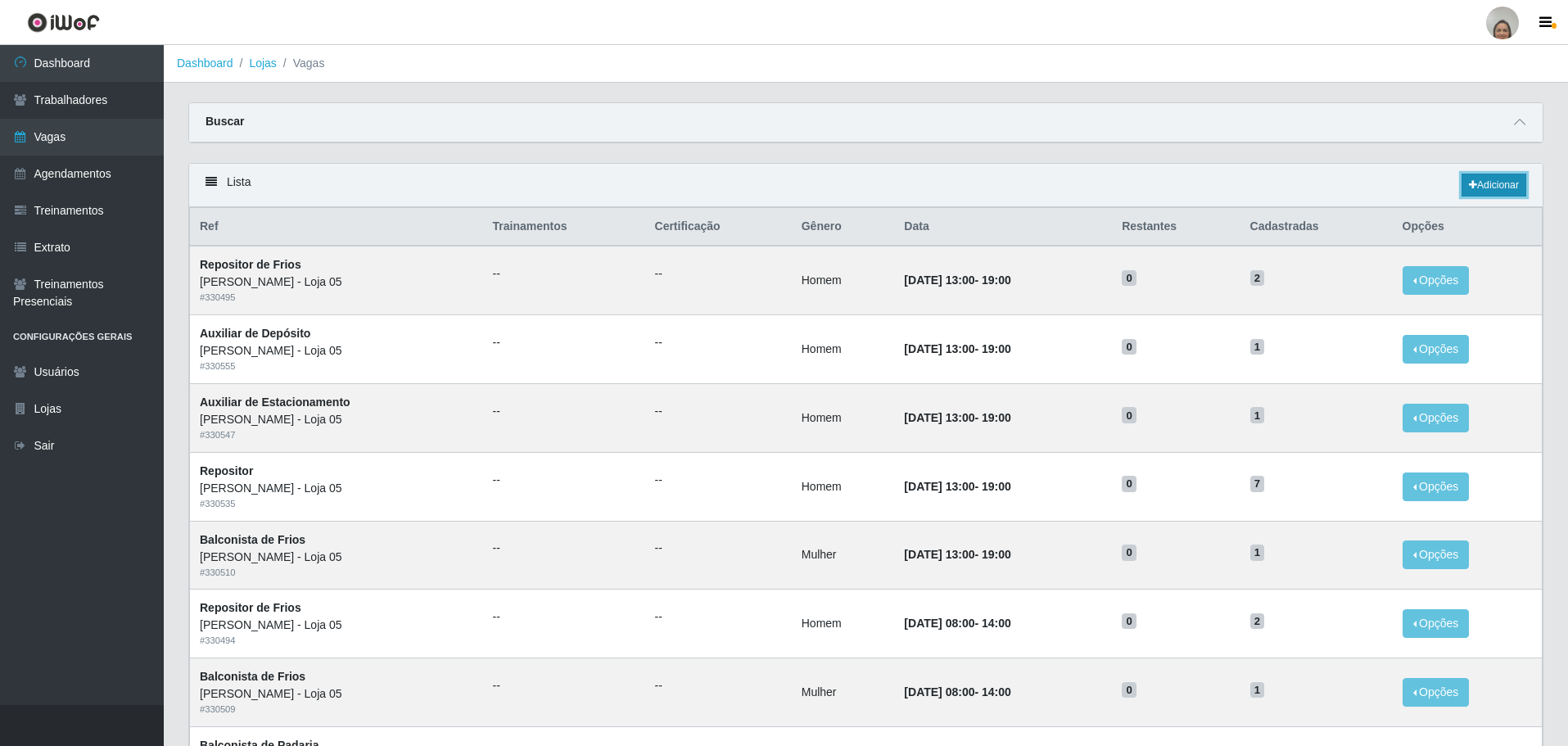
click at [1500, 180] on link "Adicionar" at bounding box center [1494, 185] width 65 height 23
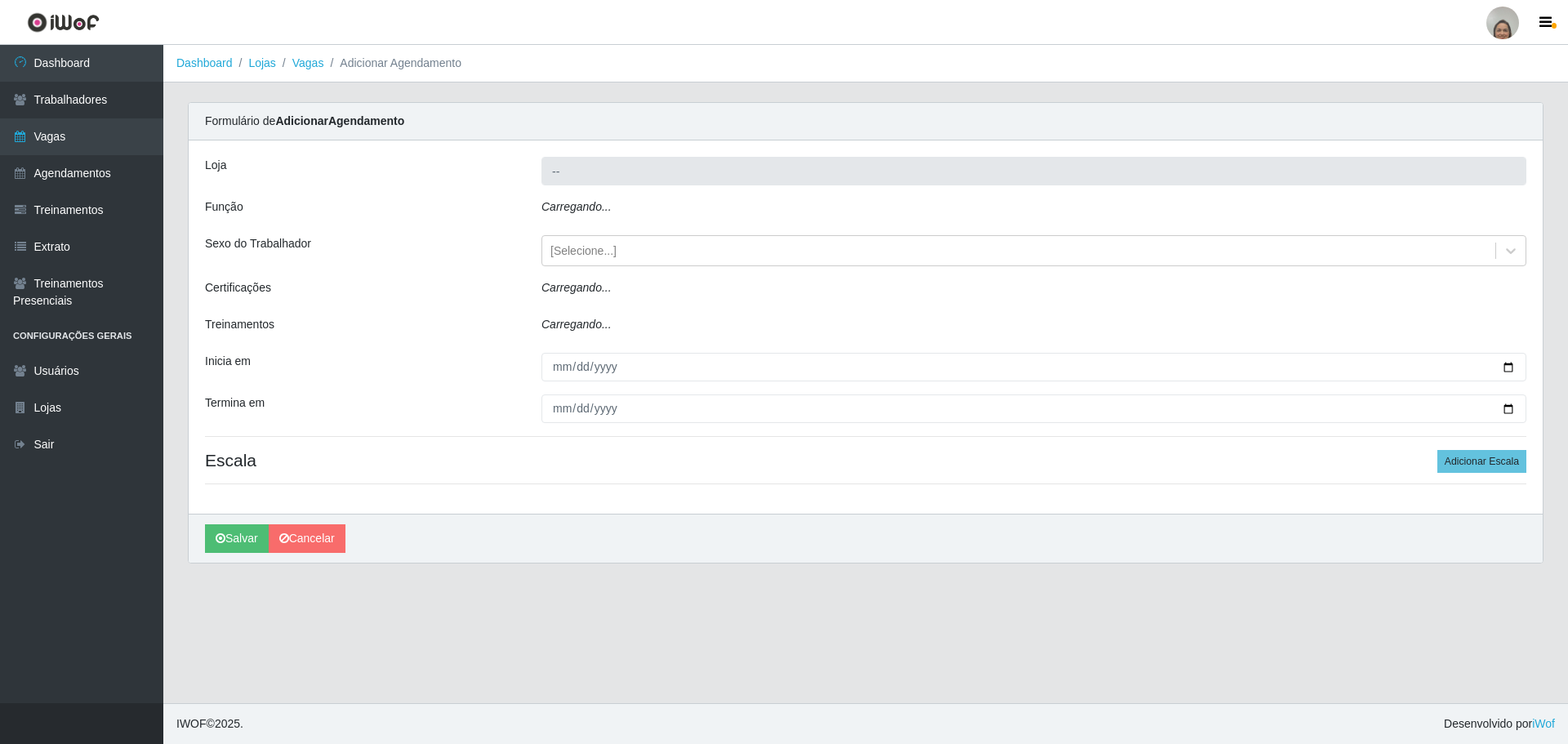
type input "[PERSON_NAME] - Loja 05"
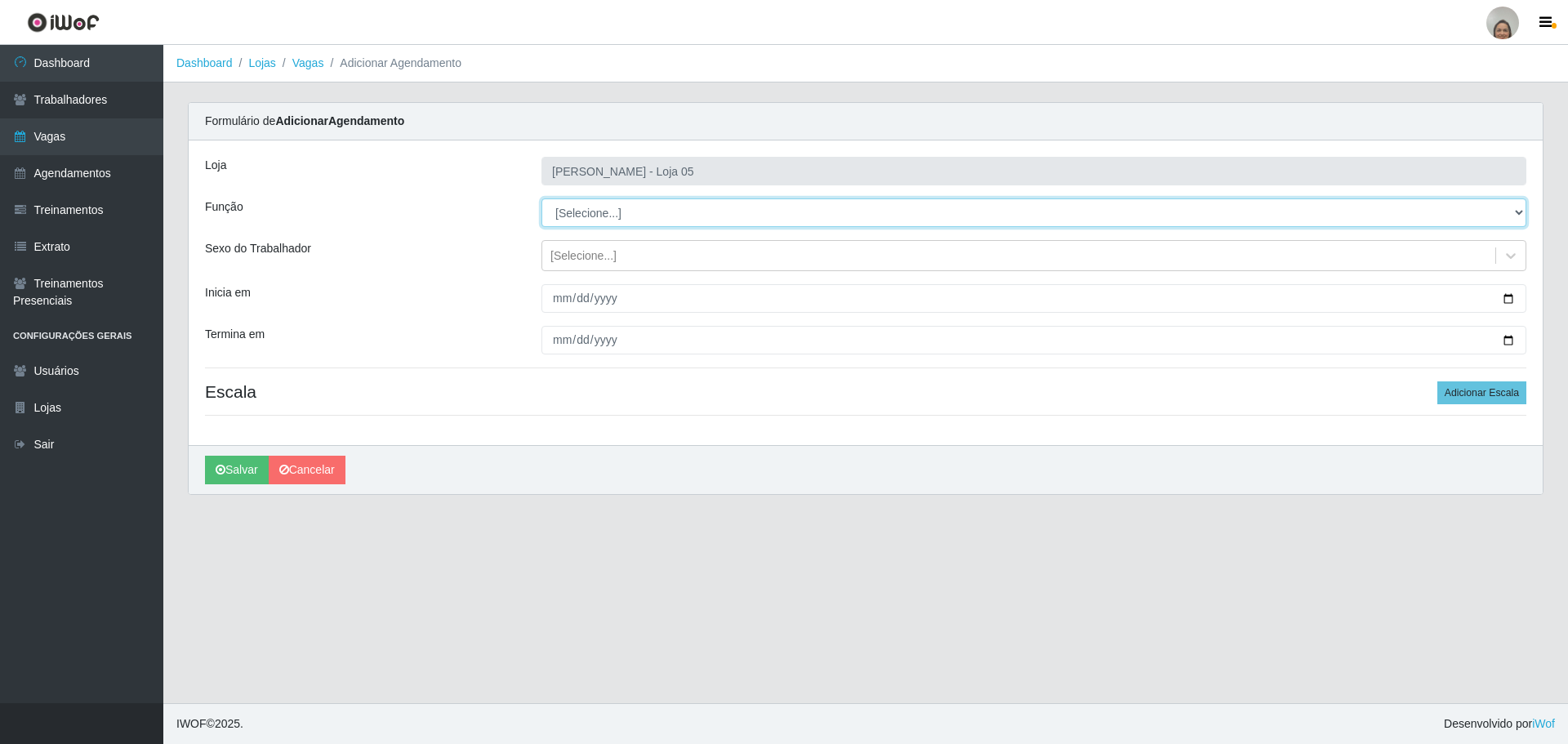
click at [587, 208] on select "[Selecione...] ASG ASG + ASG ++ Auxiliar de Depósito Auxiliar de Depósito + Aux…" at bounding box center [1034, 212] width 985 height 29
select select "72"
click at [542, 198] on select "[Selecione...] ASG ASG + ASG ++ Auxiliar de Depósito Auxiliar de Depósito + Aux…" at bounding box center [1034, 212] width 985 height 29
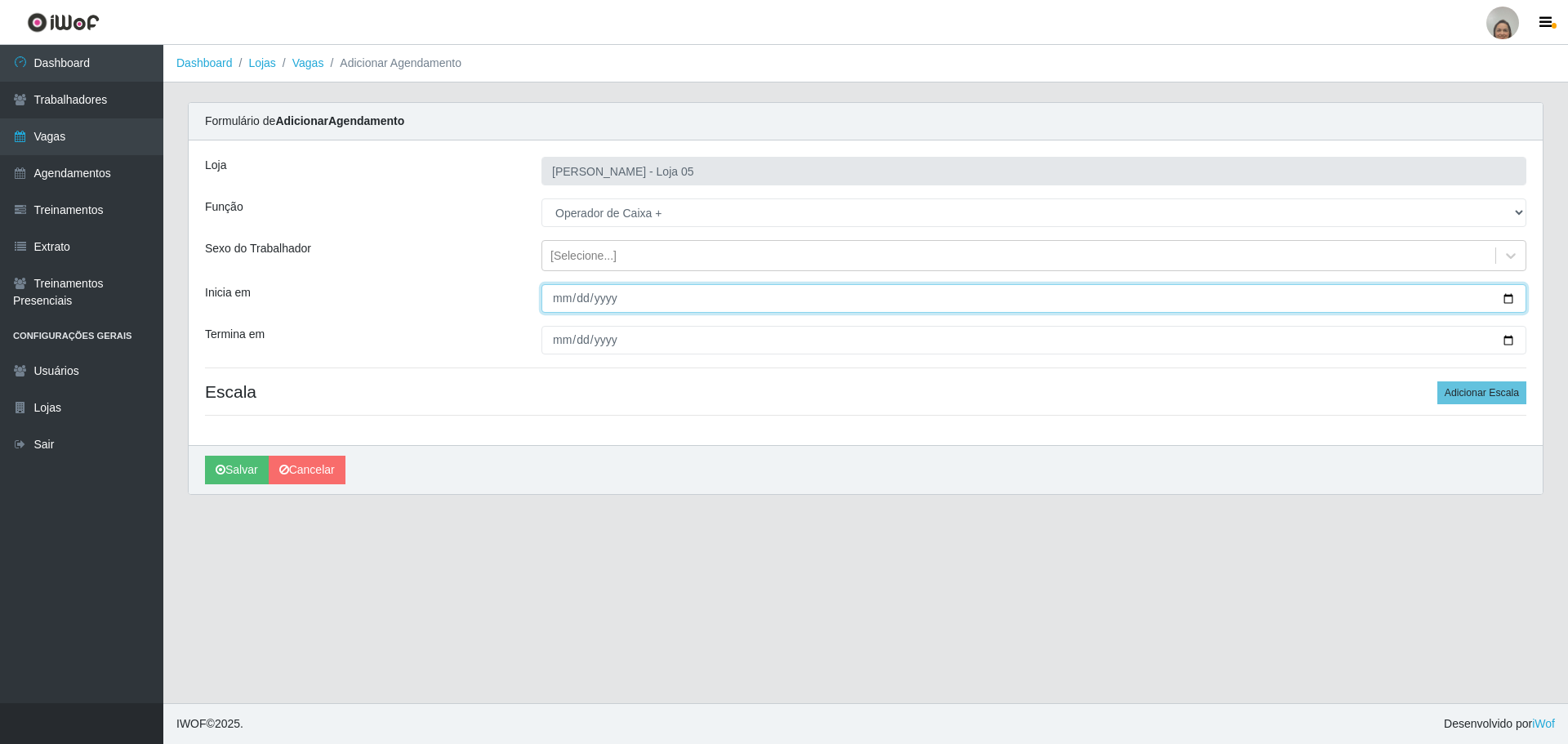
click at [1509, 300] on input "Inicia em" at bounding box center [1034, 298] width 985 height 29
type input "[DATE]"
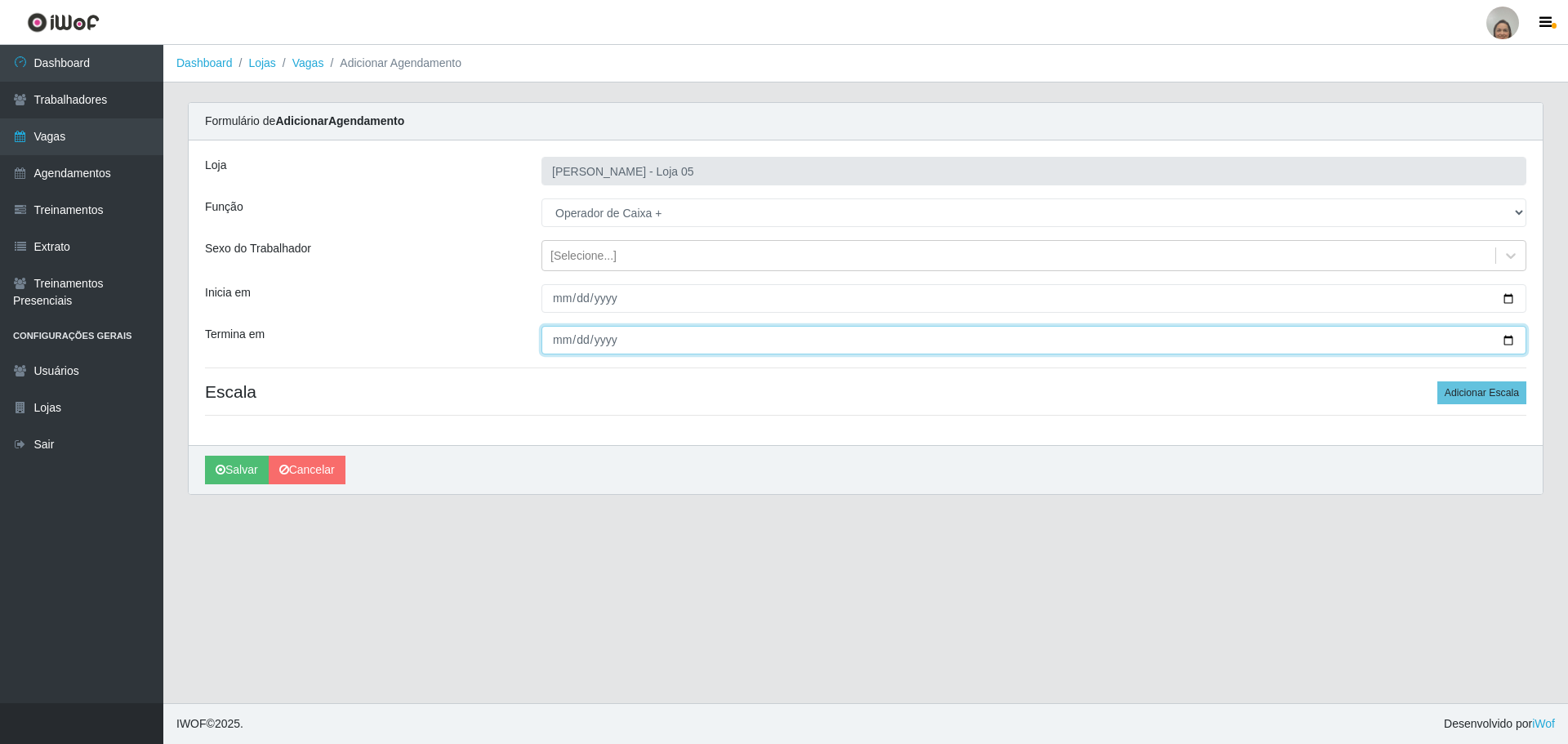
click at [1508, 339] on input "Termina em" at bounding box center [1034, 340] width 985 height 29
type input "[DATE]"
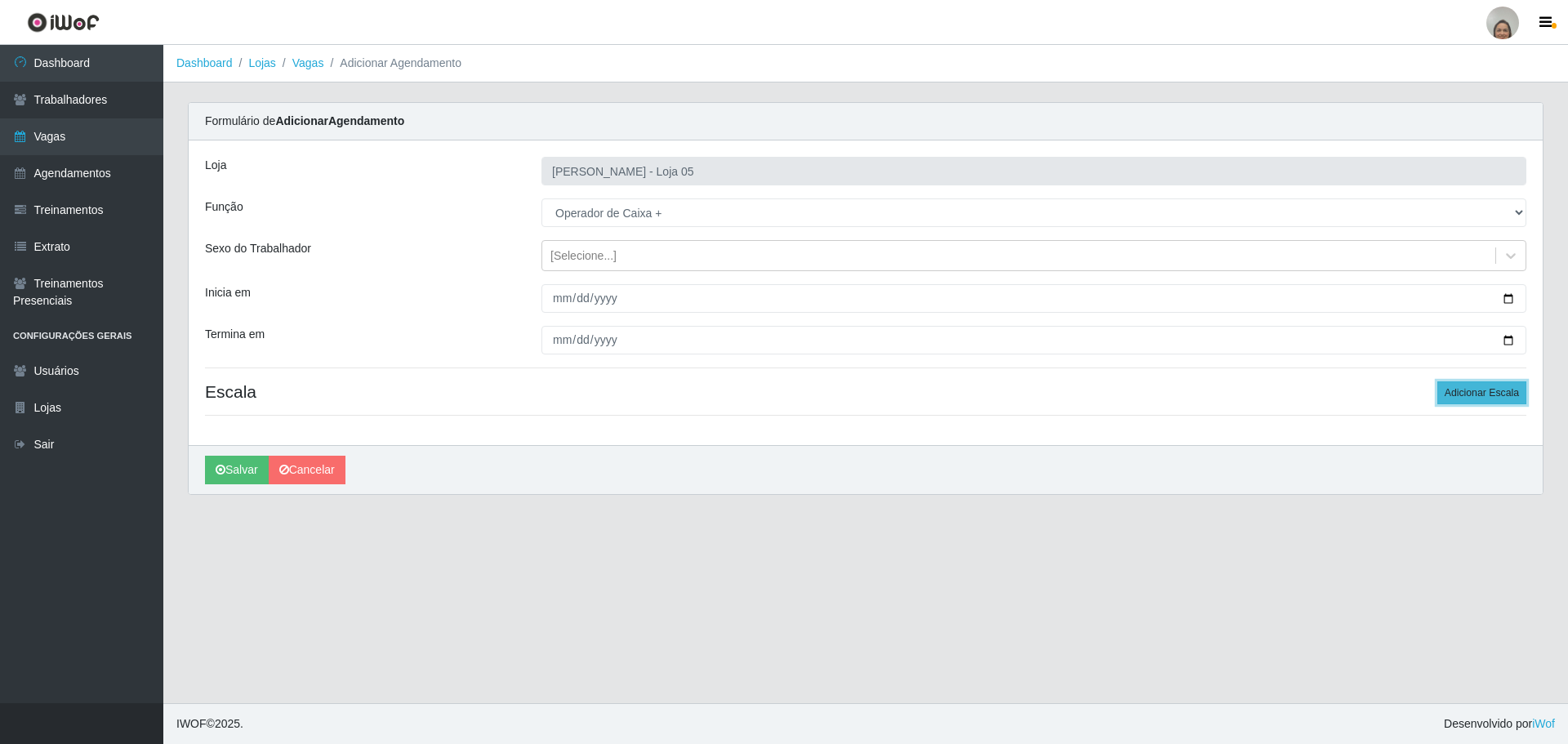
click at [1484, 389] on button "Adicionar Escala" at bounding box center [1482, 393] width 89 height 23
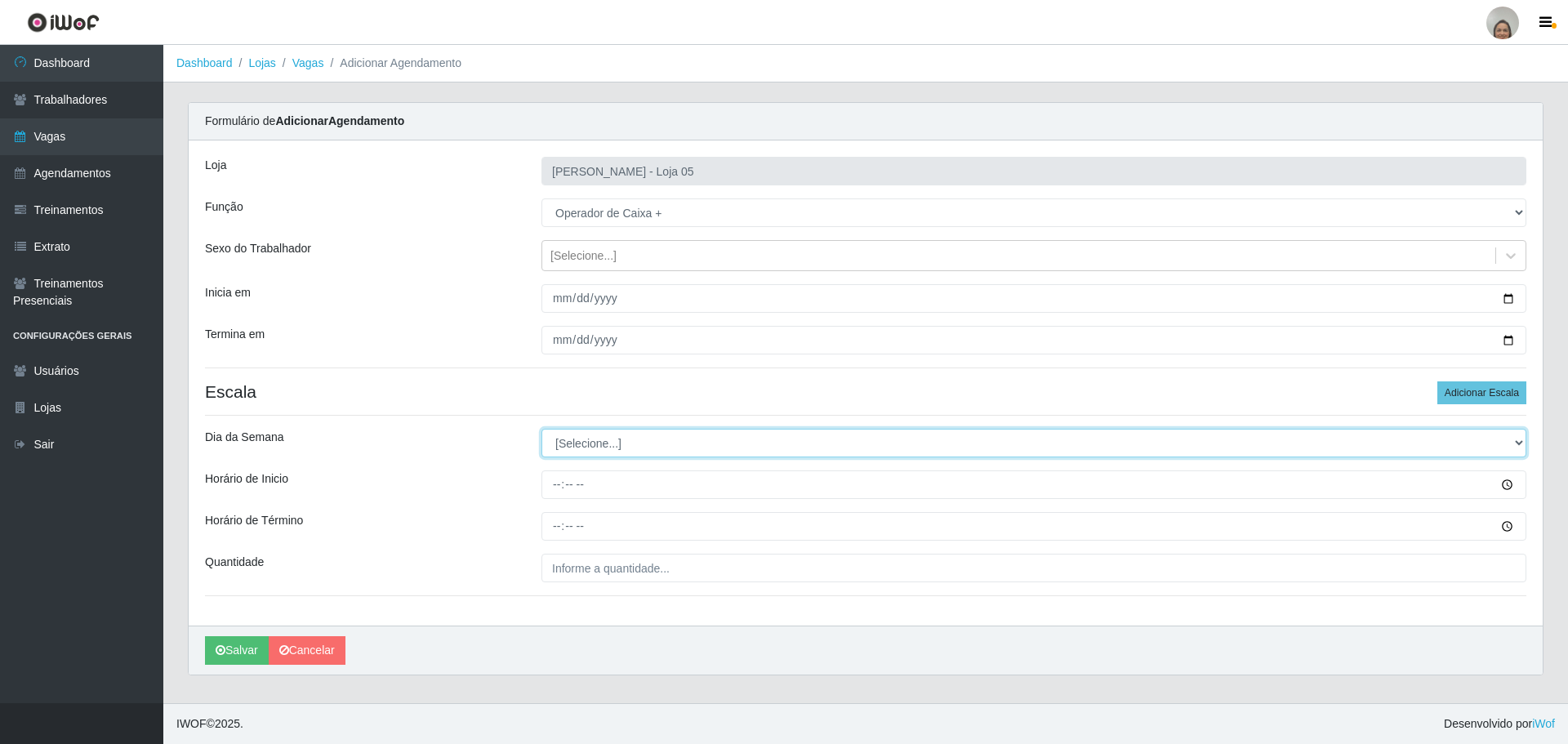
drag, startPoint x: 607, startPoint y: 445, endPoint x: 596, endPoint y: 450, distance: 12.1
click at [607, 445] on select "[Selecione...] Segunda Terça Quarta Quinta Sexta Sábado Domingo" at bounding box center [1034, 442] width 985 height 29
select select "0"
click at [542, 428] on select "[Selecione...] Segunda Terça Quarta Quinta Sexta Sábado Domingo" at bounding box center [1034, 442] width 985 height 29
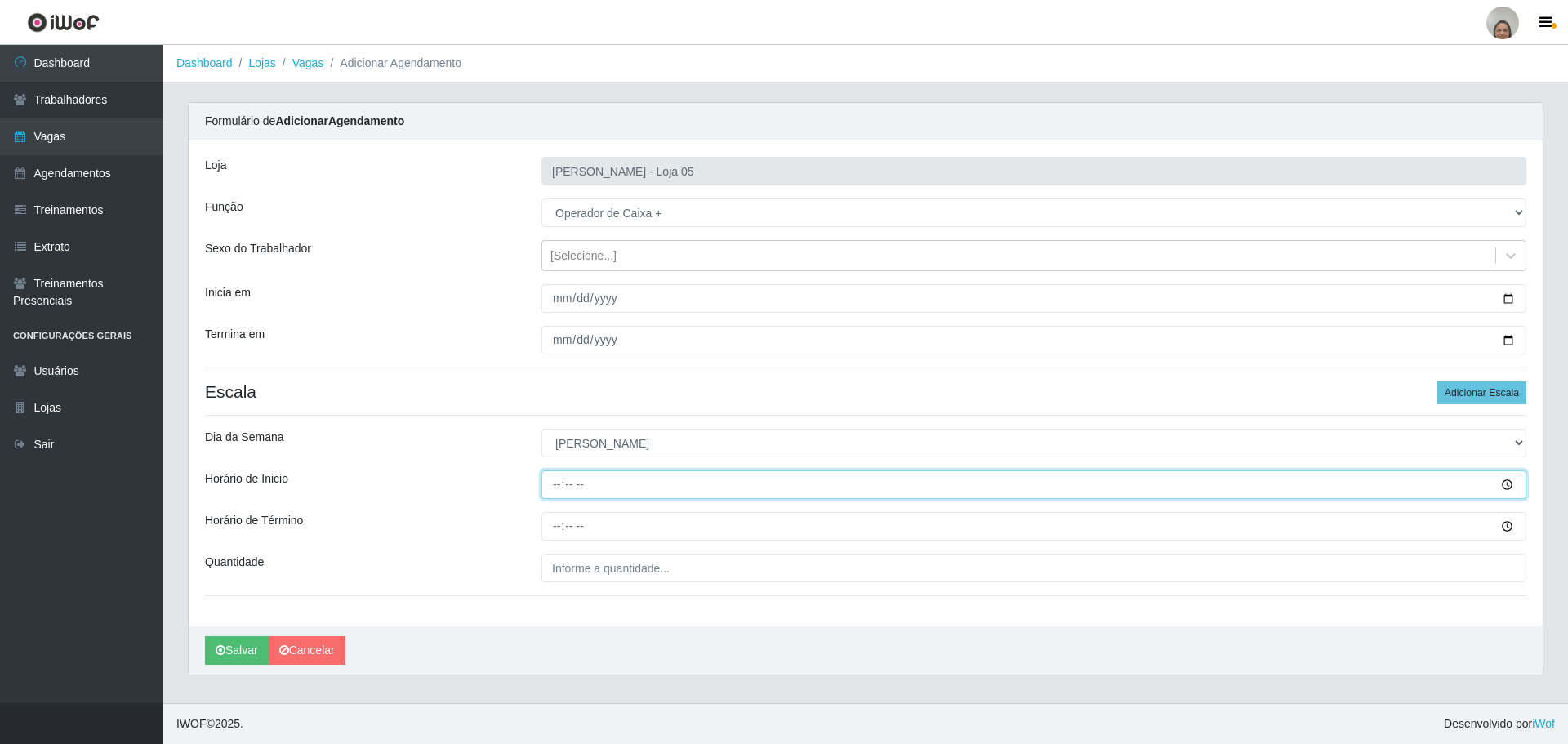
click at [547, 479] on input "Horário de Inicio" at bounding box center [1034, 484] width 985 height 29
type input "13:00"
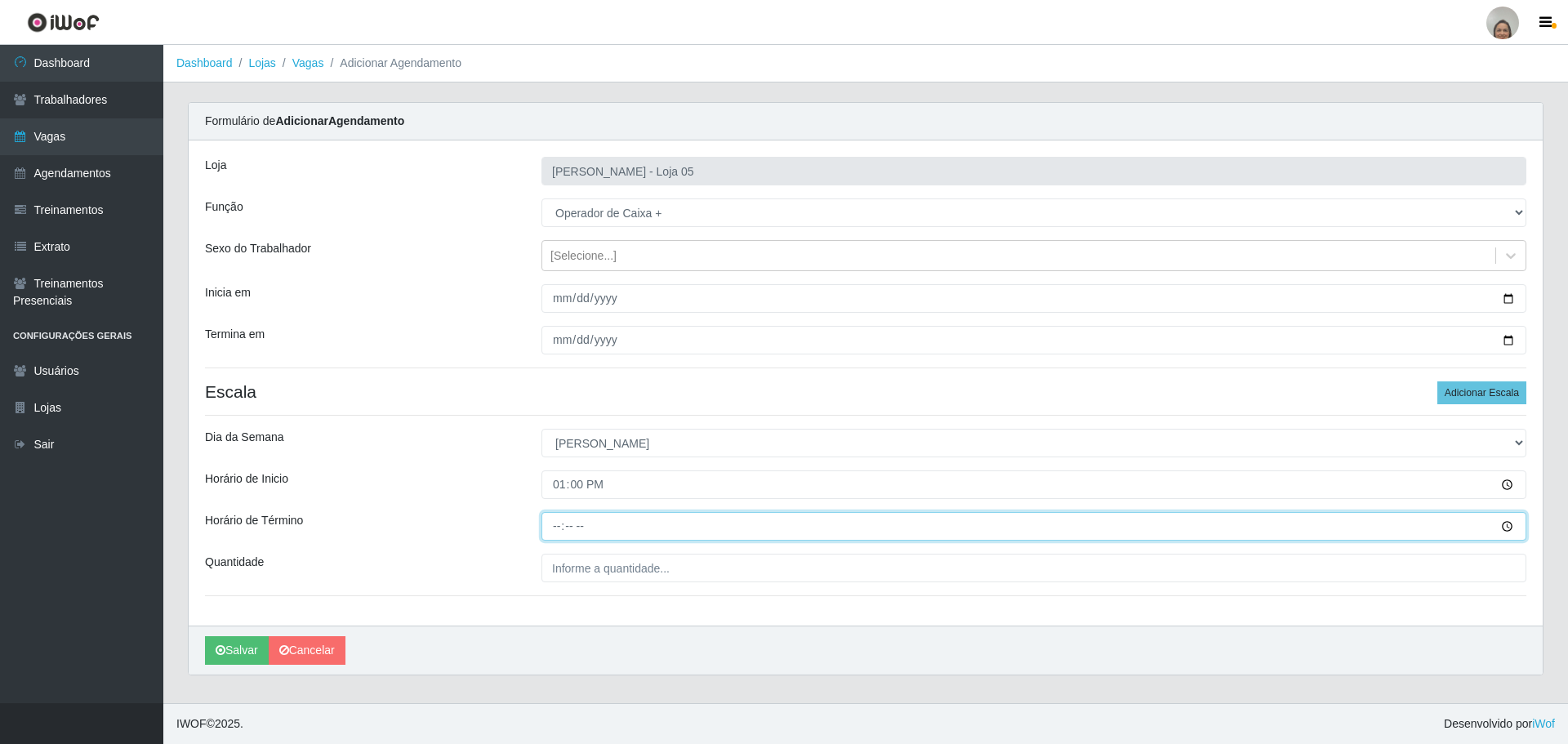
click at [554, 523] on input "Horário de Término" at bounding box center [1034, 526] width 985 height 29
type input "19:00"
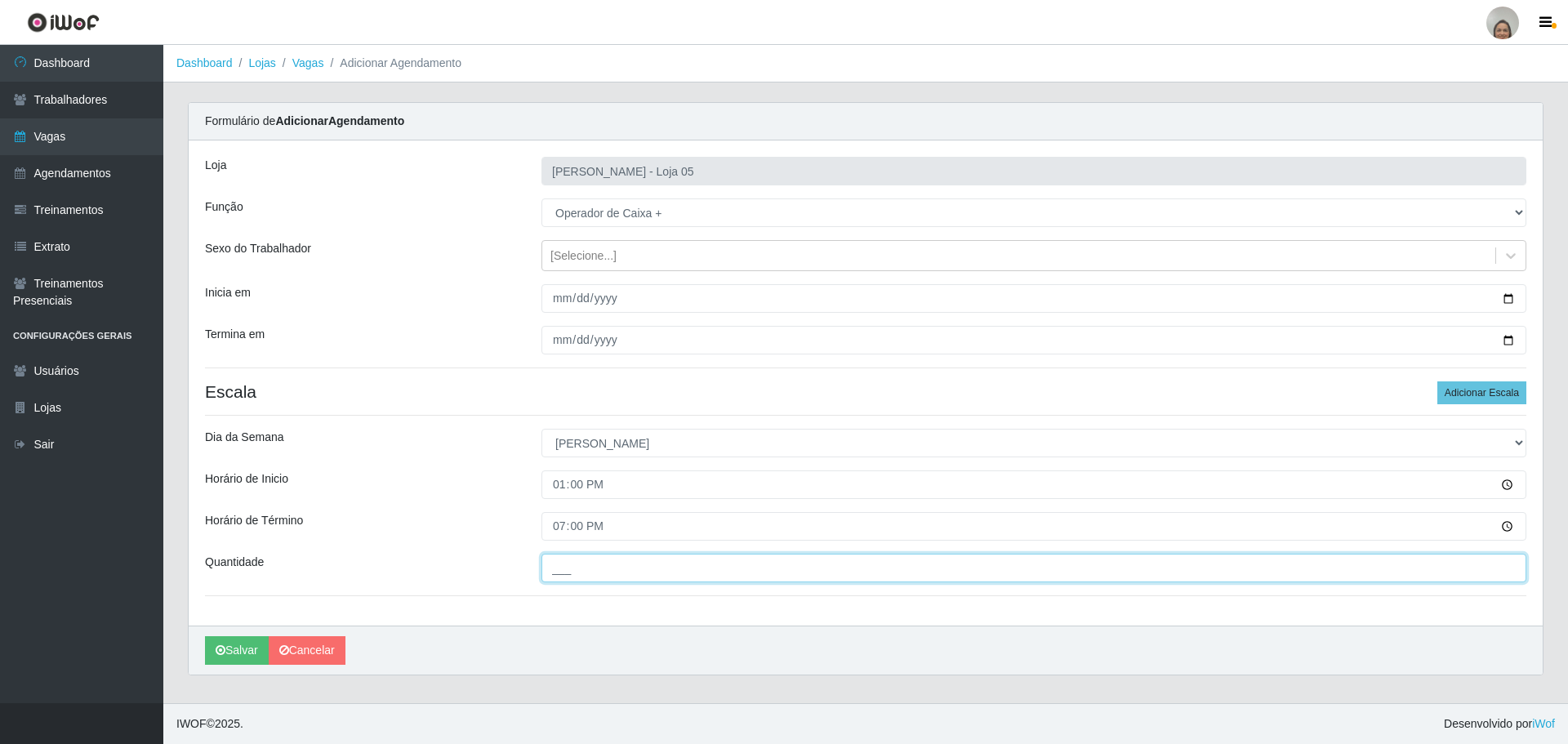
click at [581, 570] on input "___" at bounding box center [1034, 568] width 985 height 29
type input "5__"
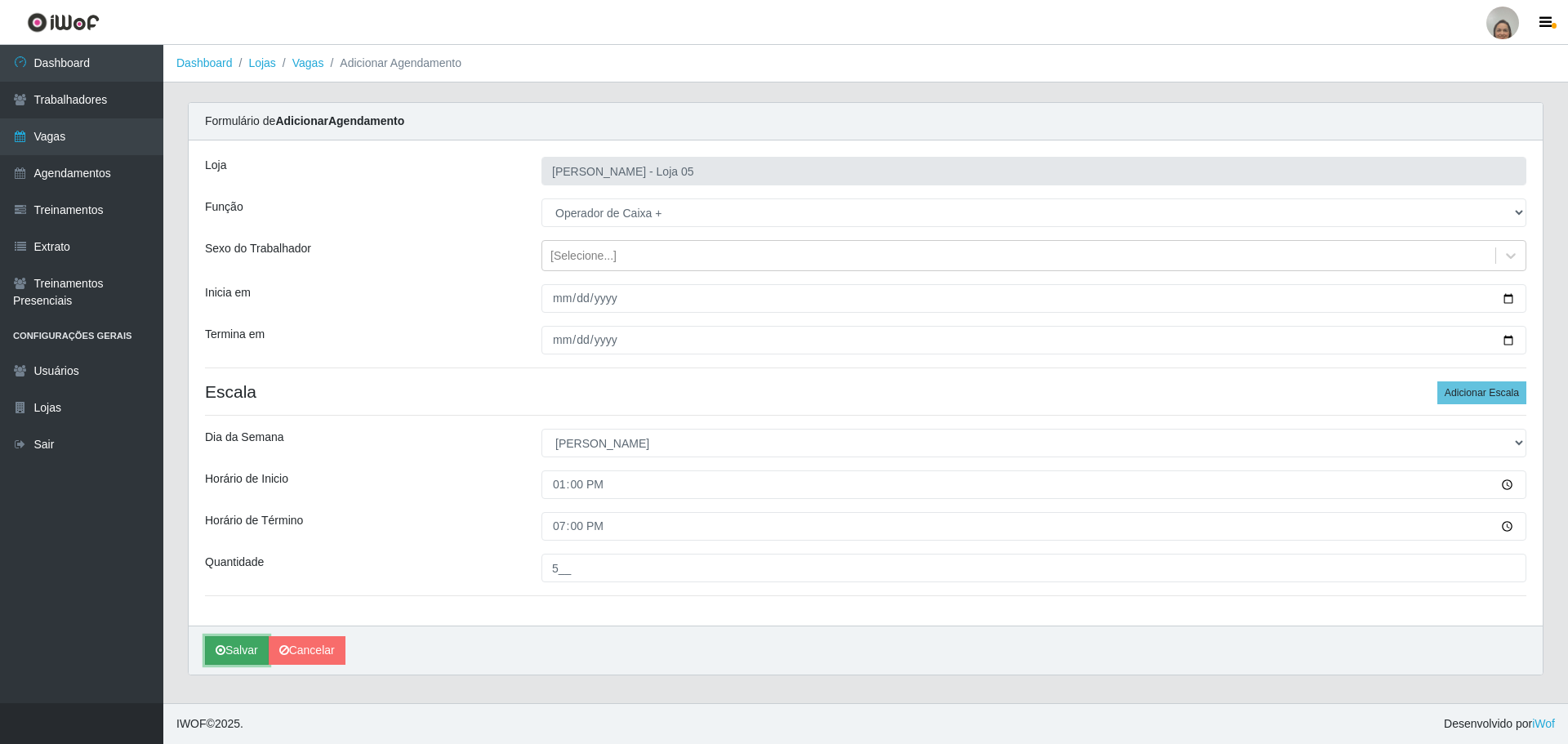
click at [231, 657] on button "Salvar" at bounding box center [237, 650] width 64 height 29
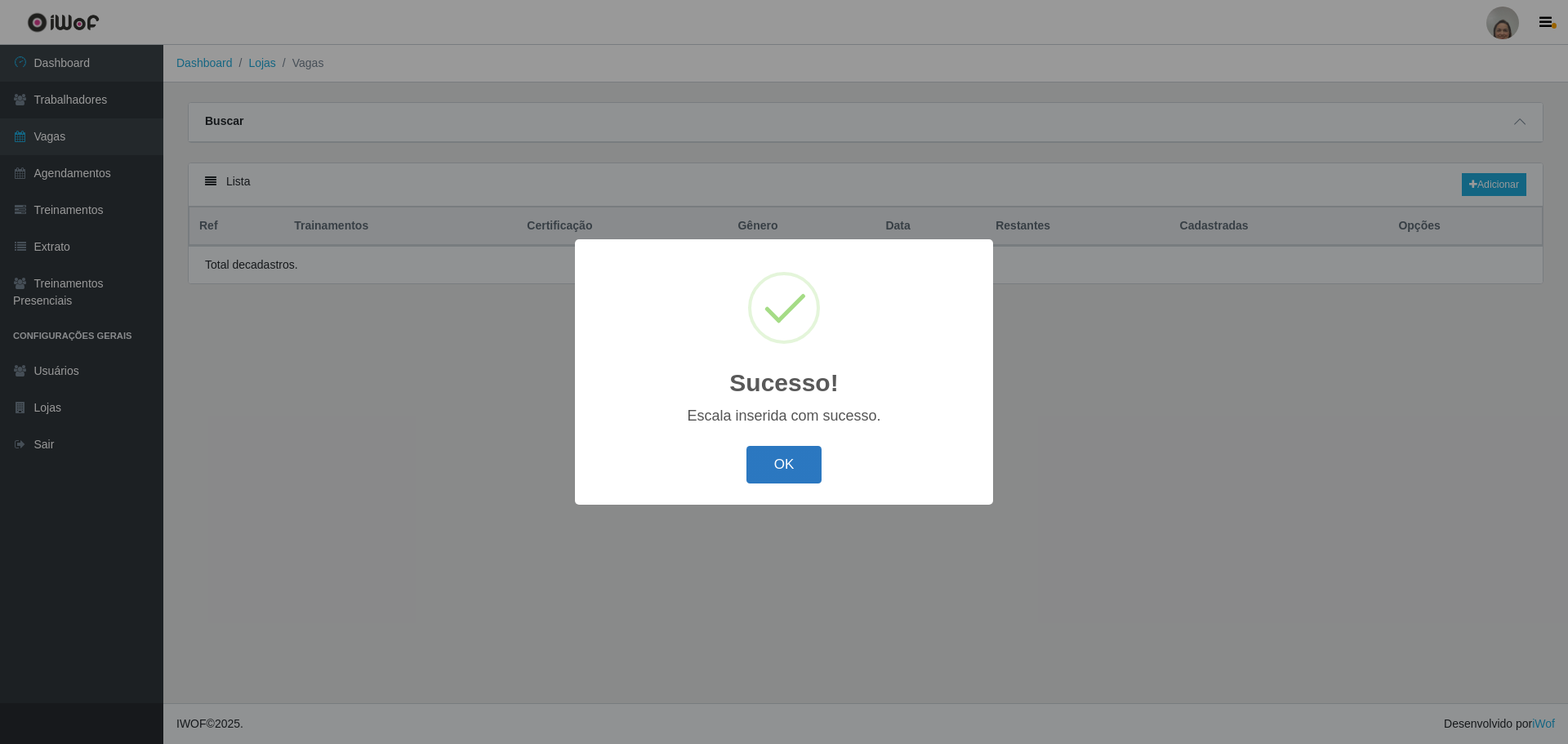
click at [796, 472] on button "OK" at bounding box center [785, 465] width 76 height 38
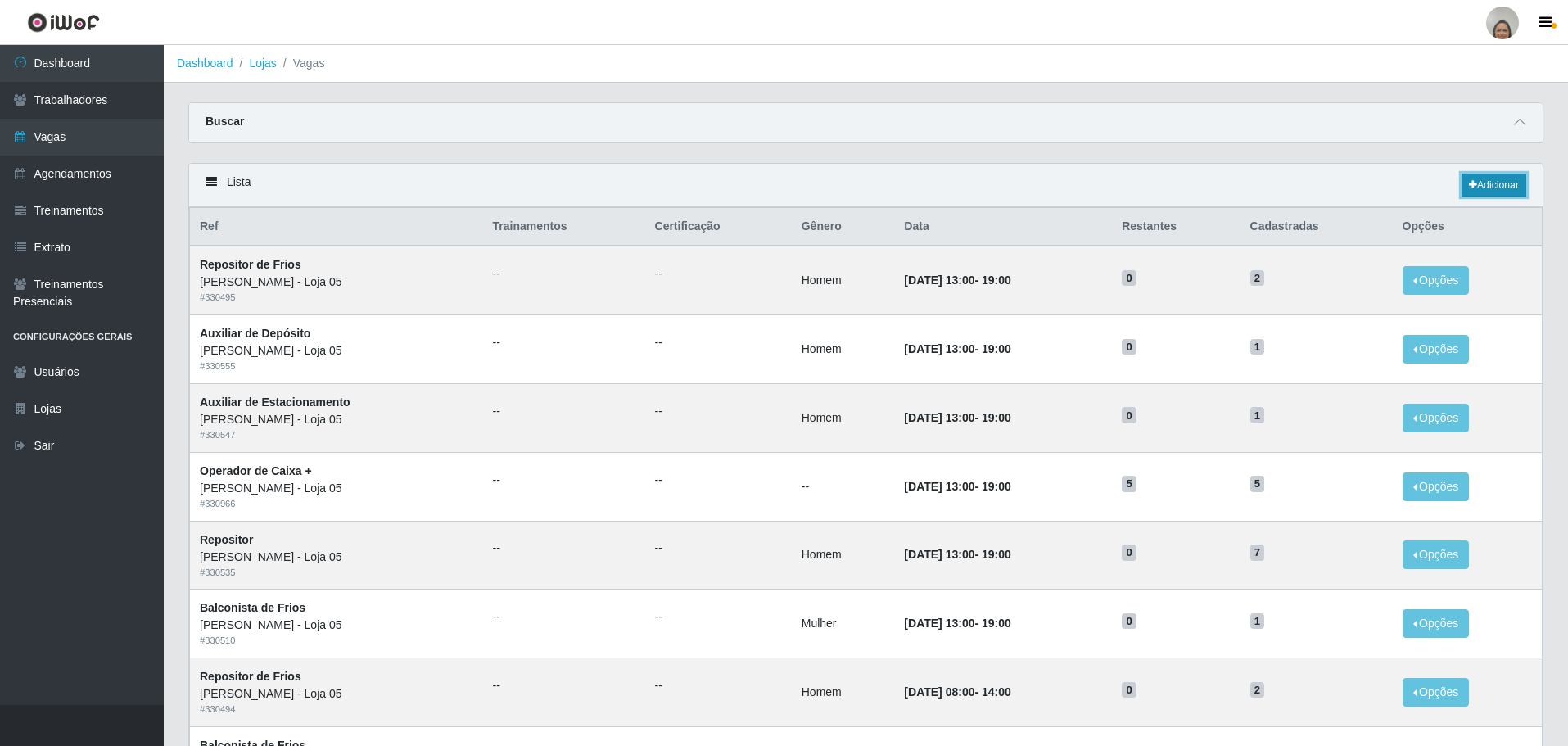
click at [1488, 186] on link "Adicionar" at bounding box center [1494, 185] width 65 height 23
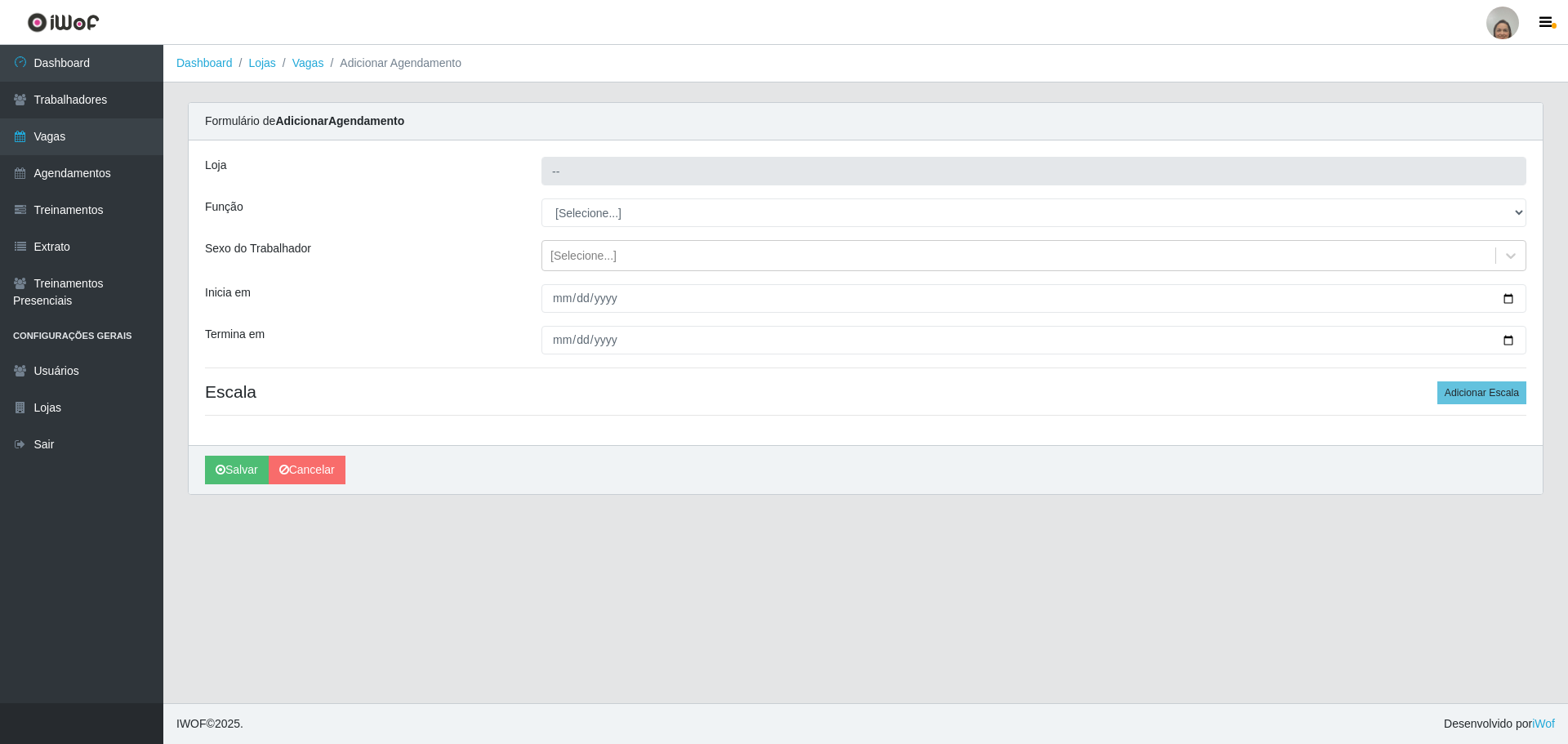
type input "[PERSON_NAME] - Loja 05"
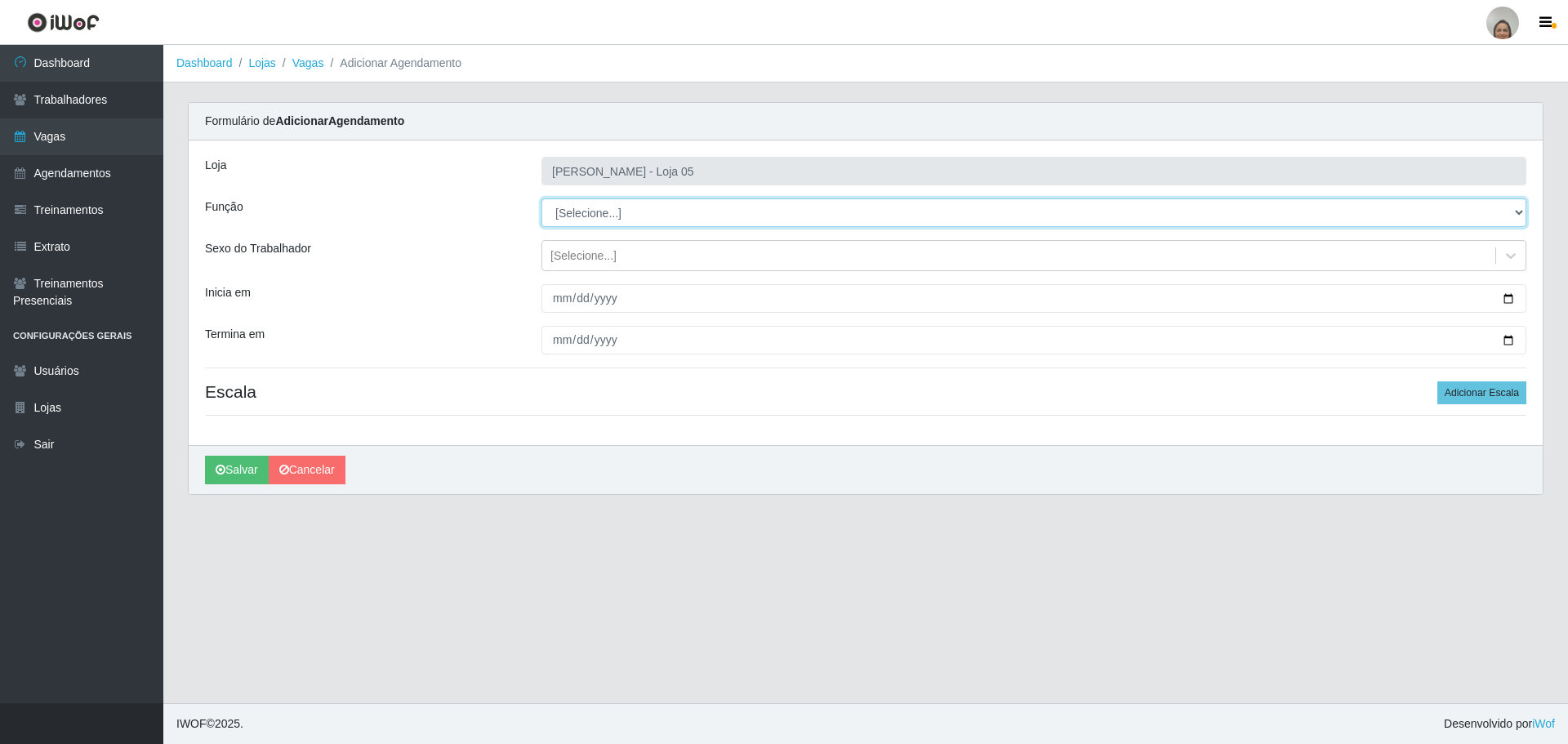
click at [631, 214] on select "[Selecione...] ASG ASG + ASG ++ Auxiliar de Depósito Auxiliar de Depósito + Aux…" at bounding box center [1034, 212] width 985 height 29
select select "22"
click at [542, 198] on select "[Selecione...] ASG ASG + ASG ++ Auxiliar de Depósito Auxiliar de Depósito + Aux…" at bounding box center [1034, 212] width 985 height 29
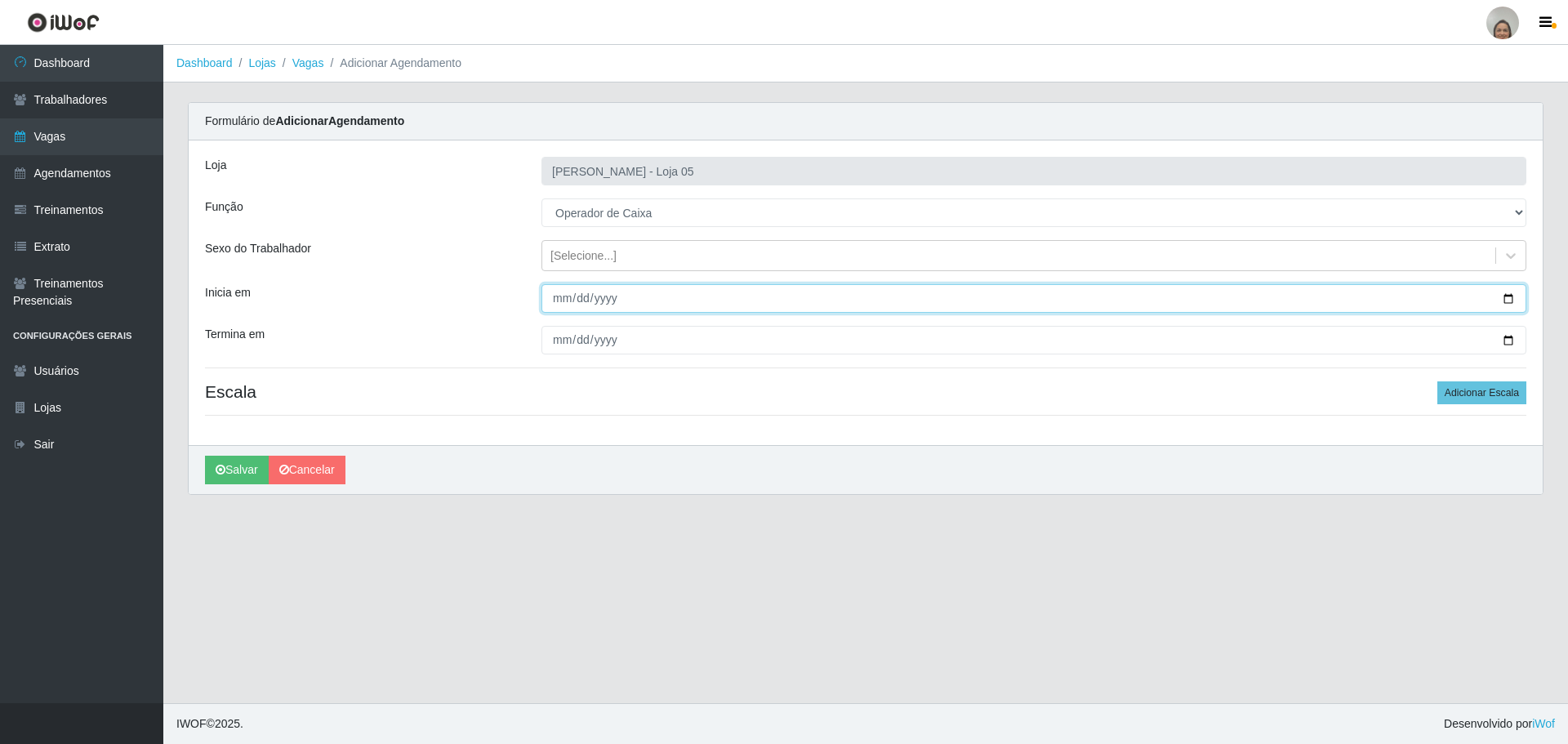
drag, startPoint x: 1516, startPoint y: 296, endPoint x: 1080, endPoint y: 323, distance: 436.8
click at [1515, 296] on input "Inicia em" at bounding box center [1034, 298] width 985 height 29
click at [1508, 299] on input "Inicia em" at bounding box center [1034, 298] width 985 height 29
type input "[DATE]"
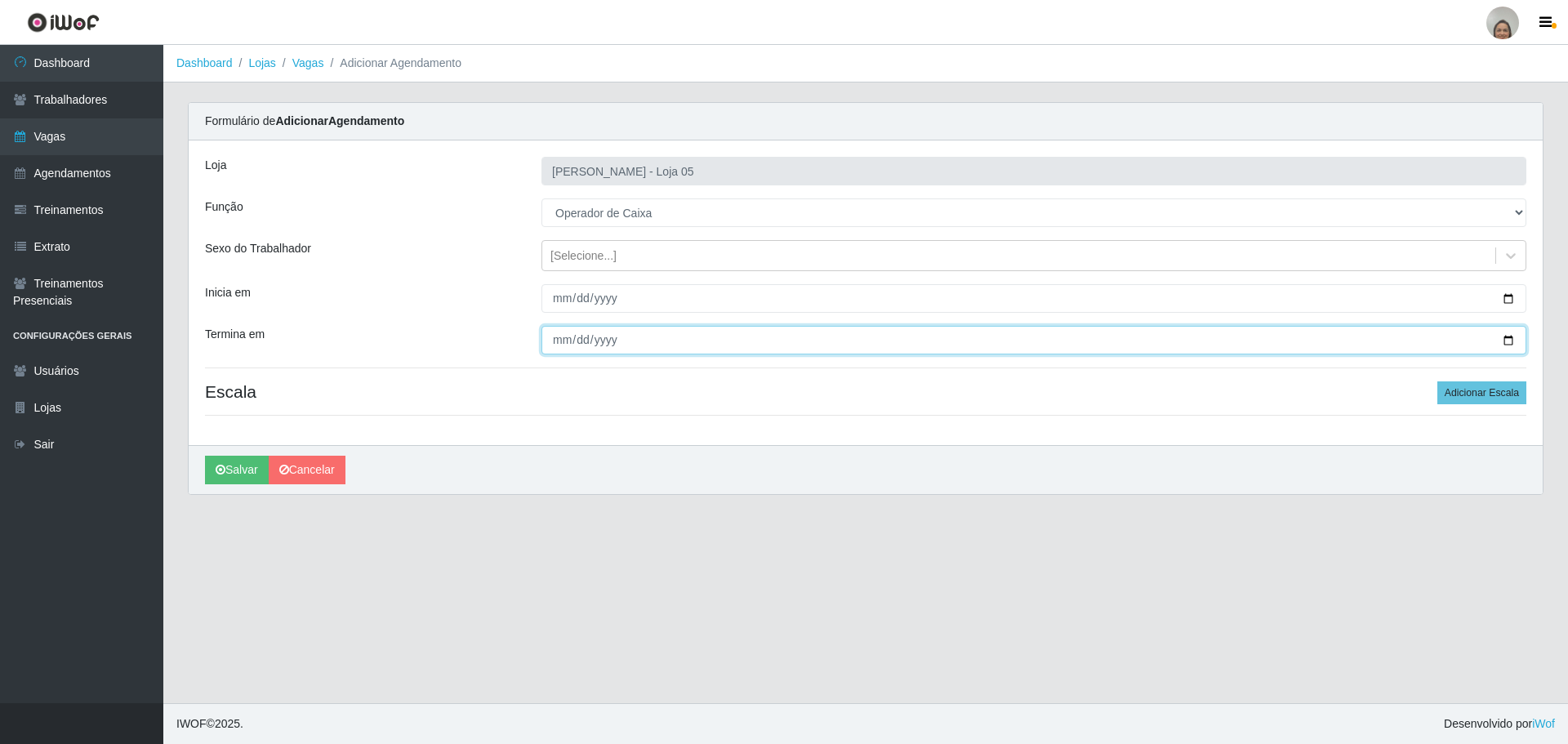
click at [1509, 339] on input "Termina em" at bounding box center [1034, 340] width 985 height 29
type input "[DATE]"
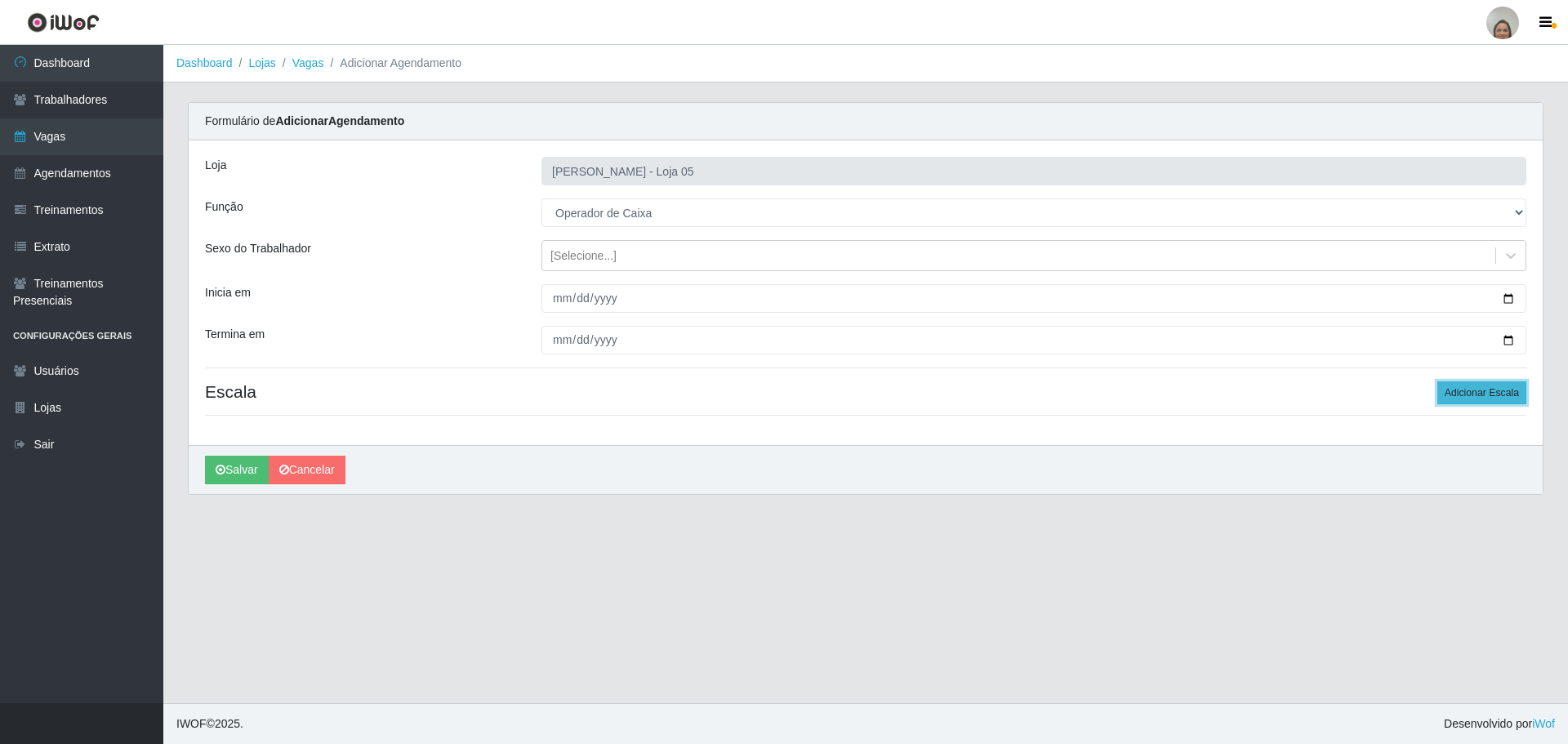
click at [1480, 390] on button "Adicionar Escala" at bounding box center [1482, 393] width 89 height 23
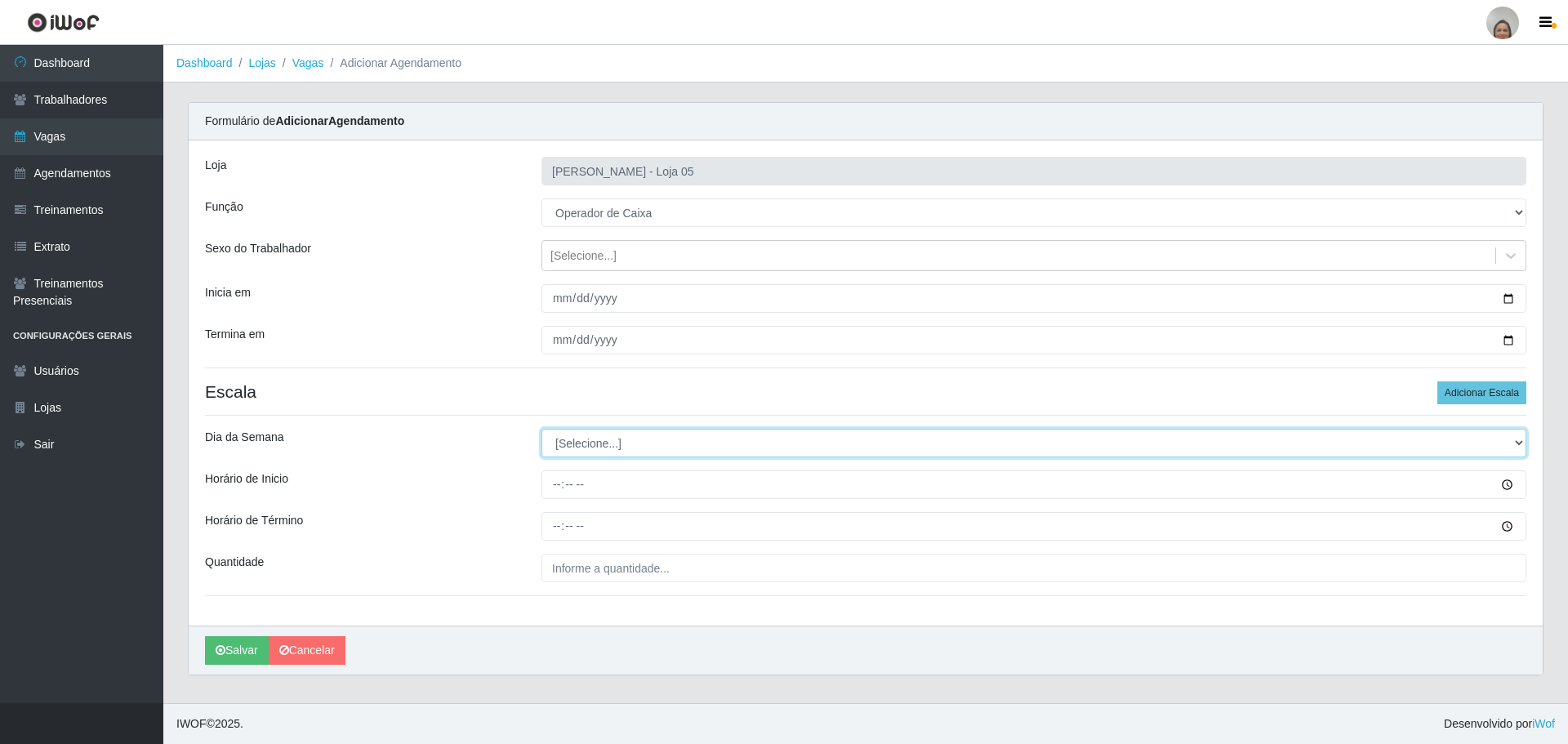
drag, startPoint x: 566, startPoint y: 443, endPoint x: 560, endPoint y: 455, distance: 13.4
click at [566, 443] on select "[Selecione...] Segunda Terça Quarta Quinta Sexta Sábado Domingo" at bounding box center [1034, 442] width 985 height 29
select select "1"
click at [542, 428] on select "[Selecione...] Segunda Terça Quarta Quinta Sexta Sábado Domingo" at bounding box center [1034, 442] width 985 height 29
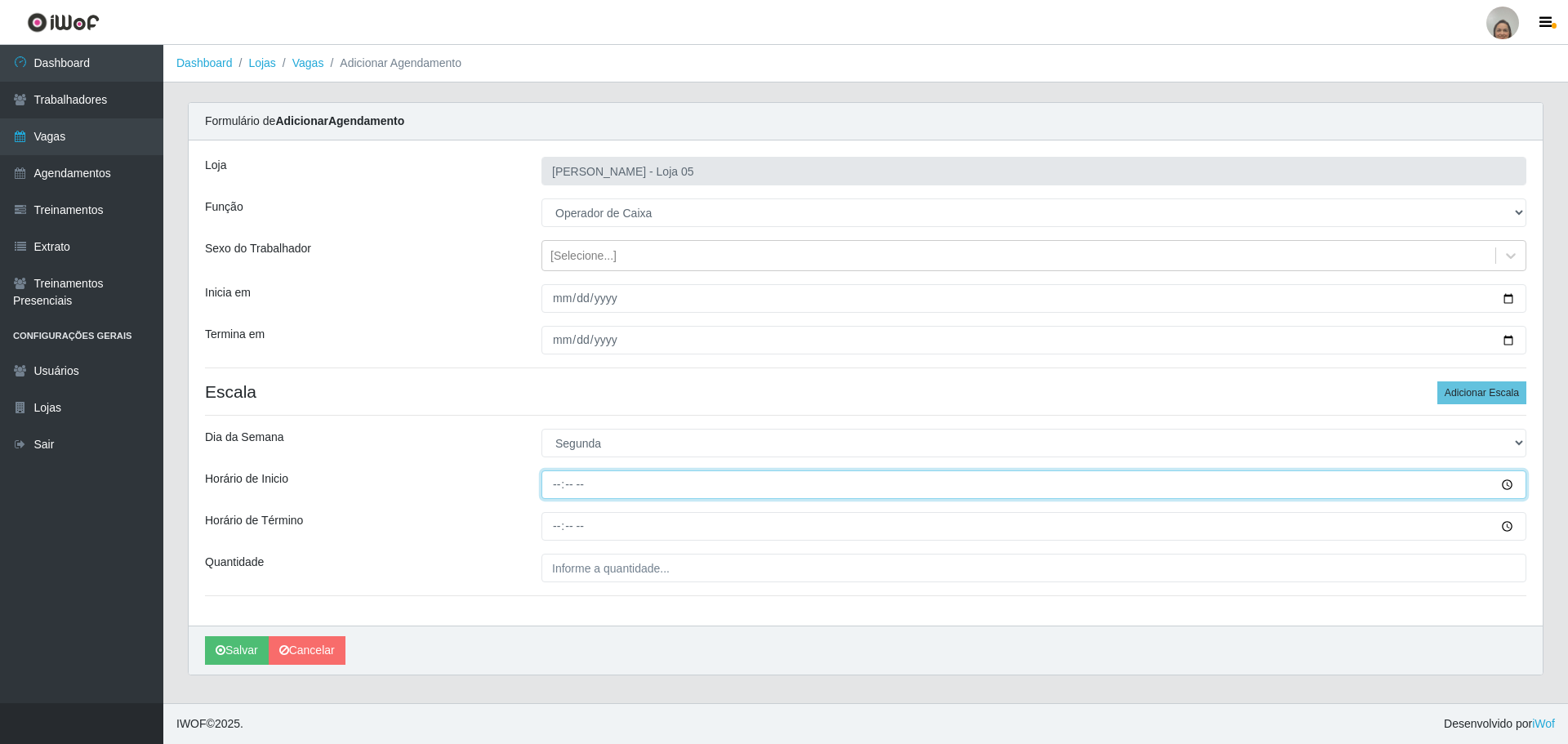
click at [552, 480] on input "Horário de Inicio" at bounding box center [1034, 484] width 985 height 29
type input "09:20"
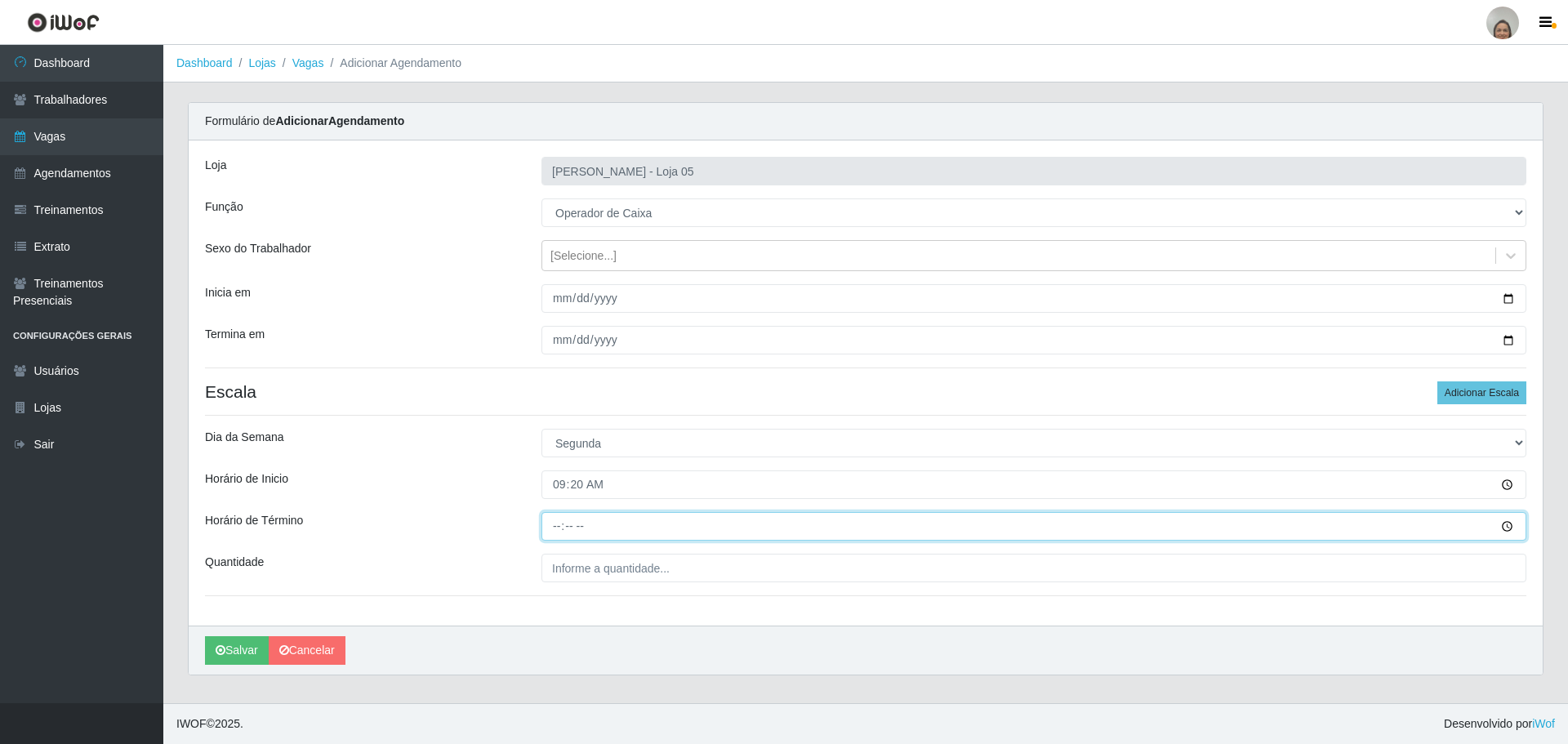
click at [548, 523] on input "Horário de Término" at bounding box center [1034, 526] width 985 height 29
type input "15:20"
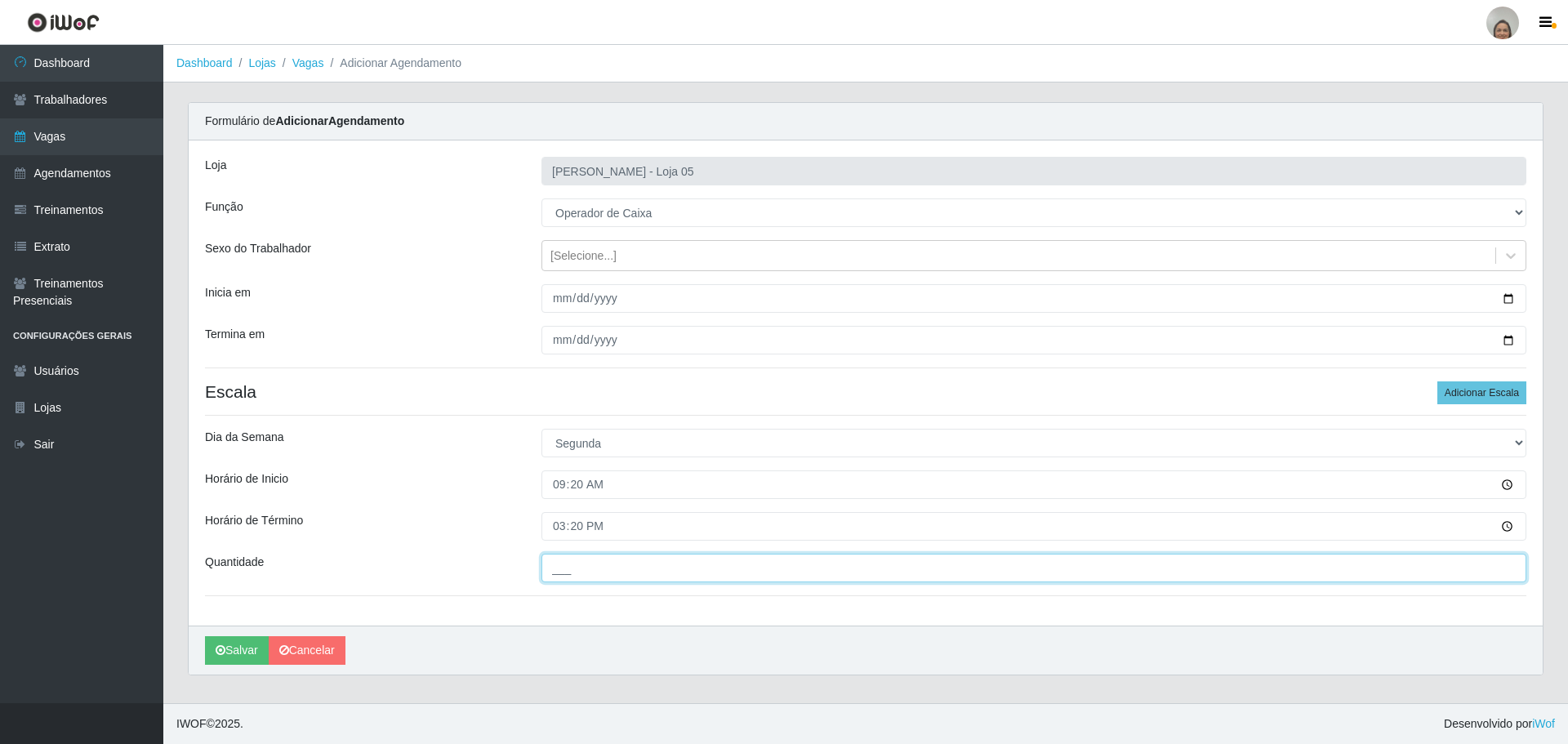
click at [611, 571] on input "___" at bounding box center [1034, 568] width 985 height 29
type input "5__"
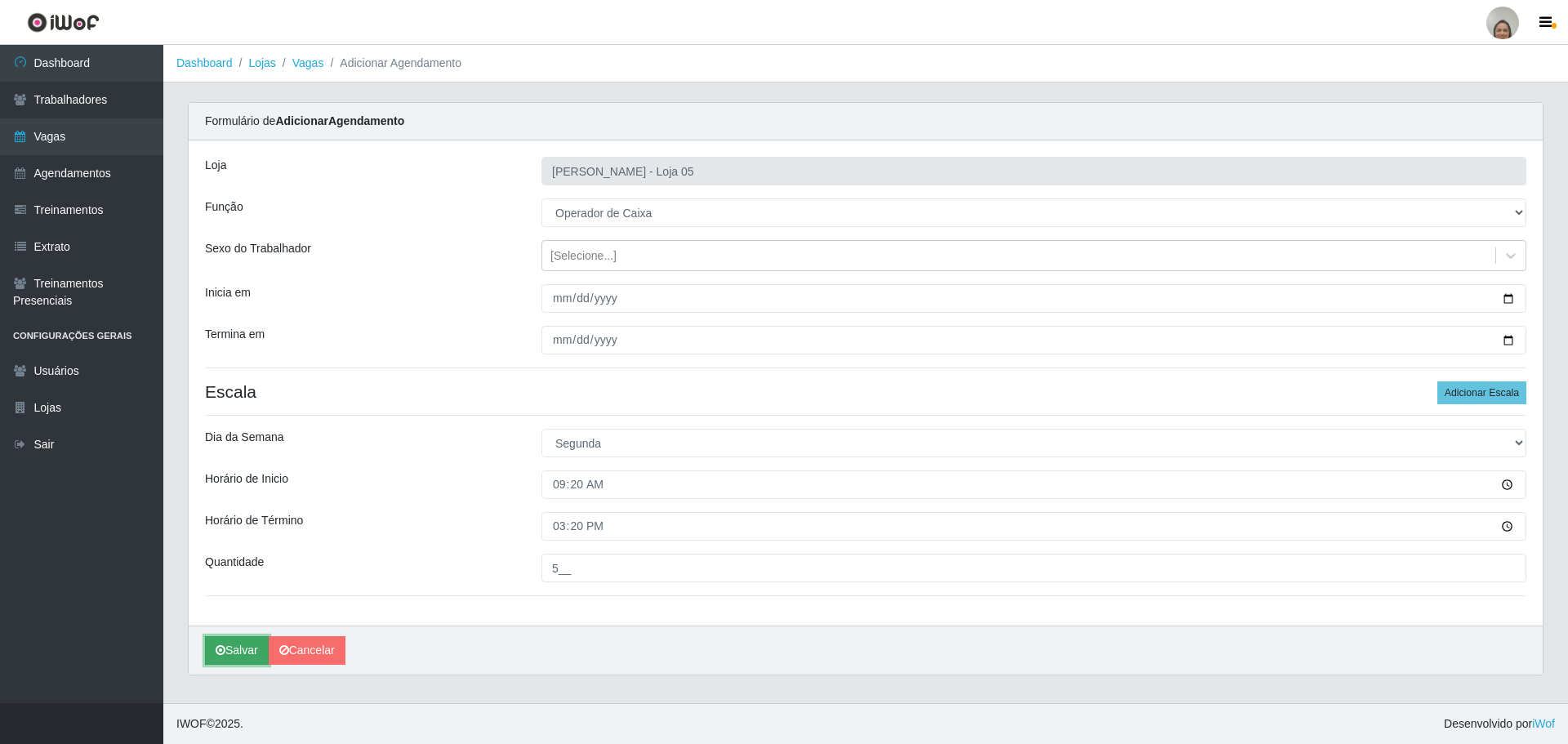
click at [227, 647] on button "Salvar" at bounding box center [237, 650] width 64 height 29
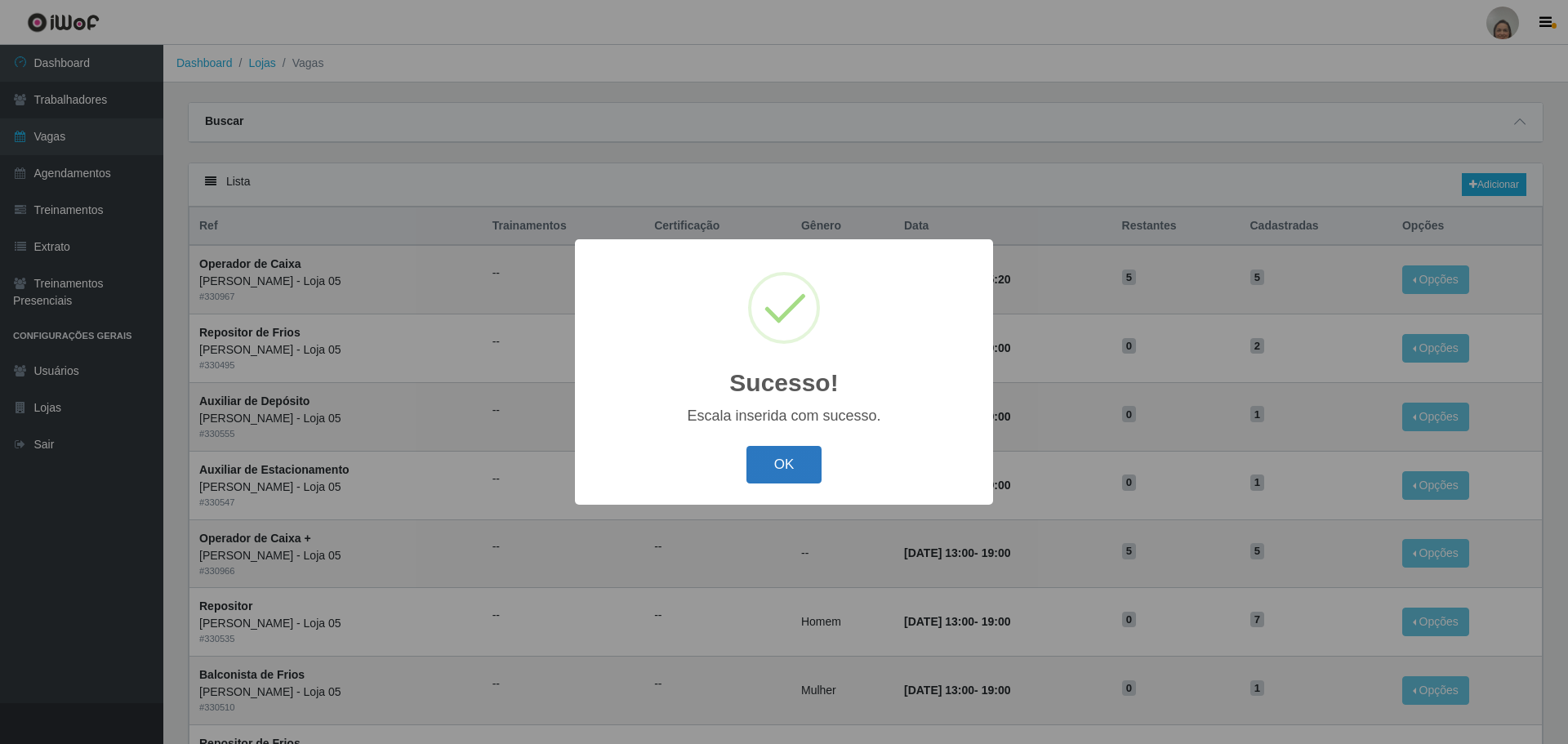
click at [782, 460] on button "OK" at bounding box center [785, 465] width 76 height 38
